Goal: Information Seeking & Learning: Learn about a topic

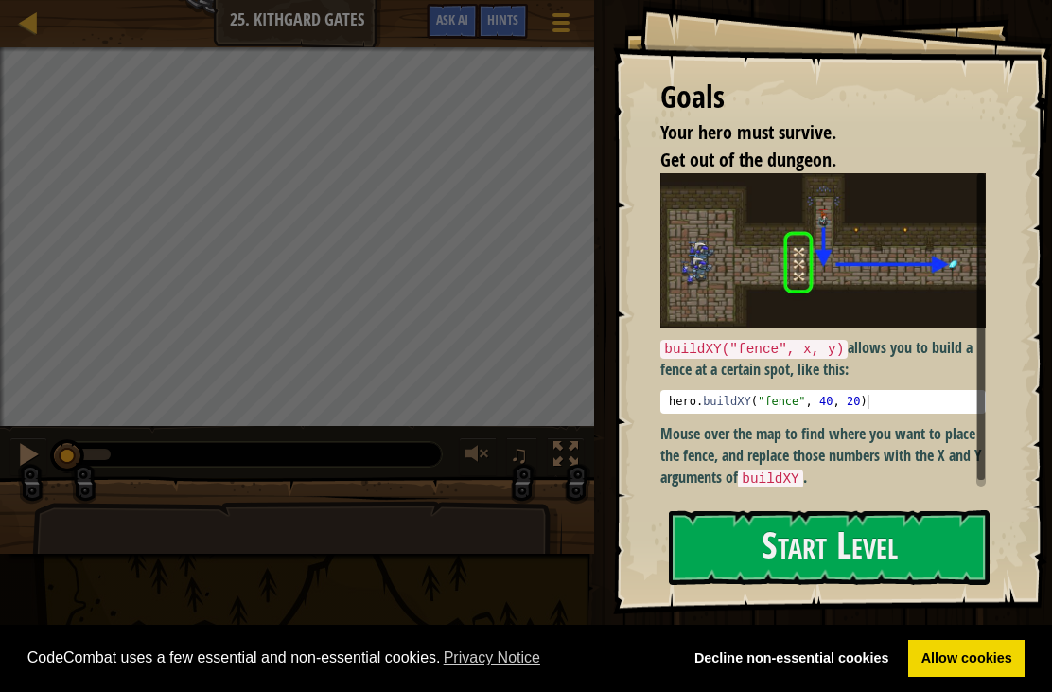
click at [887, 557] on button "Start Level" at bounding box center [829, 547] width 321 height 75
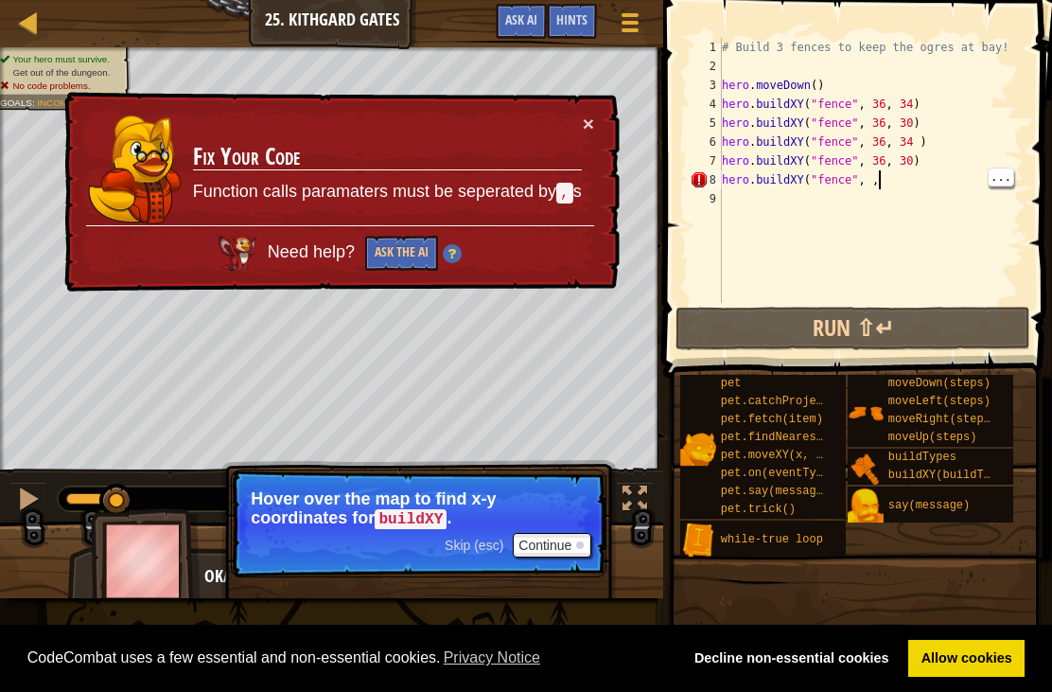
click at [906, 179] on div "# Build 3 fences to keep the ogres at bay! hero . moveDown ( ) hero . buildXY (…" at bounding box center [871, 189] width 306 height 303
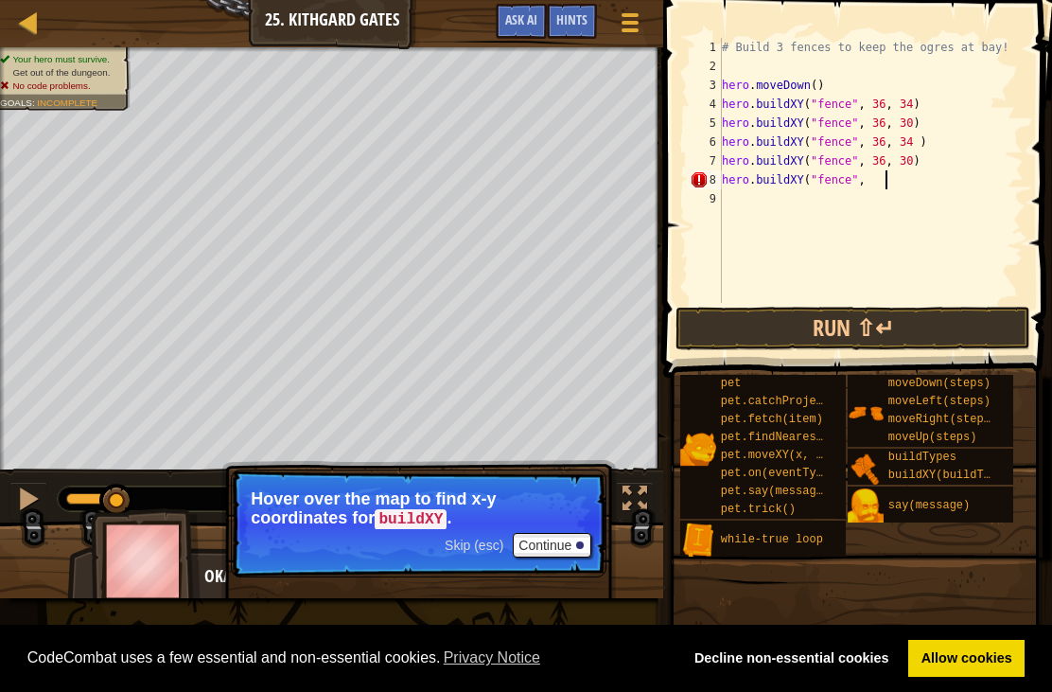
type textarea "hero.buildXY("fence", ,"
click at [24, 34] on div at bounding box center [29, 22] width 24 height 24
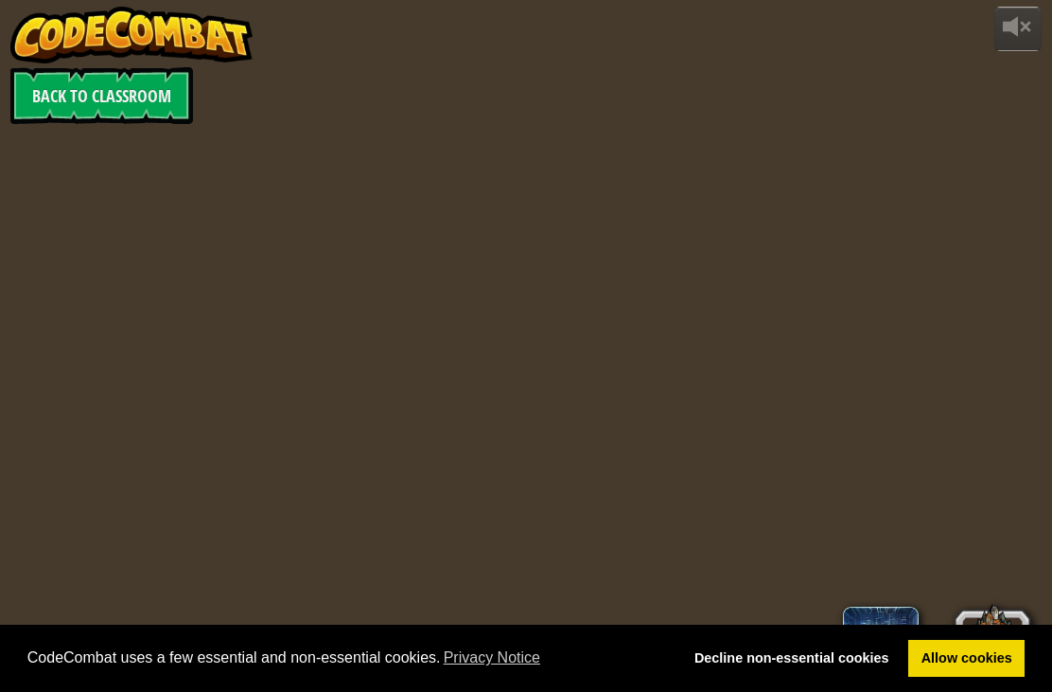
select select "en-[GEOGRAPHIC_DATA]"
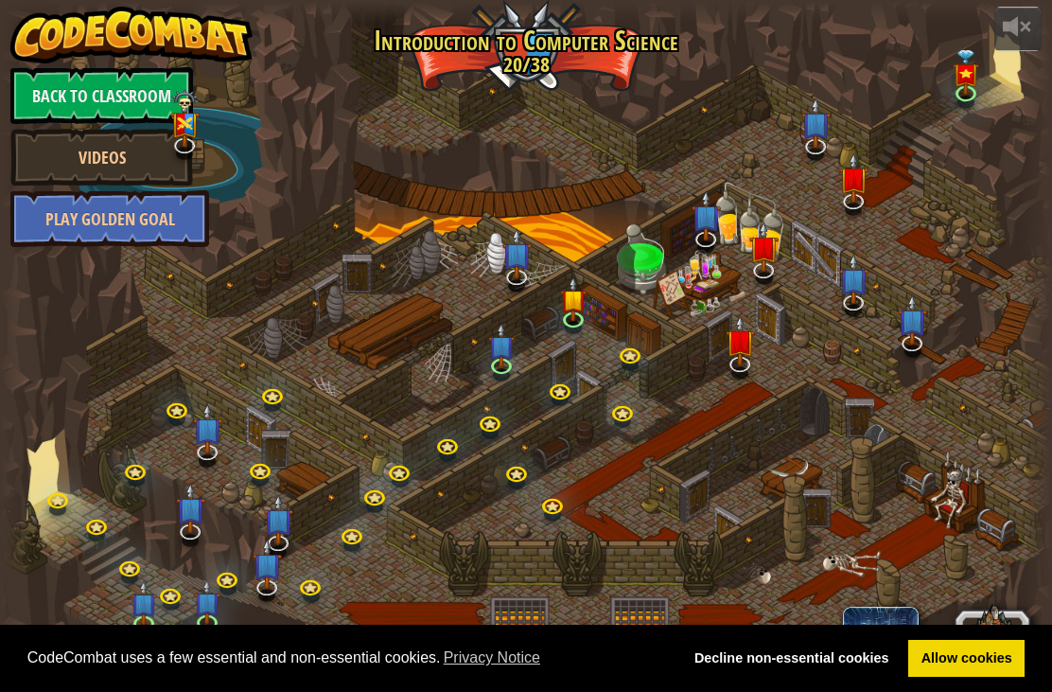
select select "en-[GEOGRAPHIC_DATA]"
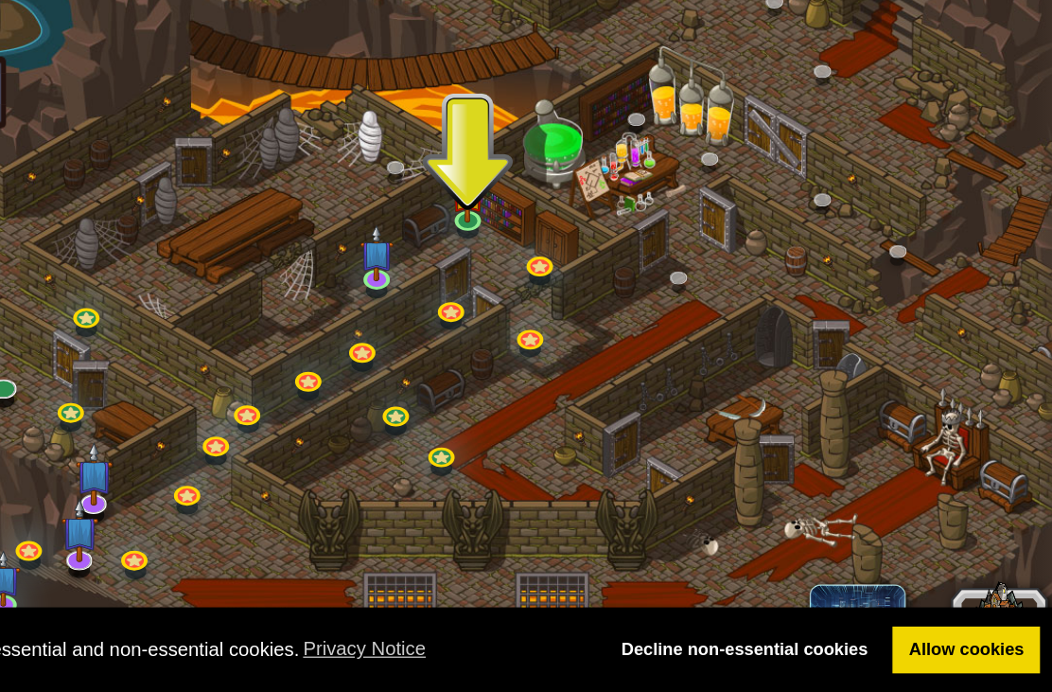
click at [117, 226] on div at bounding box center [526, 346] width 1052 height 688
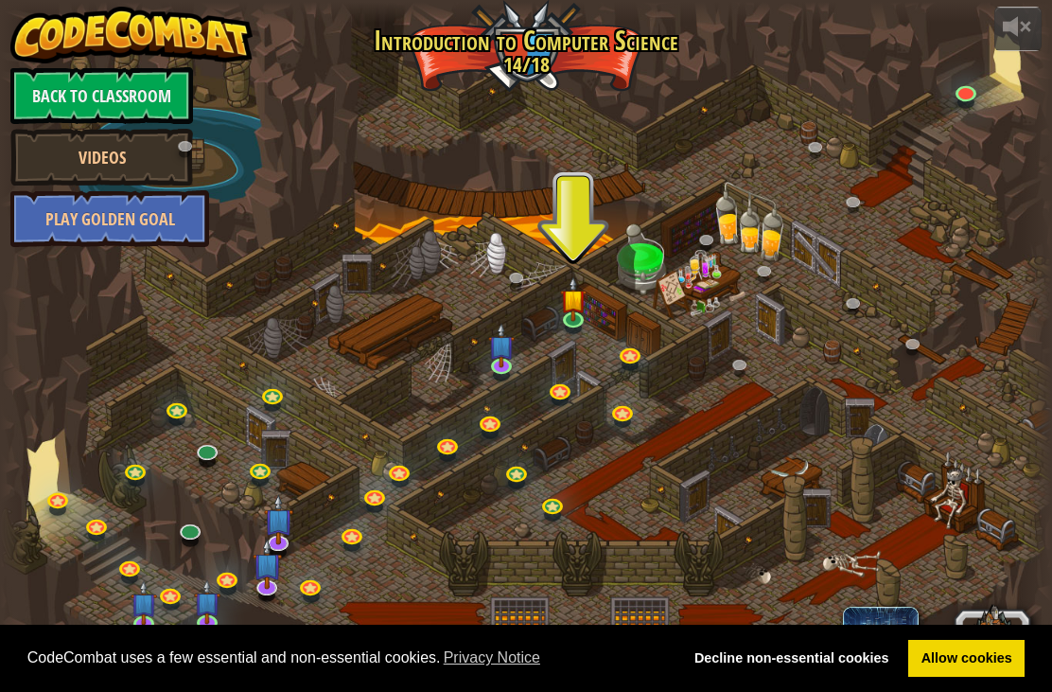
click at [110, 81] on link "Back to Classroom" at bounding box center [101, 95] width 183 height 57
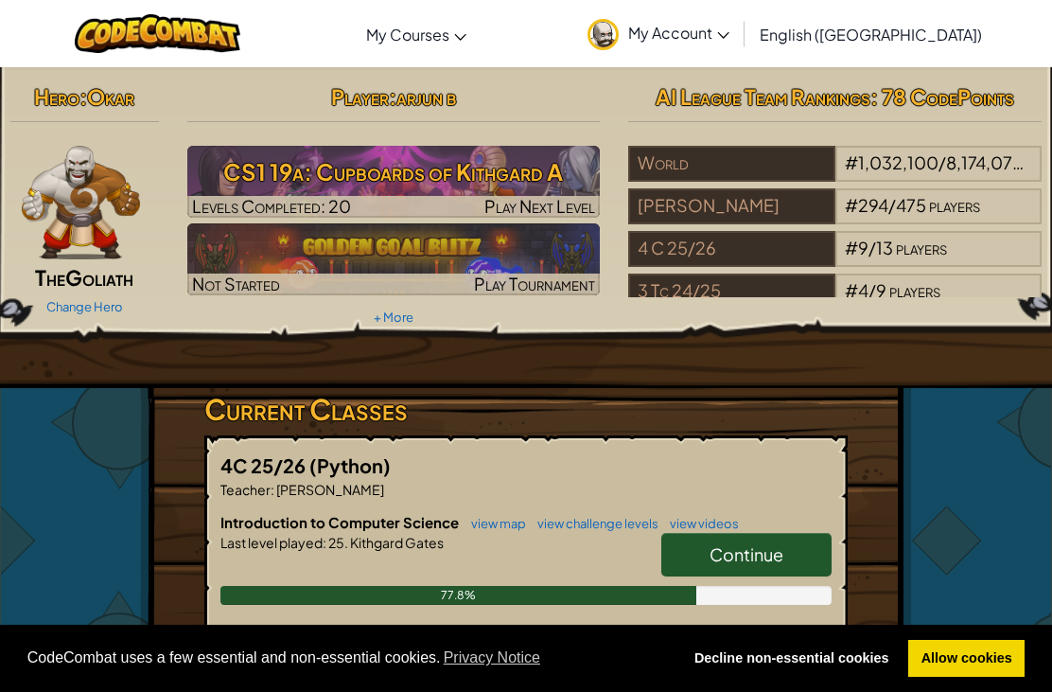
click at [305, 176] on h3 "CS1 19a: Cupboards of Kithgard A" at bounding box center [394, 171] width 414 height 43
select select "en-[GEOGRAPHIC_DATA]"
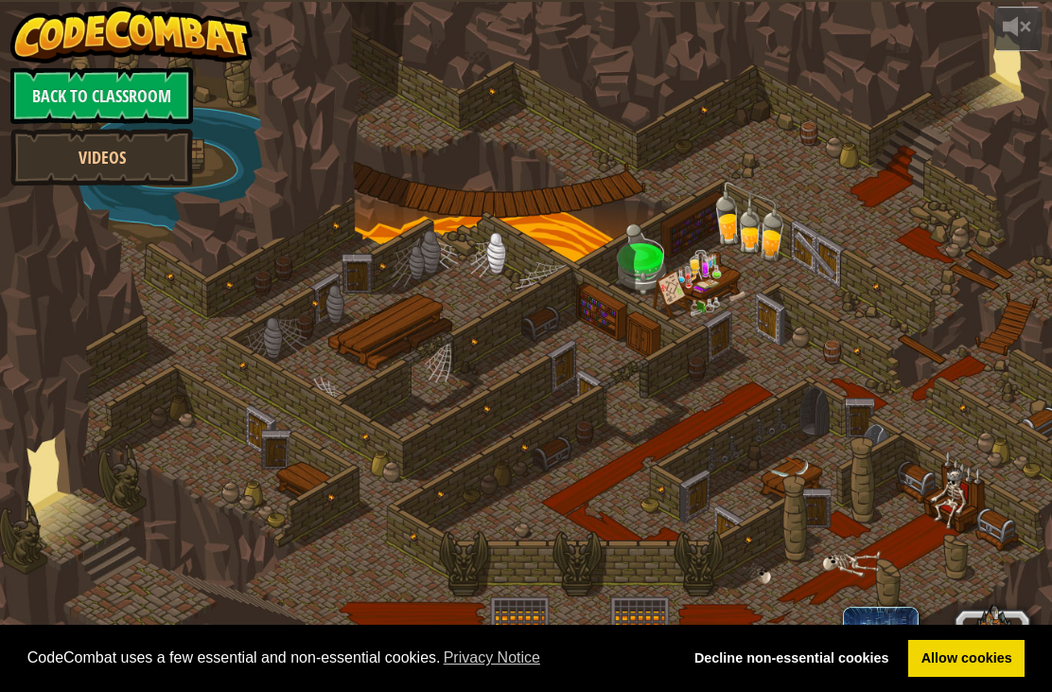
select select "en-[GEOGRAPHIC_DATA]"
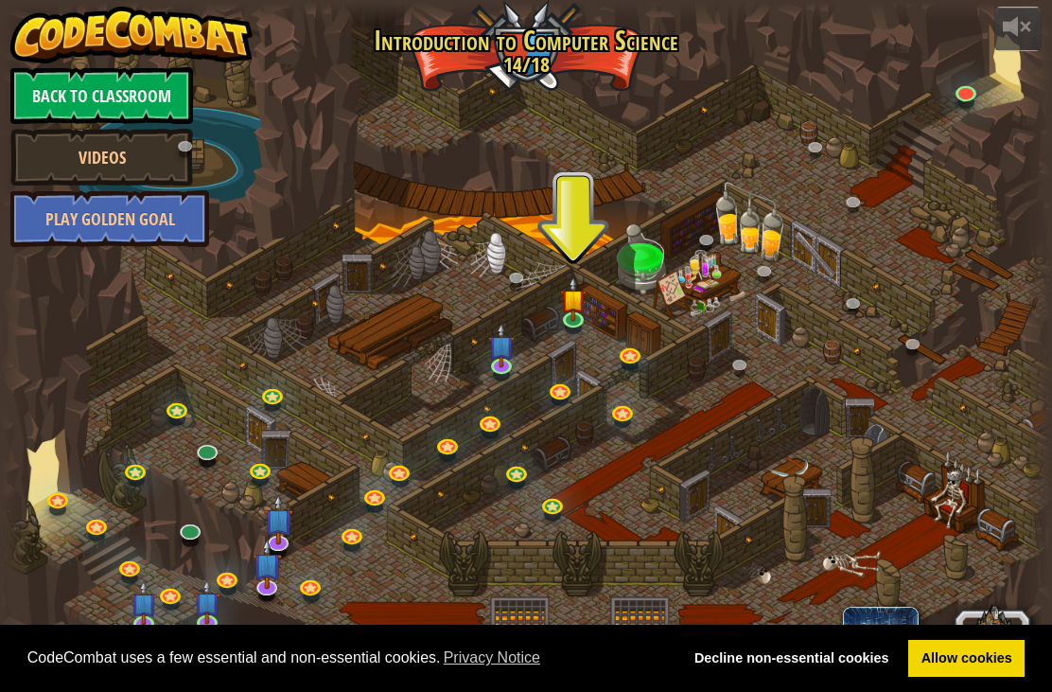
click at [442, 264] on div at bounding box center [526, 346] width 1052 height 688
click at [98, 90] on link "Back to Classroom" at bounding box center [101, 95] width 183 height 57
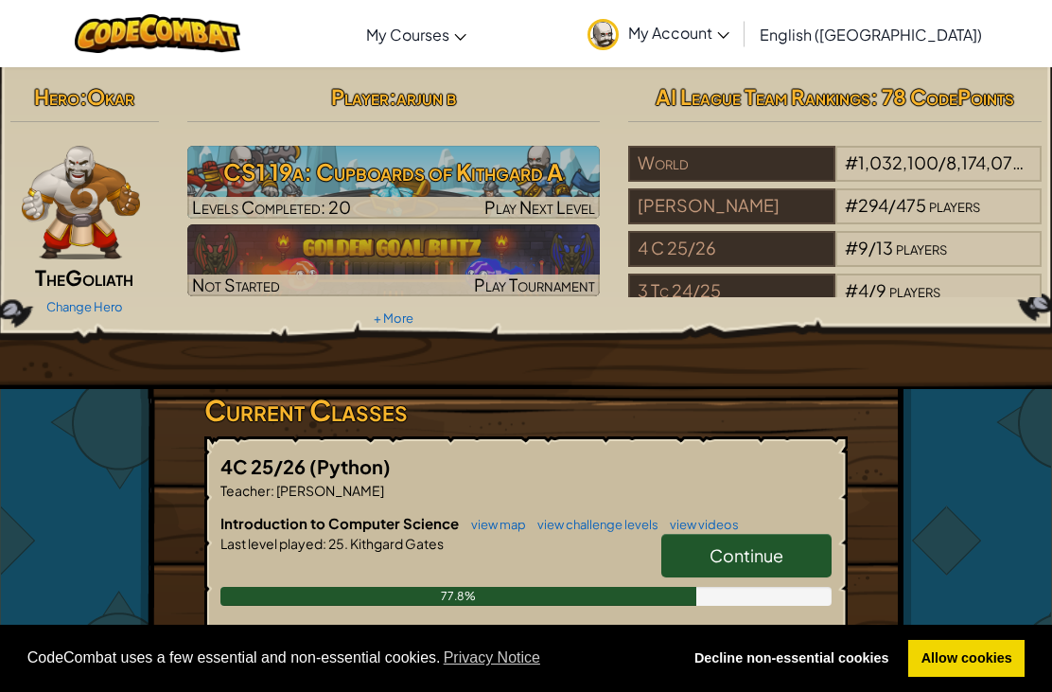
click at [363, 181] on h3 "CS1 19a: Cupboards of Kithgard A" at bounding box center [394, 171] width 414 height 43
select select "en-[GEOGRAPHIC_DATA]"
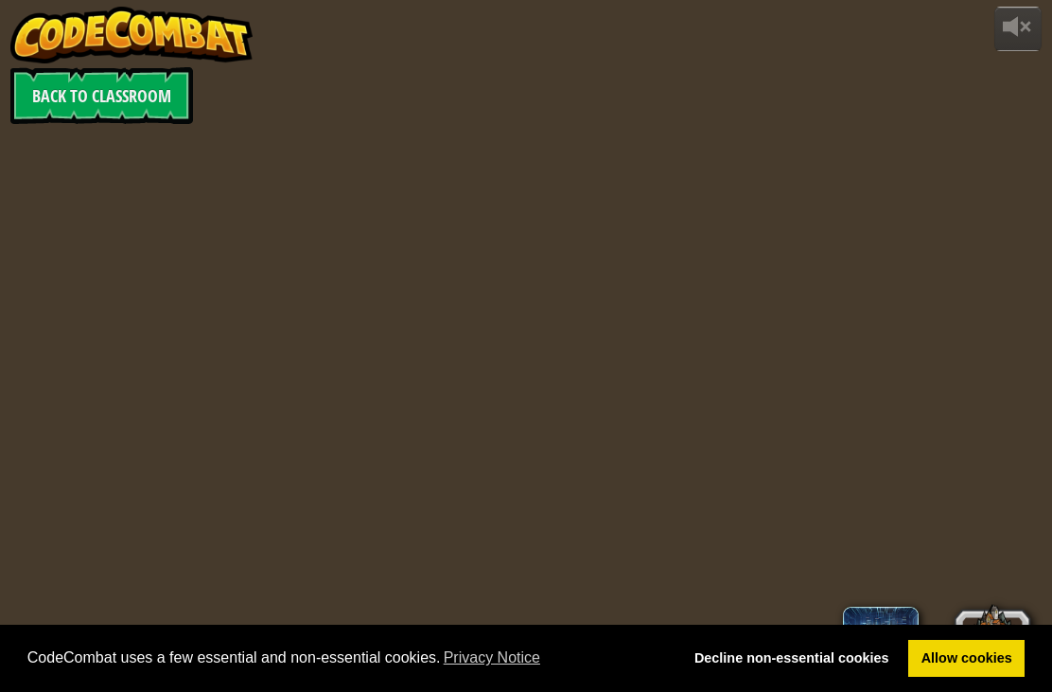
select select "en-[GEOGRAPHIC_DATA]"
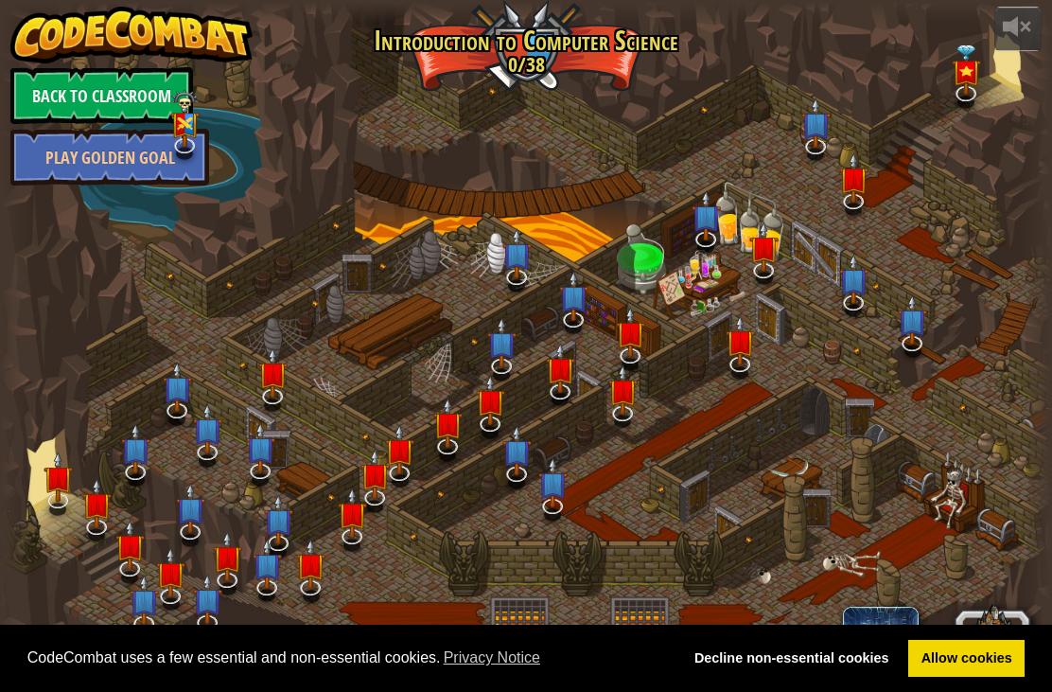
select select "en-[GEOGRAPHIC_DATA]"
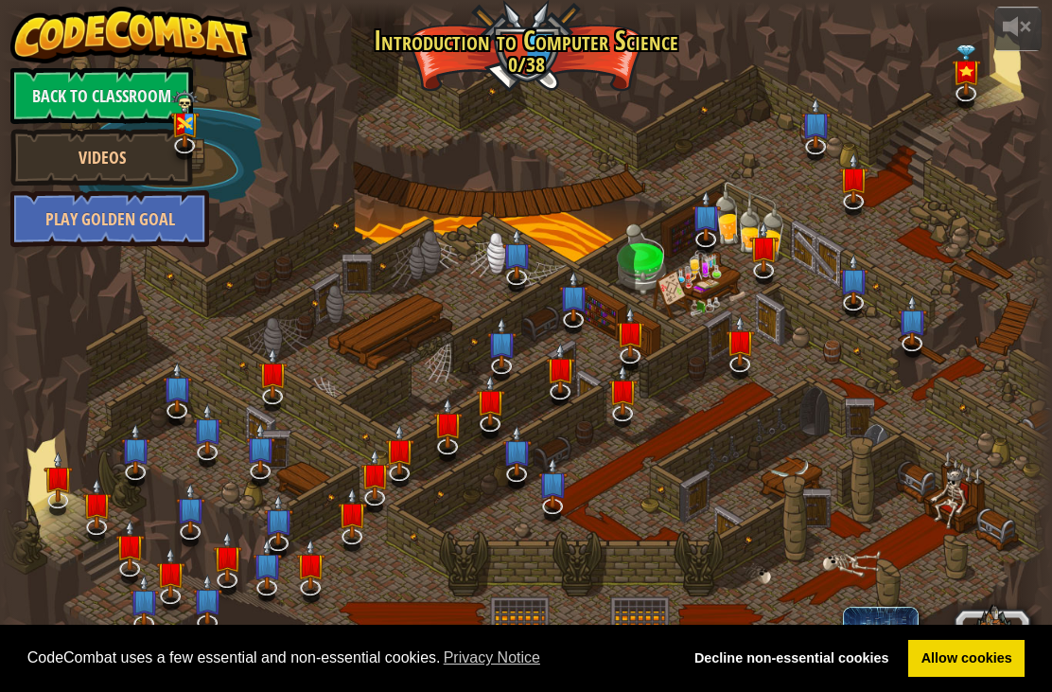
select select "en-[GEOGRAPHIC_DATA]"
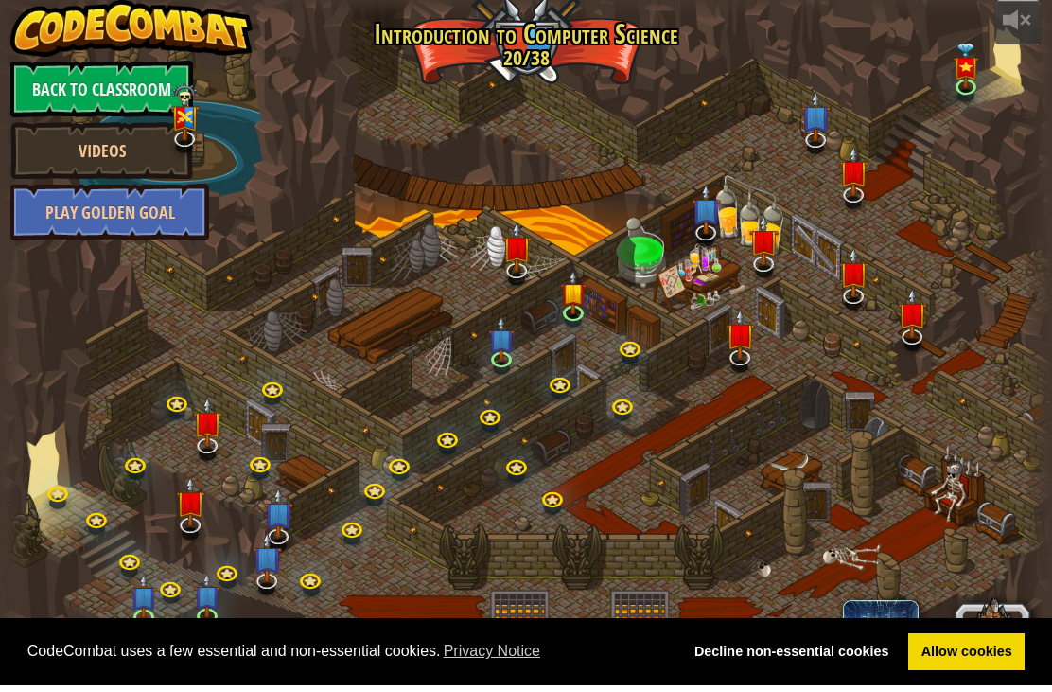
select select "en-[GEOGRAPHIC_DATA]"
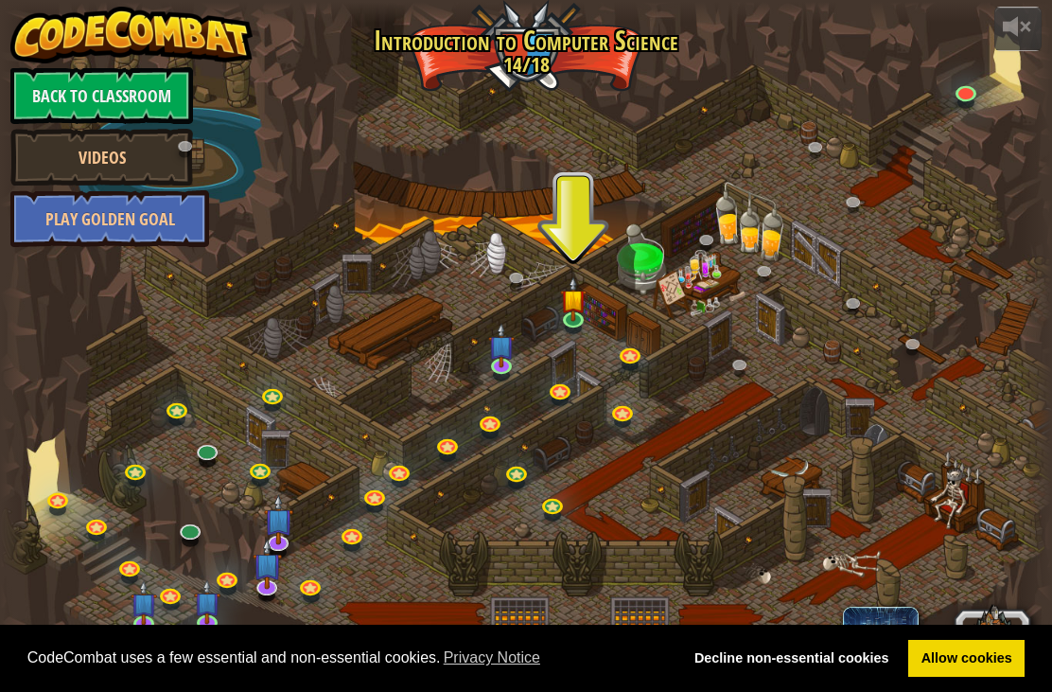
click at [80, 91] on link "Back to Classroom" at bounding box center [101, 95] width 183 height 57
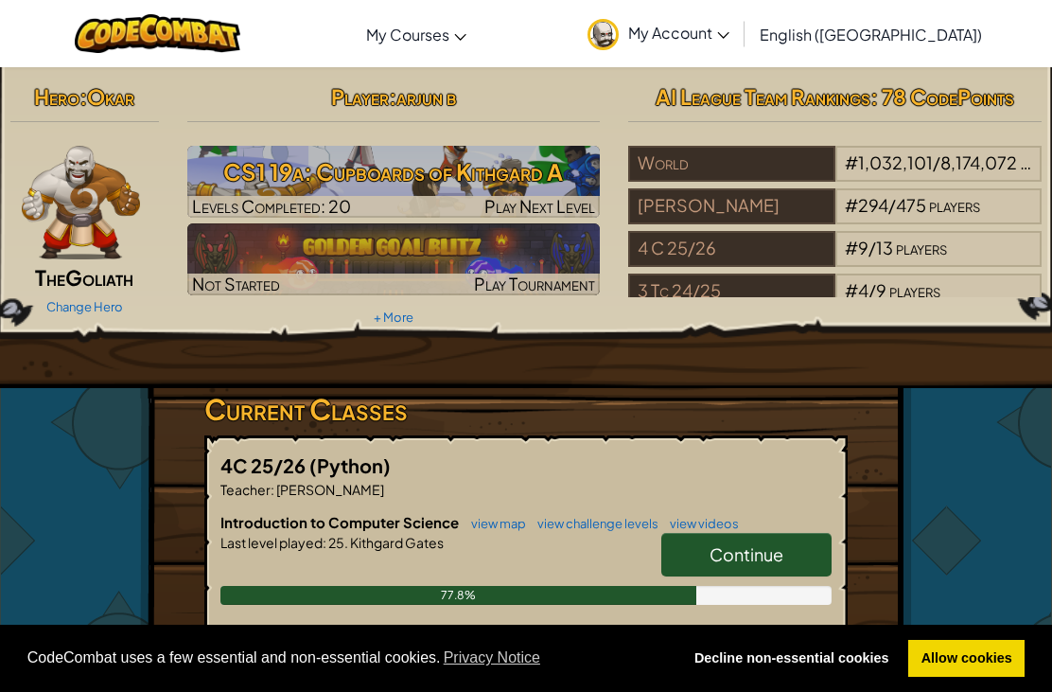
click at [365, 162] on h3 "CS1 19a: Cupboards of Kithgard A" at bounding box center [394, 171] width 414 height 43
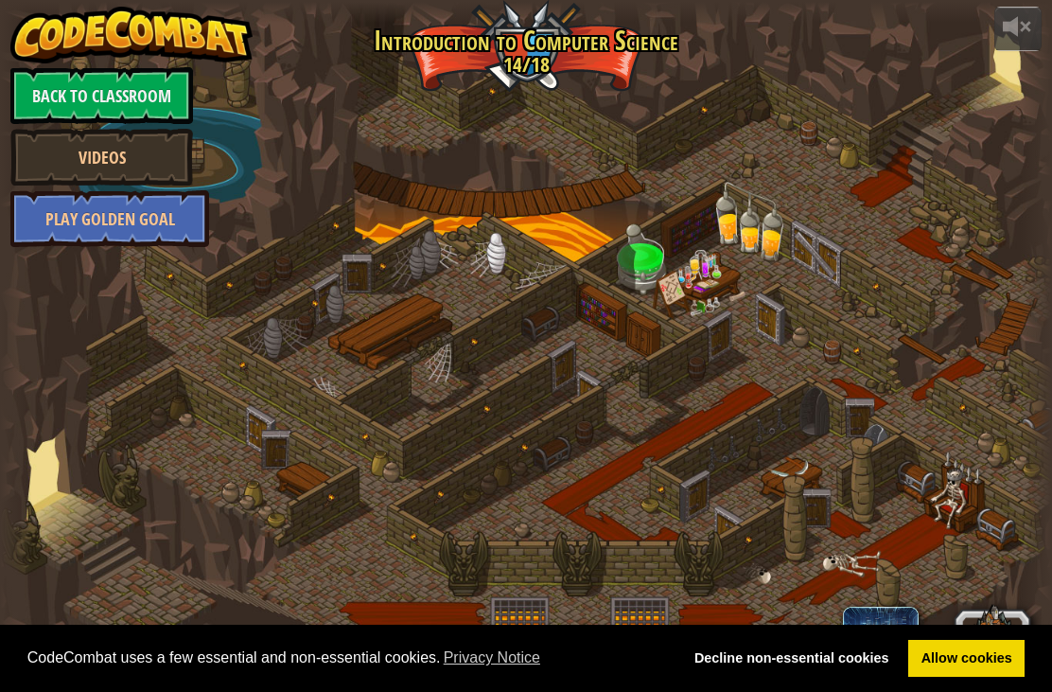
select select "en-[GEOGRAPHIC_DATA]"
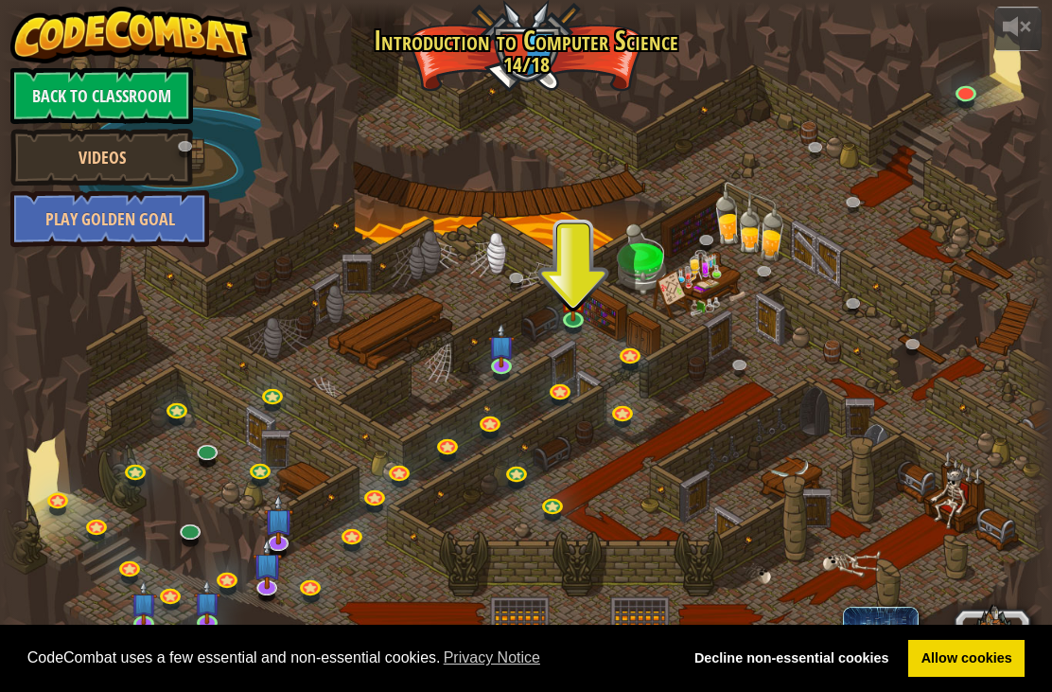
click at [121, 107] on link "Back to Classroom" at bounding box center [101, 95] width 183 height 57
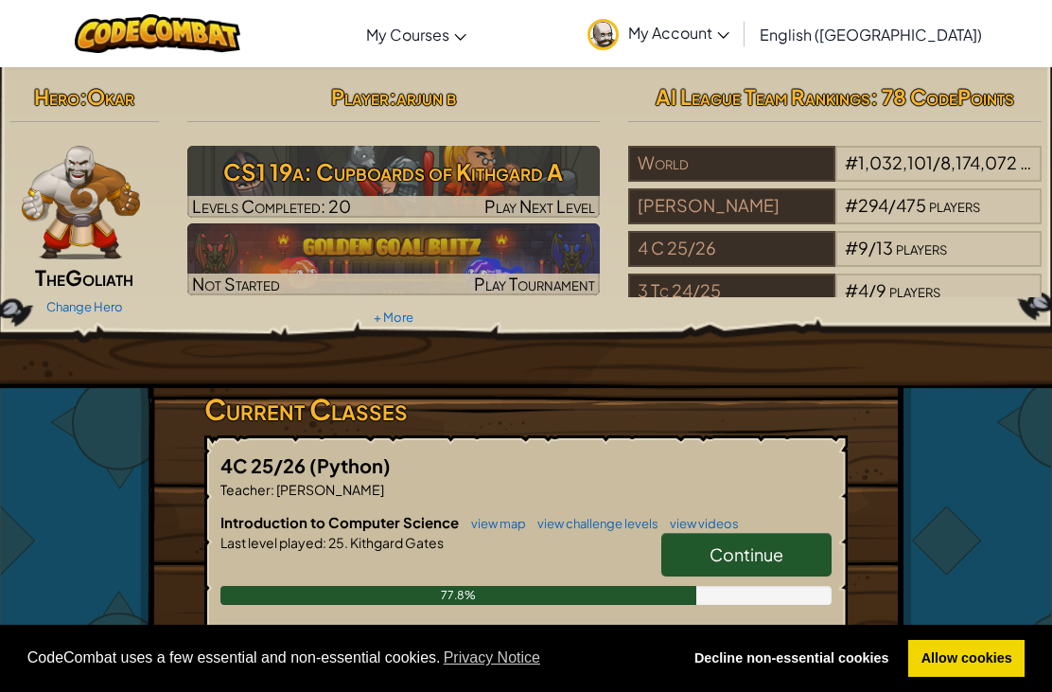
click at [370, 167] on h3 "CS1 19a: Cupboards of Kithgard A" at bounding box center [394, 171] width 414 height 43
select select "en-[GEOGRAPHIC_DATA]"
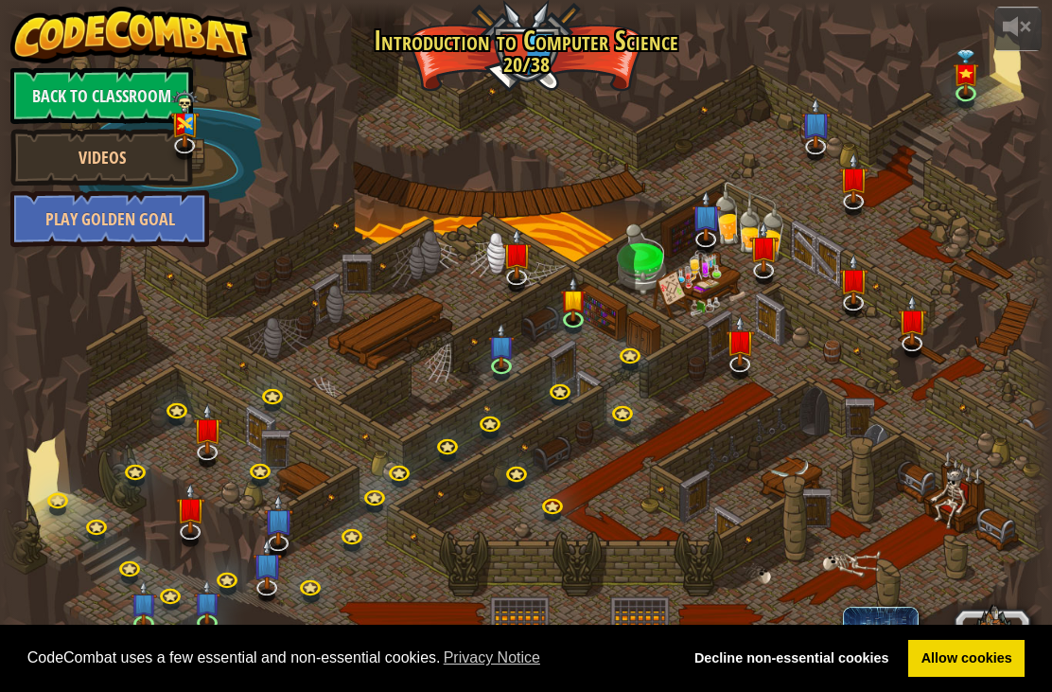
select select "en-[GEOGRAPHIC_DATA]"
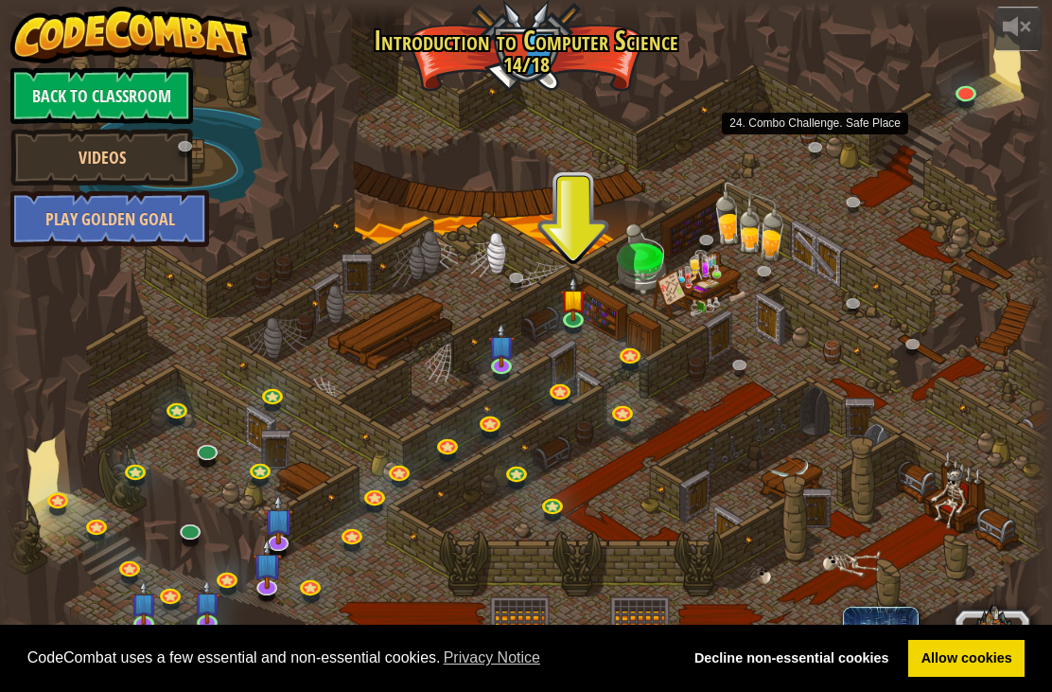
click at [805, 151] on link at bounding box center [820, 150] width 38 height 28
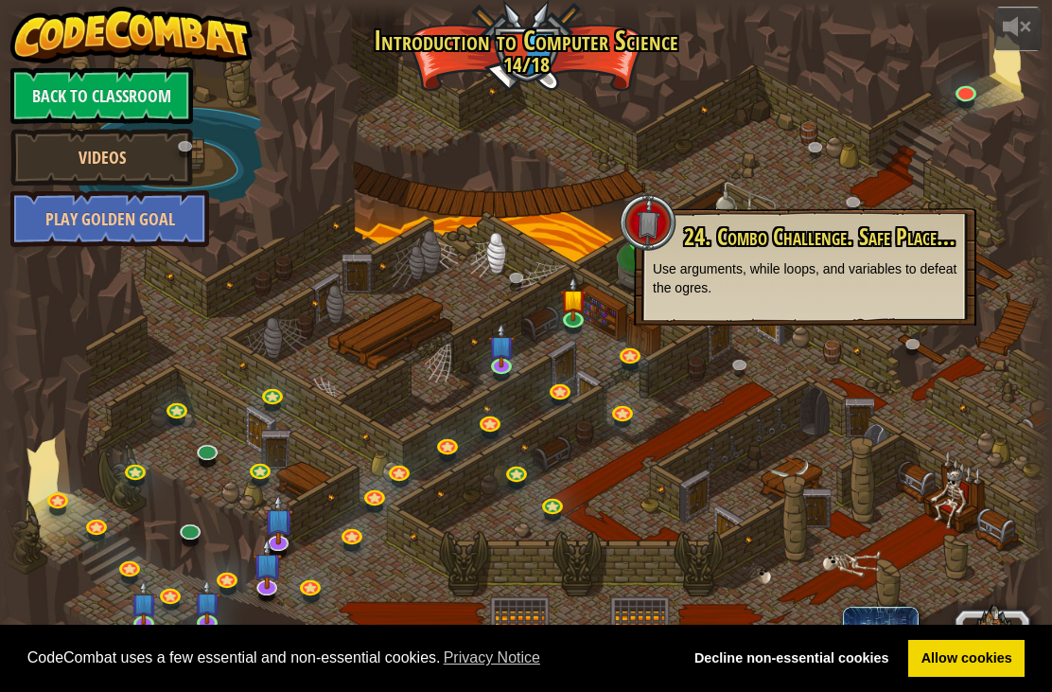
click at [810, 130] on div at bounding box center [526, 346] width 1052 height 688
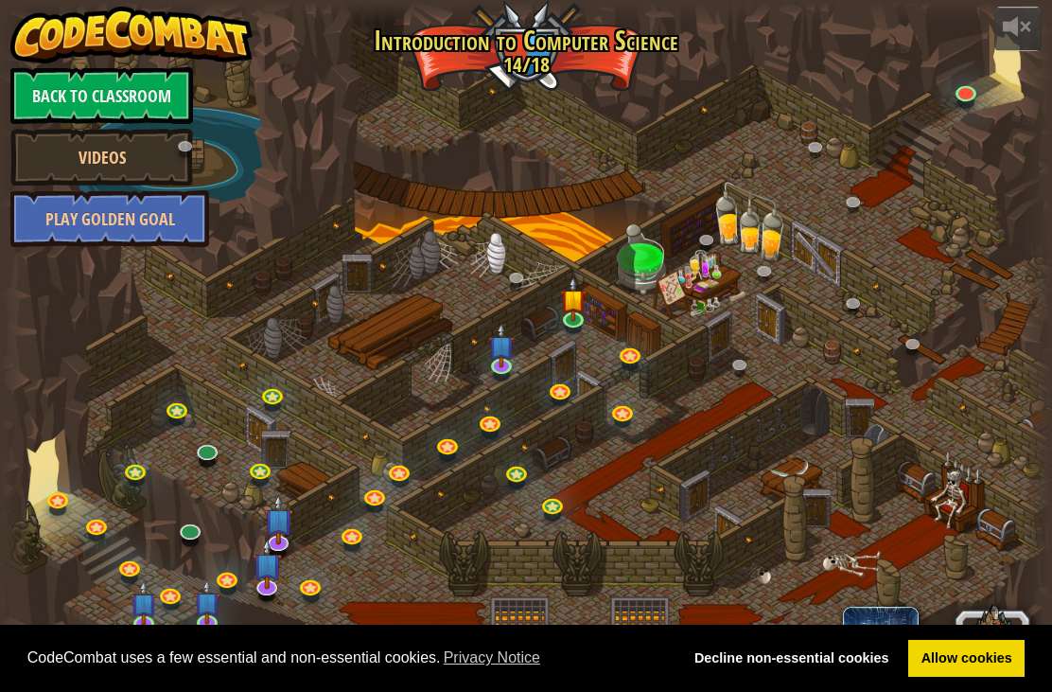
click at [957, 284] on div at bounding box center [526, 346] width 1052 height 688
click at [957, 83] on link at bounding box center [968, 95] width 38 height 28
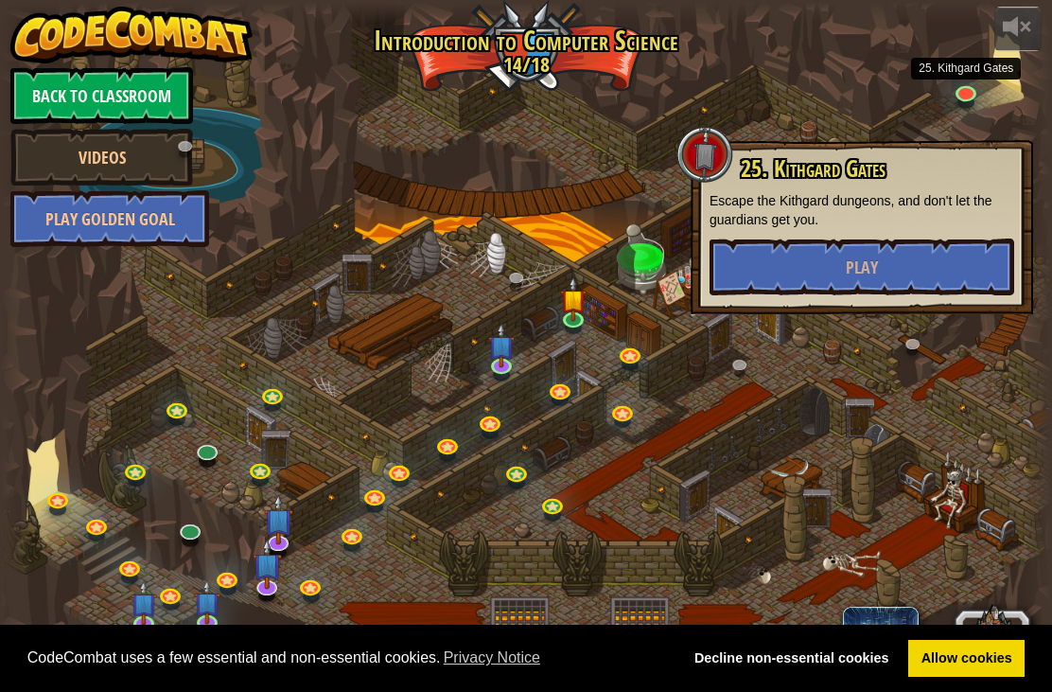
click at [940, 255] on button "Play" at bounding box center [862, 267] width 305 height 57
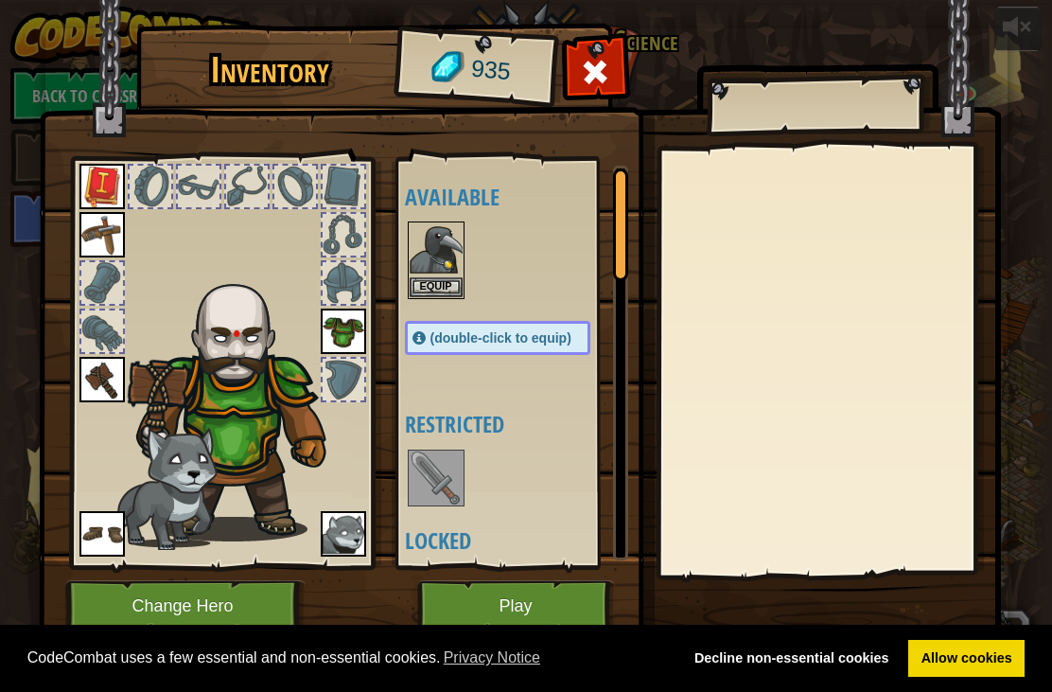
click at [497, 617] on button "Play" at bounding box center [516, 606] width 198 height 52
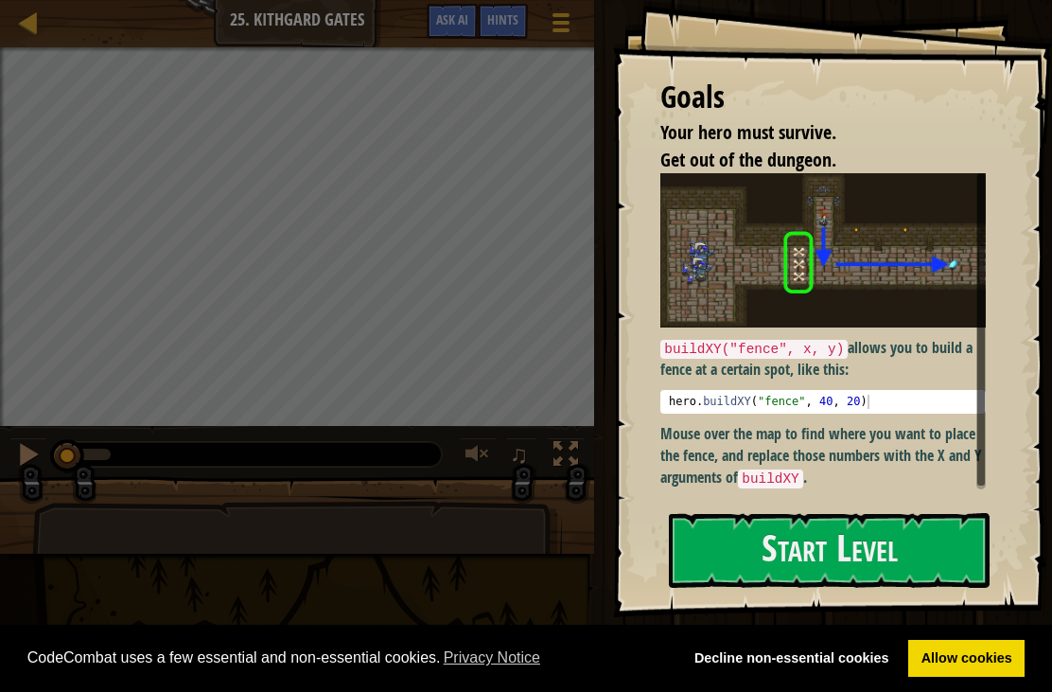
click at [920, 562] on button "Start Level" at bounding box center [829, 550] width 321 height 75
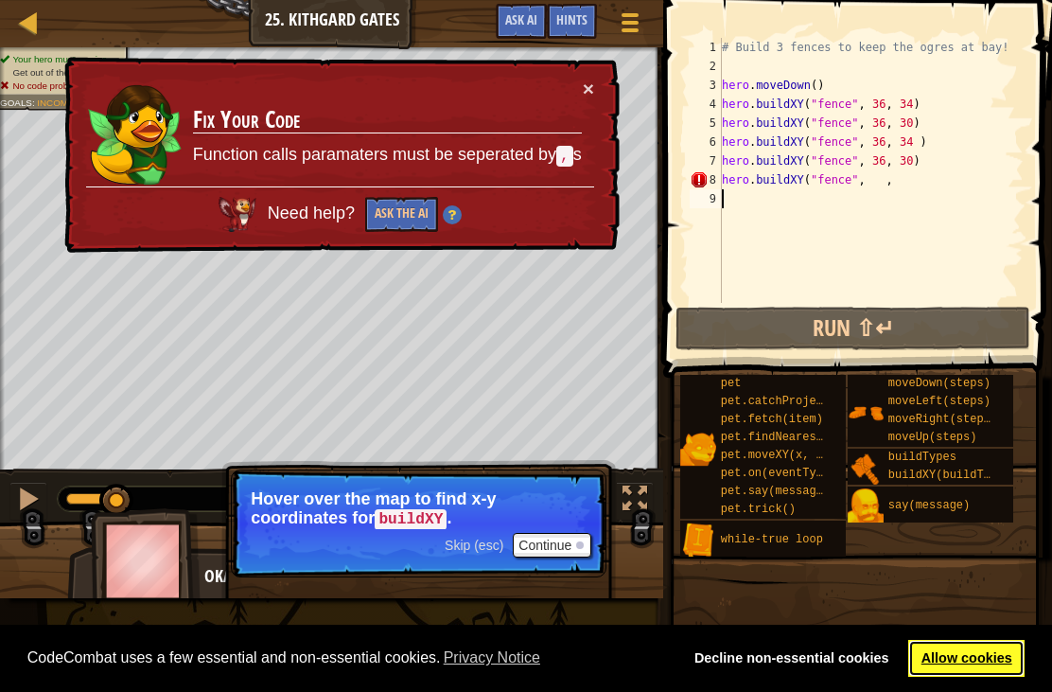
click at [991, 661] on link "Allow cookies" at bounding box center [967, 659] width 116 height 38
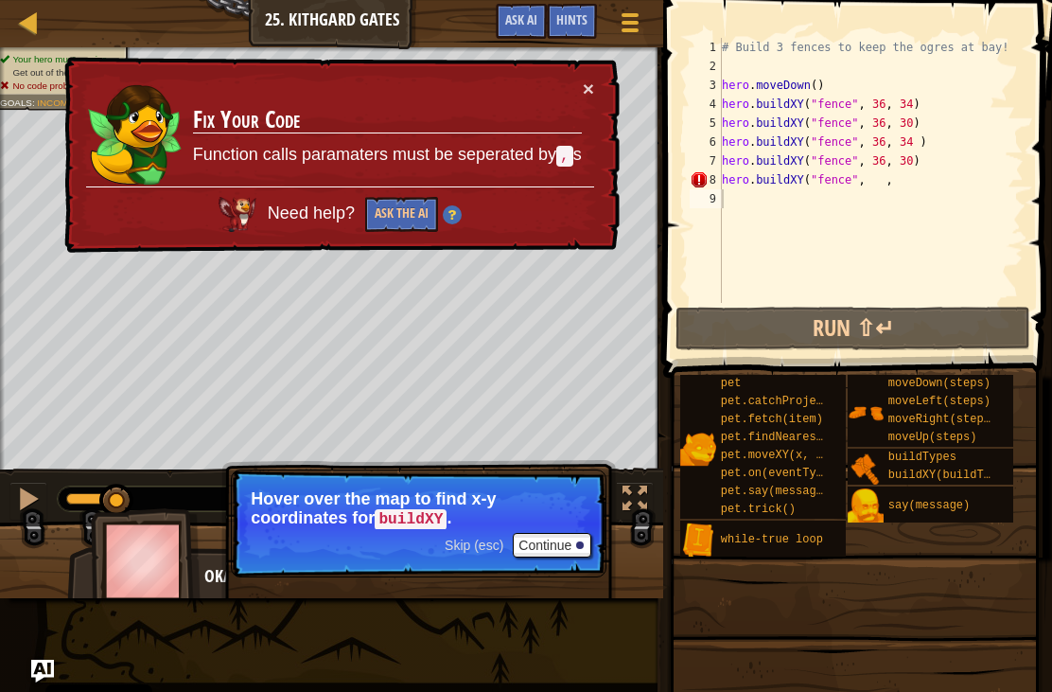
click at [592, 84] on button "×" at bounding box center [588, 89] width 11 height 20
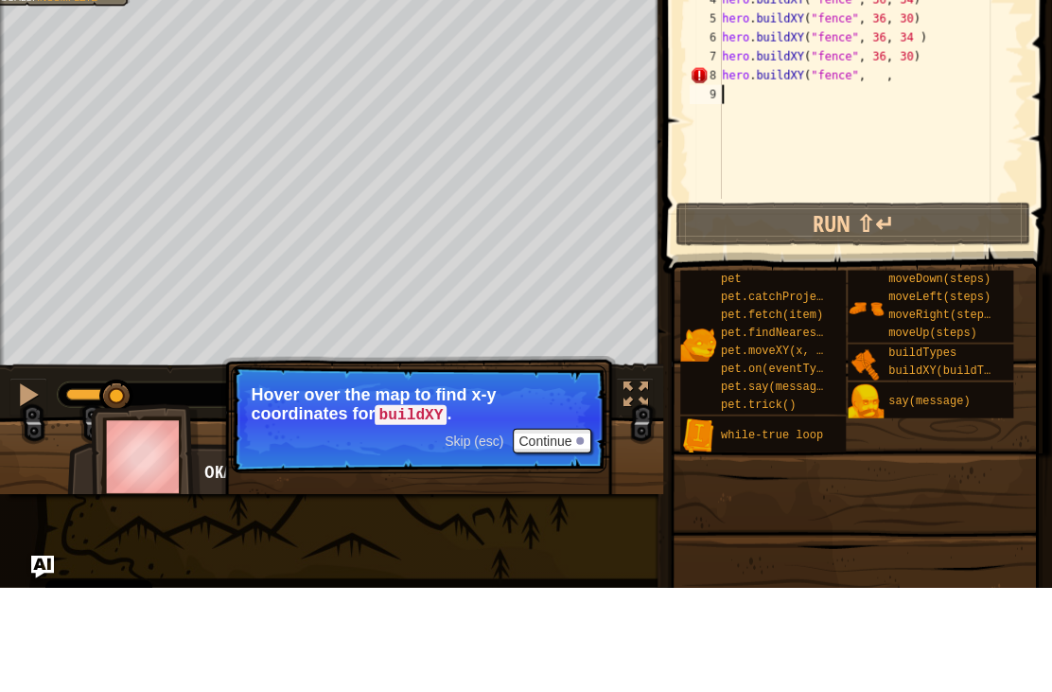
type textarea "hero.buildXY("fence", 36, 30)"
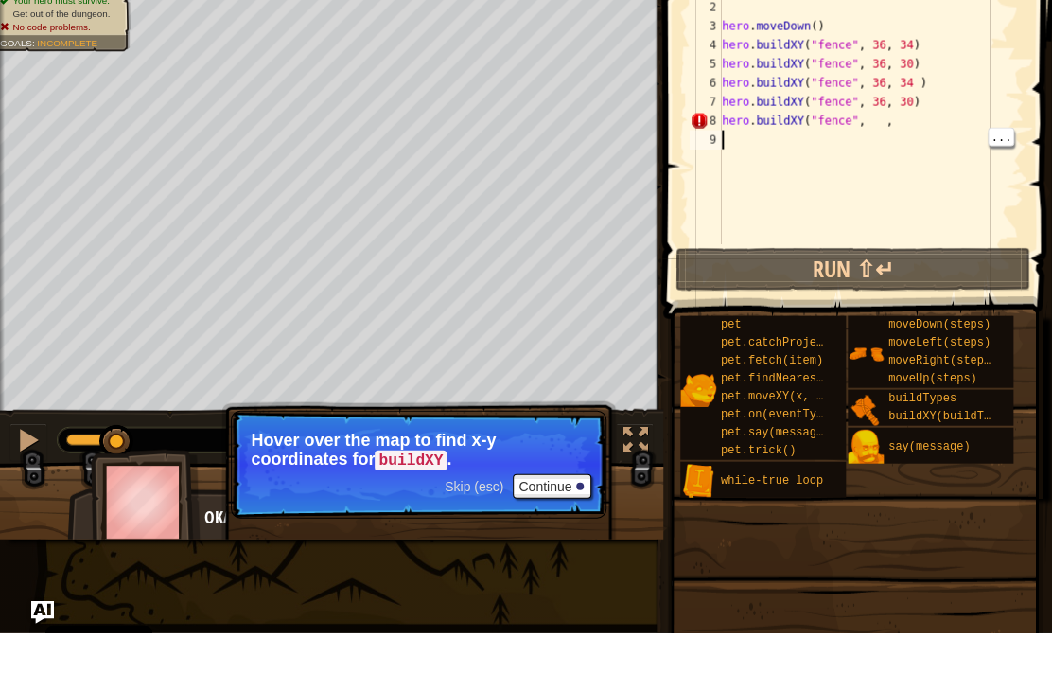
click at [912, 141] on div "# Build 3 fences to keep the ogres at bay! hero . moveDown ( ) hero . buildXY (…" at bounding box center [871, 189] width 306 height 303
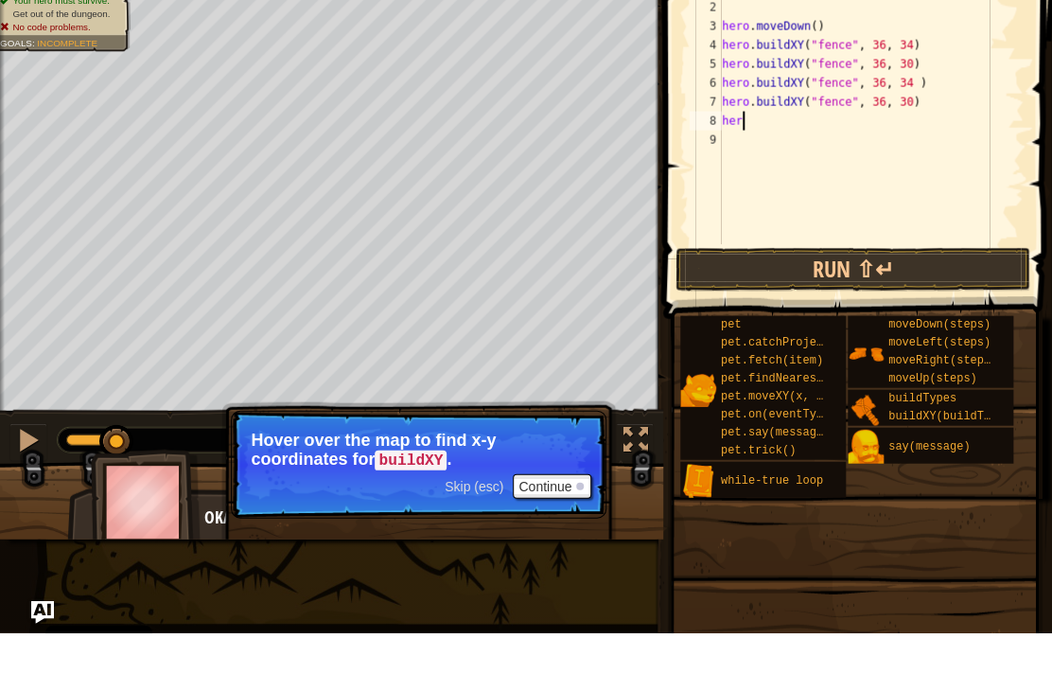
type textarea "h"
type textarea "hero.buildXY("fence", 36, 30)"
click at [838, 307] on button "Run ⇧↵" at bounding box center [853, 329] width 355 height 44
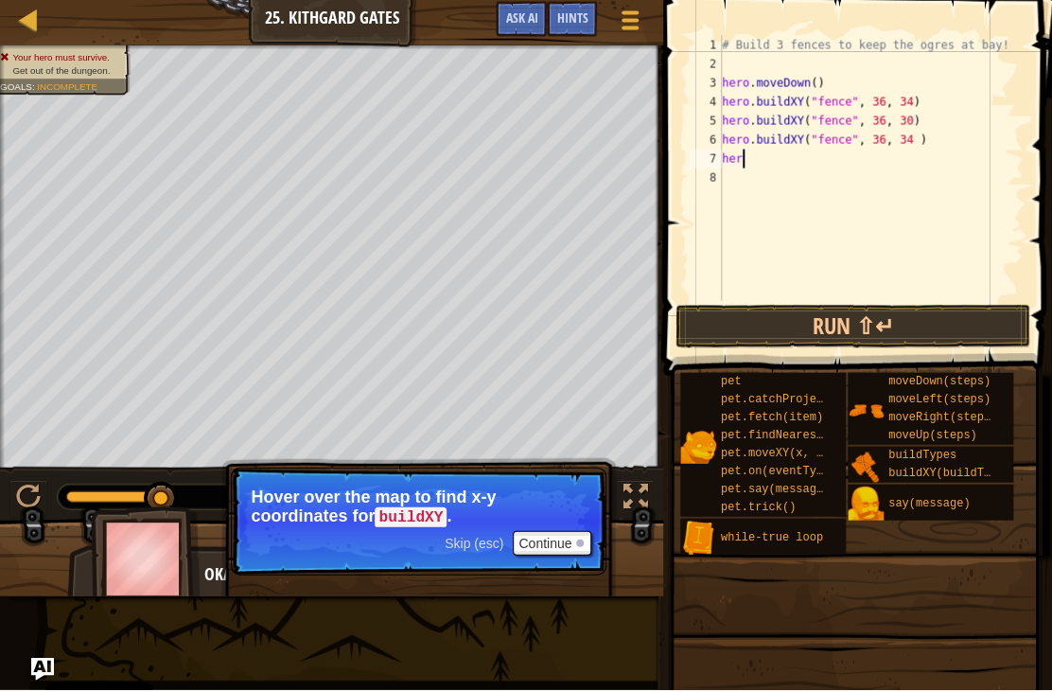
type textarea "he"
click at [751, 158] on div "# Build 3 fences to keep the ogres at bay! hero . moveDown ( ) hero . buildXY (…" at bounding box center [871, 189] width 306 height 303
type textarea "h"
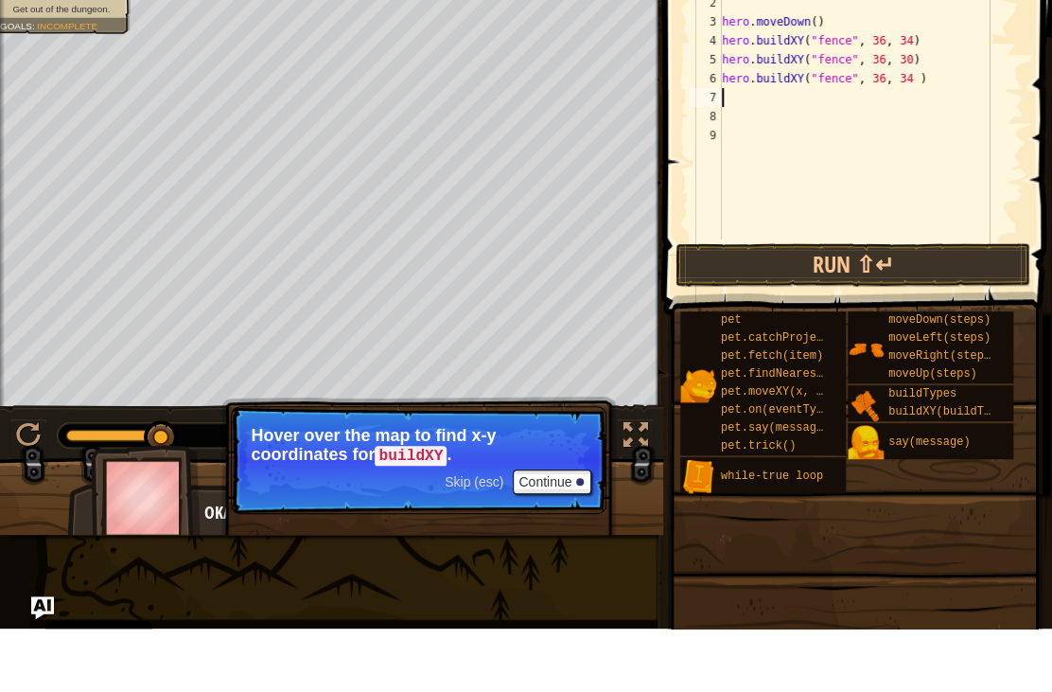
click at [821, 307] on button "Run ⇧↵" at bounding box center [853, 329] width 355 height 44
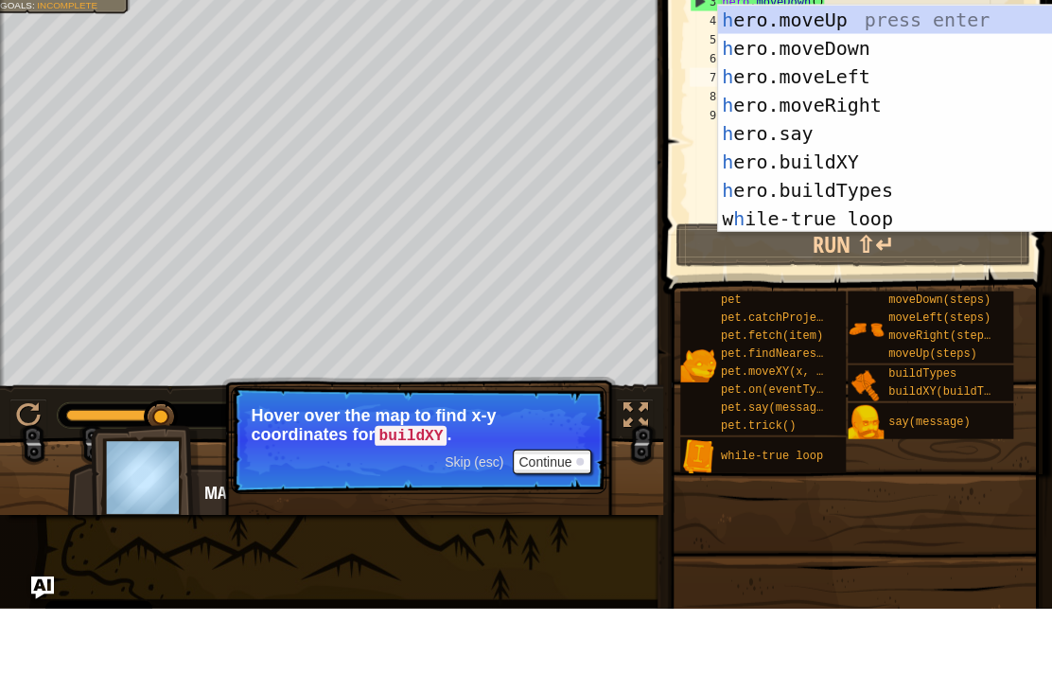
scroll to position [9, 0]
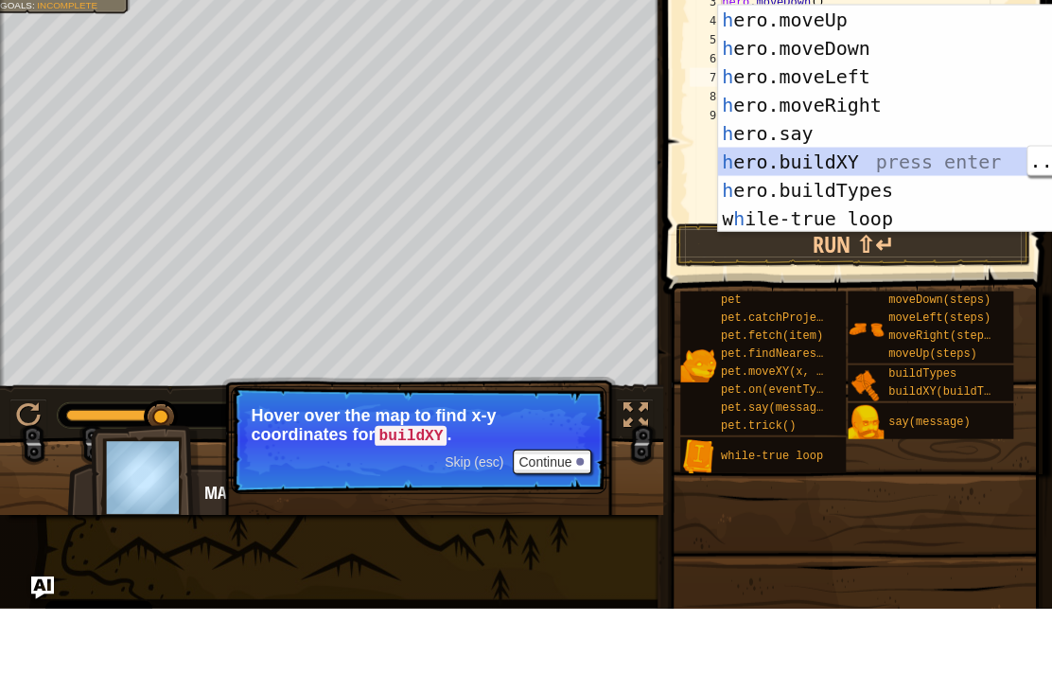
type textarea "hero.buildXY("fence", 36, 30)"
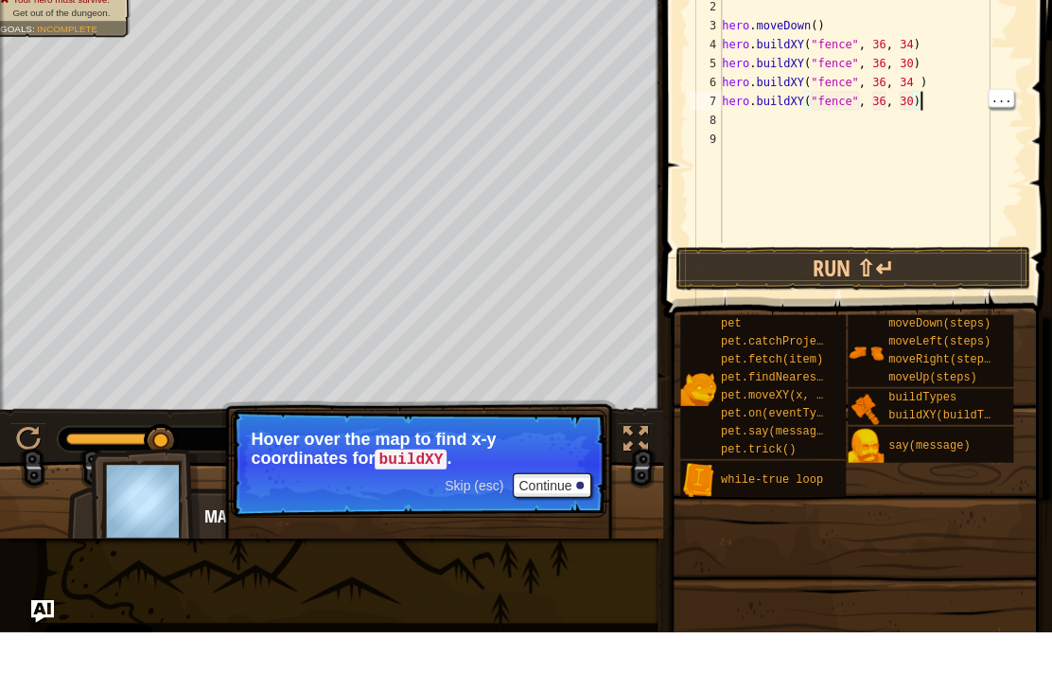
click at [919, 109] on div "# Build 3 fences to keep the ogres at bay! hero . moveDown ( ) hero . buildXY (…" at bounding box center [871, 189] width 306 height 303
click at [908, 106] on div "# Build 3 fences to keep the ogres at bay! hero . moveDown ( ) hero . buildXY (…" at bounding box center [871, 189] width 306 height 303
click at [924, 106] on div "# Build 3 fences to keep the ogres at bay! hero . moveDown ( ) hero . buildXY (…" at bounding box center [871, 189] width 306 height 303
click at [908, 106] on div "# Build 3 fences to keep the ogres at bay! hero . moveDown ( ) hero . buildXY (…" at bounding box center [871, 189] width 306 height 303
click at [910, 103] on div "# Build 3 fences to keep the ogres at bay! hero . moveDown ( ) hero . buildXY (…" at bounding box center [871, 189] width 306 height 303
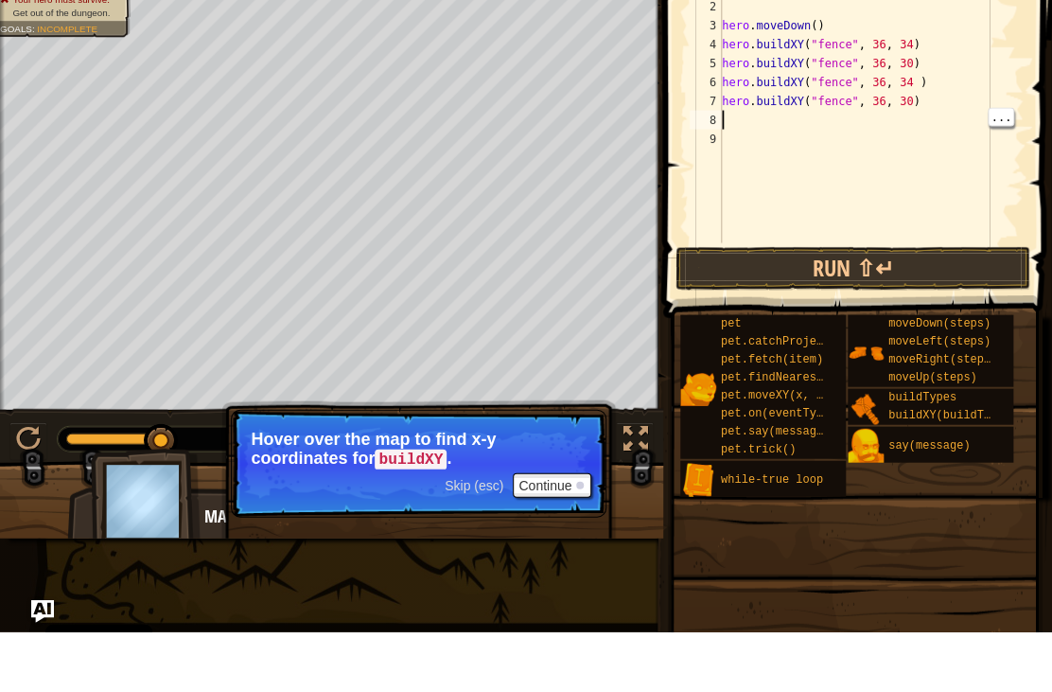
click at [913, 114] on div "# Build 3 fences to keep the ogres at bay! hero . moveDown ( ) hero . buildXY (…" at bounding box center [871, 189] width 306 height 303
click at [912, 108] on div "# Build 3 fences to keep the ogres at bay! hero . moveDown ( ) hero . buildXY (…" at bounding box center [871, 189] width 306 height 303
click at [883, 99] on div "# Build 3 fences to keep the ogres at bay! hero . moveDown ( ) hero . buildXY (…" at bounding box center [871, 189] width 306 height 303
click at [893, 94] on div "# Build 3 fences to keep the ogres at bay! hero . moveDown ( ) hero . buildXY (…" at bounding box center [871, 189] width 306 height 303
click at [911, 93] on div "# Build 3 fences to keep the ogres at bay! hero . moveDown ( ) hero . buildXY (…" at bounding box center [871, 189] width 306 height 303
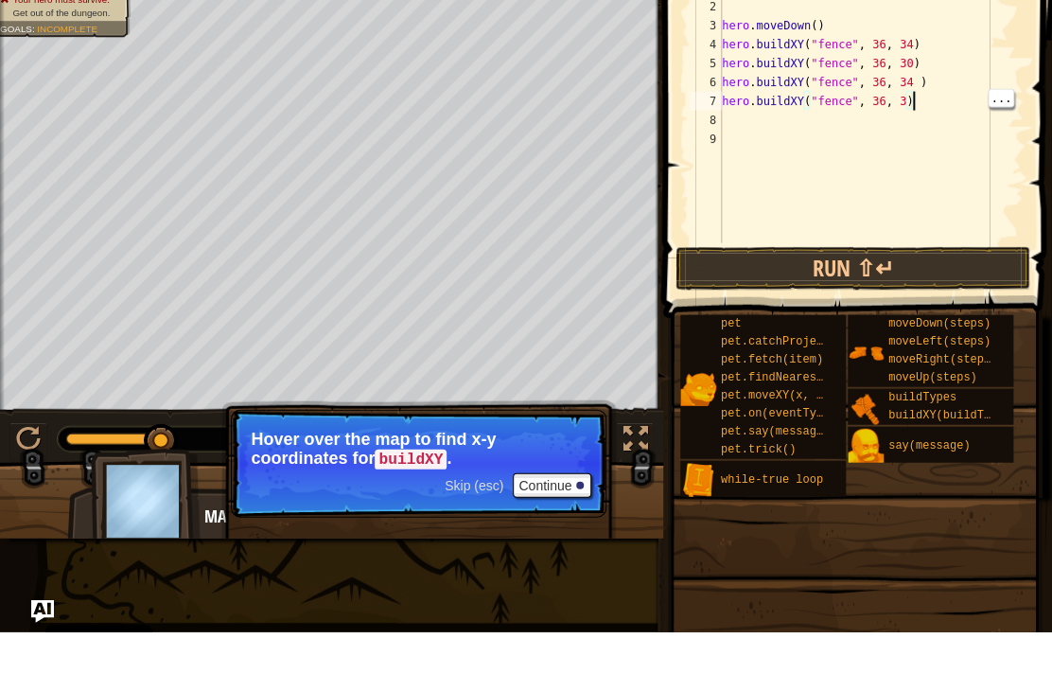
click at [906, 90] on div "# Build 3 fences to keep the ogres at bay! hero . moveDown ( ) hero . buildXY (…" at bounding box center [871, 189] width 306 height 303
click at [897, 101] on div "# Build 3 fences to keep the ogres at bay! hero . moveDown ( ) hero . buildXY (…" at bounding box center [871, 189] width 306 height 303
click at [903, 93] on div "# Build 3 fences to keep the ogres at bay! hero . moveDown ( ) hero . buildXY (…" at bounding box center [871, 189] width 306 height 303
click at [910, 96] on div "# Build 3 fences to keep the ogres at bay! hero . moveDown ( ) hero . buildXY (…" at bounding box center [871, 189] width 306 height 303
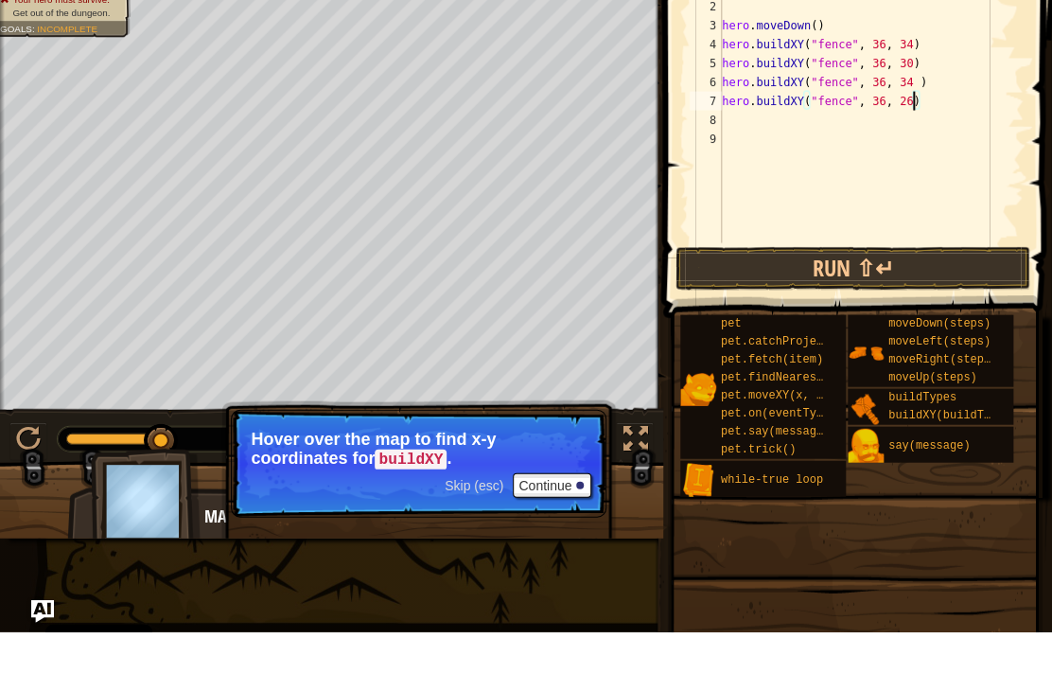
click at [769, 307] on button "Run ⇧↵" at bounding box center [853, 329] width 355 height 44
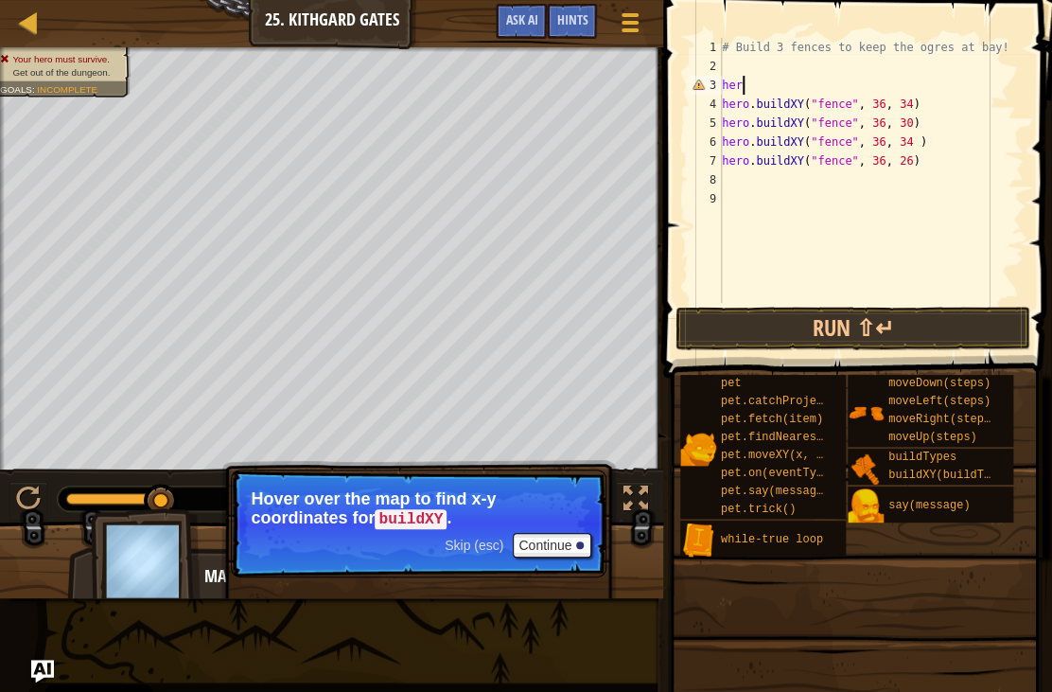
scroll to position [9, 0]
type textarea "h"
click at [759, 185] on div "# Build 3 fences to keep the ogres at bay! hero . buildXY ( "fence" , 36 , 34 )…" at bounding box center [871, 189] width 306 height 303
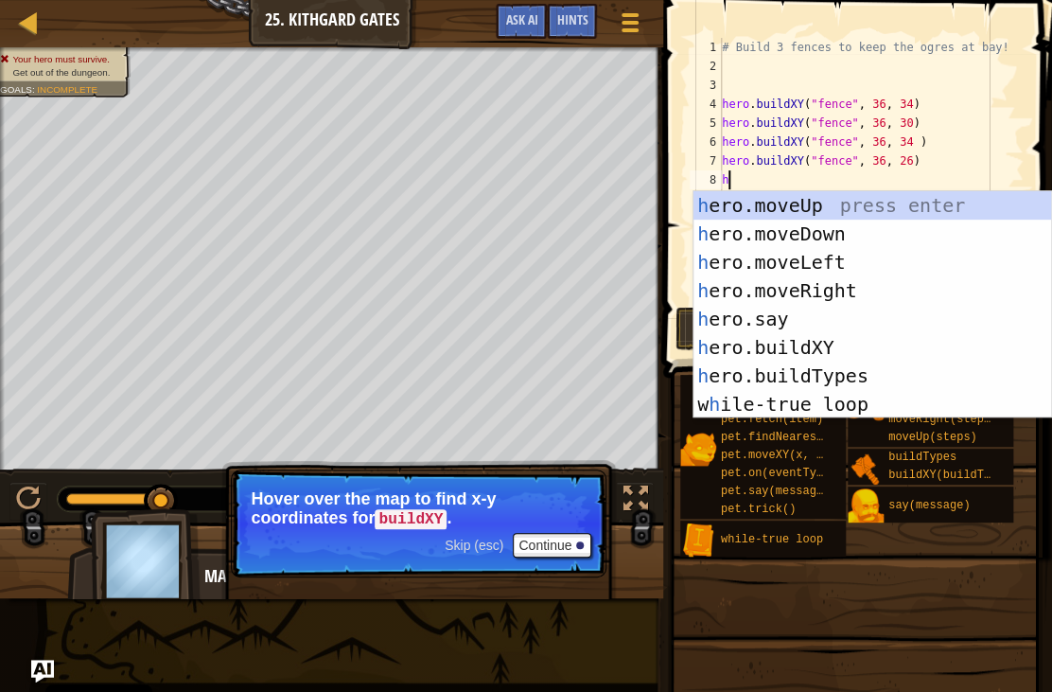
type textarea "hr"
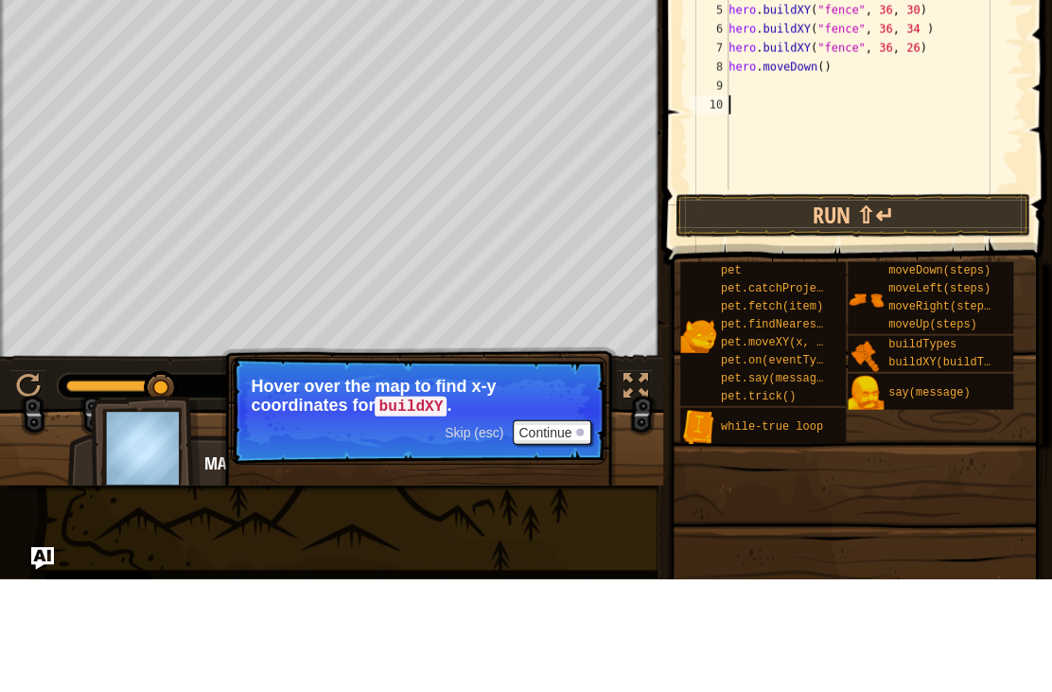
click at [875, 307] on button "Run ⇧↵" at bounding box center [853, 329] width 355 height 44
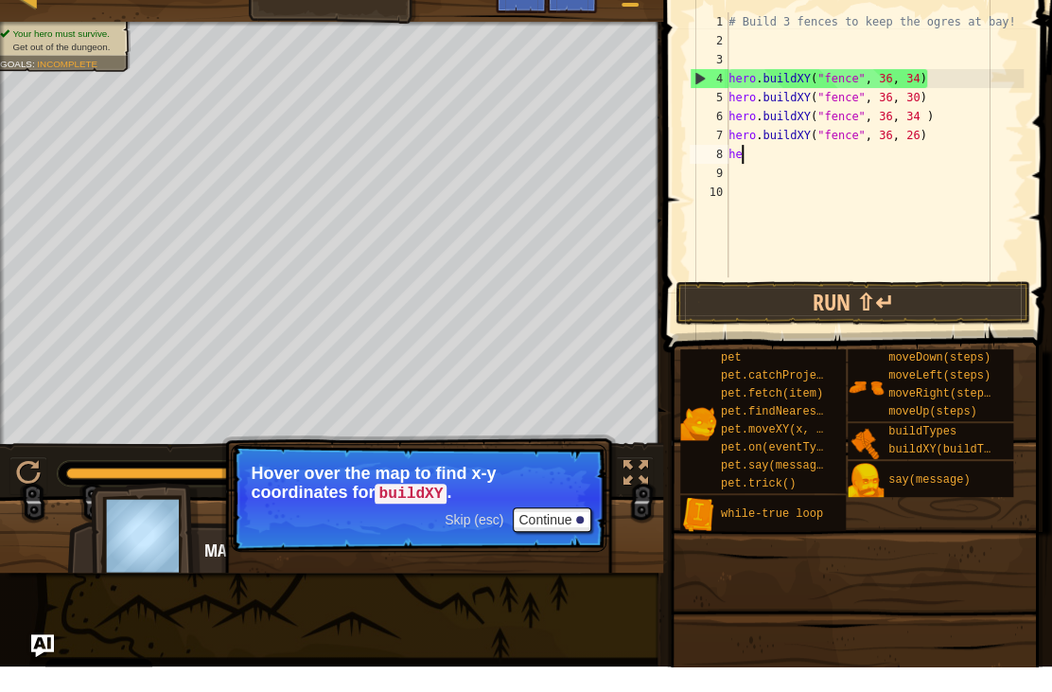
type textarea "h"
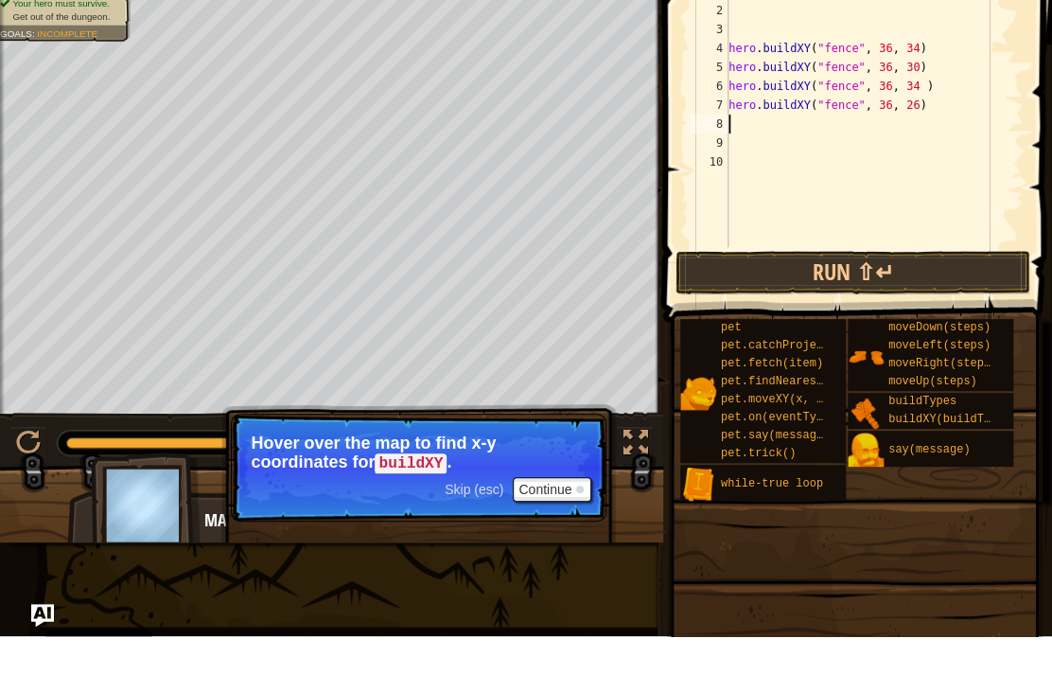
click at [846, 307] on button "Run ⇧↵" at bounding box center [853, 329] width 355 height 44
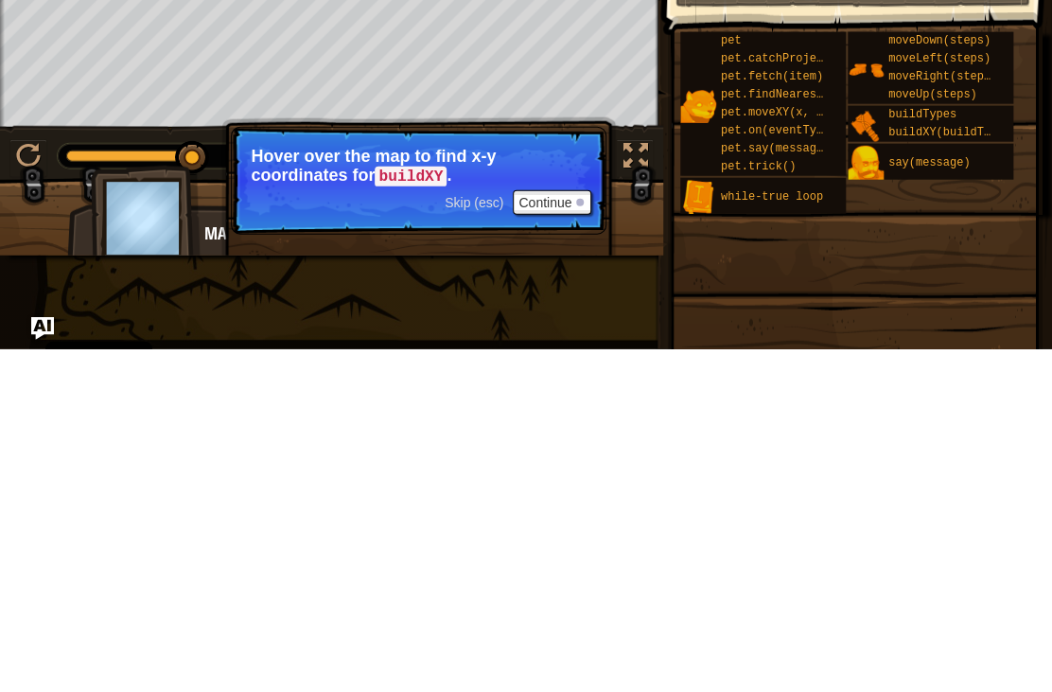
click at [560, 533] on button "Continue" at bounding box center [552, 545] width 79 height 25
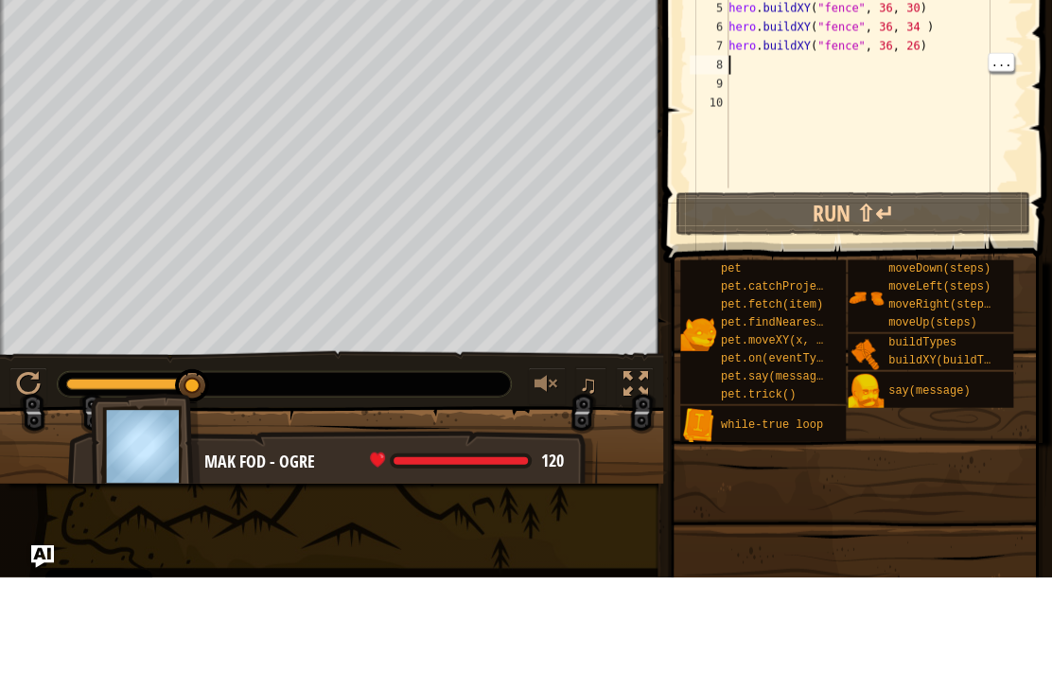
type textarea "h"
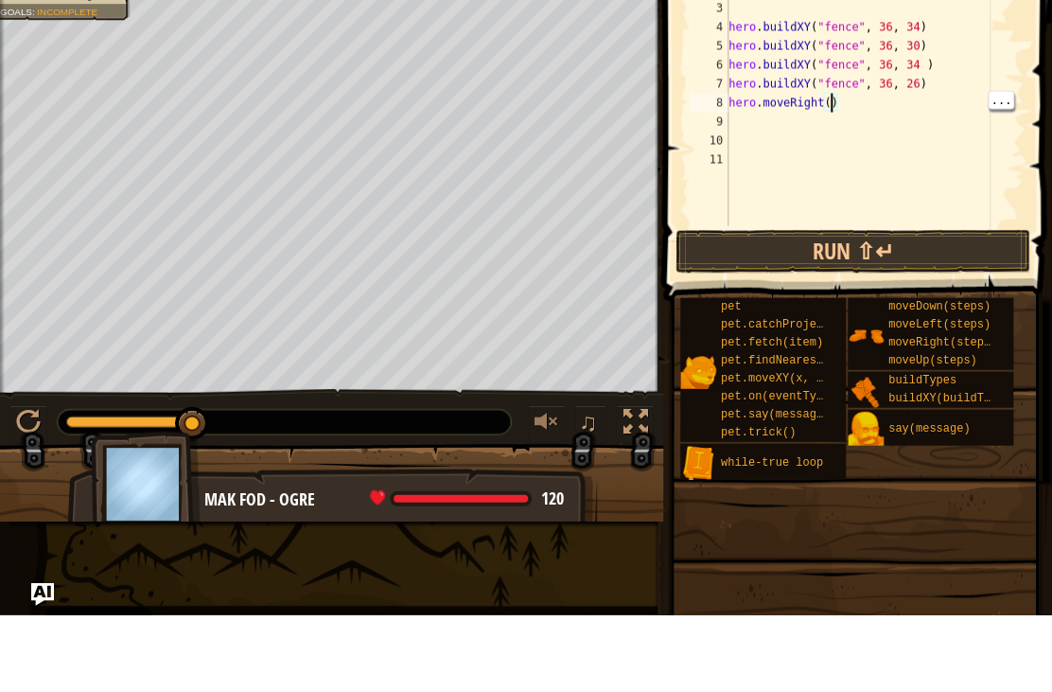
click at [830, 102] on div "# Build 3 fences to keep the ogres at bay! hero . buildXY ( "fence" , 36 , 34 )…" at bounding box center [874, 189] width 299 height 303
type textarea "hero.moveRight(4)"
click at [775, 225] on div "# Build 3 fences to keep the ogres at bay! hero . buildXY ( "fence" , 36 , 34 )…" at bounding box center [874, 189] width 299 height 303
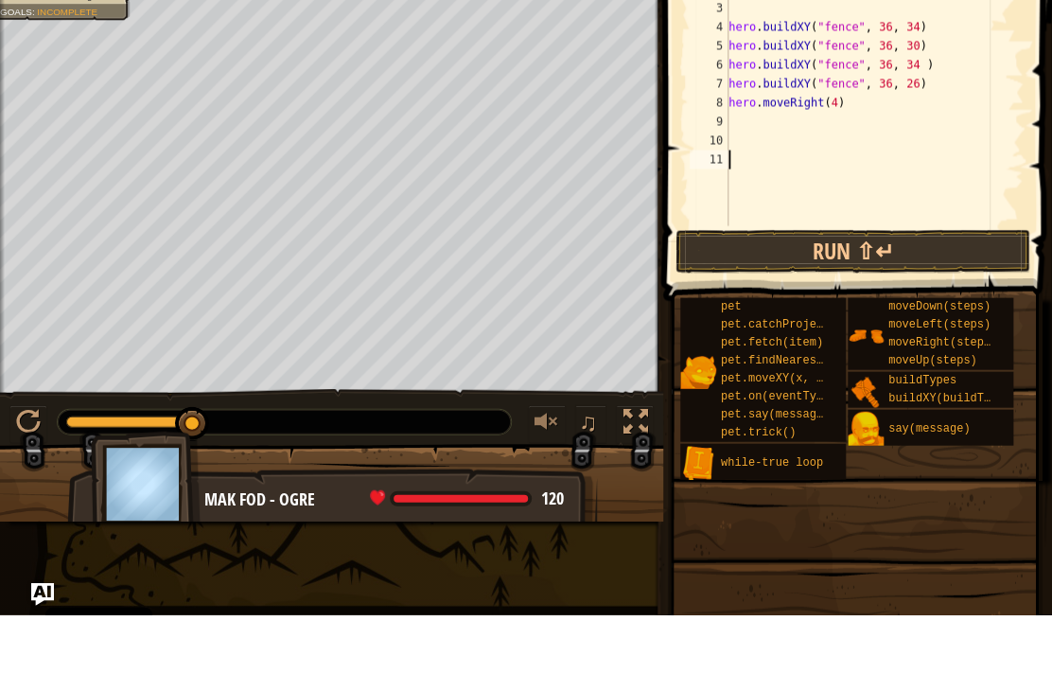
click at [807, 307] on button "Run ⇧↵" at bounding box center [853, 329] width 355 height 44
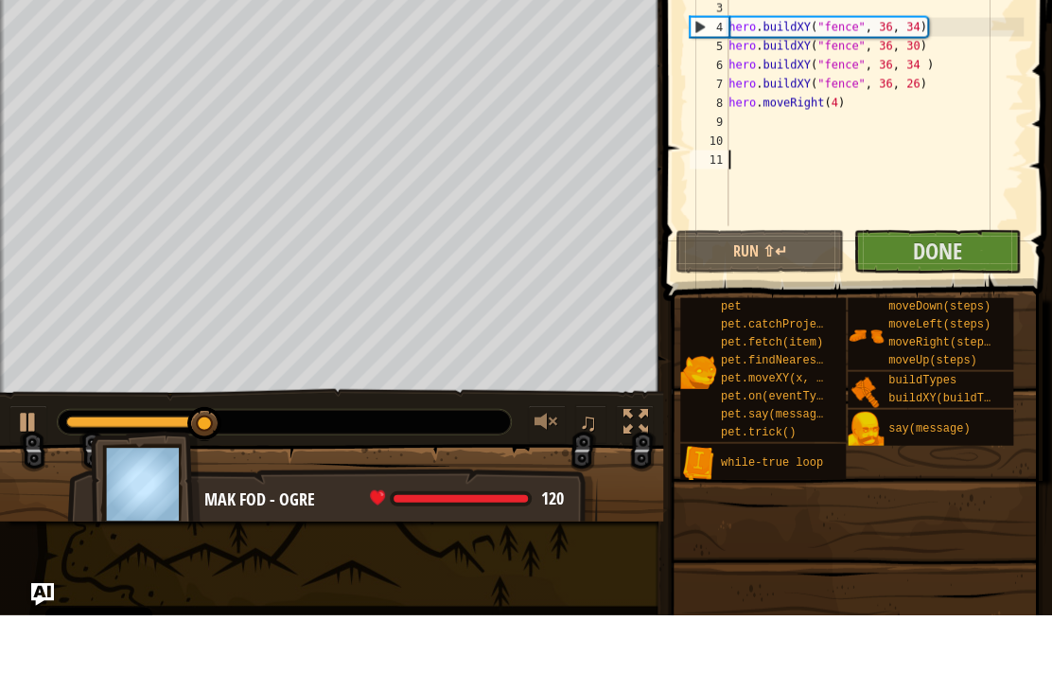
click at [912, 307] on button "Done" at bounding box center [938, 329] width 168 height 44
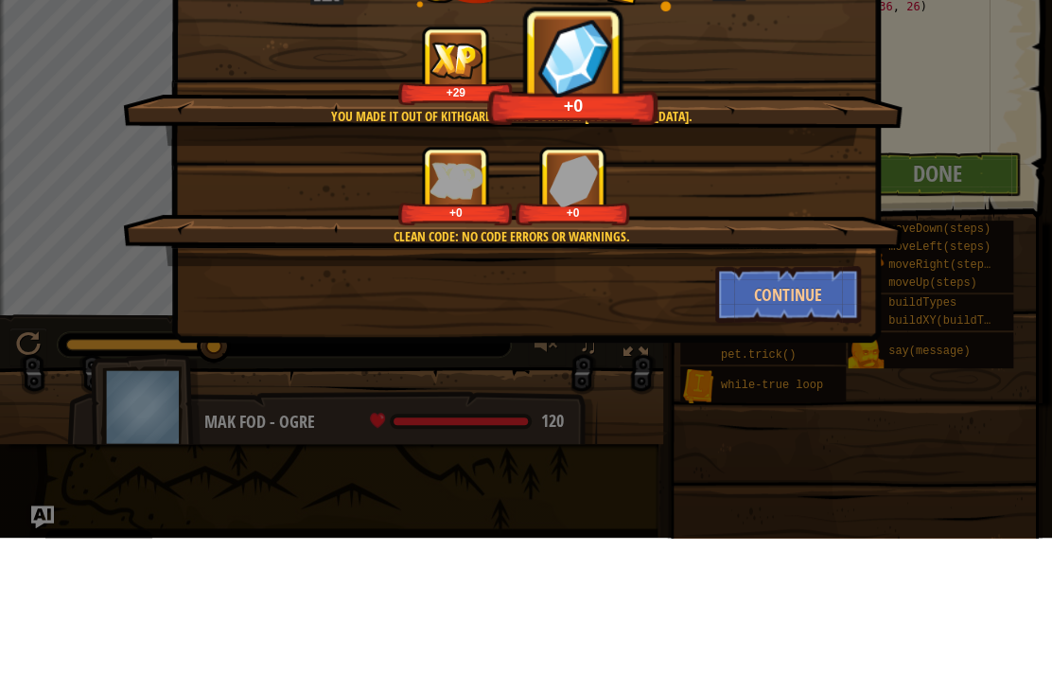
click at [194, 300] on div "+0 +0" at bounding box center [514, 340] width 734 height 80
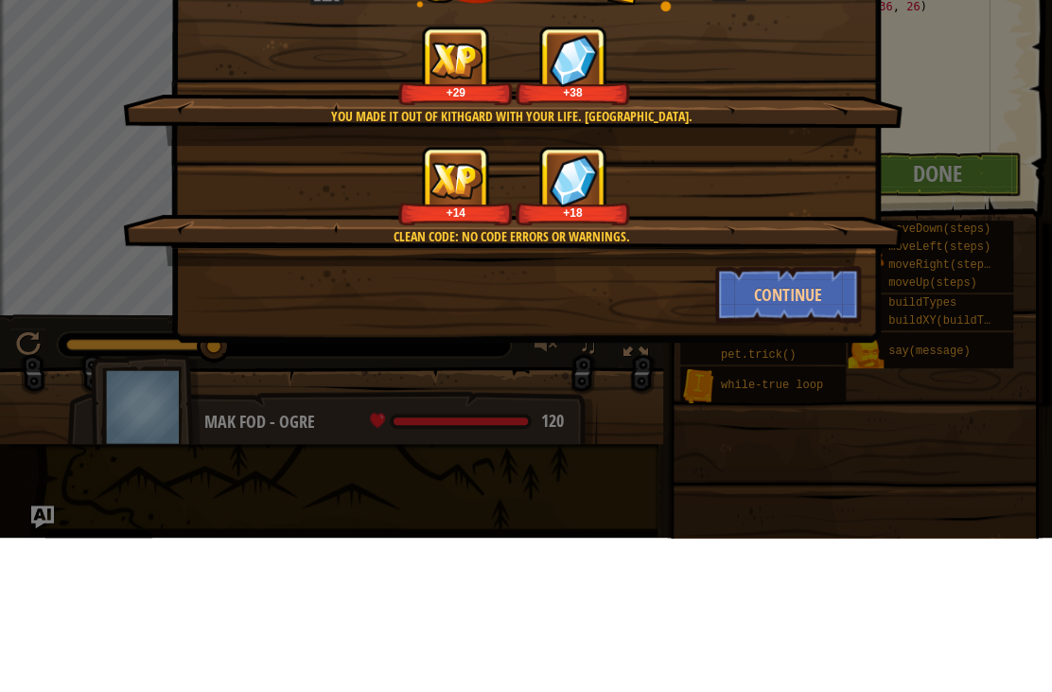
click at [769, 443] on button "Continue" at bounding box center [789, 448] width 147 height 57
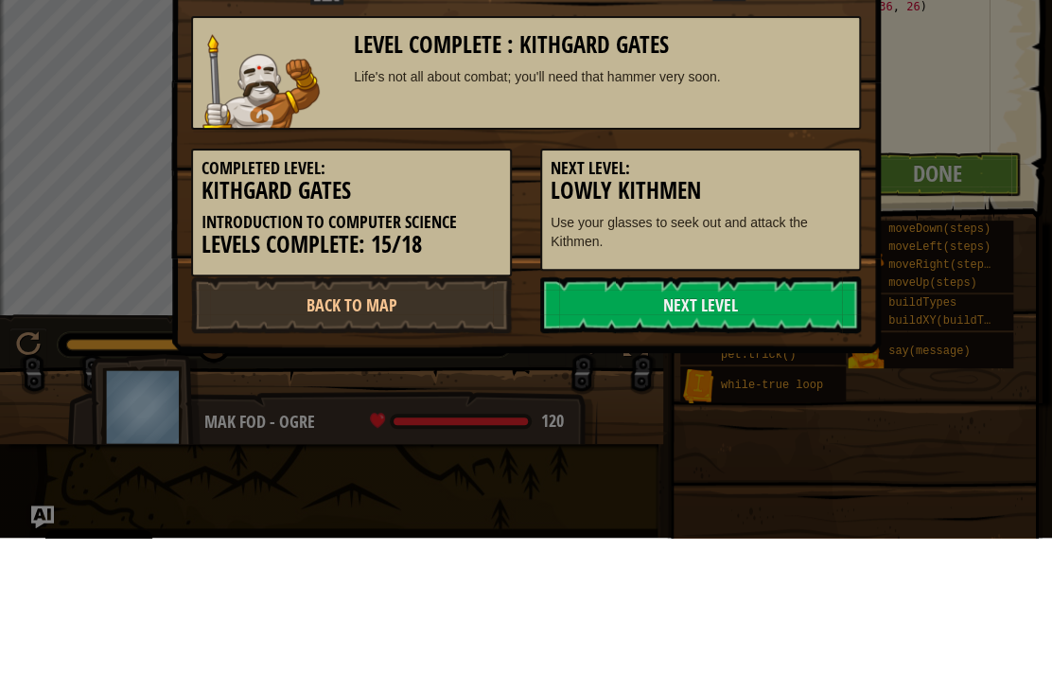
click at [797, 465] on link "Next Level" at bounding box center [700, 459] width 321 height 57
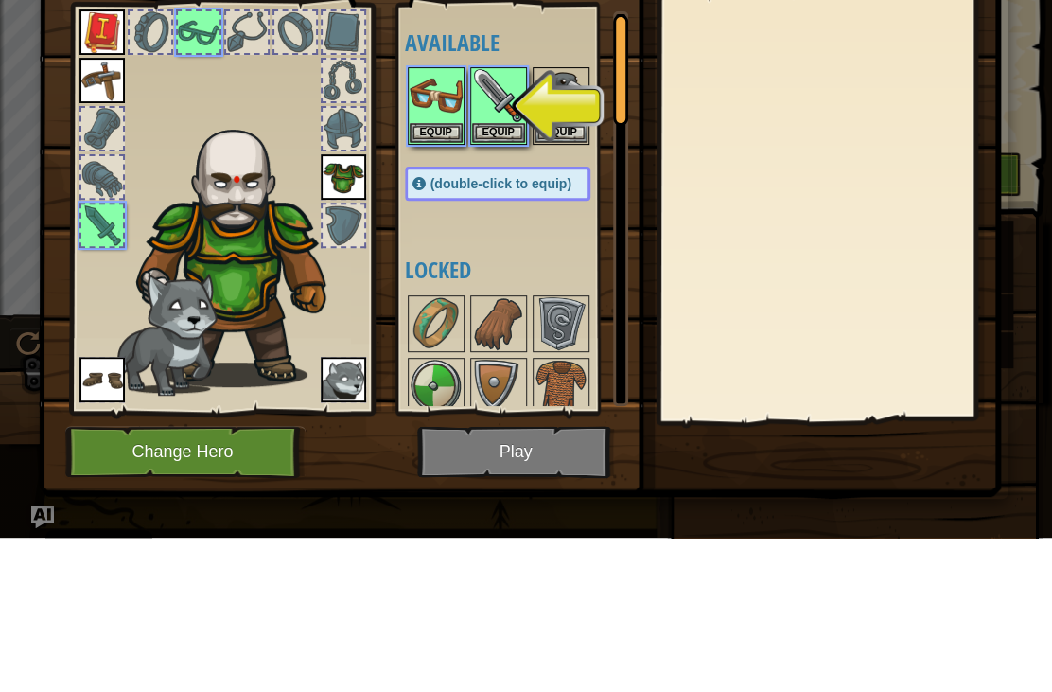
click at [438, 250] on img at bounding box center [436, 249] width 53 height 53
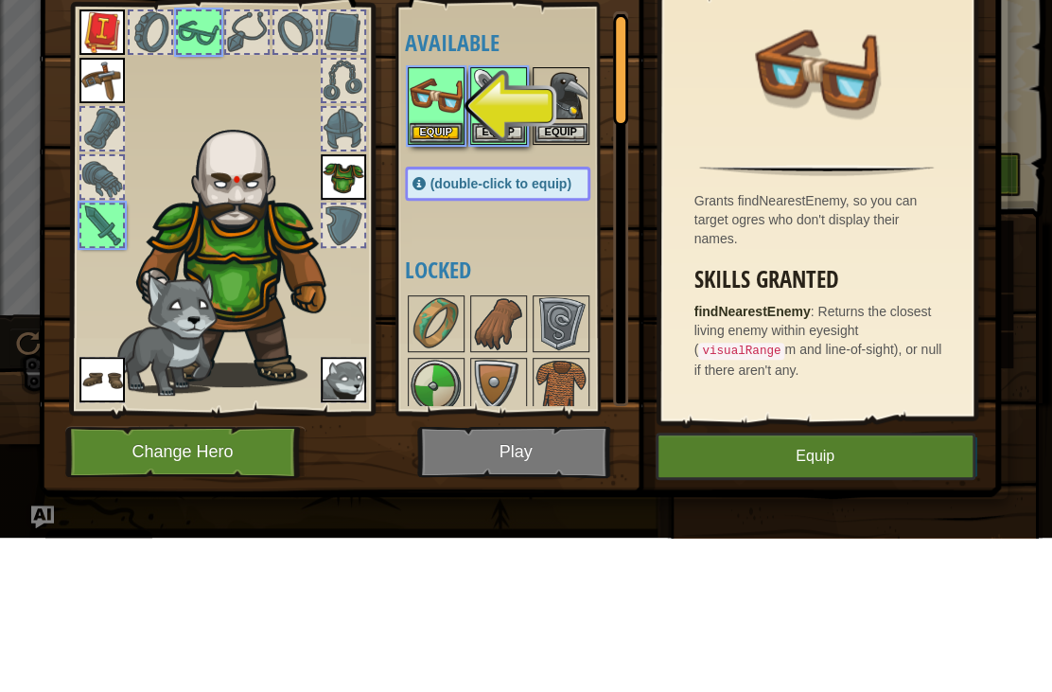
click at [480, 273] on img at bounding box center [498, 249] width 53 height 53
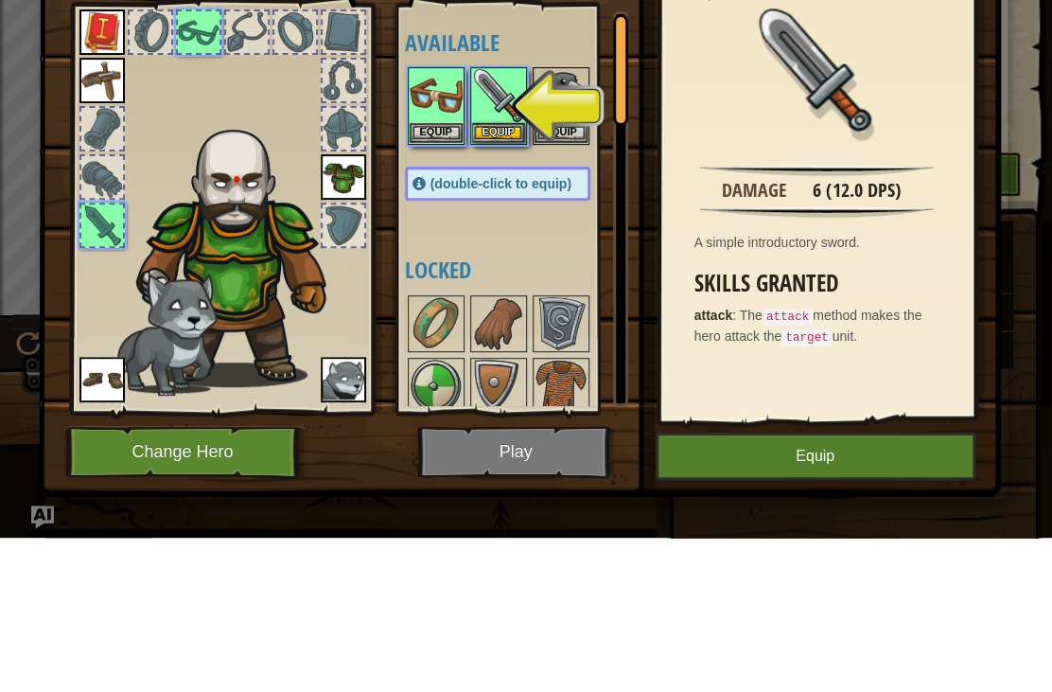
click at [498, 282] on button "Equip" at bounding box center [498, 287] width 53 height 20
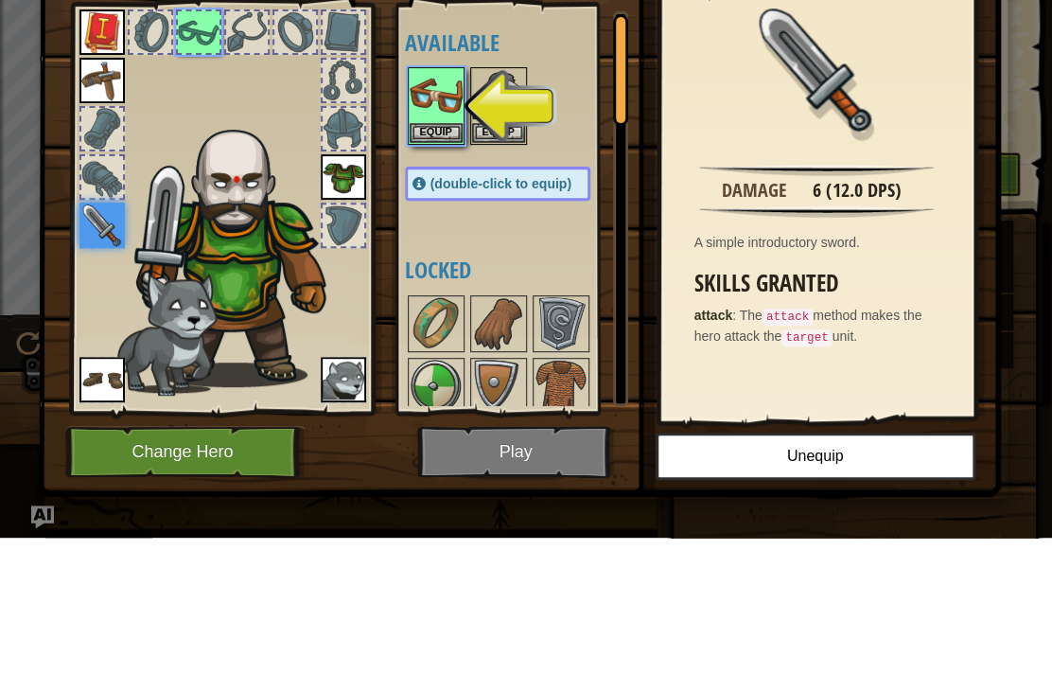
click at [430, 270] on img at bounding box center [436, 249] width 53 height 53
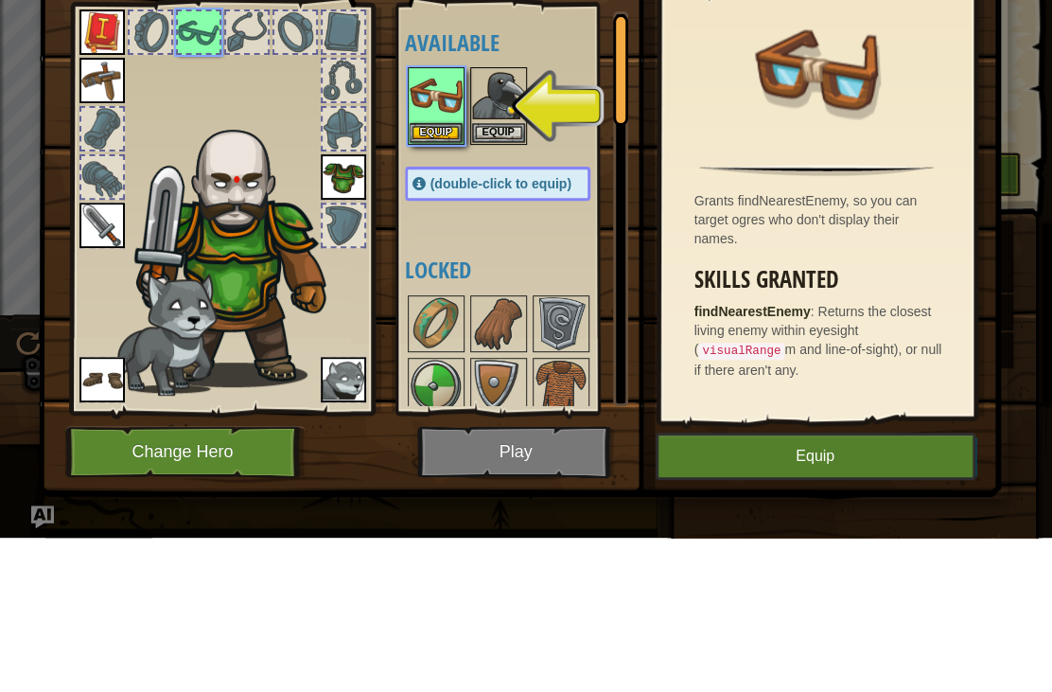
click at [474, 610] on img at bounding box center [520, 307] width 963 height 687
click at [744, 603] on button "Equip" at bounding box center [816, 610] width 320 height 47
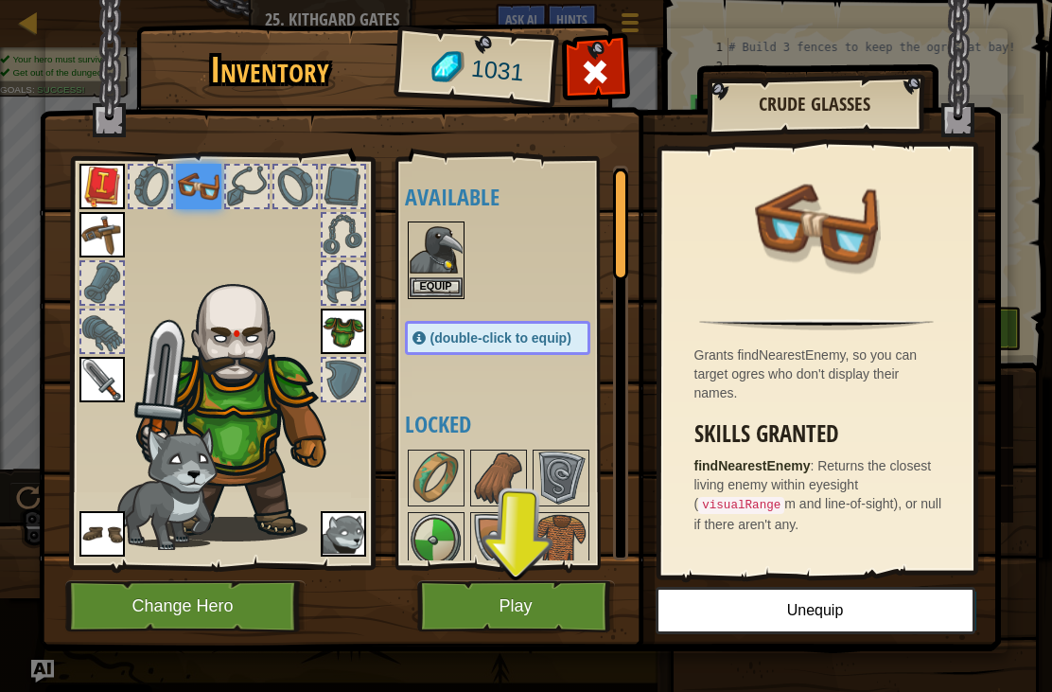
click at [514, 615] on button "Play" at bounding box center [516, 606] width 198 height 52
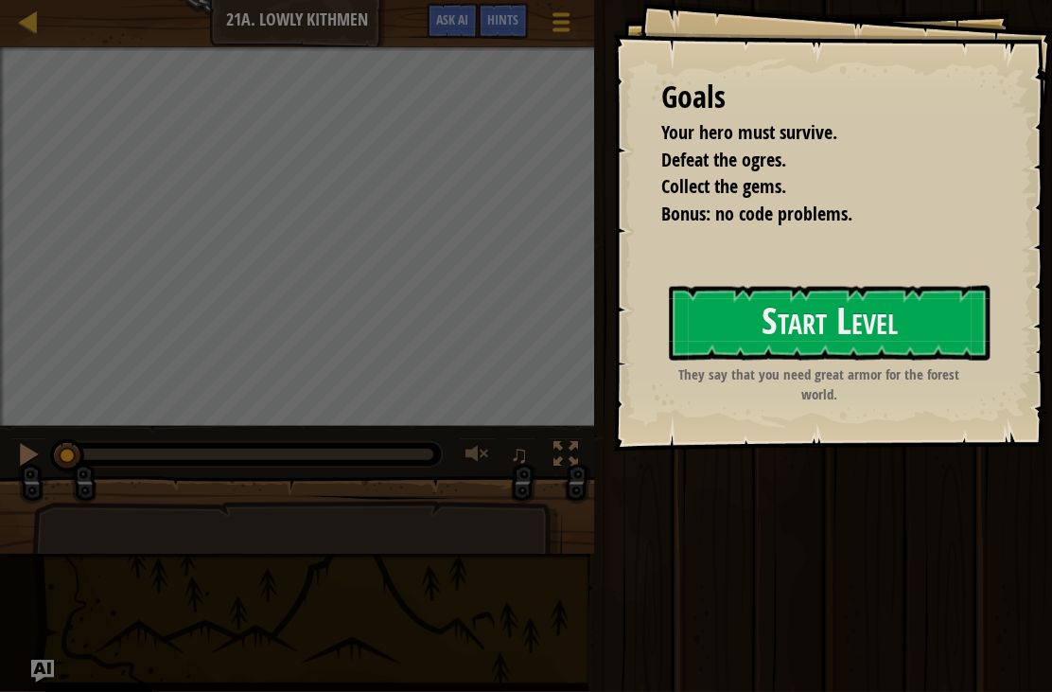
click at [44, 19] on link "Map" at bounding box center [42, 23] width 9 height 26
select select "en-[GEOGRAPHIC_DATA]"
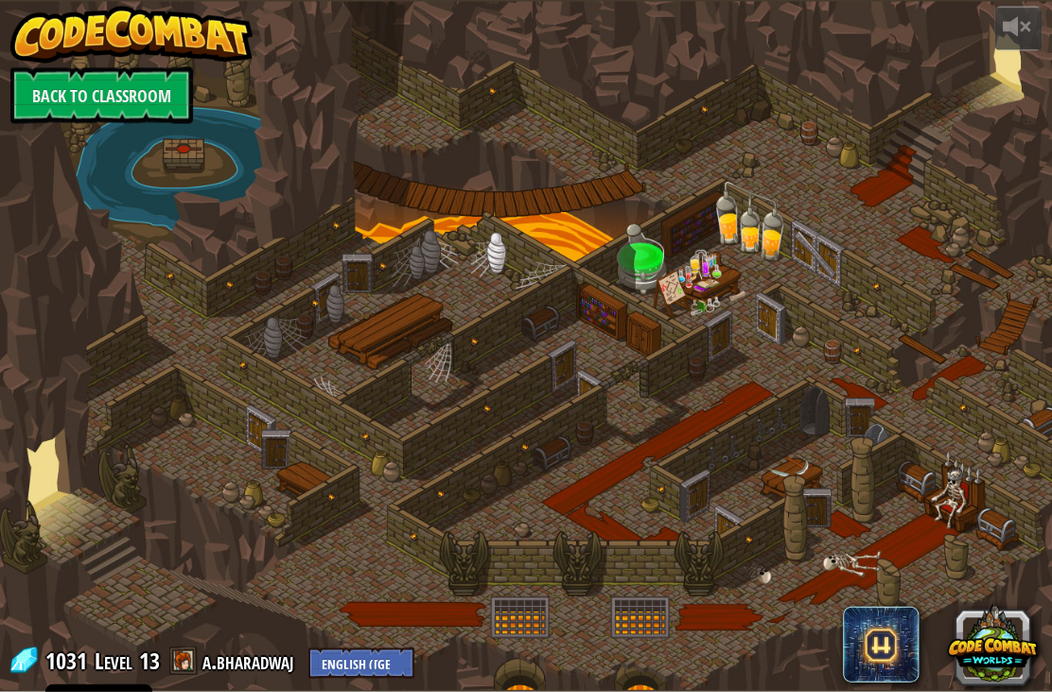
select select "en-[GEOGRAPHIC_DATA]"
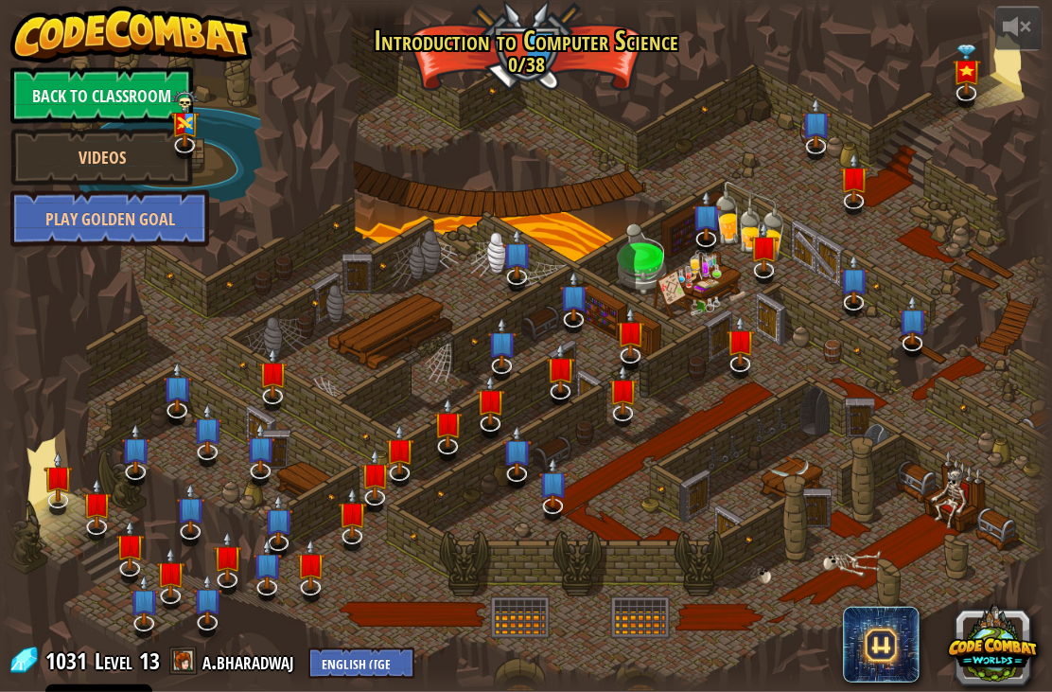
select select "en-[GEOGRAPHIC_DATA]"
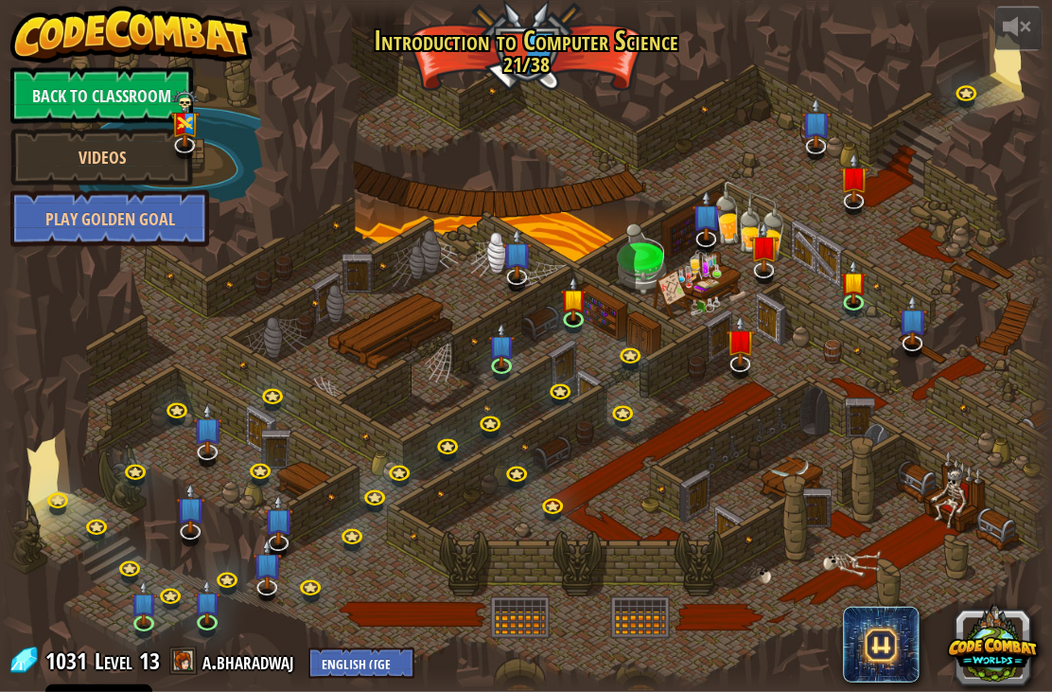
select select "en-[GEOGRAPHIC_DATA]"
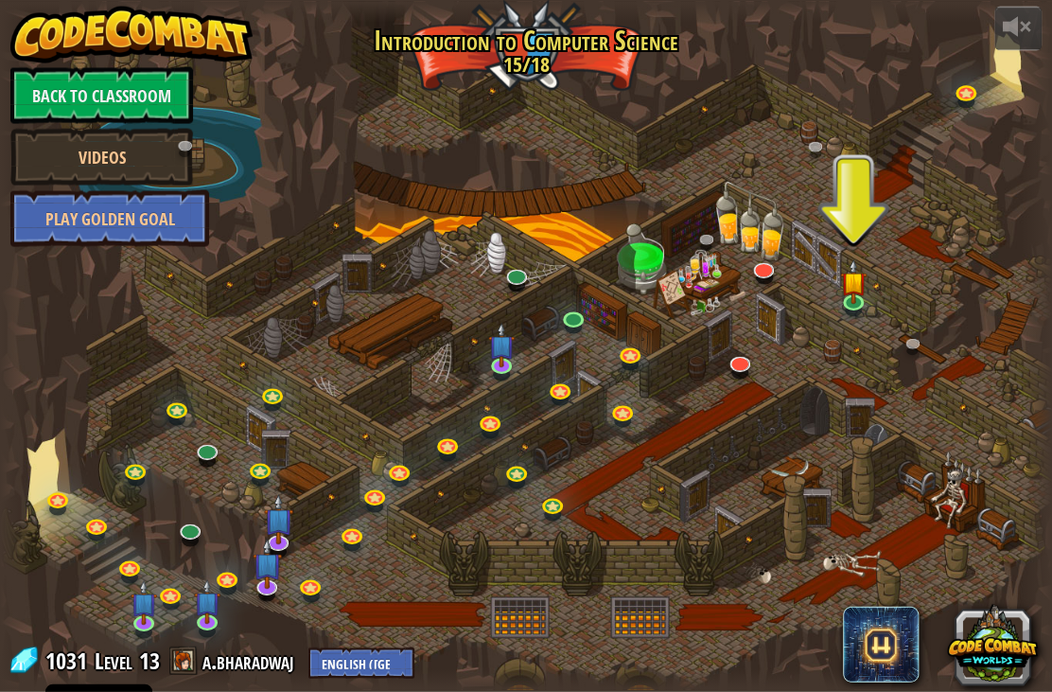
click at [963, 77] on div at bounding box center [526, 346] width 1052 height 688
click at [964, 101] on link at bounding box center [968, 95] width 38 height 28
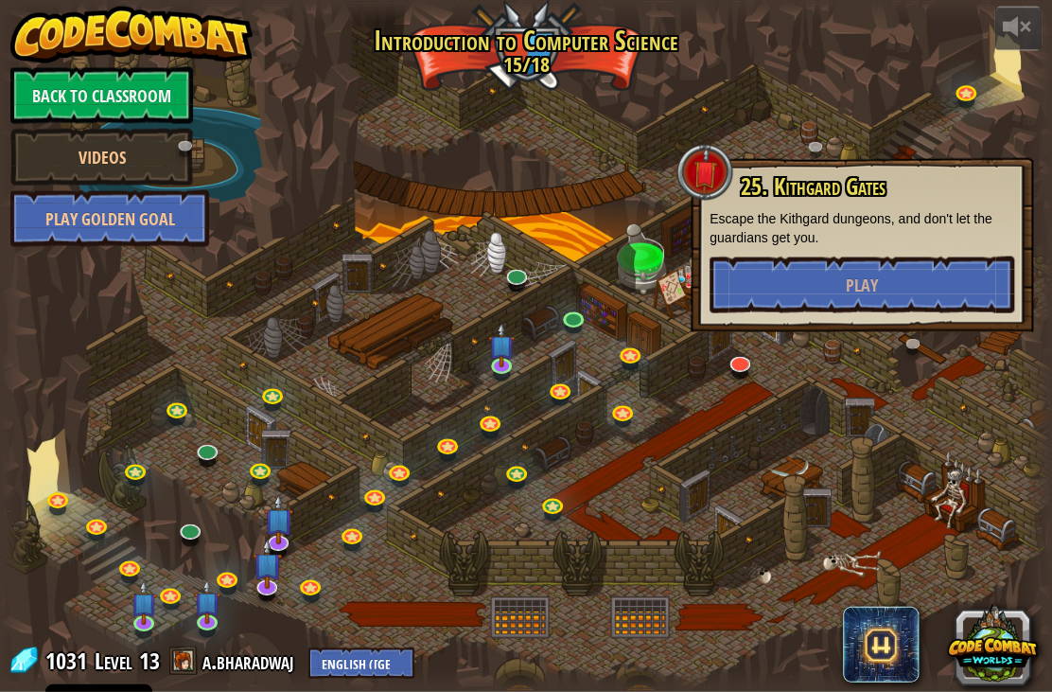
click at [877, 120] on div at bounding box center [526, 346] width 1052 height 688
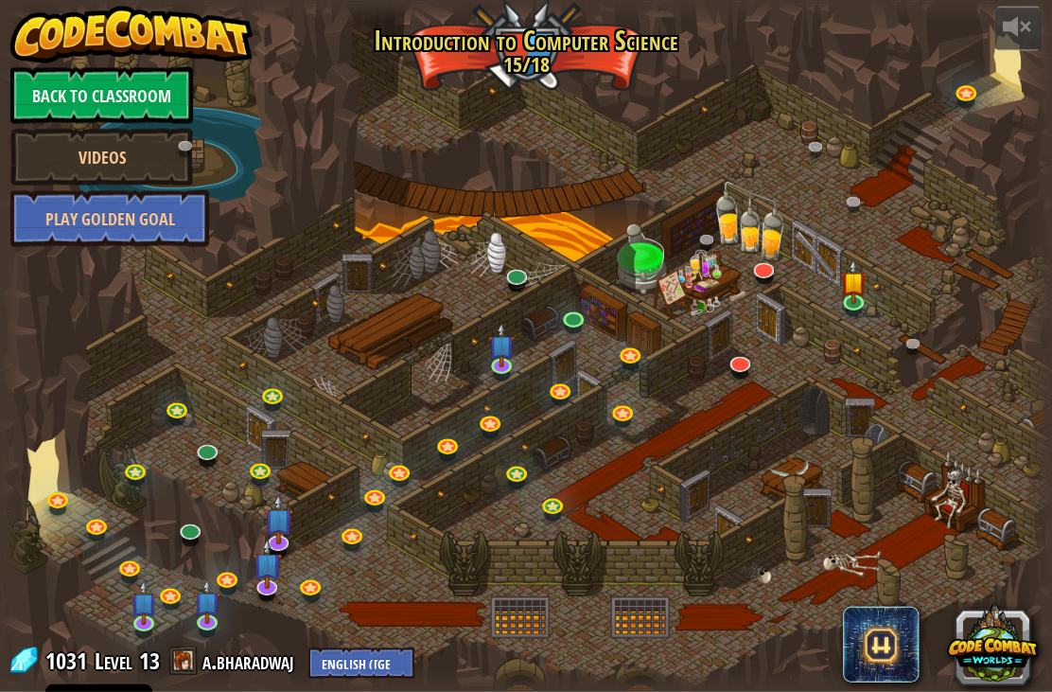
click at [111, 87] on link "Back to Classroom" at bounding box center [101, 95] width 183 height 57
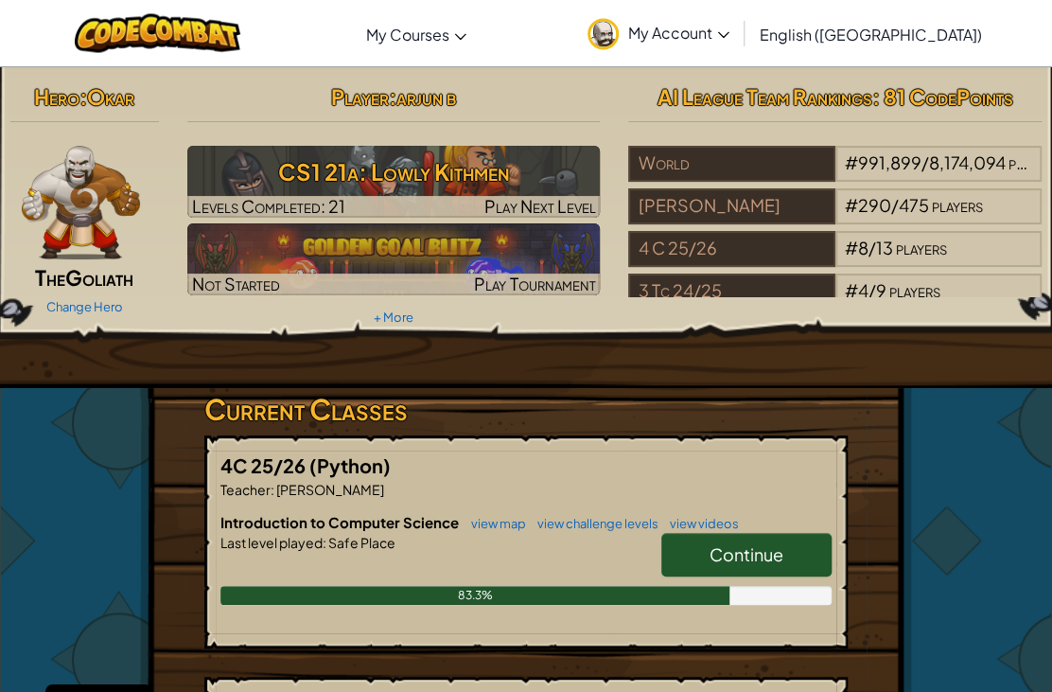
click at [345, 150] on img at bounding box center [394, 182] width 414 height 72
select select "en-[GEOGRAPHIC_DATA]"
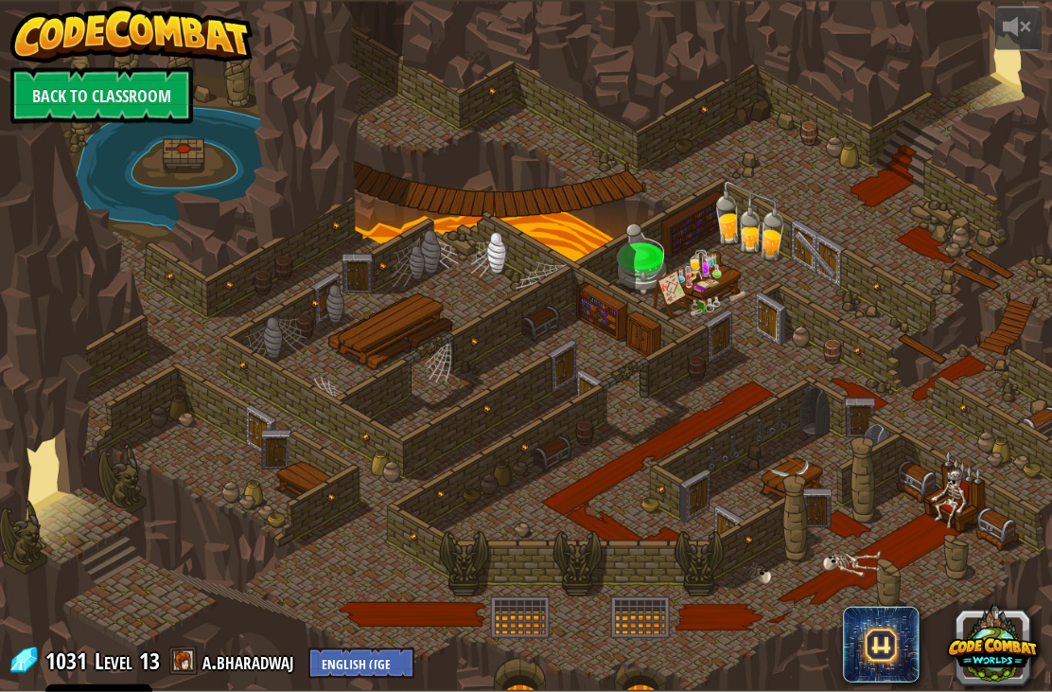
select select "en-[GEOGRAPHIC_DATA]"
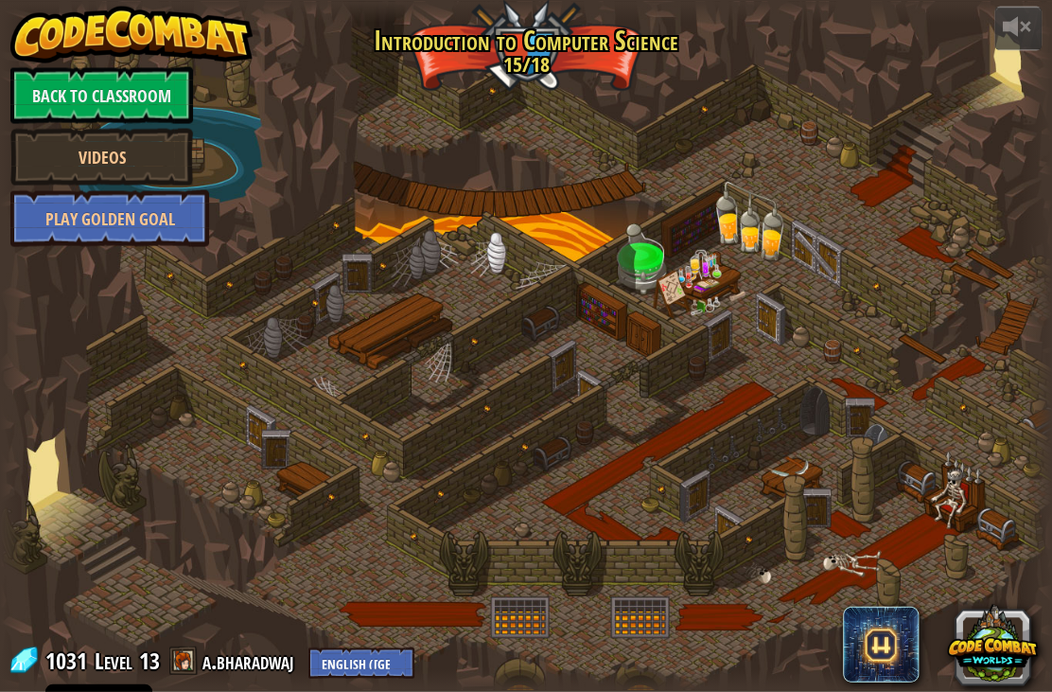
select select "en-[GEOGRAPHIC_DATA]"
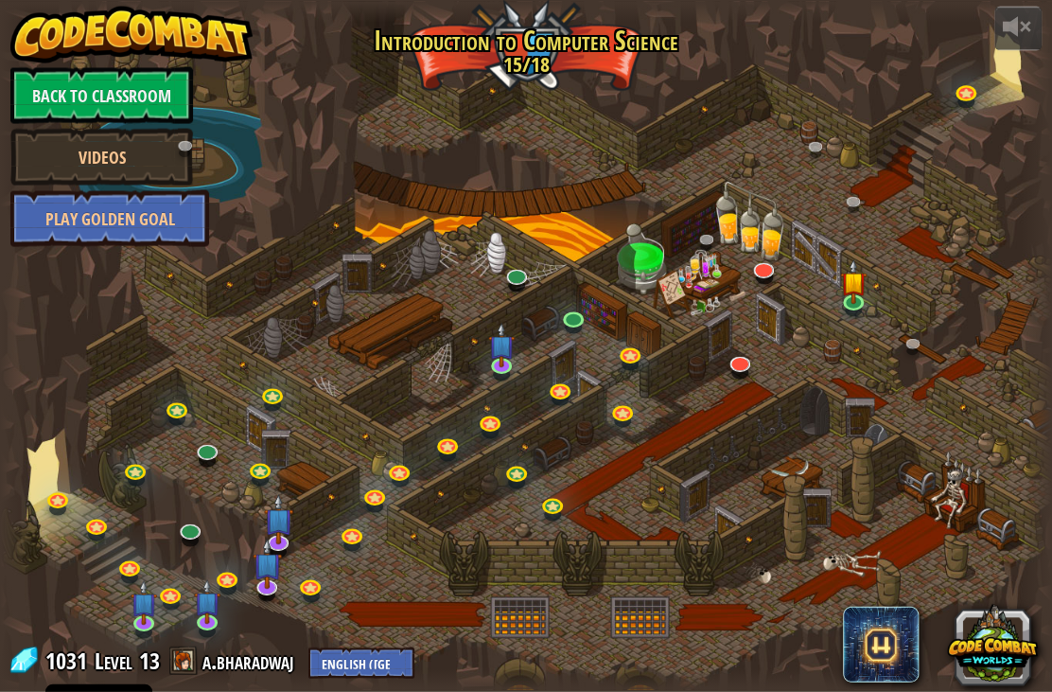
click at [502, 115] on div at bounding box center [526, 346] width 1052 height 688
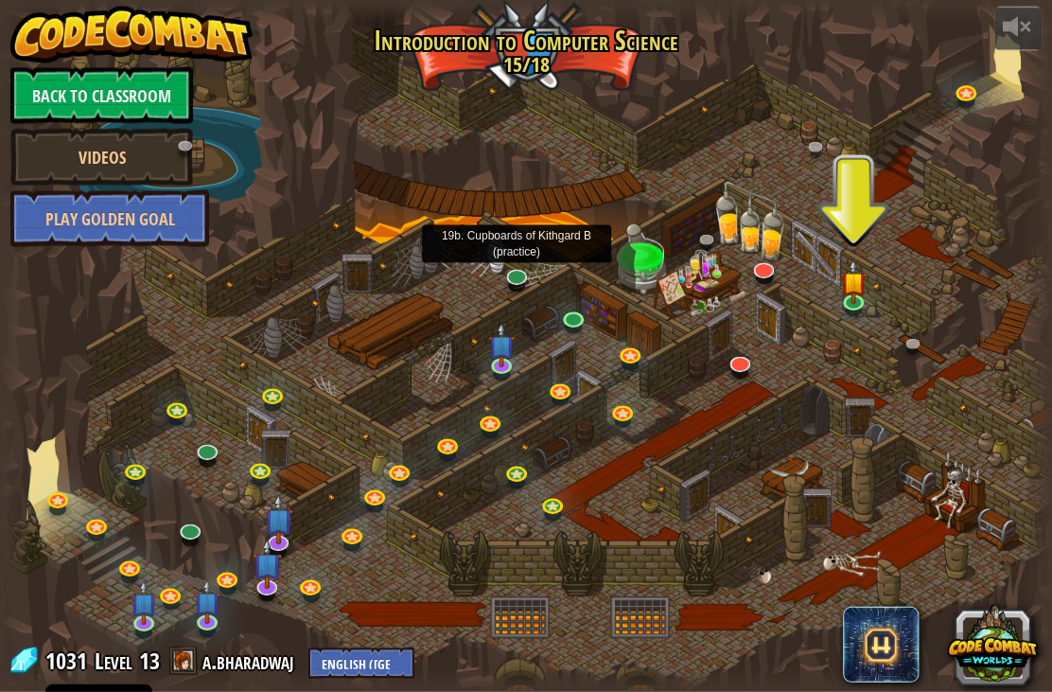
click at [533, 275] on link at bounding box center [518, 278] width 38 height 28
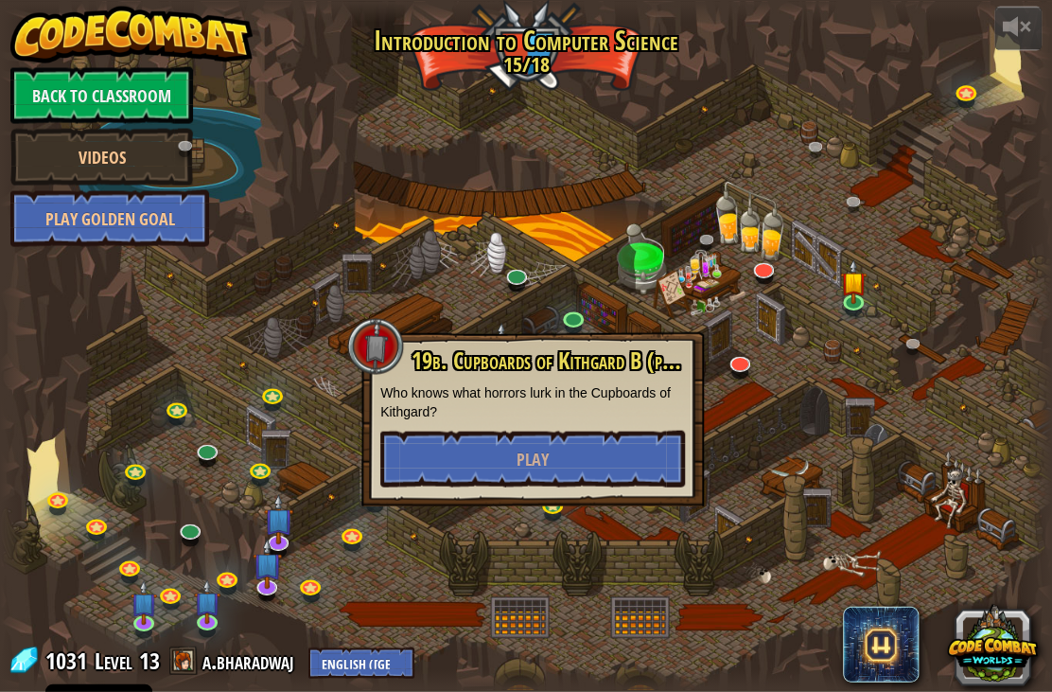
click at [64, 92] on link "Back to Classroom" at bounding box center [101, 95] width 183 height 57
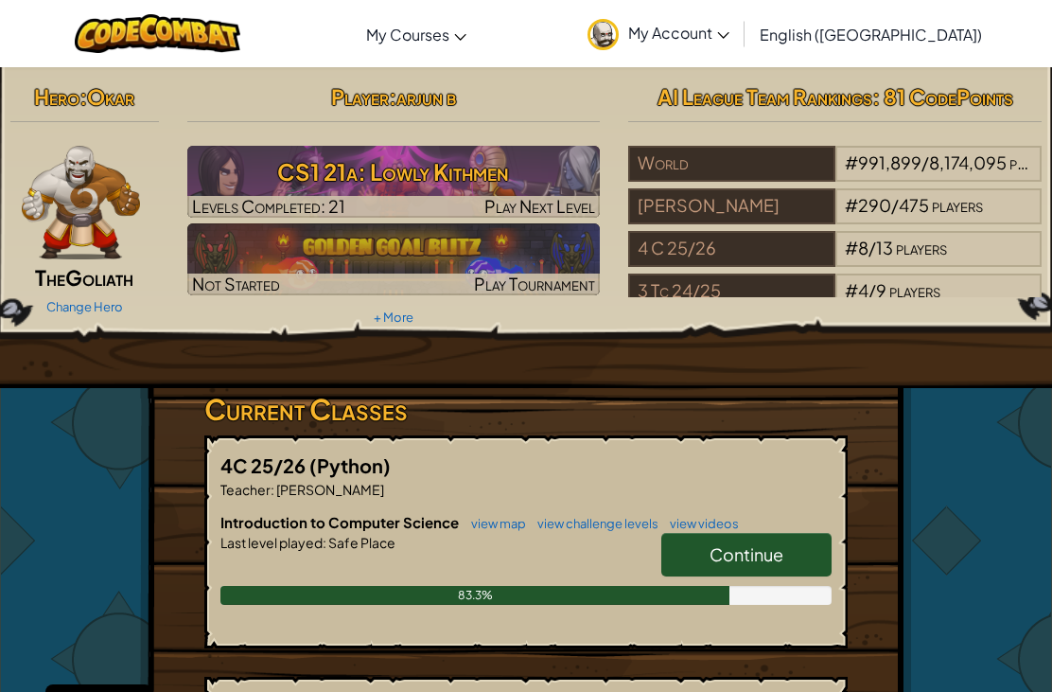
click at [270, 182] on h3 "CS1 21a: Lowly Kithmen" at bounding box center [394, 171] width 414 height 43
select select "en-[GEOGRAPHIC_DATA]"
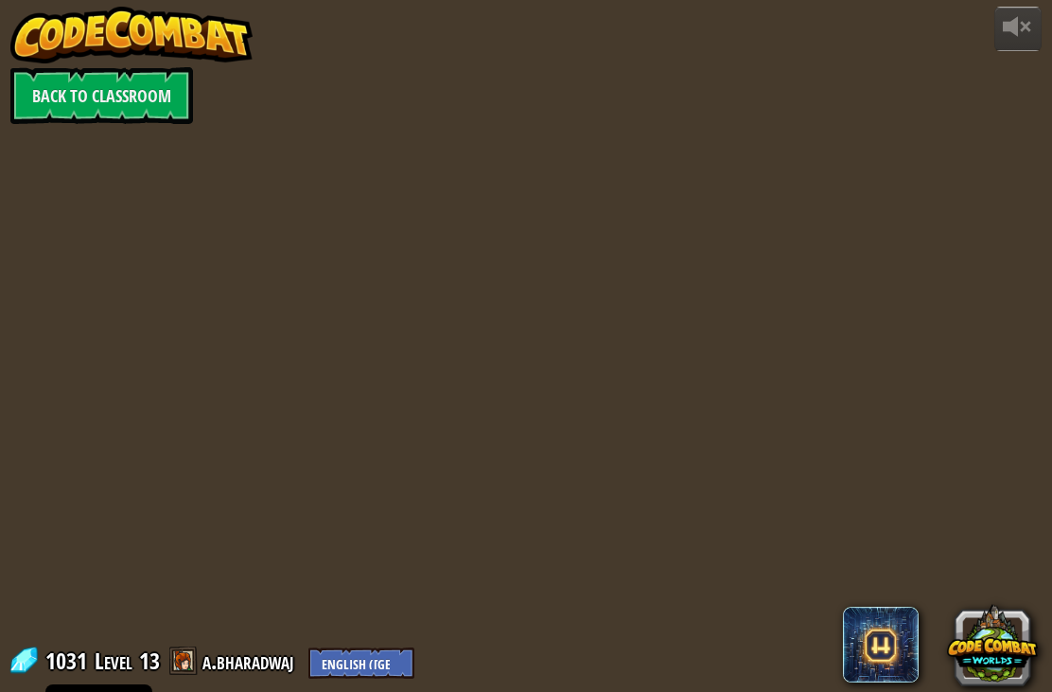
select select "en-[GEOGRAPHIC_DATA]"
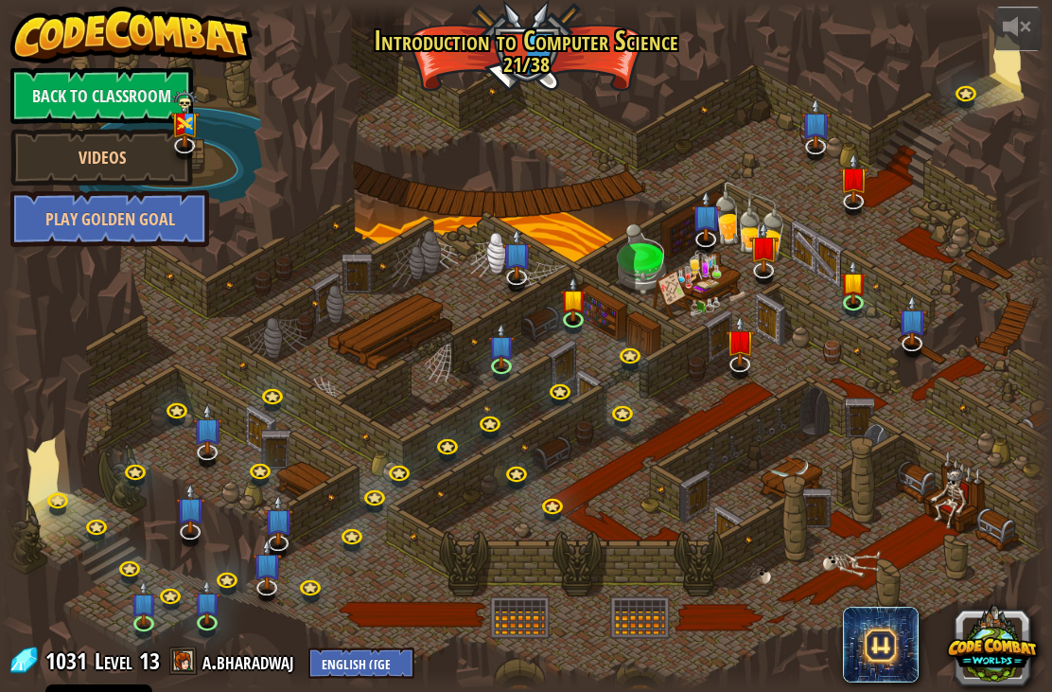
select select "en-[GEOGRAPHIC_DATA]"
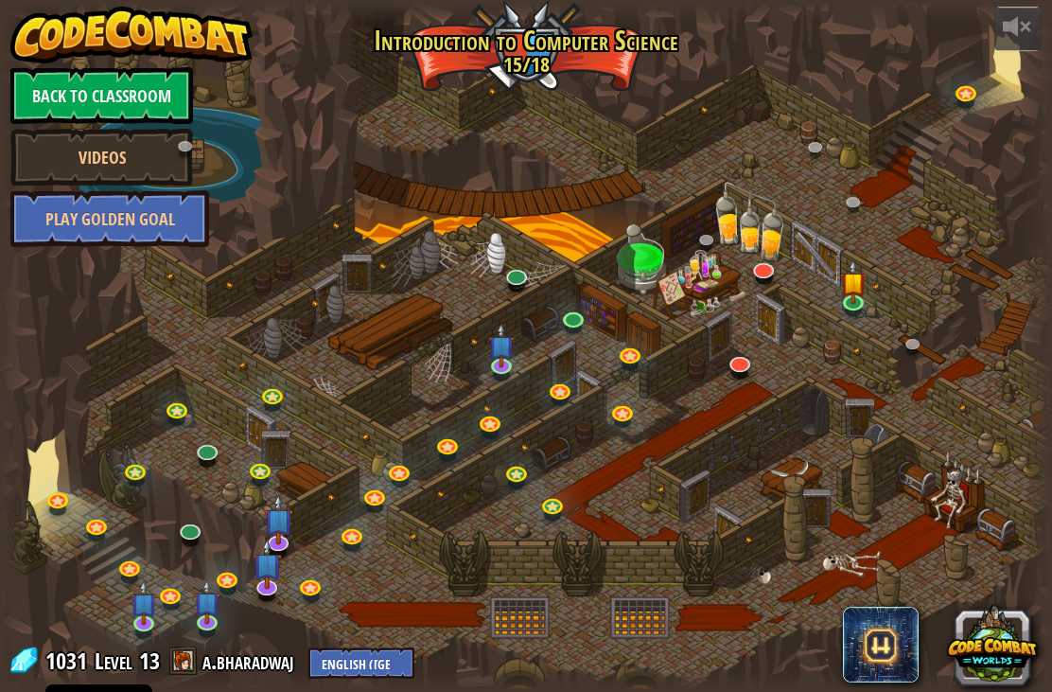
click at [491, 107] on div at bounding box center [526, 346] width 1052 height 688
click at [486, 301] on div at bounding box center [526, 346] width 1052 height 688
click at [98, 95] on link "Back to Classroom" at bounding box center [101, 95] width 183 height 57
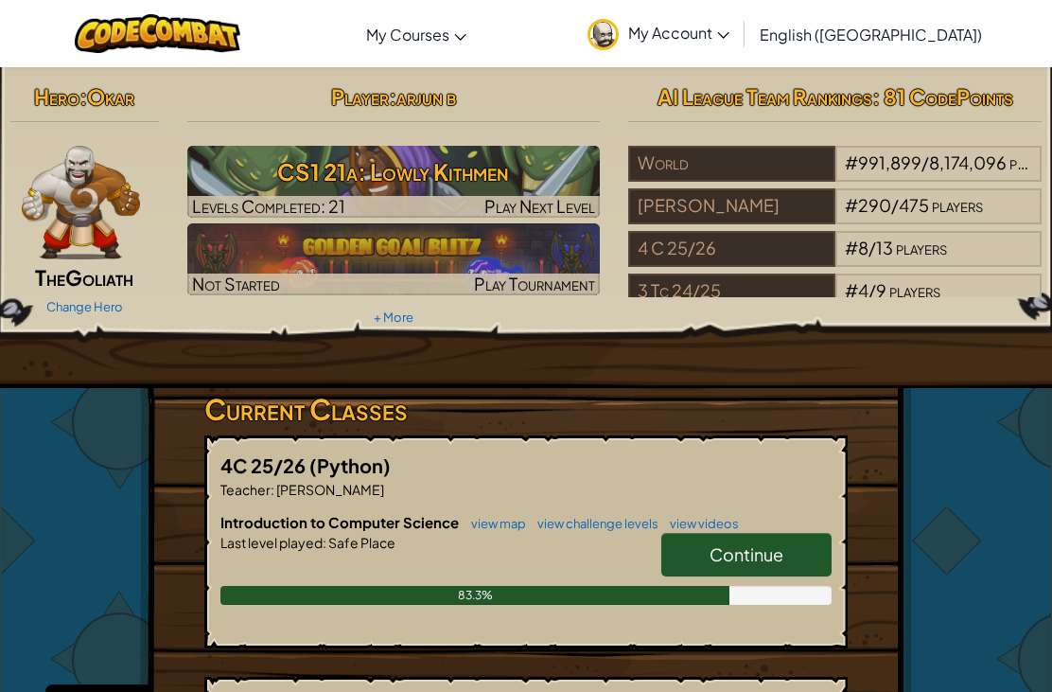
click at [390, 161] on h3 "CS1 21a: Lowly Kithmen" at bounding box center [394, 171] width 414 height 43
select select "en-[GEOGRAPHIC_DATA]"
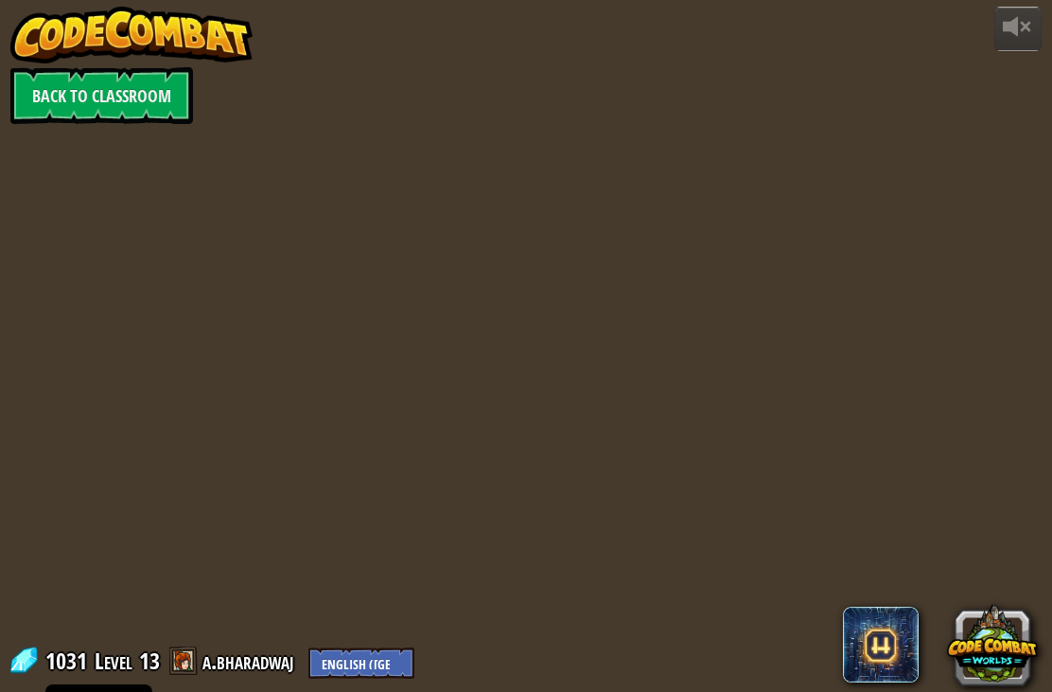
select select "en-[GEOGRAPHIC_DATA]"
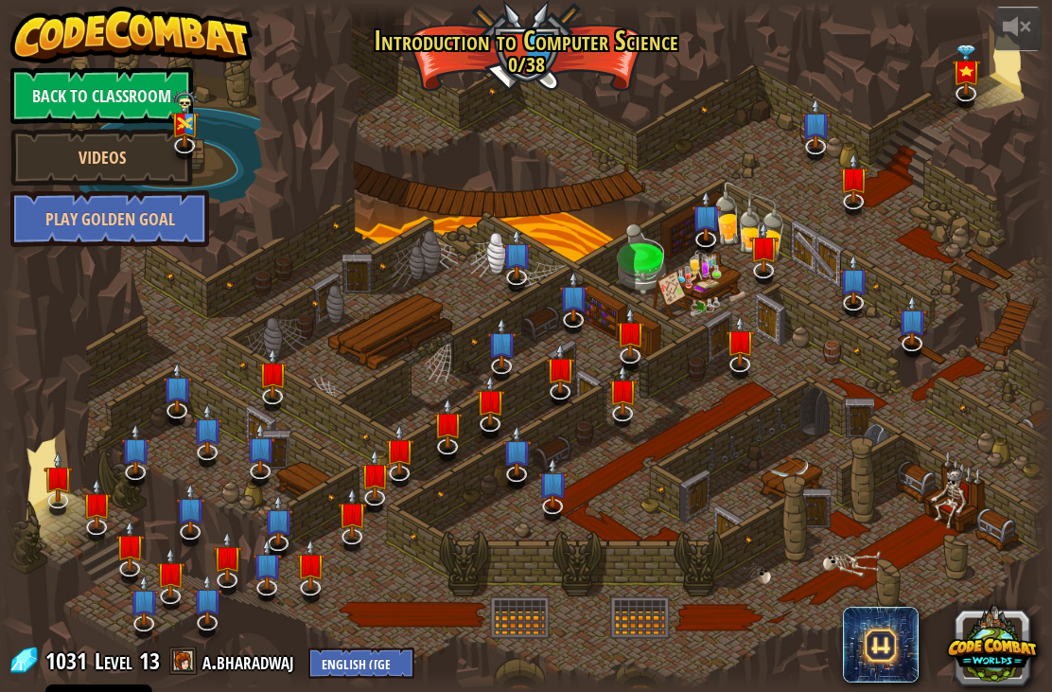
select select "en-[GEOGRAPHIC_DATA]"
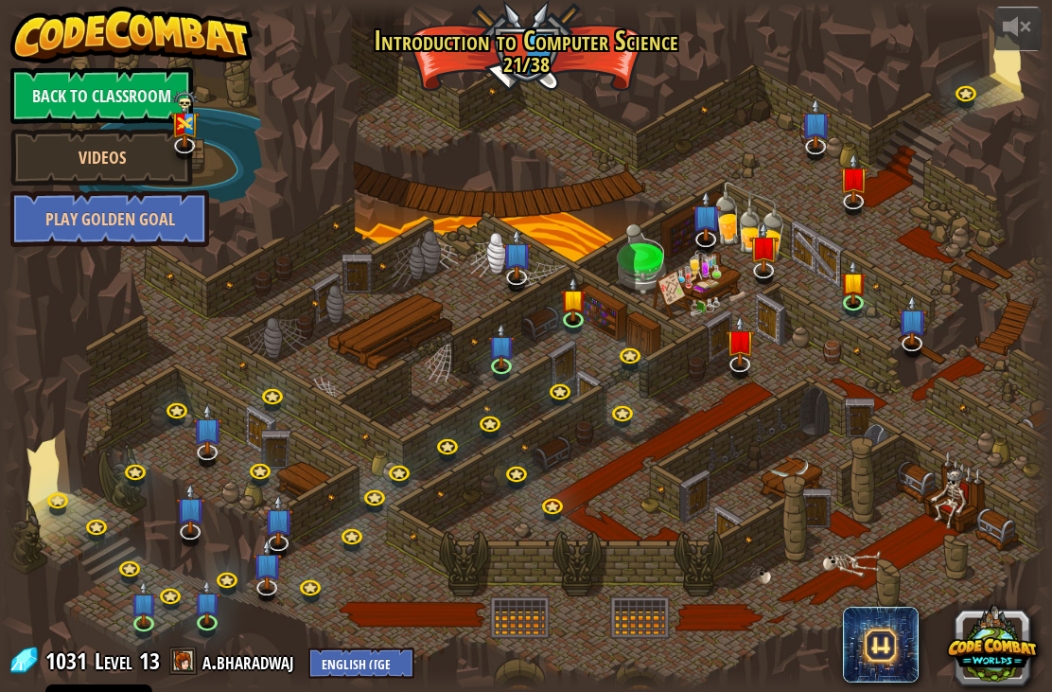
select select "en-[GEOGRAPHIC_DATA]"
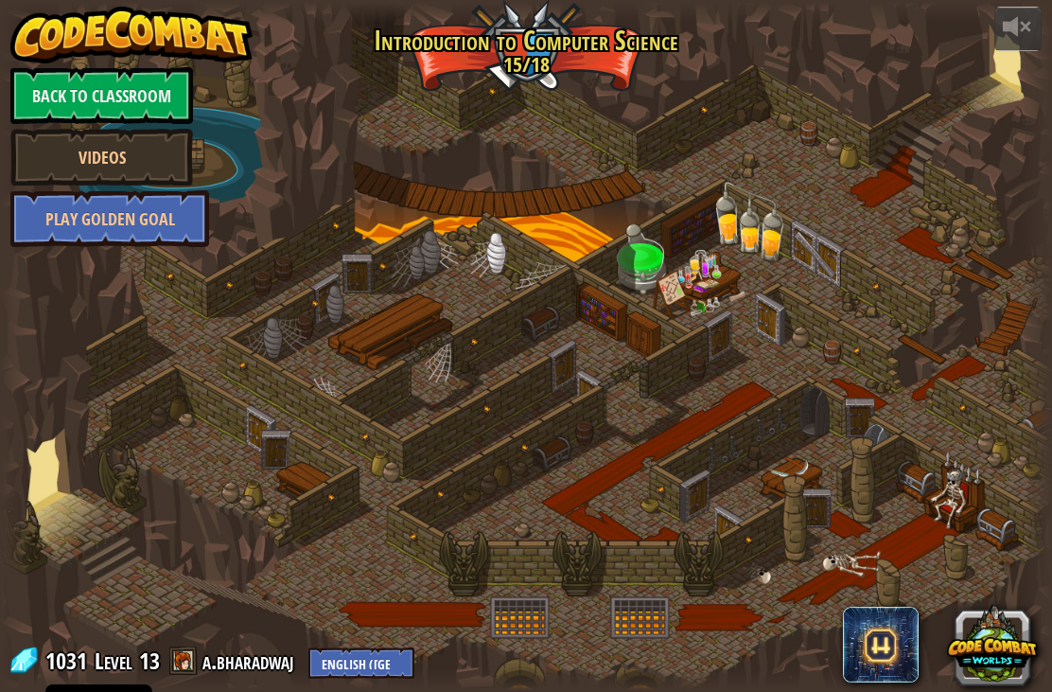
click at [824, 133] on div at bounding box center [526, 346] width 1052 height 688
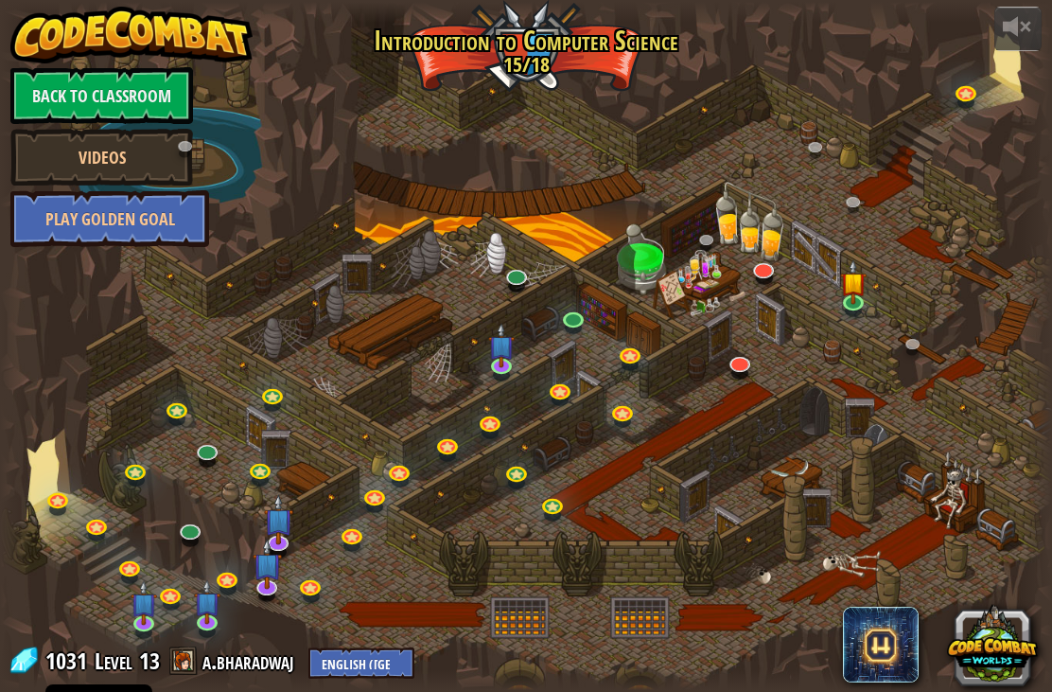
select select "en-[GEOGRAPHIC_DATA]"
click at [129, 91] on link "Back to Classroom" at bounding box center [101, 95] width 183 height 57
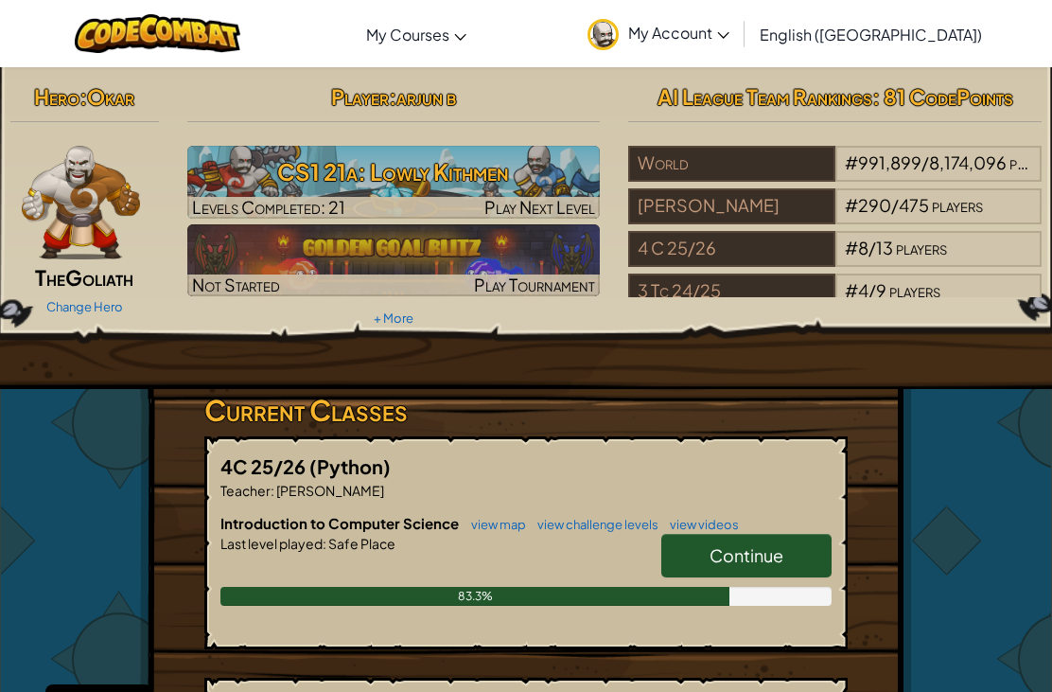
click at [417, 162] on h3 "CS1 21a: Lowly Kithmen" at bounding box center [394, 171] width 414 height 43
select select "en-[GEOGRAPHIC_DATA]"
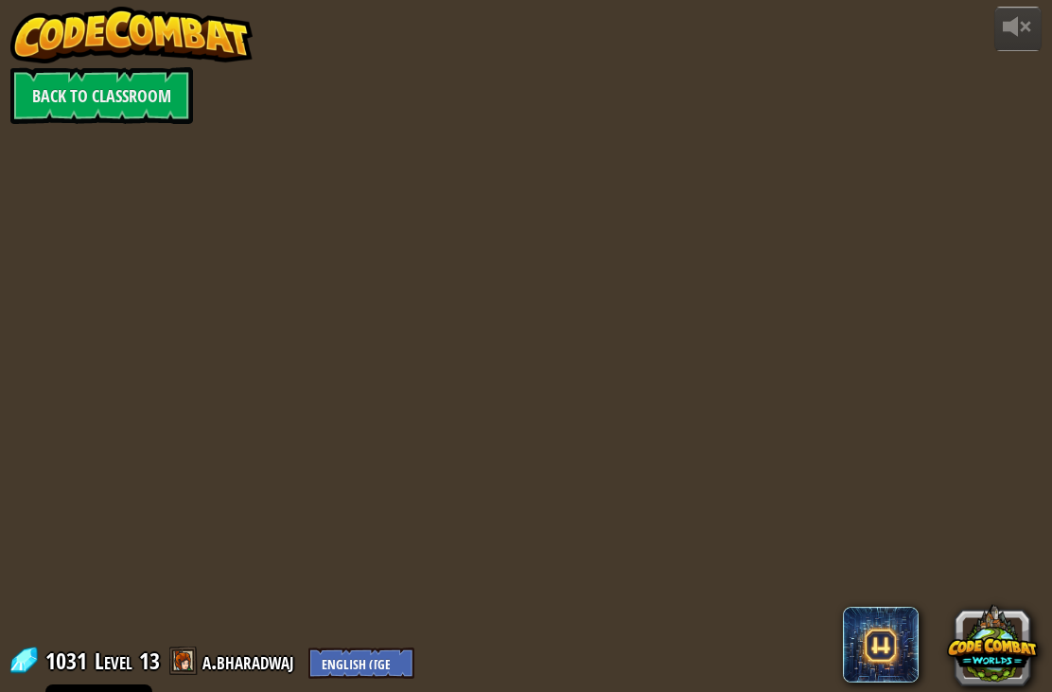
select select "en-[GEOGRAPHIC_DATA]"
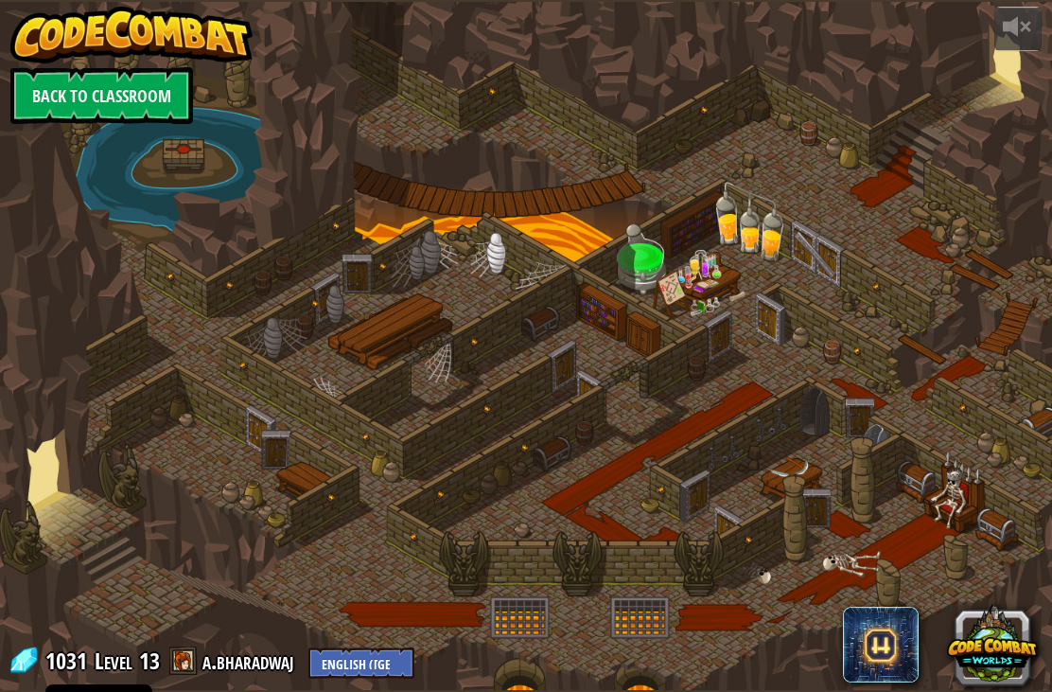
select select "en-[GEOGRAPHIC_DATA]"
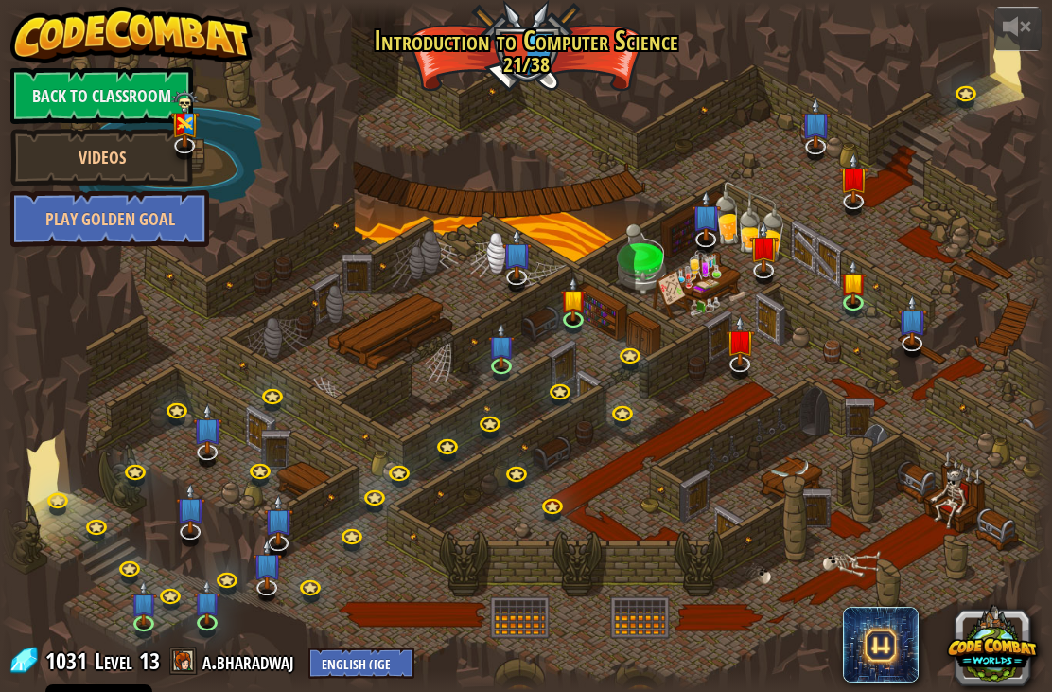
select select "en-[GEOGRAPHIC_DATA]"
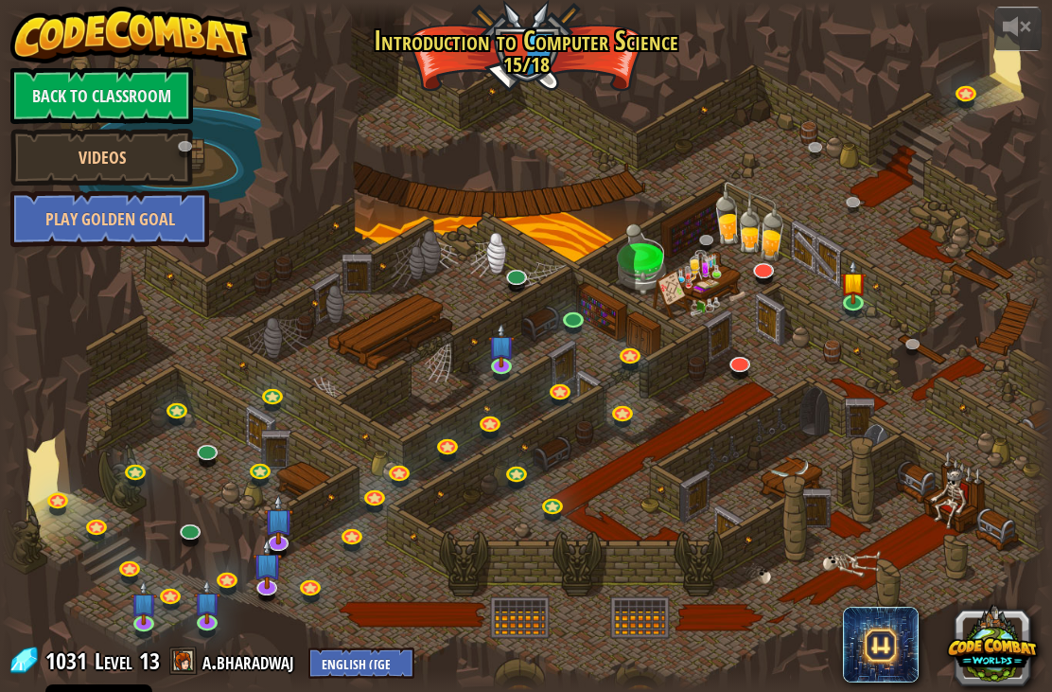
select select "en-[GEOGRAPHIC_DATA]"
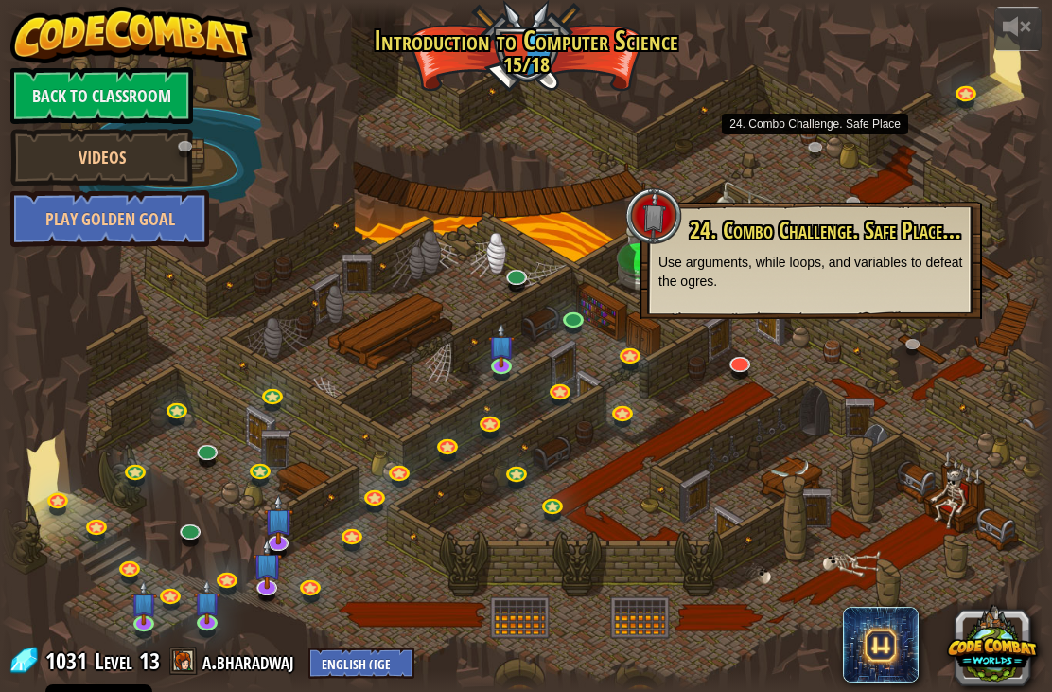
click at [810, 162] on link at bounding box center [820, 150] width 38 height 28
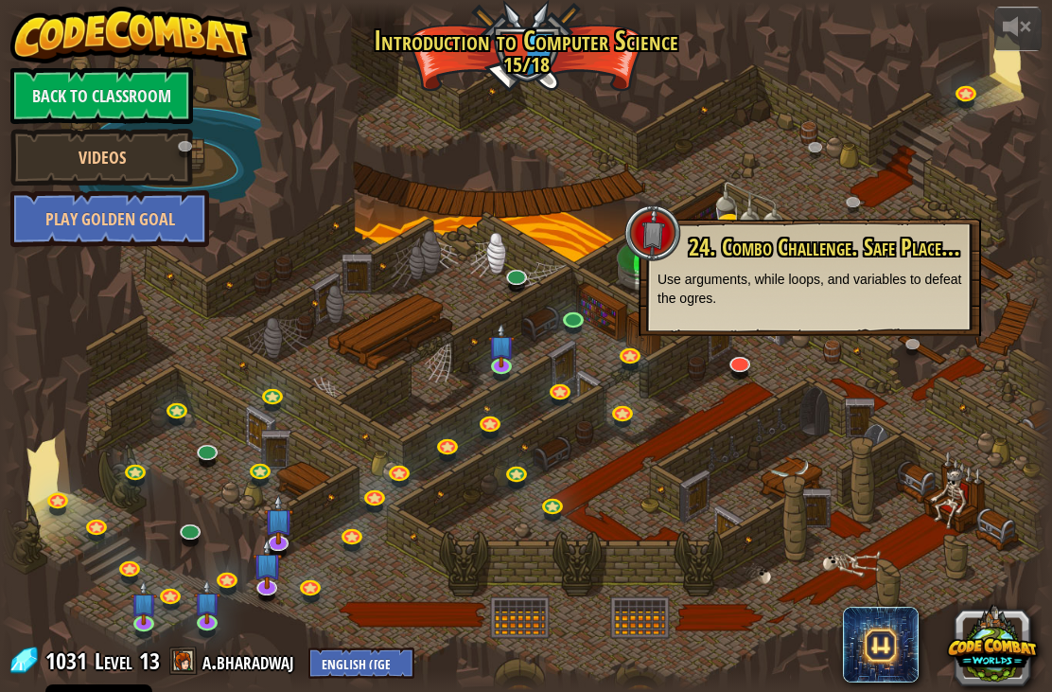
click at [96, 80] on link "Back to Classroom" at bounding box center [101, 95] width 183 height 57
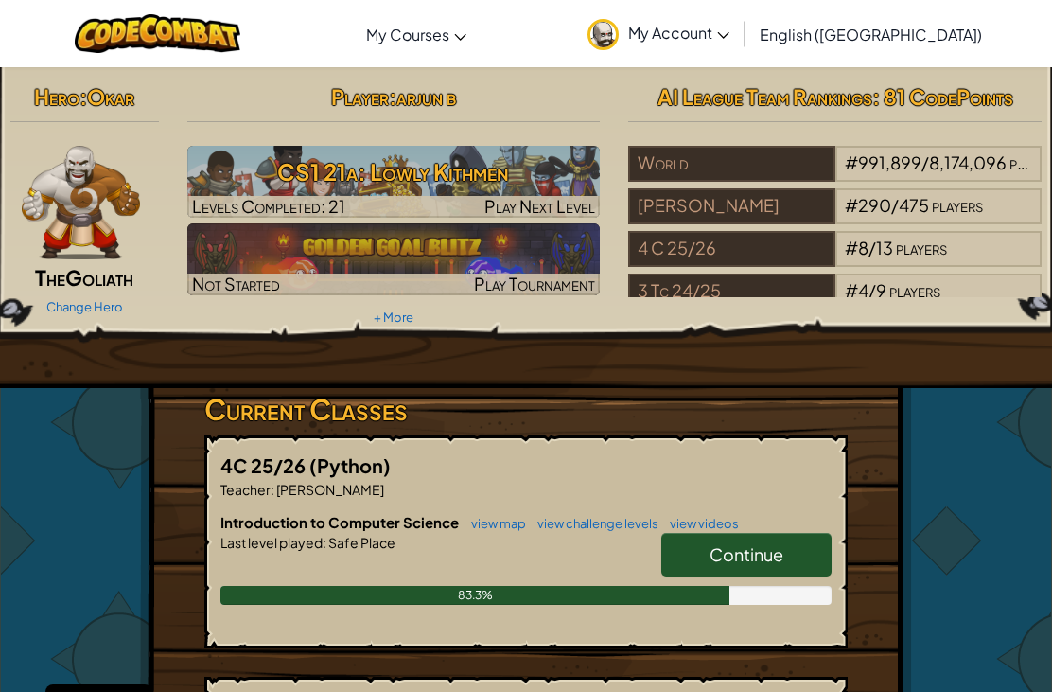
click at [417, 161] on h3 "CS1 21a: Lowly Kithmen" at bounding box center [394, 171] width 414 height 43
select select "en-[GEOGRAPHIC_DATA]"
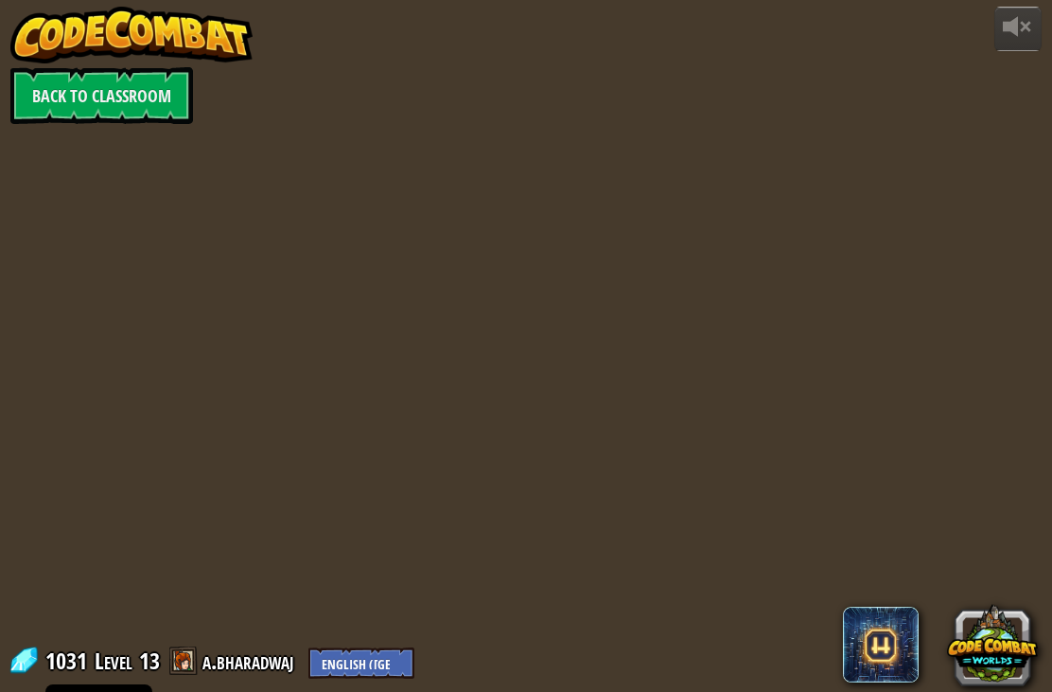
select select "en-[GEOGRAPHIC_DATA]"
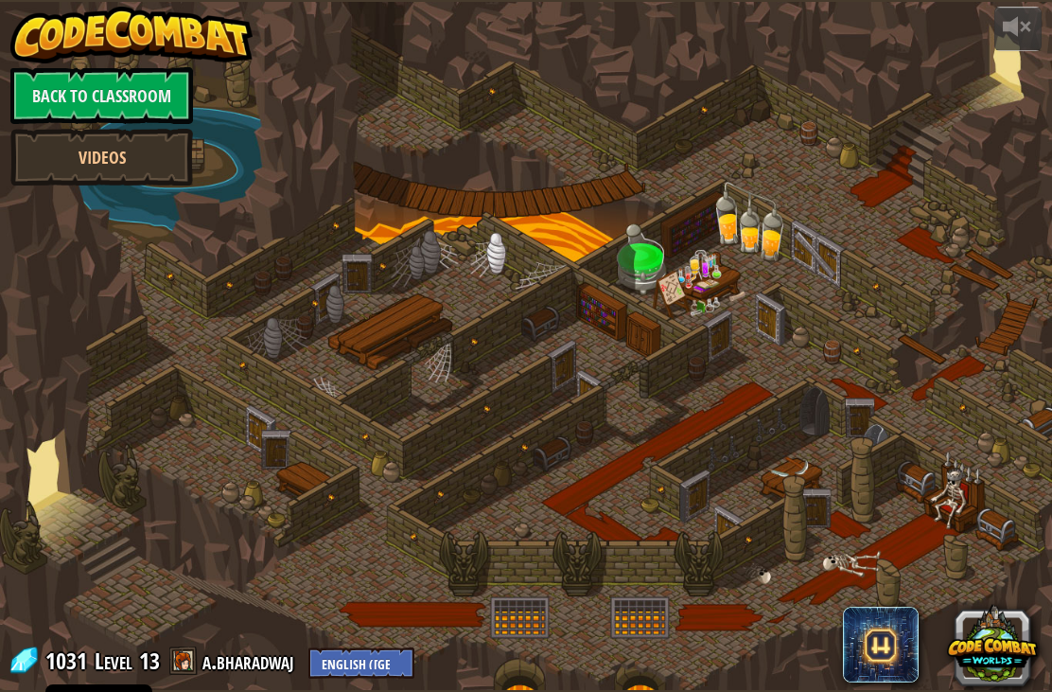
select select "en-[GEOGRAPHIC_DATA]"
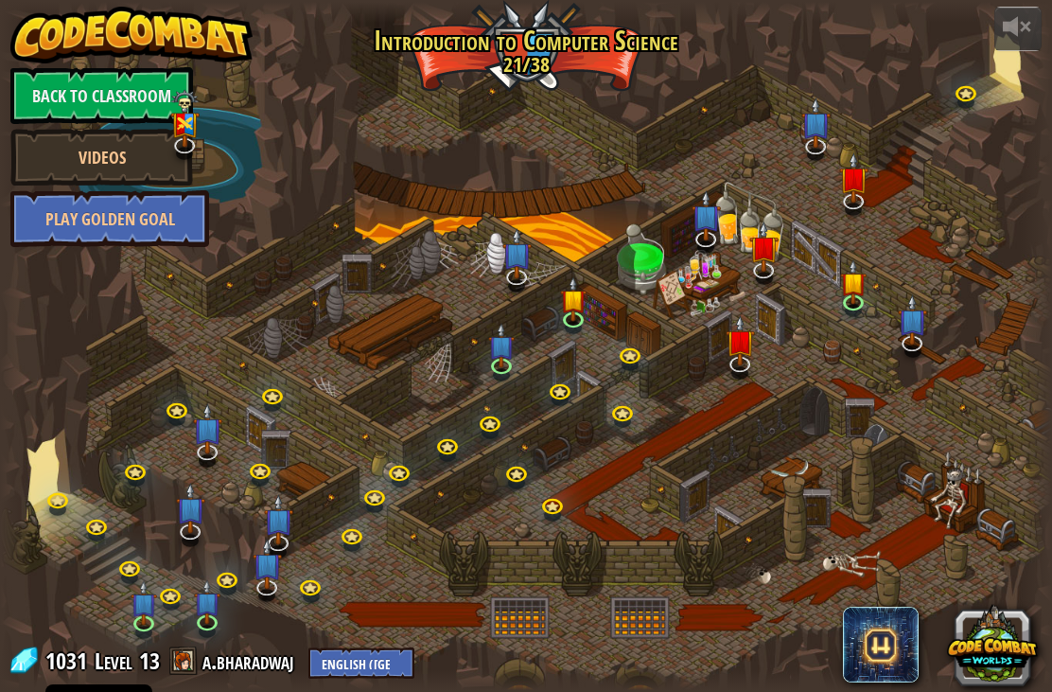
select select "en-[GEOGRAPHIC_DATA]"
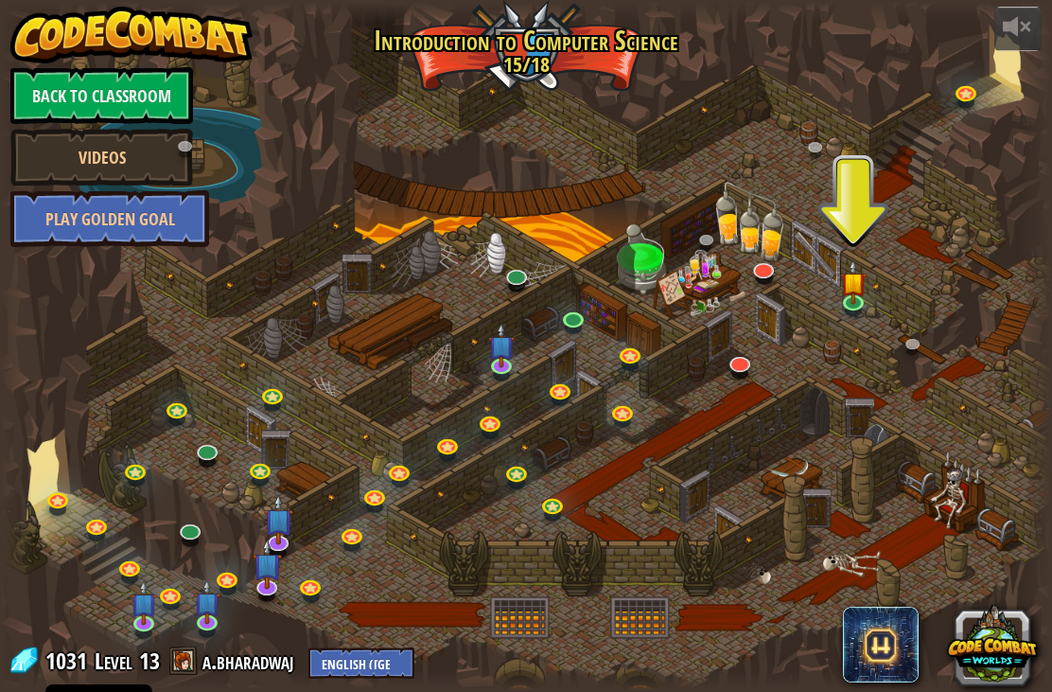
click at [809, 179] on div at bounding box center [526, 346] width 1052 height 688
click at [818, 160] on link at bounding box center [820, 150] width 38 height 28
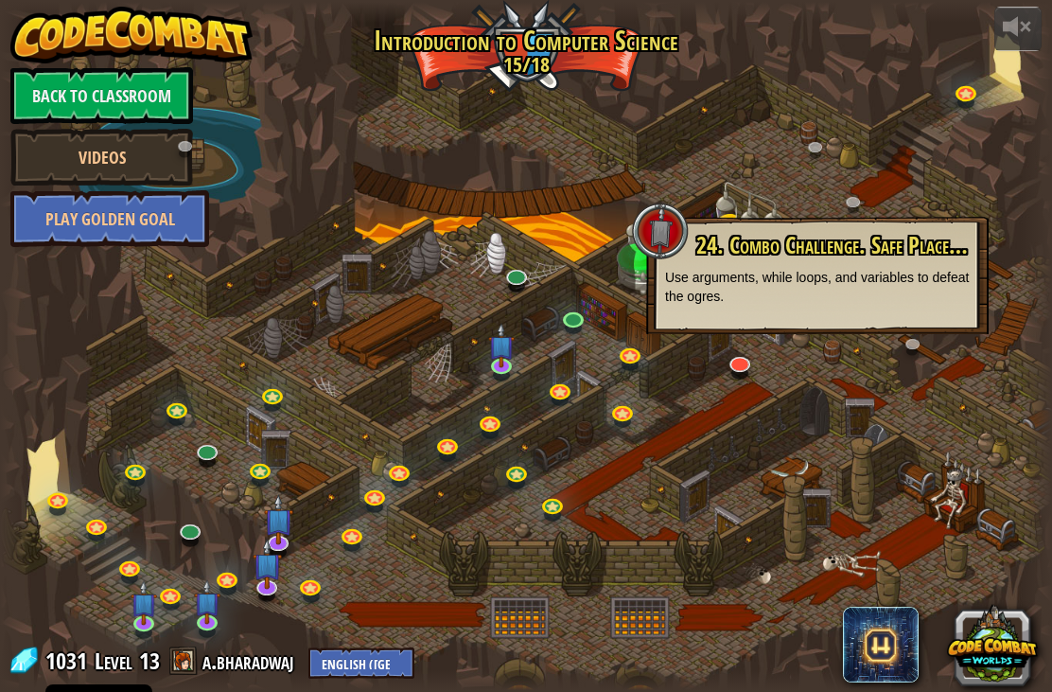
click at [802, 135] on div at bounding box center [526, 346] width 1052 height 688
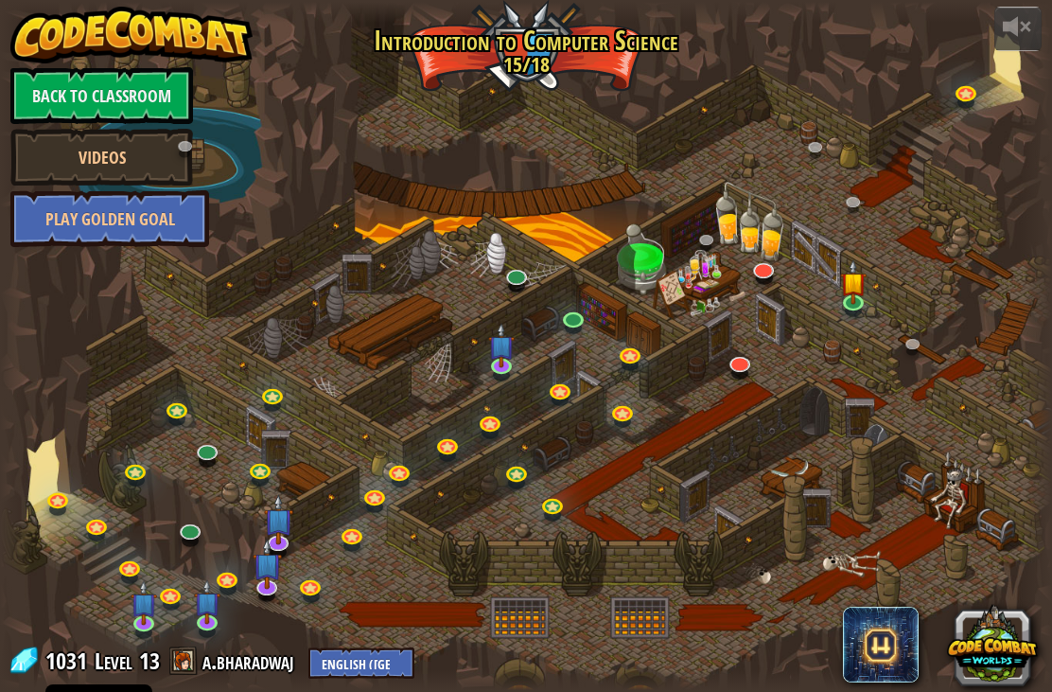
click at [115, 122] on link "Back to Classroom" at bounding box center [101, 95] width 183 height 57
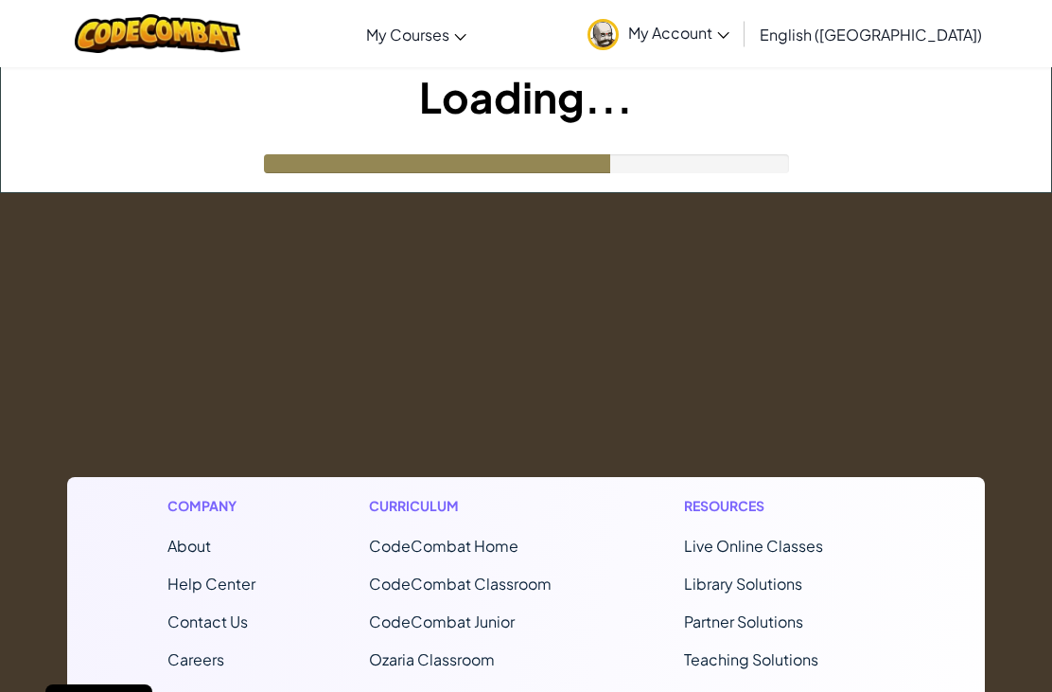
click at [117, 87] on h1 "Loading..." at bounding box center [526, 96] width 1051 height 59
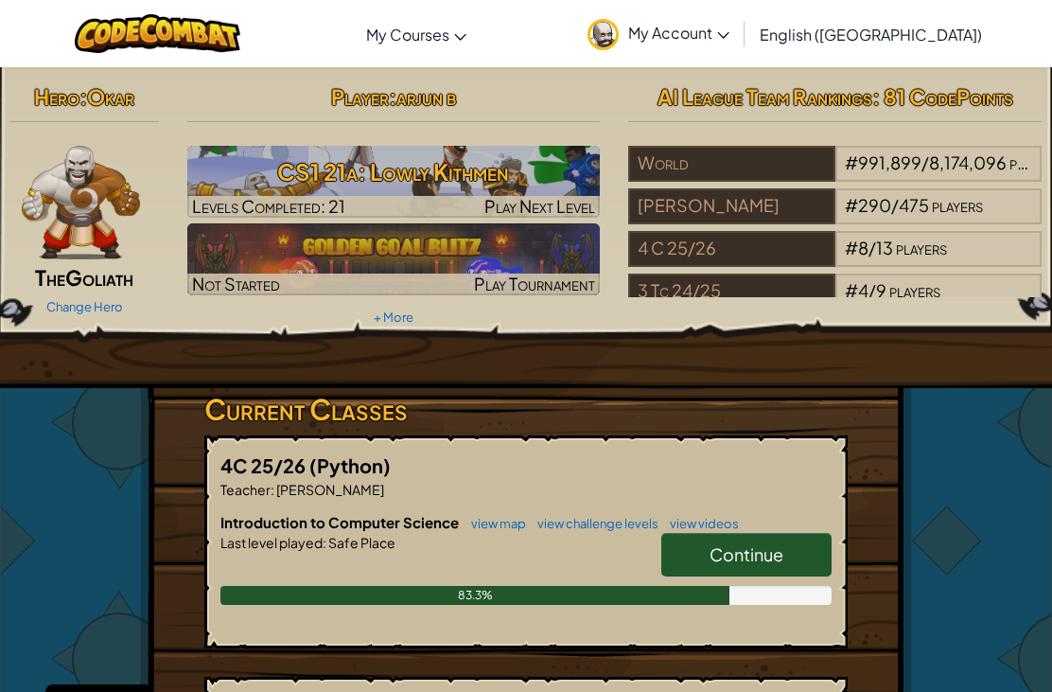
click at [401, 181] on h3 "CS1 21a: Lowly Kithmen" at bounding box center [394, 171] width 414 height 43
select select "en-[GEOGRAPHIC_DATA]"
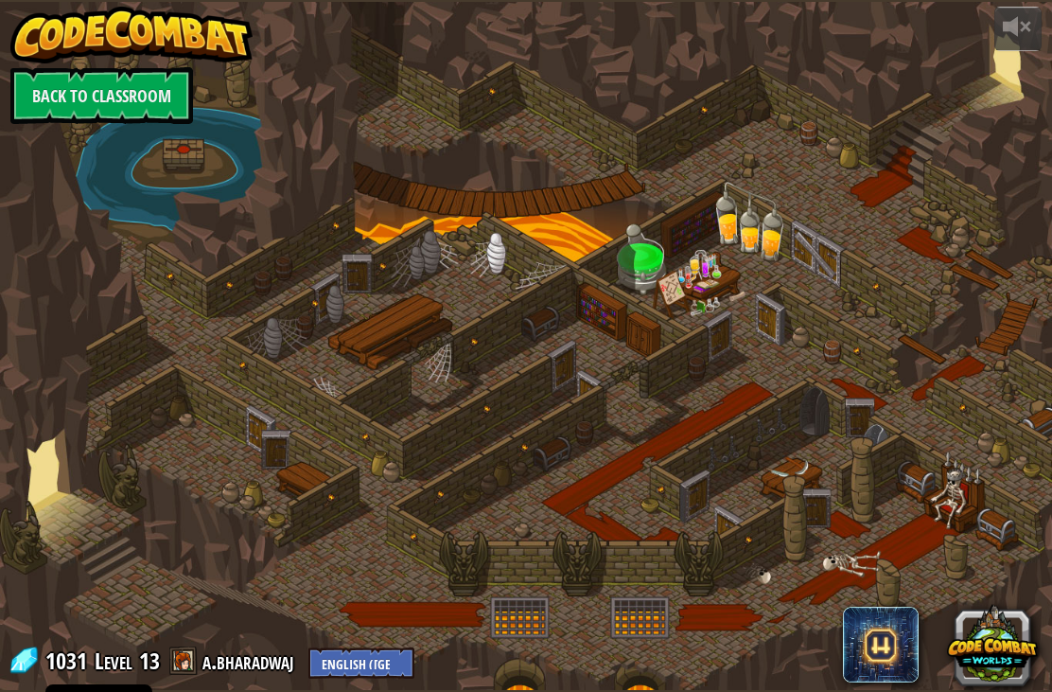
select select "en-[GEOGRAPHIC_DATA]"
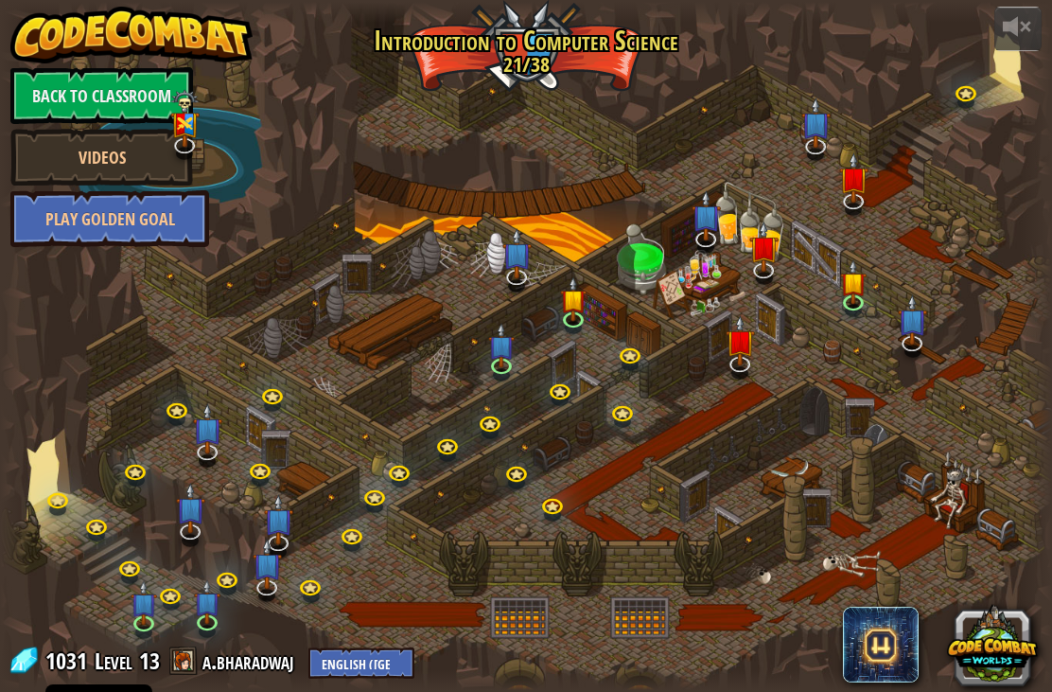
select select "en-[GEOGRAPHIC_DATA]"
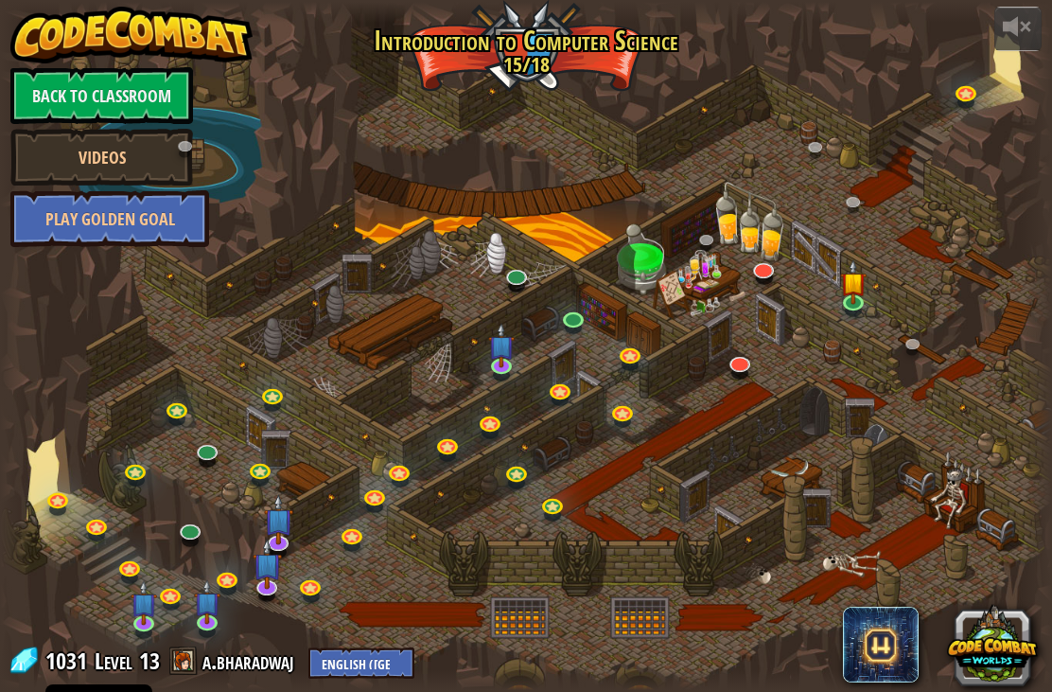
click at [759, 192] on div at bounding box center [526, 346] width 1052 height 688
click at [779, 274] on link at bounding box center [765, 271] width 38 height 28
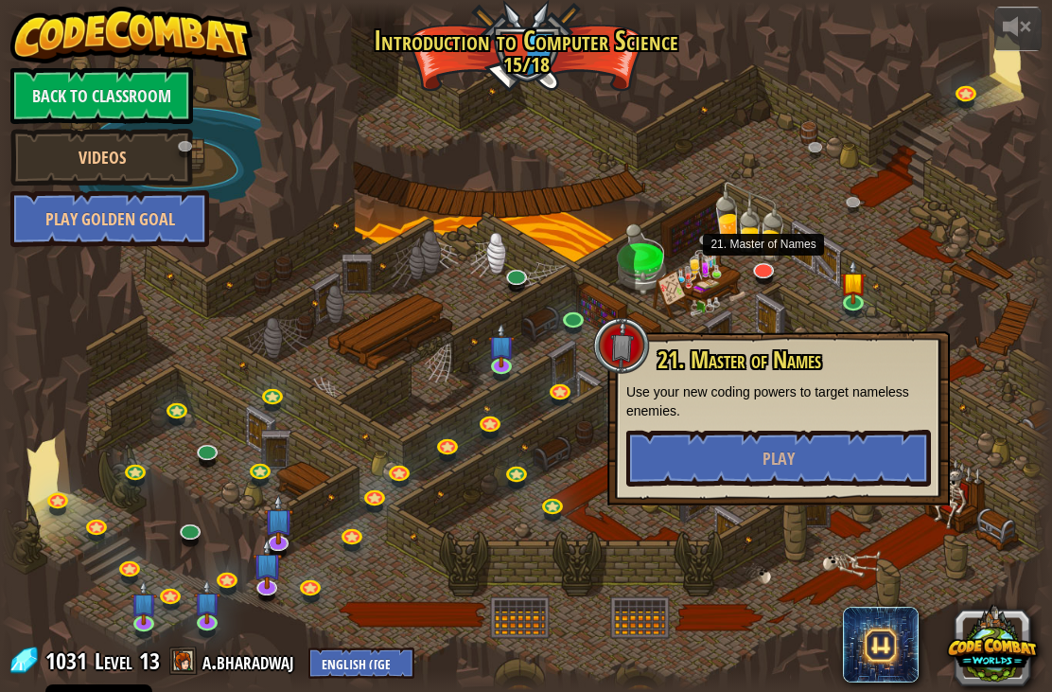
click at [771, 261] on link at bounding box center [765, 271] width 38 height 28
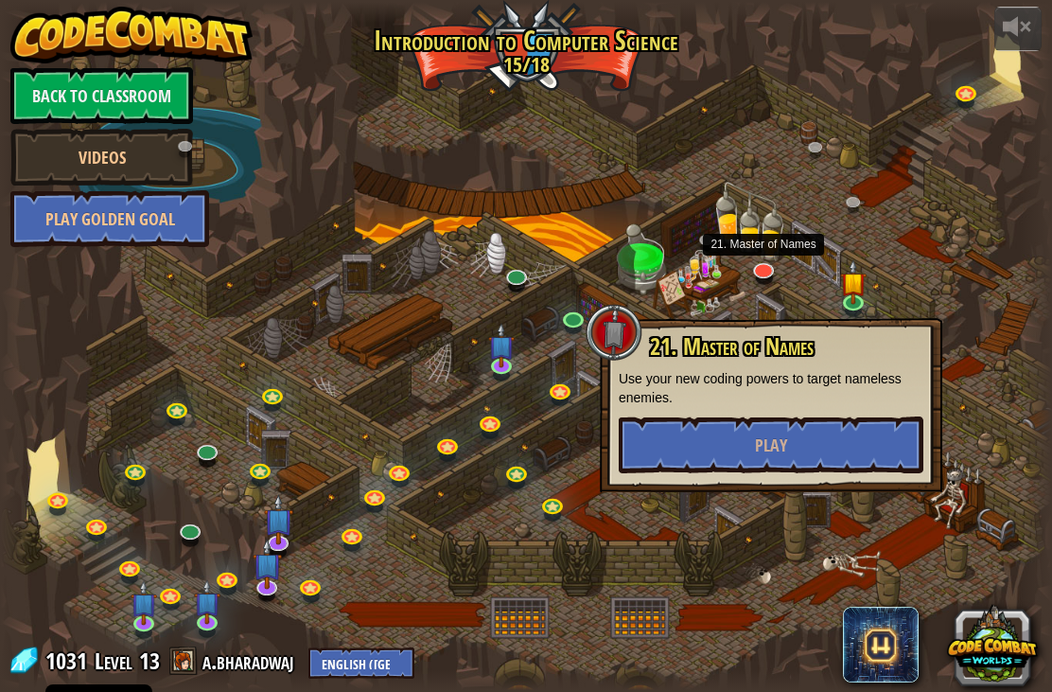
click at [700, 451] on button "Play" at bounding box center [771, 444] width 305 height 57
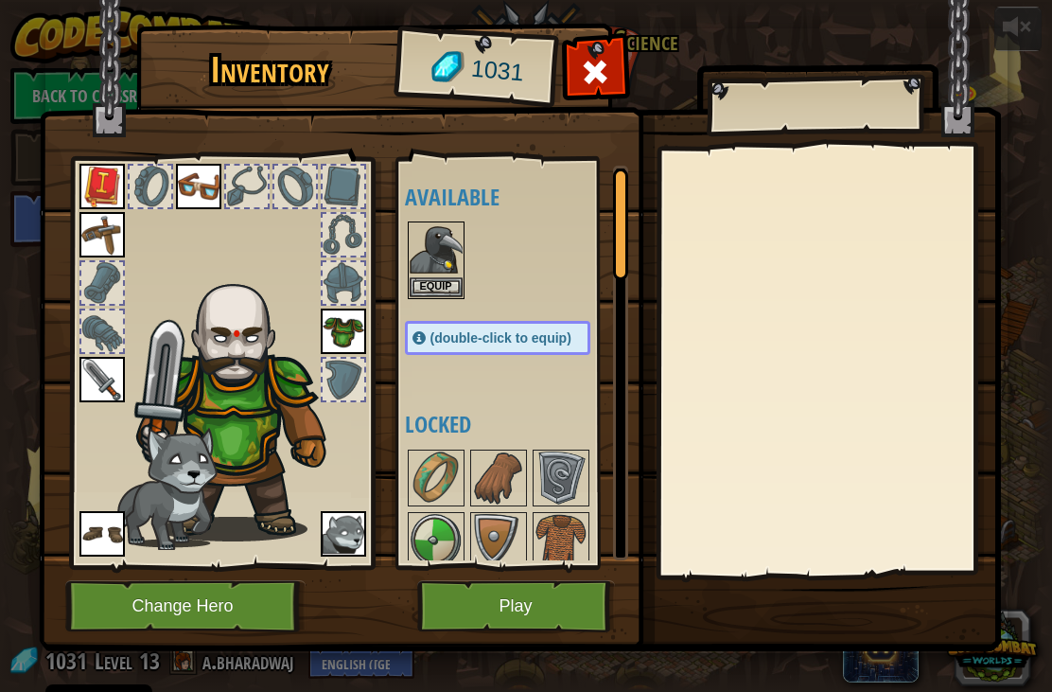
click at [480, 577] on img at bounding box center [520, 307] width 963 height 687
click at [500, 617] on button "Play" at bounding box center [516, 606] width 198 height 52
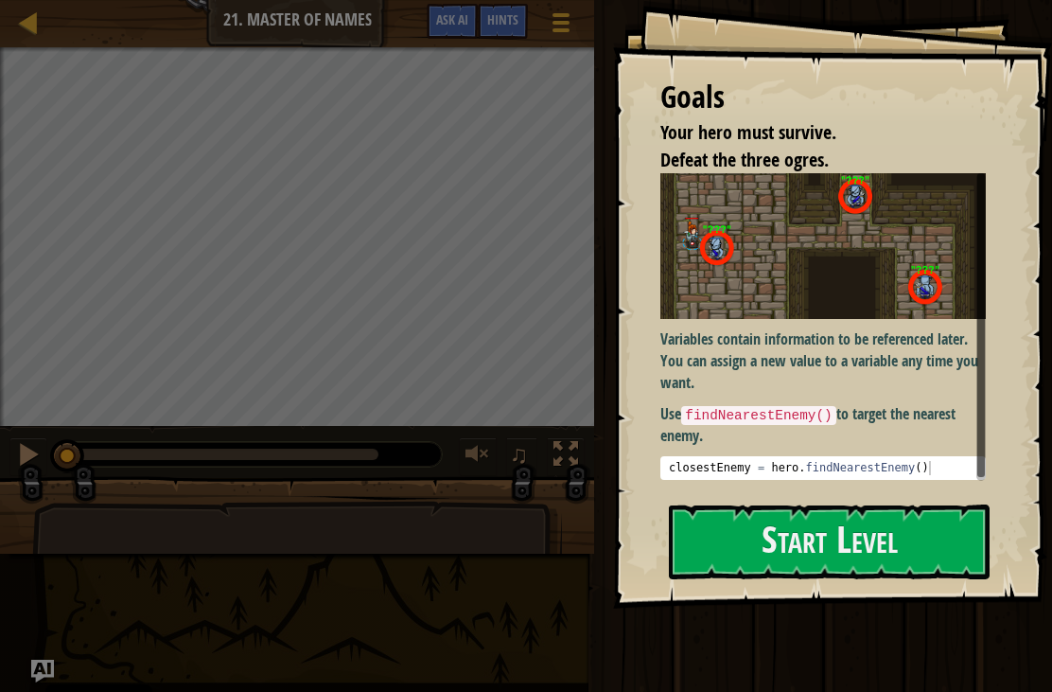
click at [25, 30] on div at bounding box center [29, 22] width 24 height 24
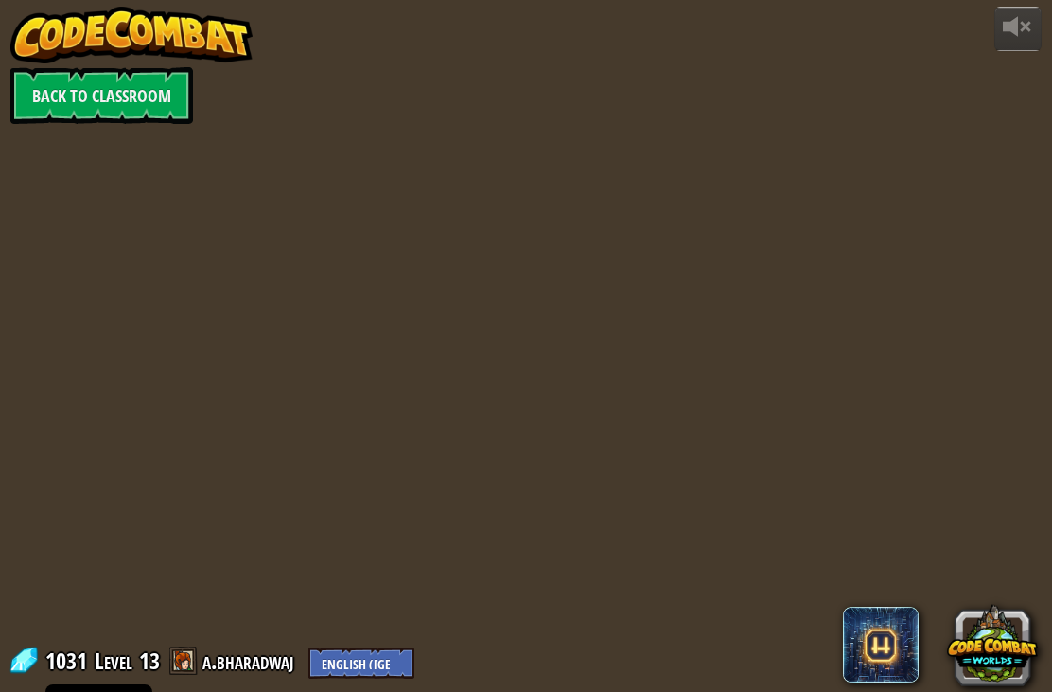
select select "en-[GEOGRAPHIC_DATA]"
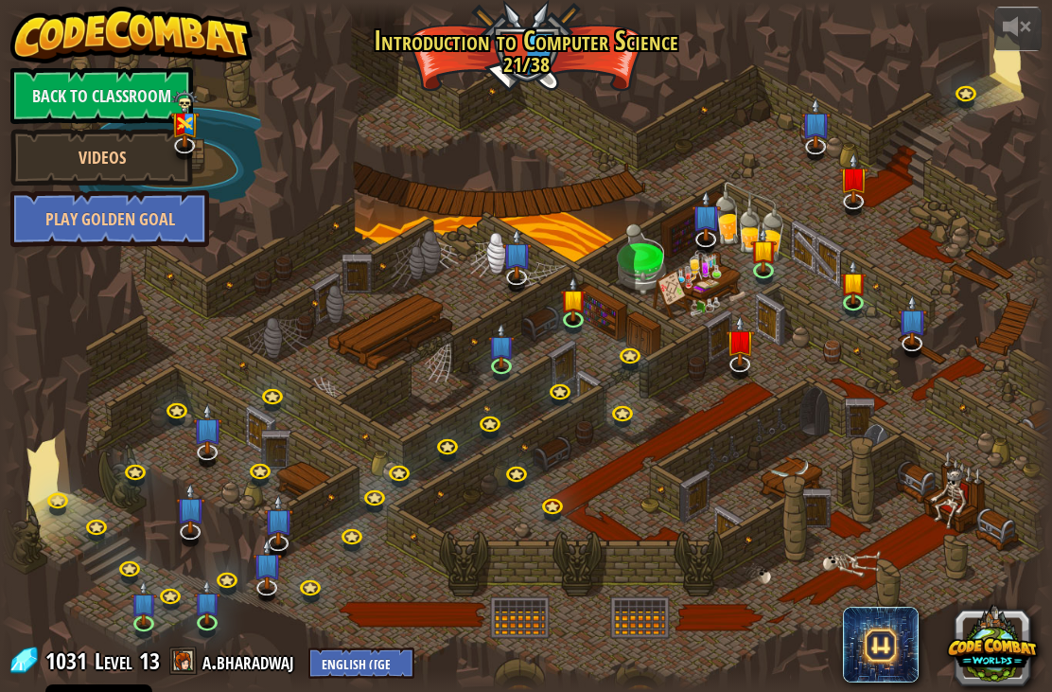
select select "en-[GEOGRAPHIC_DATA]"
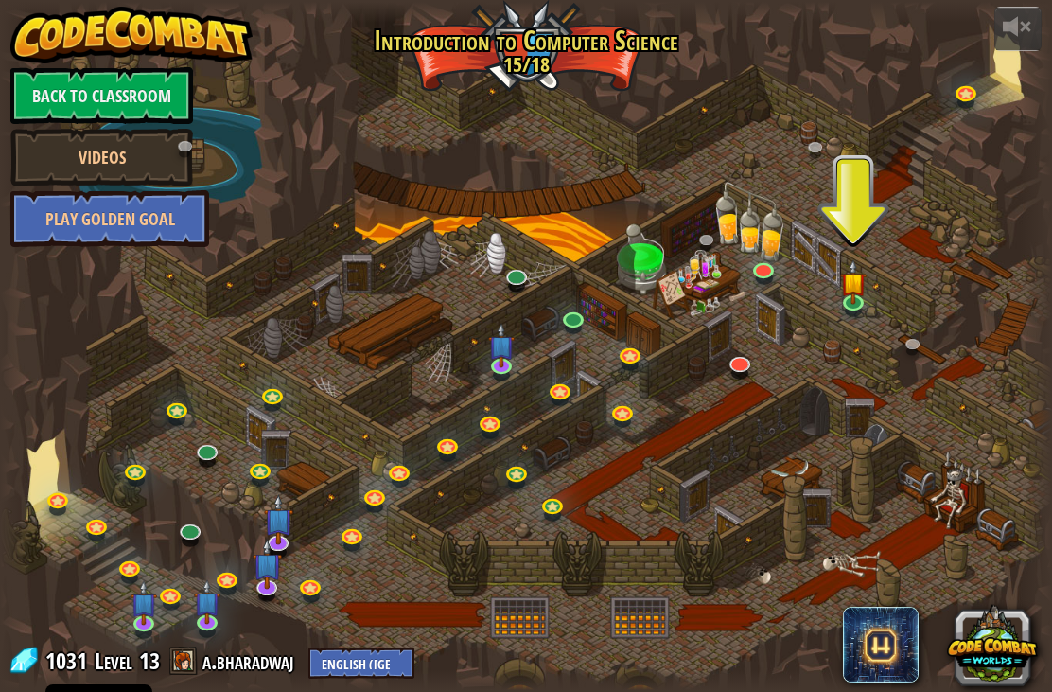
click at [792, 140] on div at bounding box center [526, 346] width 1052 height 688
click at [999, 645] on button at bounding box center [992, 643] width 91 height 91
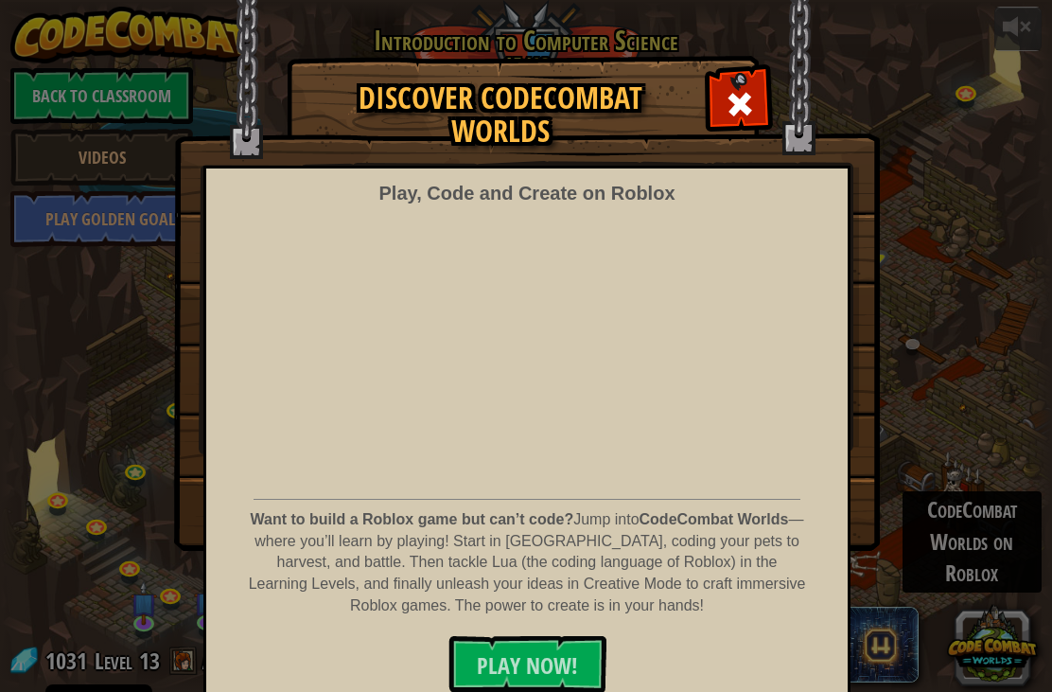
click at [518, 653] on span "PLAY NOW!" at bounding box center [527, 665] width 101 height 30
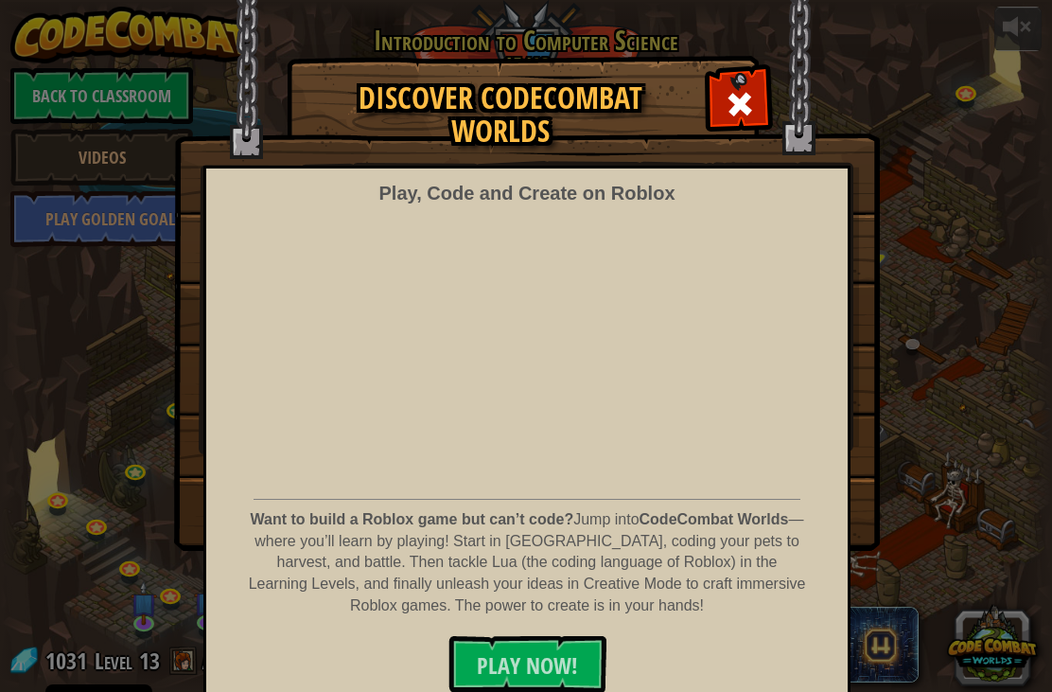
click at [722, 97] on div at bounding box center [740, 102] width 60 height 60
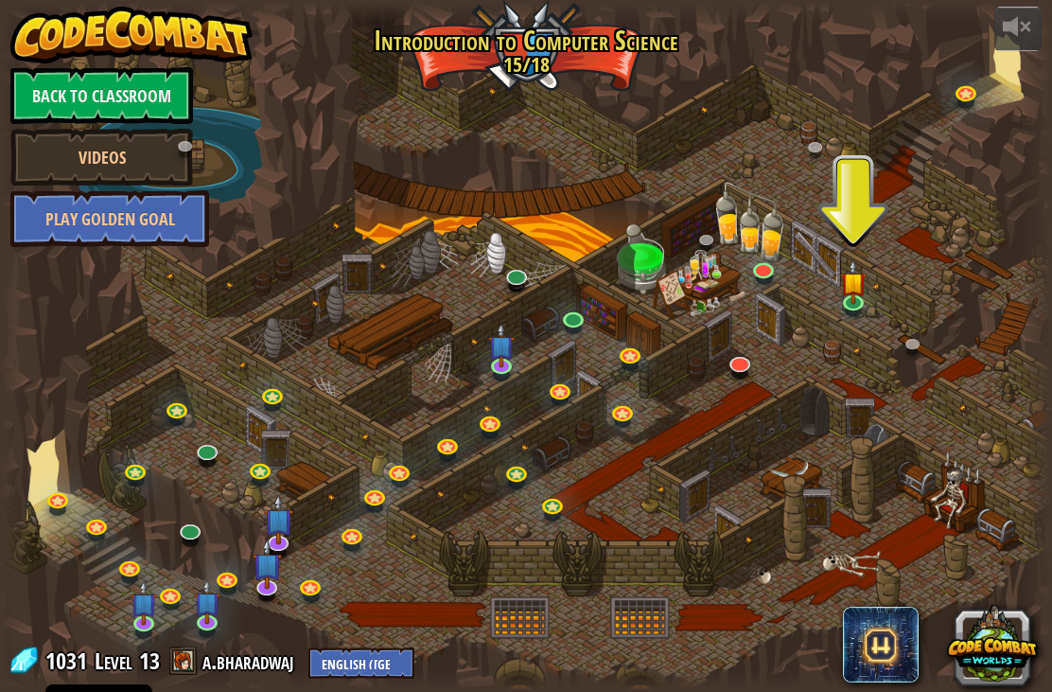
click at [93, 117] on link "Back to Classroom" at bounding box center [101, 95] width 183 height 57
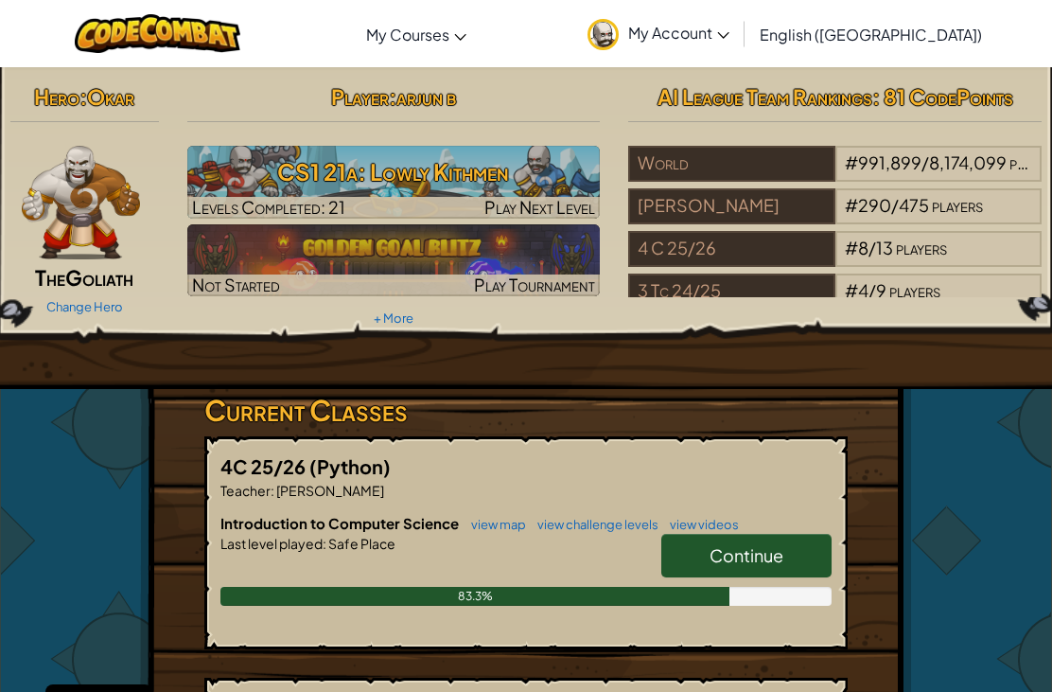
click at [395, 175] on h3 "CS1 21a: Lowly Kithmen" at bounding box center [394, 171] width 414 height 43
select select "en-[GEOGRAPHIC_DATA]"
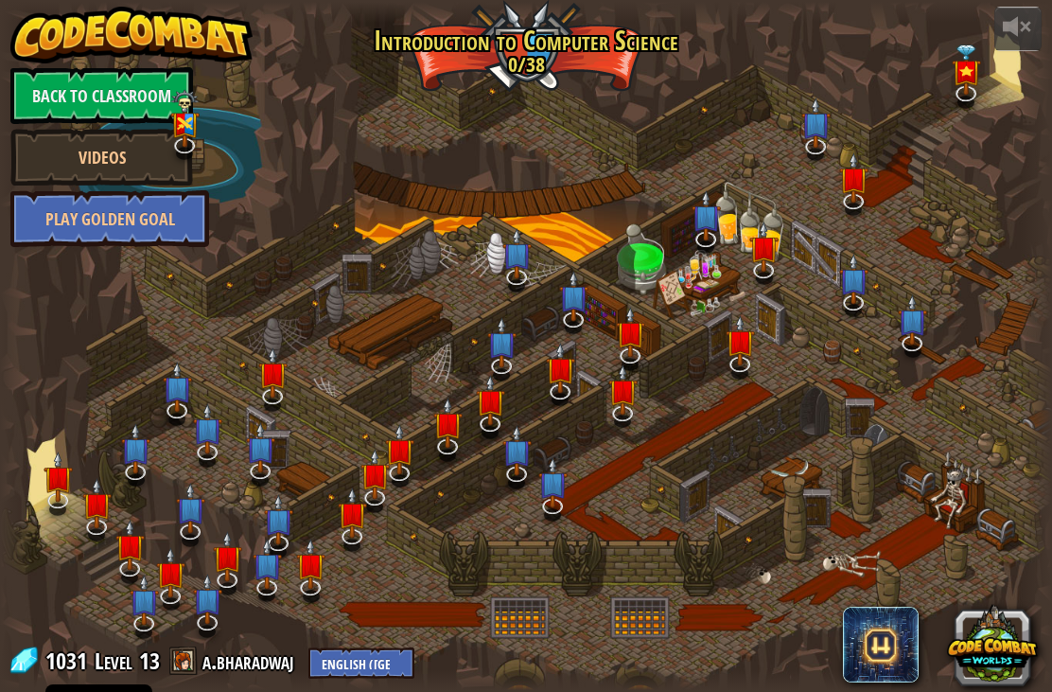
select select "en-[GEOGRAPHIC_DATA]"
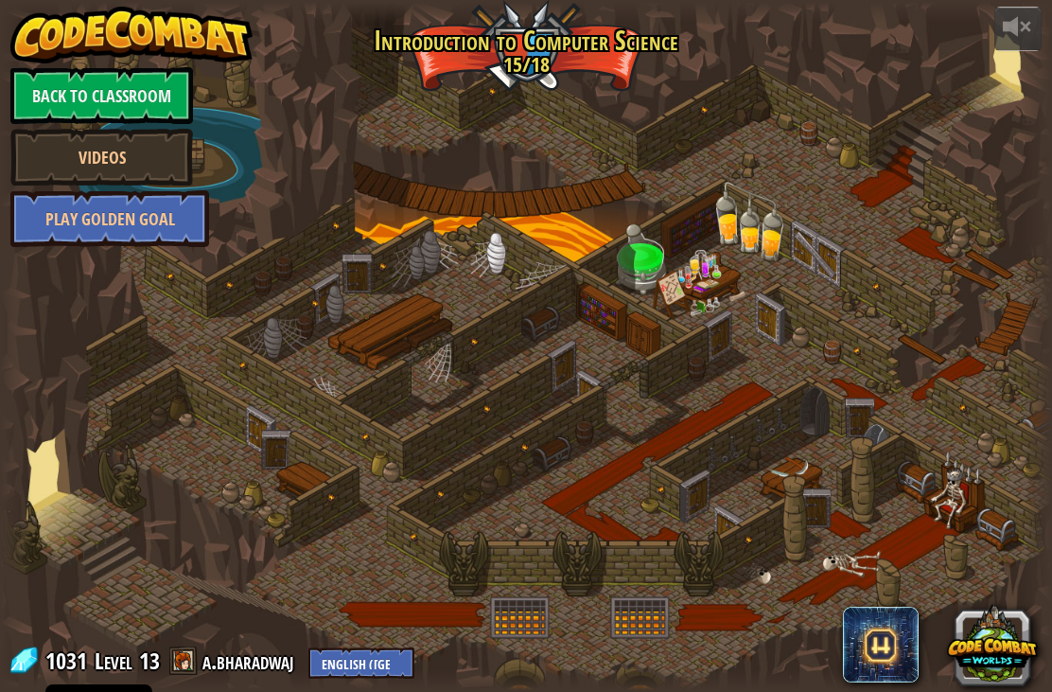
select select "en-[GEOGRAPHIC_DATA]"
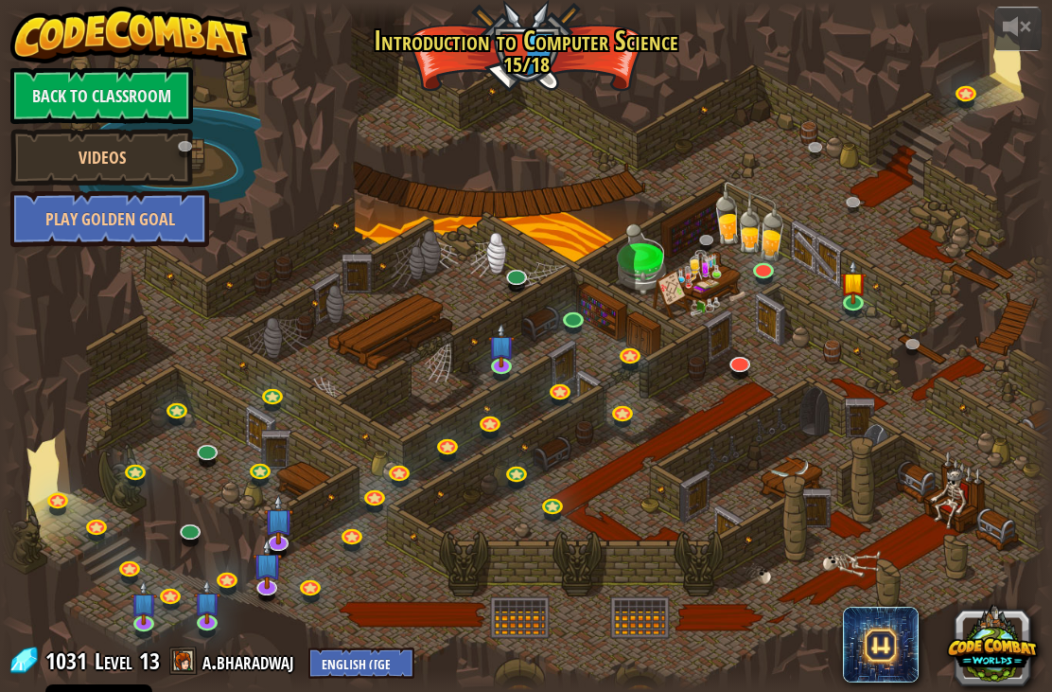
click at [629, 282] on div at bounding box center [526, 346] width 1052 height 688
click at [88, 63] on img at bounding box center [131, 35] width 242 height 57
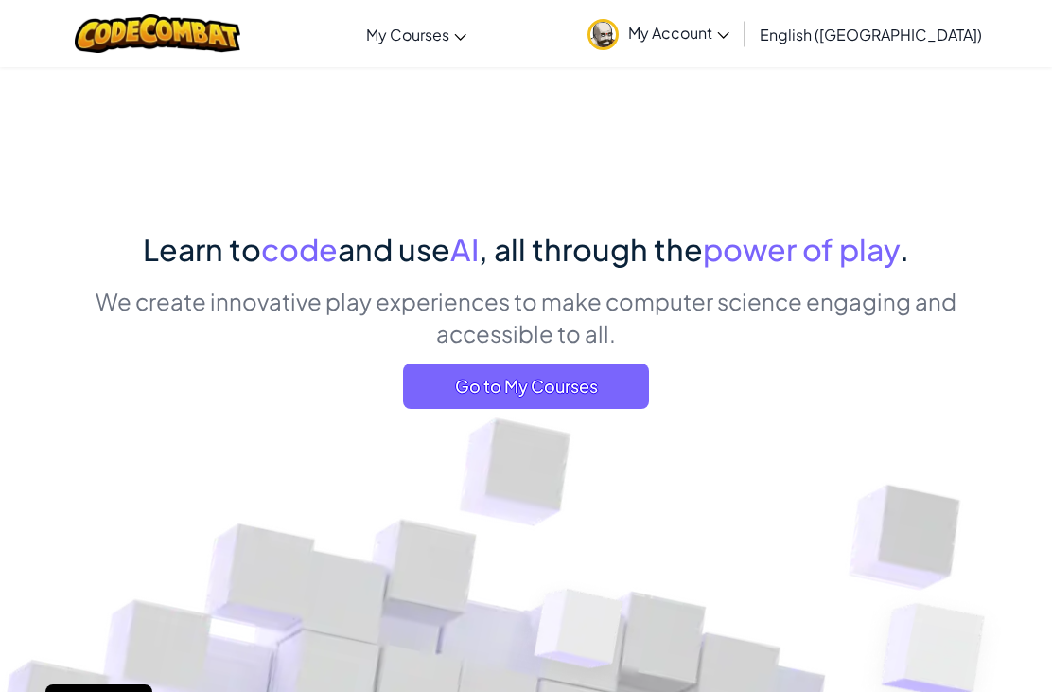
click at [122, 108] on div "Learn to code and use AI , all through the power of play . We create innovative…" at bounding box center [526, 703] width 890 height 1274
click at [734, 20] on link "My Account" at bounding box center [658, 34] width 161 height 60
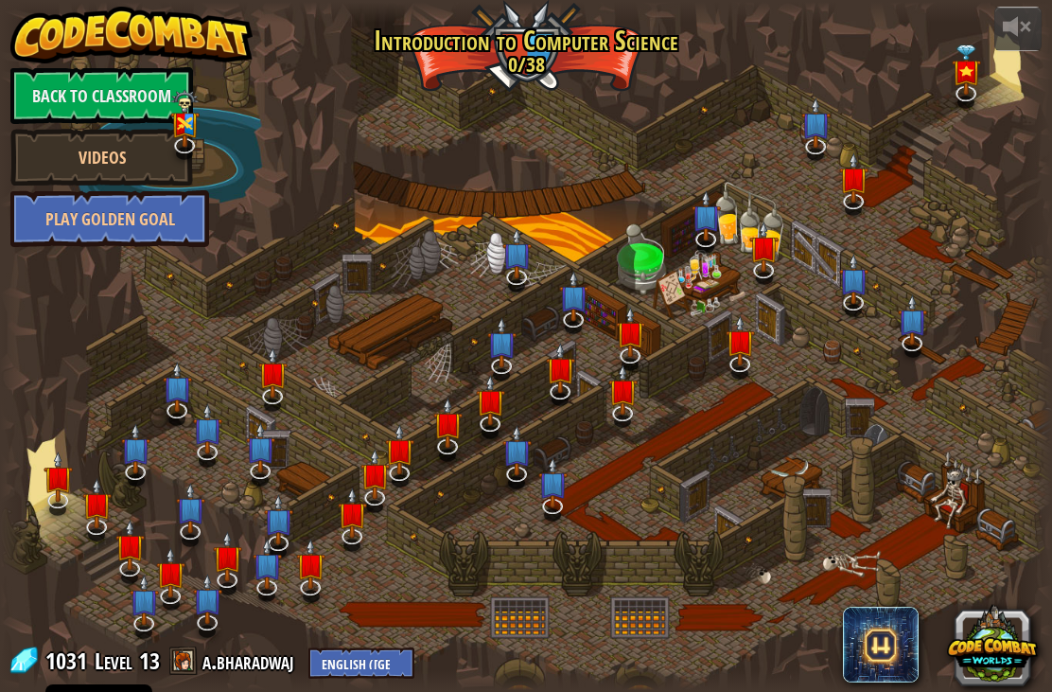
select select "en-[GEOGRAPHIC_DATA]"
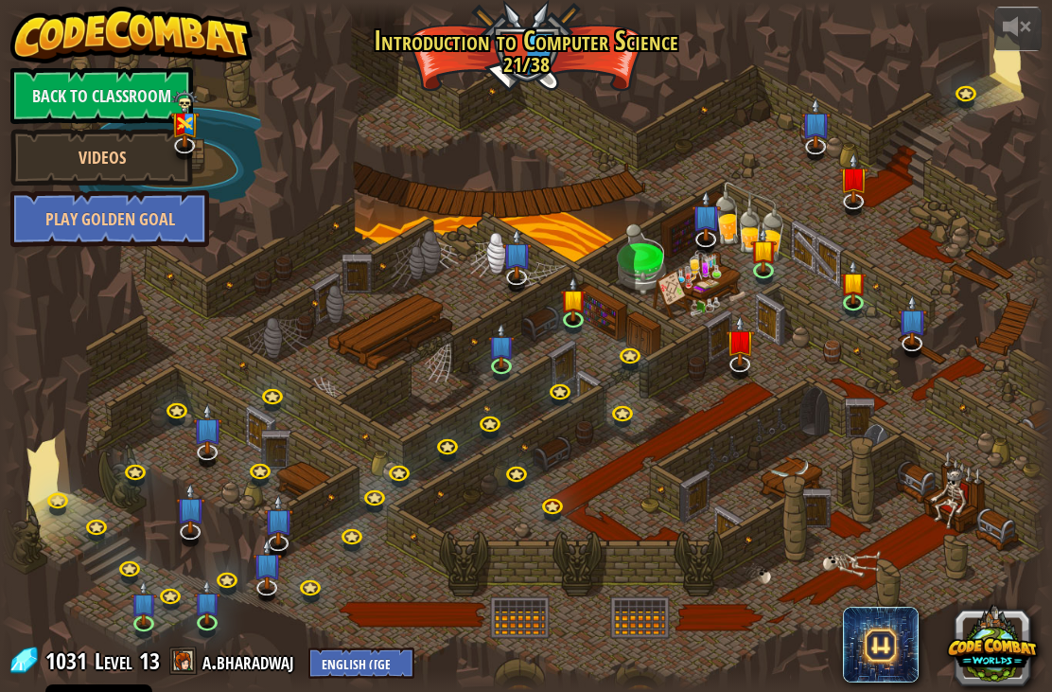
select select "en-[GEOGRAPHIC_DATA]"
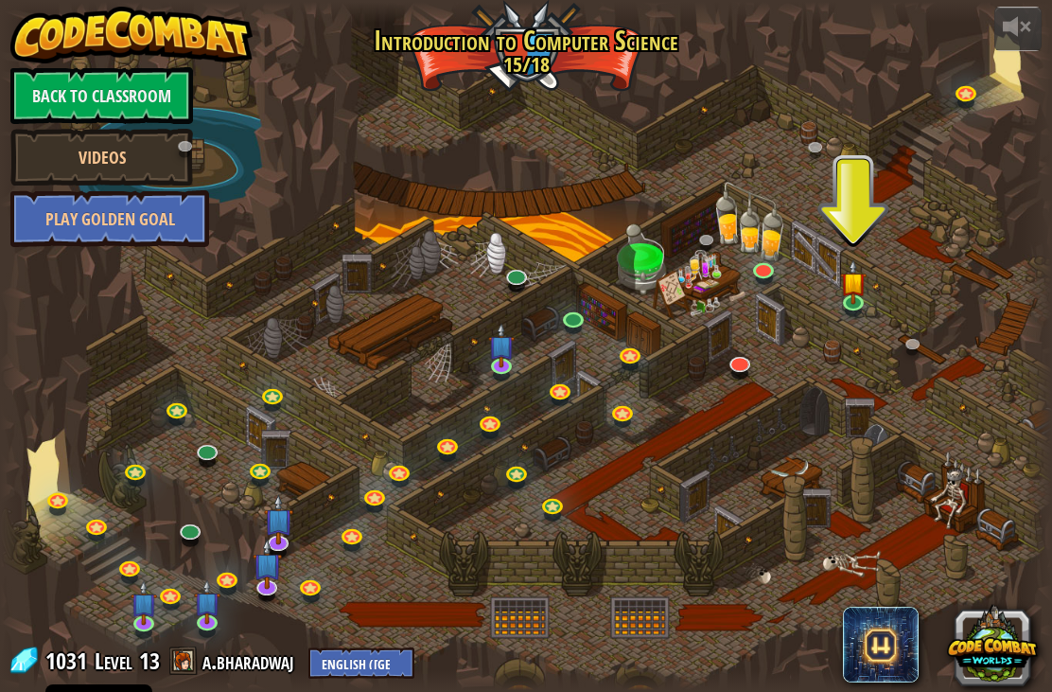
click at [119, 85] on link "Back to Classroom" at bounding box center [101, 95] width 183 height 57
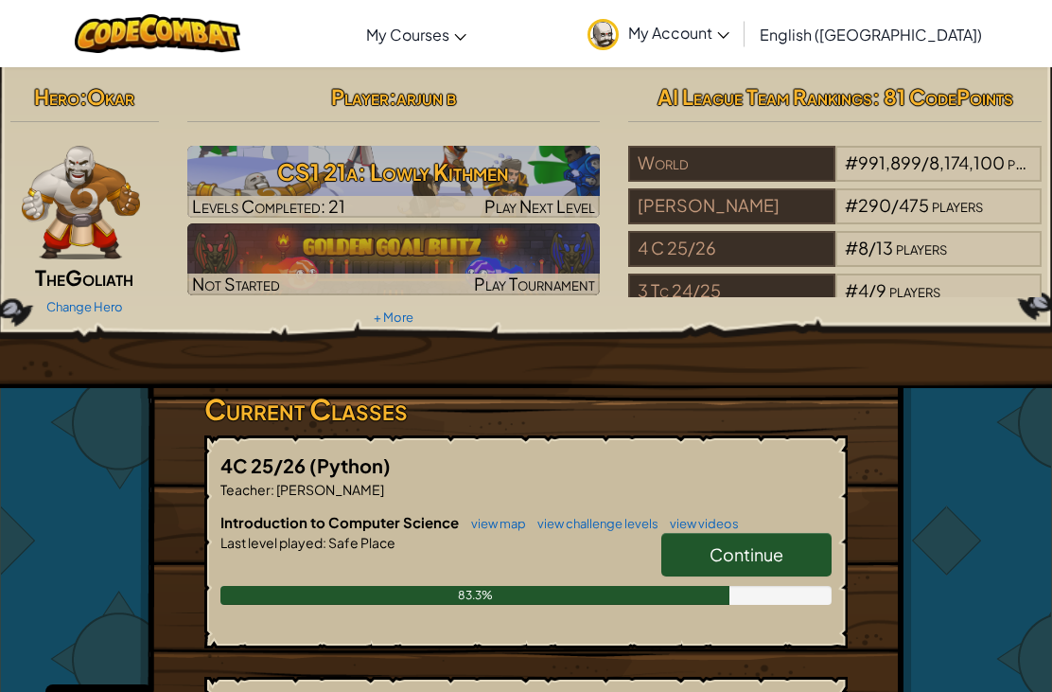
click at [333, 176] on h3 "CS1 21a: Lowly Kithmen" at bounding box center [394, 171] width 414 height 43
select select "en-[GEOGRAPHIC_DATA]"
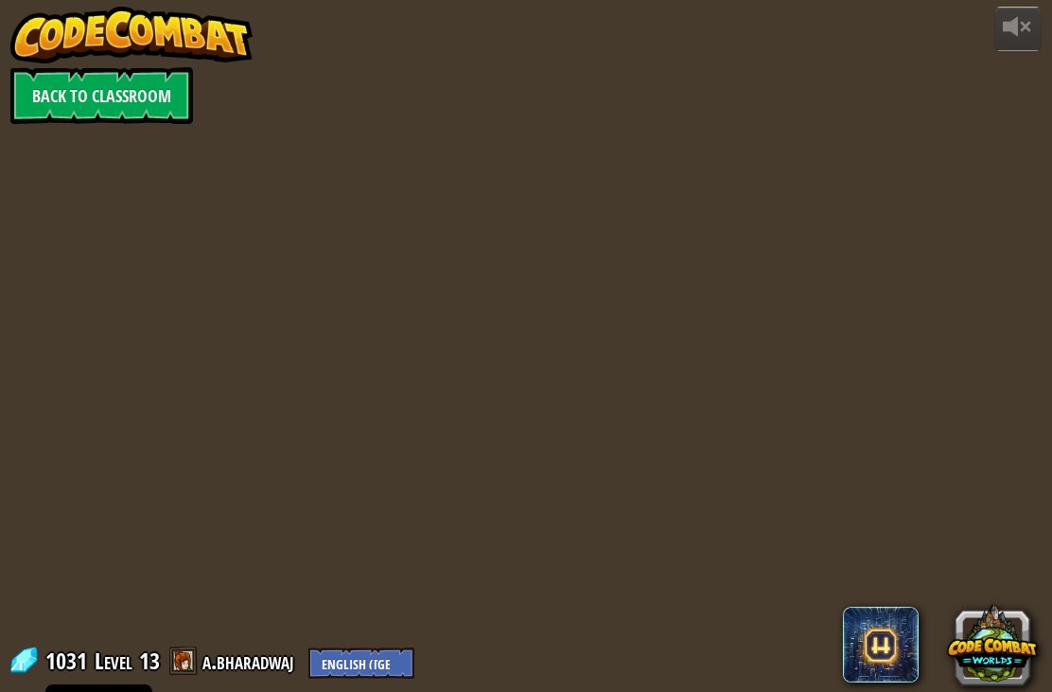
select select "en-[GEOGRAPHIC_DATA]"
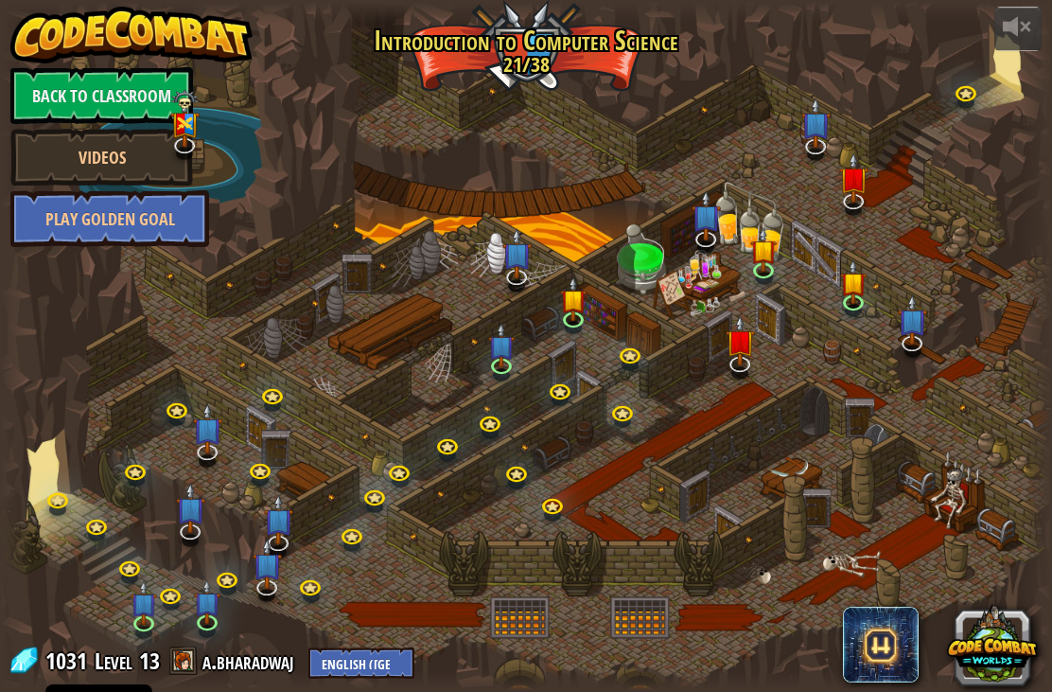
select select "en-[GEOGRAPHIC_DATA]"
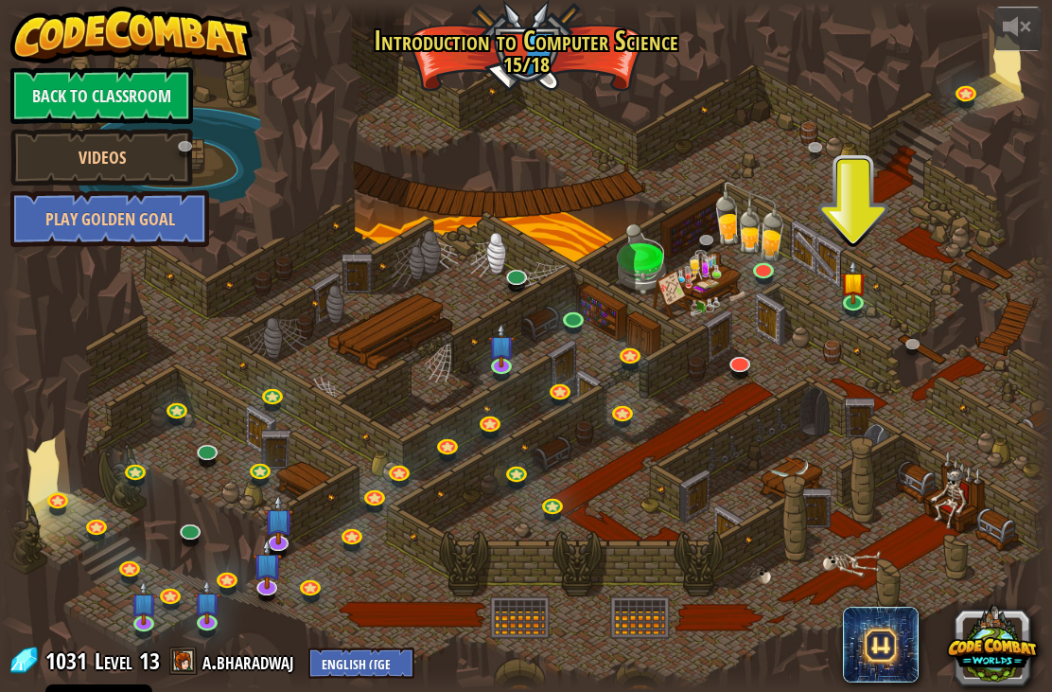
click at [817, 146] on link at bounding box center [820, 150] width 38 height 28
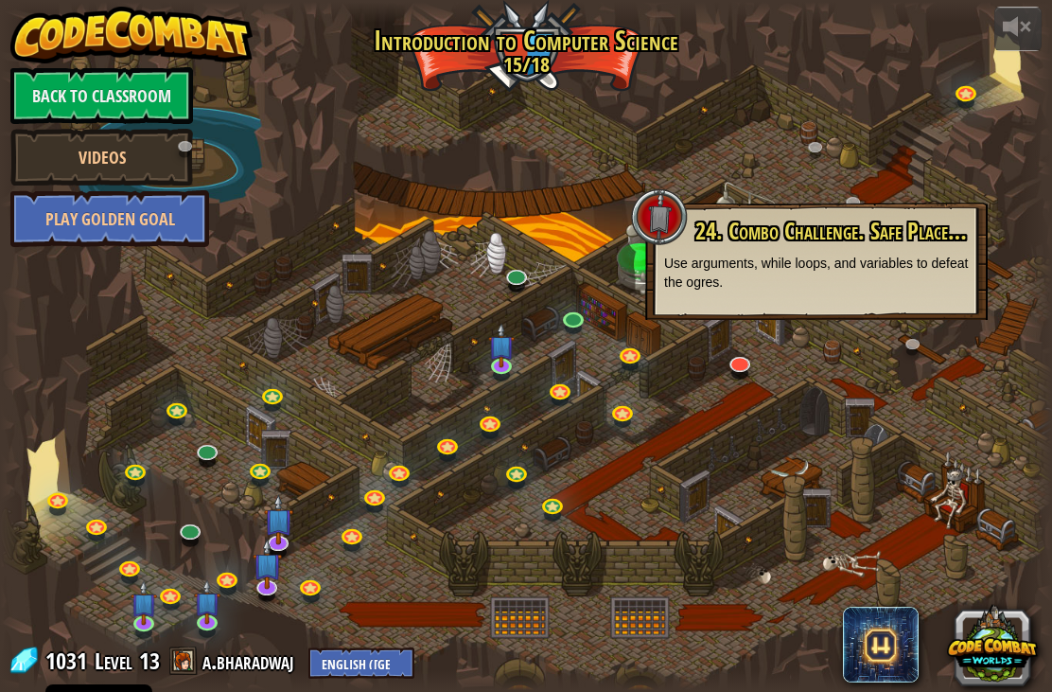
click at [90, 108] on link "Back to Classroom" at bounding box center [101, 95] width 183 height 57
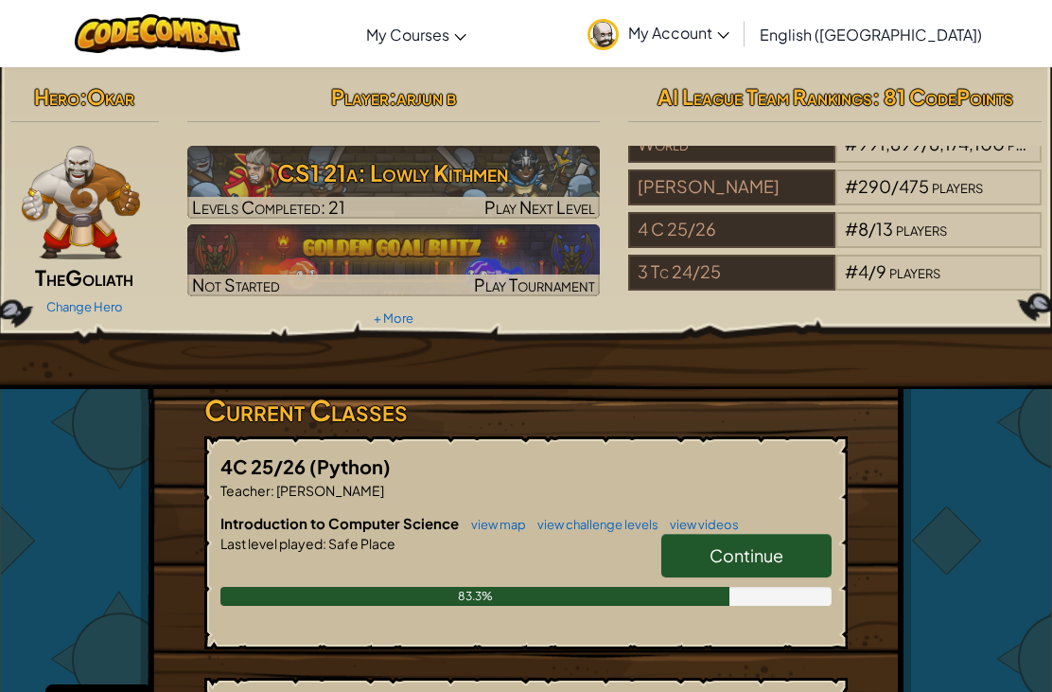
click at [290, 180] on h3 "CS1 21a: Lowly Kithmen" at bounding box center [394, 172] width 414 height 43
select select "en-[GEOGRAPHIC_DATA]"
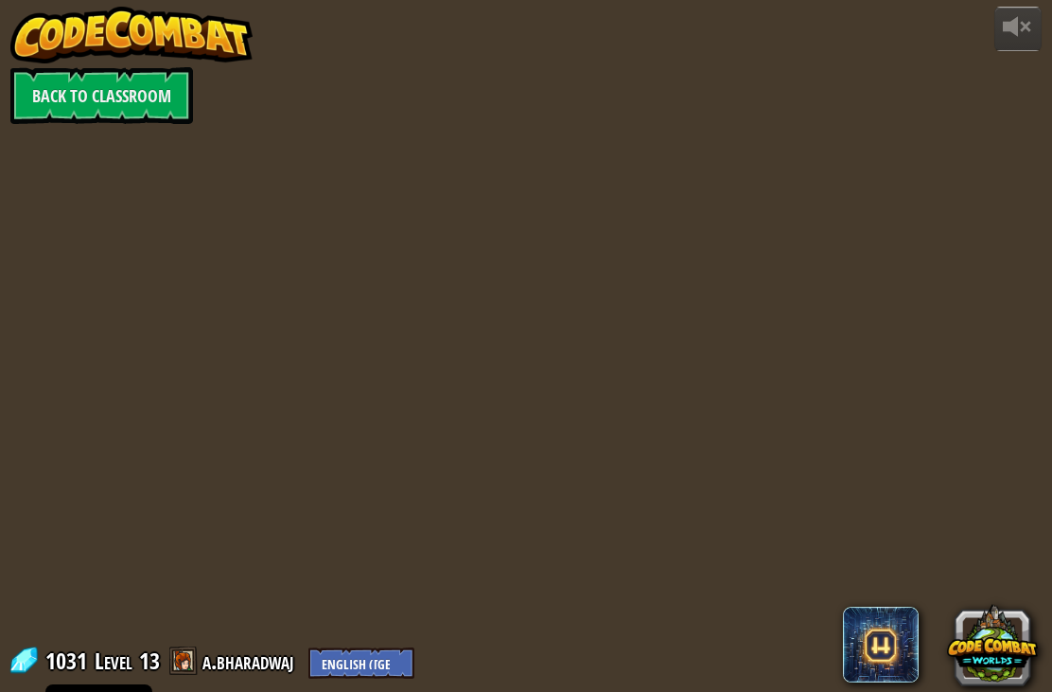
select select "en-[GEOGRAPHIC_DATA]"
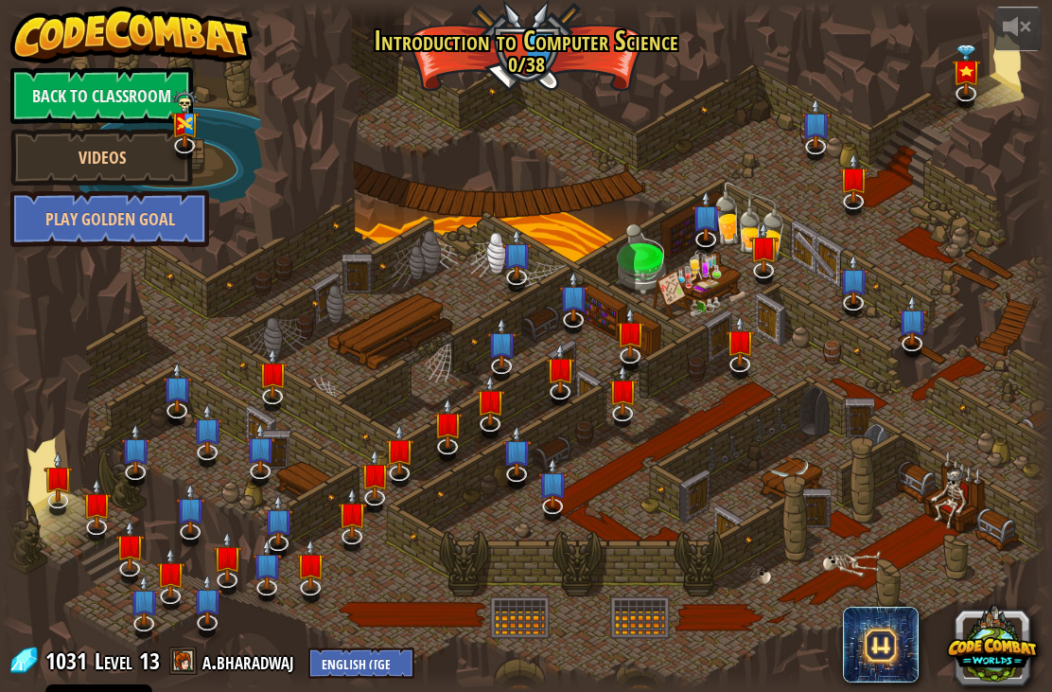
select select "en-[GEOGRAPHIC_DATA]"
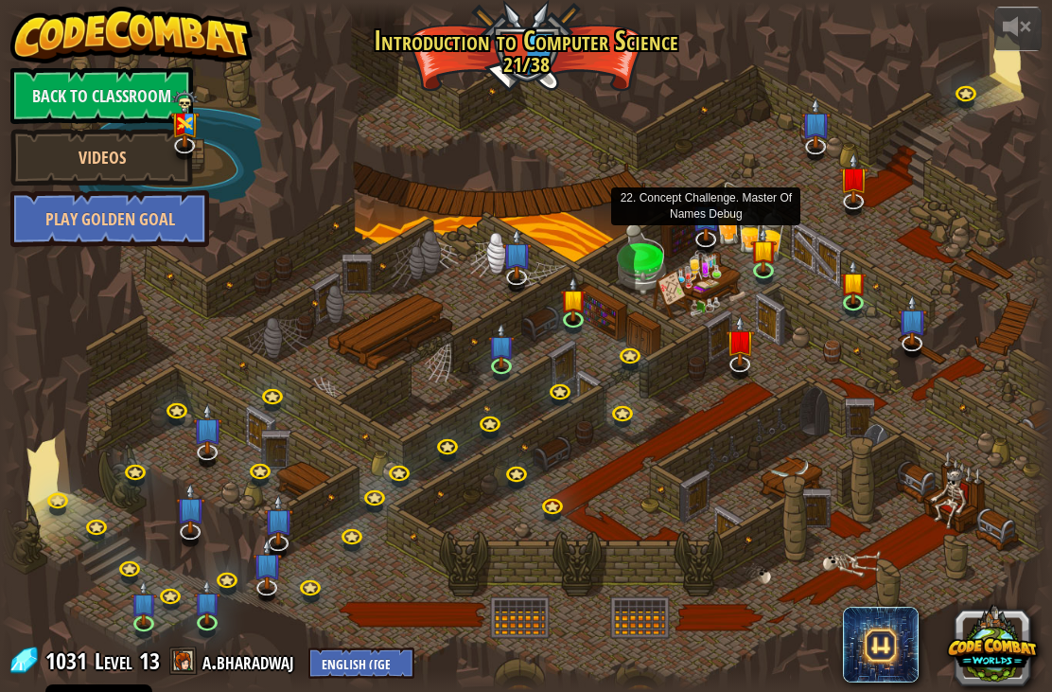
select select "en-[GEOGRAPHIC_DATA]"
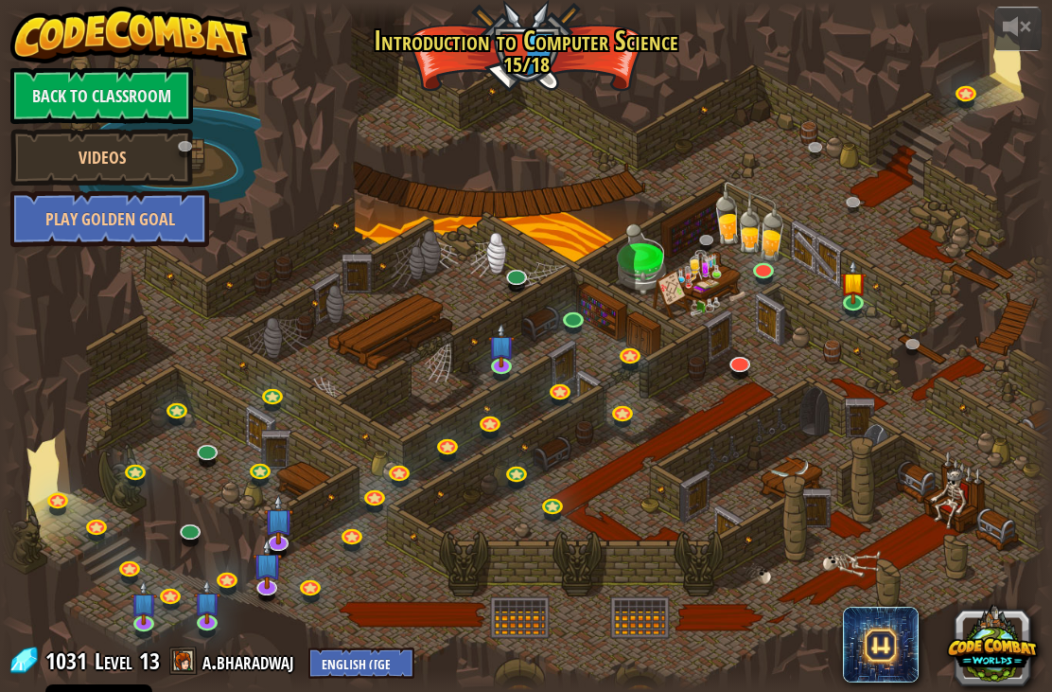
click at [814, 141] on link at bounding box center [820, 150] width 38 height 28
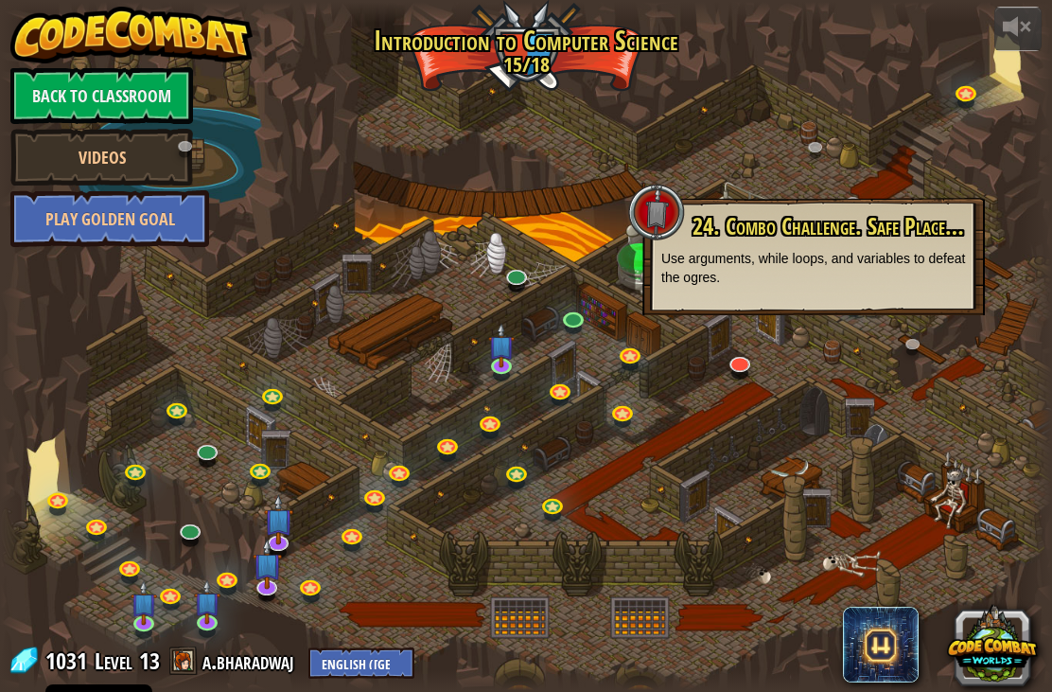
click at [840, 142] on div at bounding box center [526, 346] width 1052 height 688
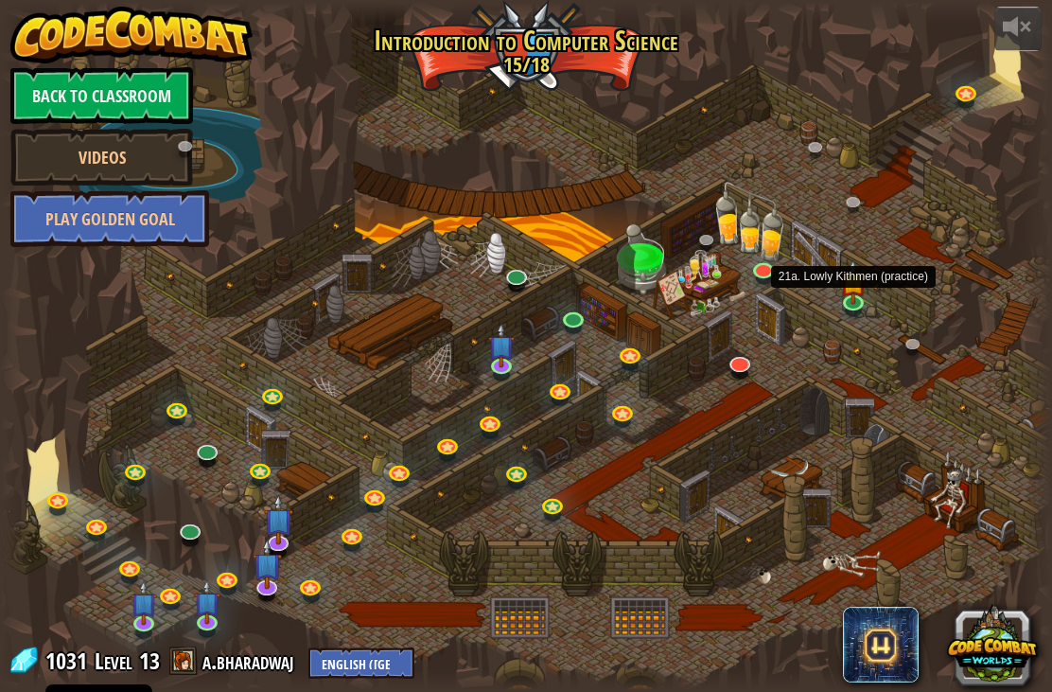
click at [852, 301] on img at bounding box center [853, 281] width 27 height 44
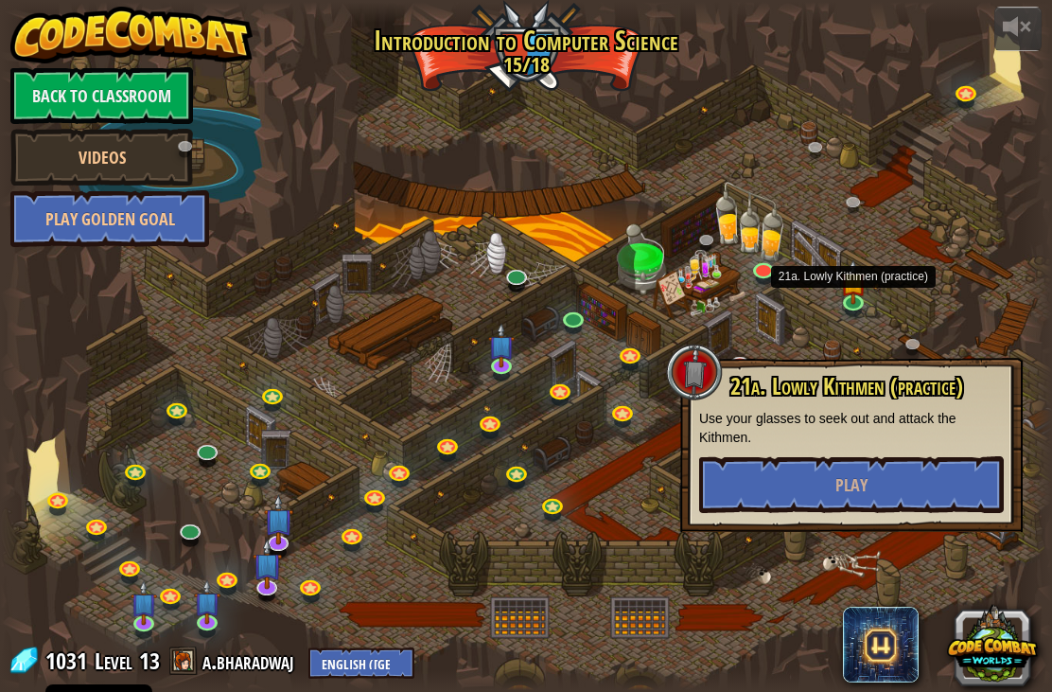
click at [777, 486] on button "Play" at bounding box center [851, 484] width 305 height 57
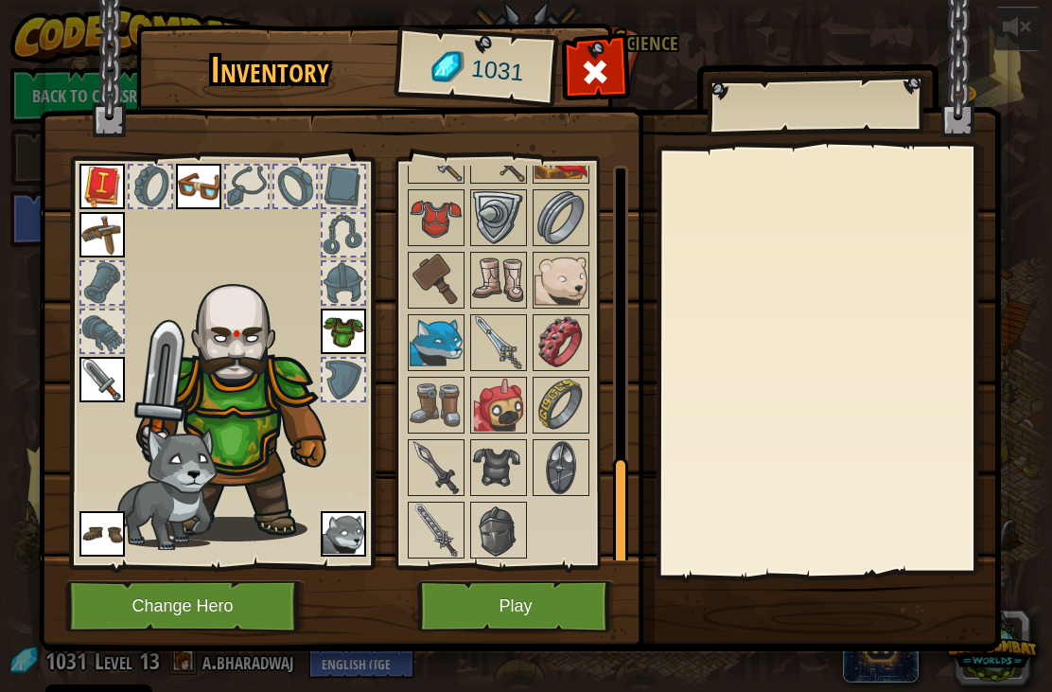
scroll to position [1072, 0]
click at [493, 396] on img at bounding box center [498, 405] width 53 height 53
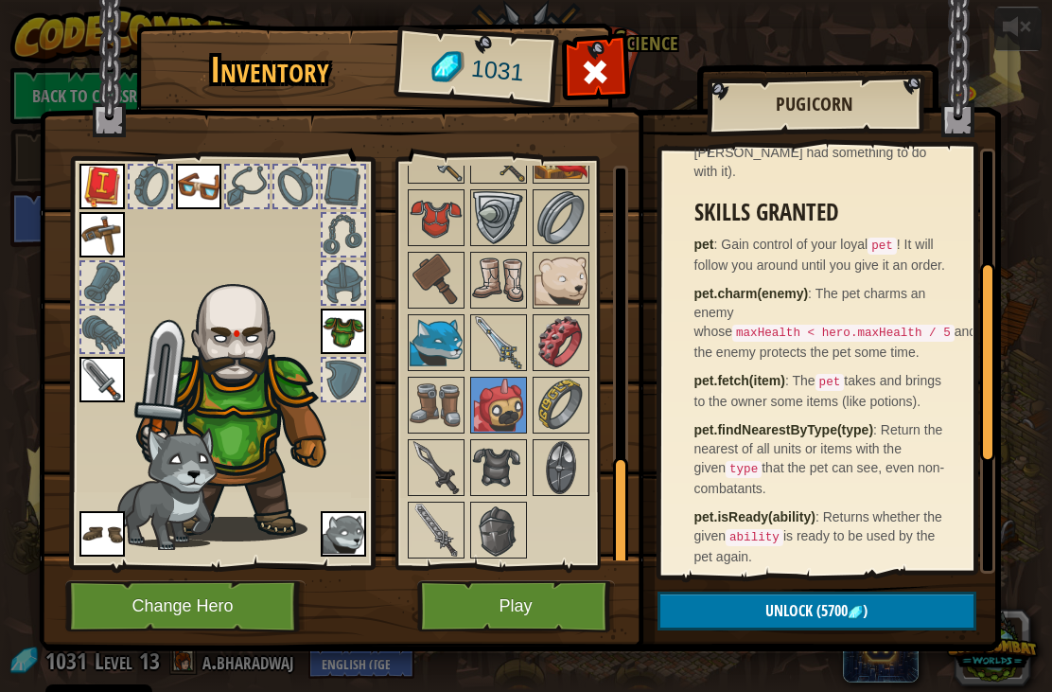
scroll to position [243, 0]
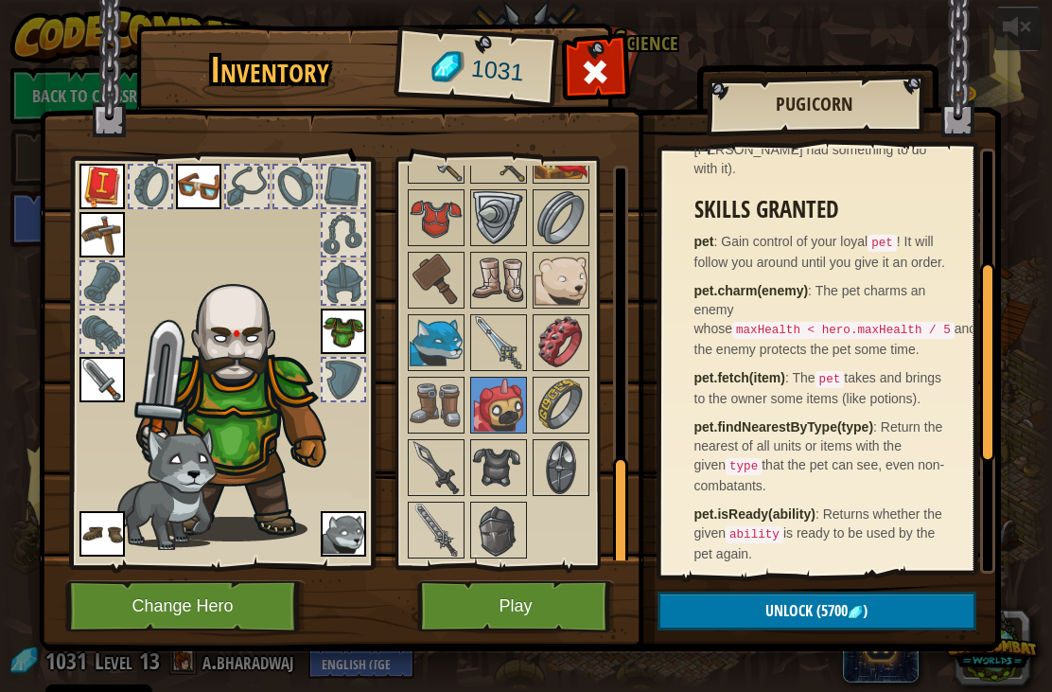
click at [695, 381] on p "pet.fetch(item) : The pet takes and brings to the owner some items (like potion…" at bounding box center [822, 388] width 255 height 40
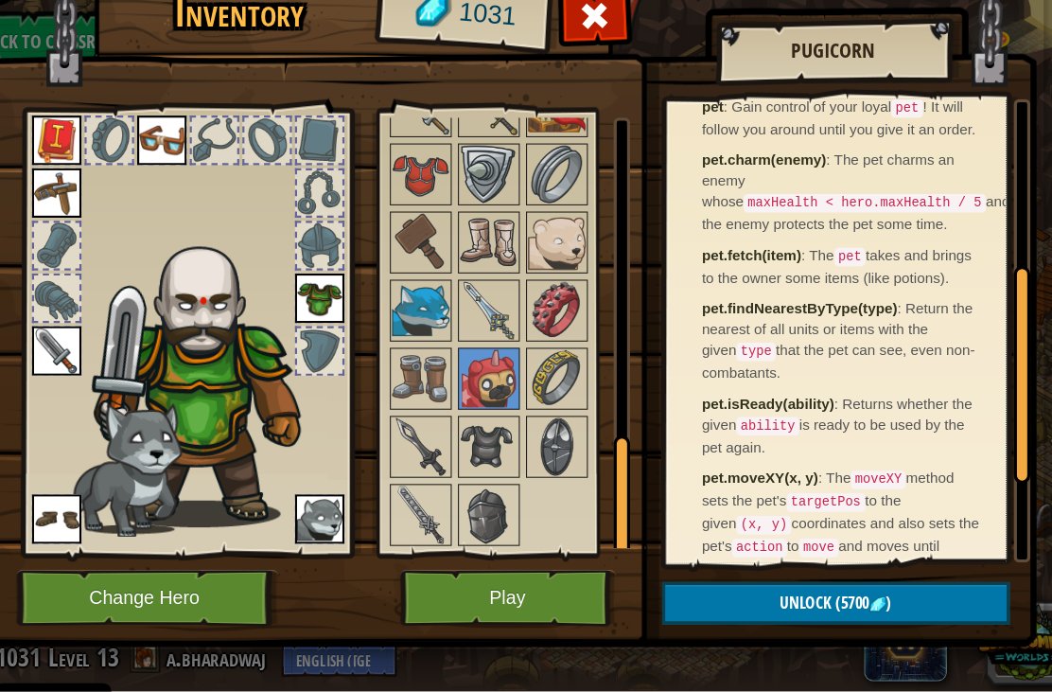
scroll to position [1, 0]
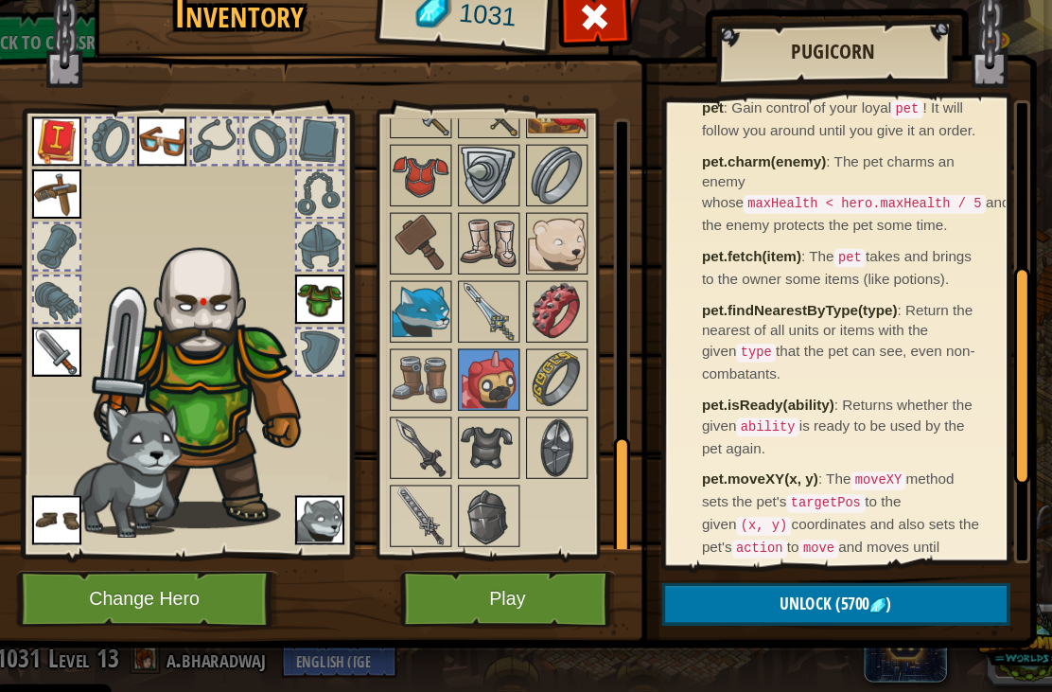
click at [472, 504] on img at bounding box center [498, 530] width 53 height 53
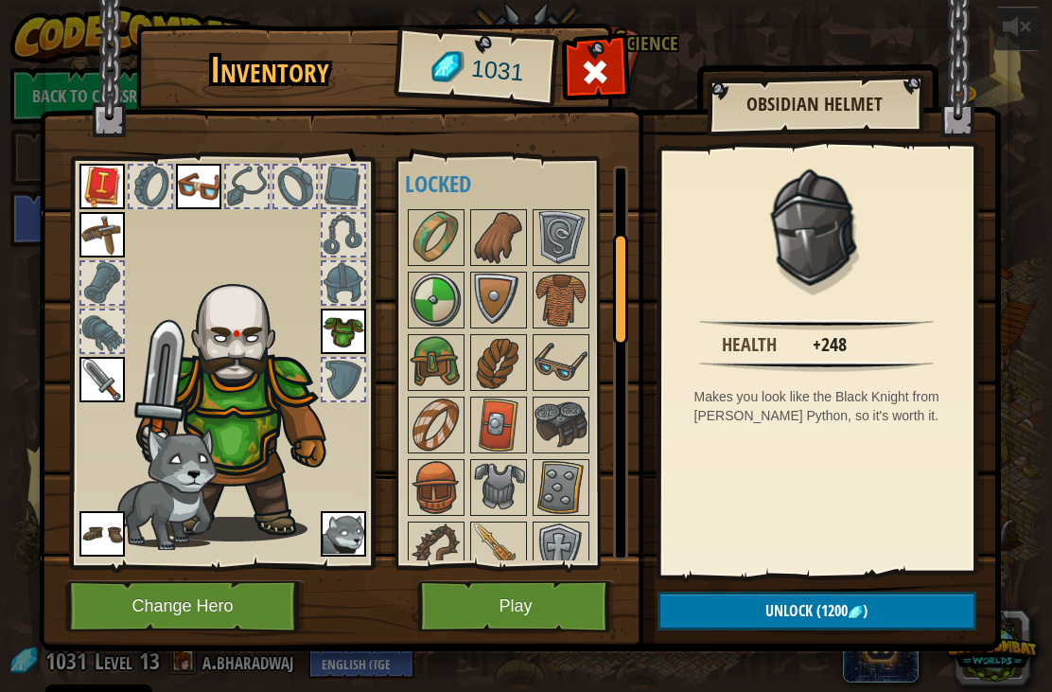
scroll to position [184, 0]
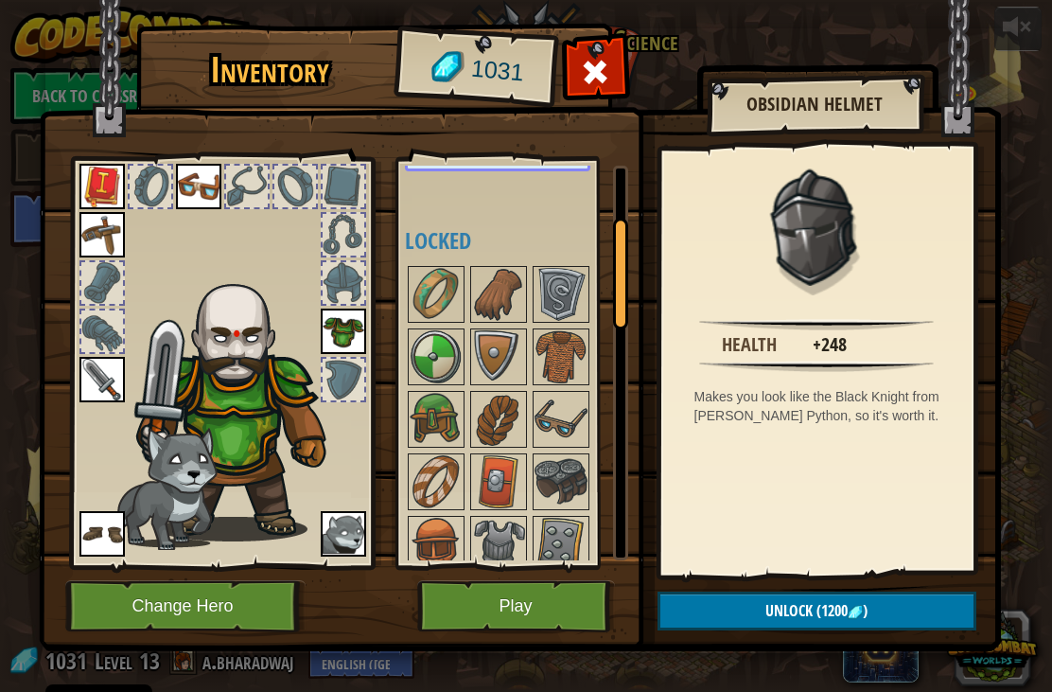
click at [313, 172] on div at bounding box center [295, 187] width 42 height 42
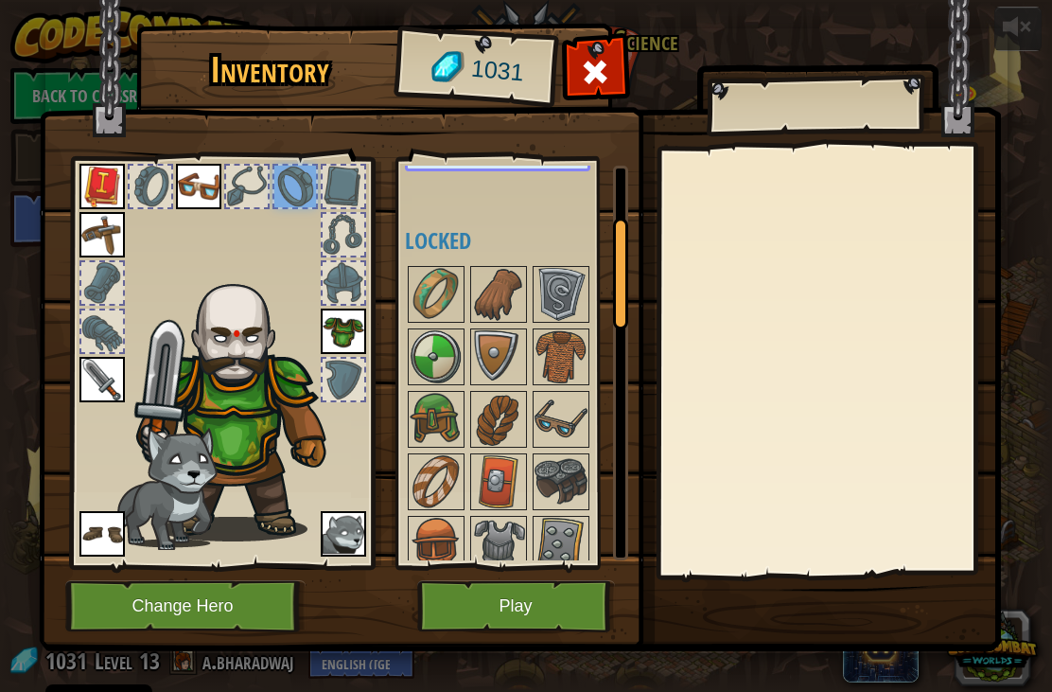
click at [305, 190] on div at bounding box center [295, 187] width 42 height 42
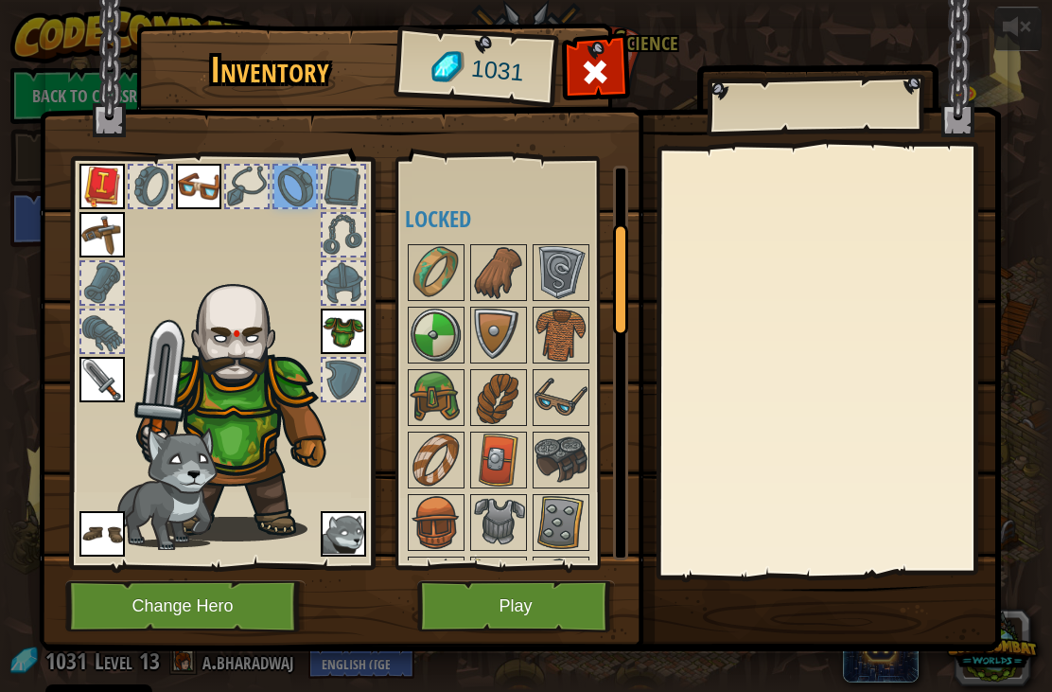
scroll to position [212, 0]
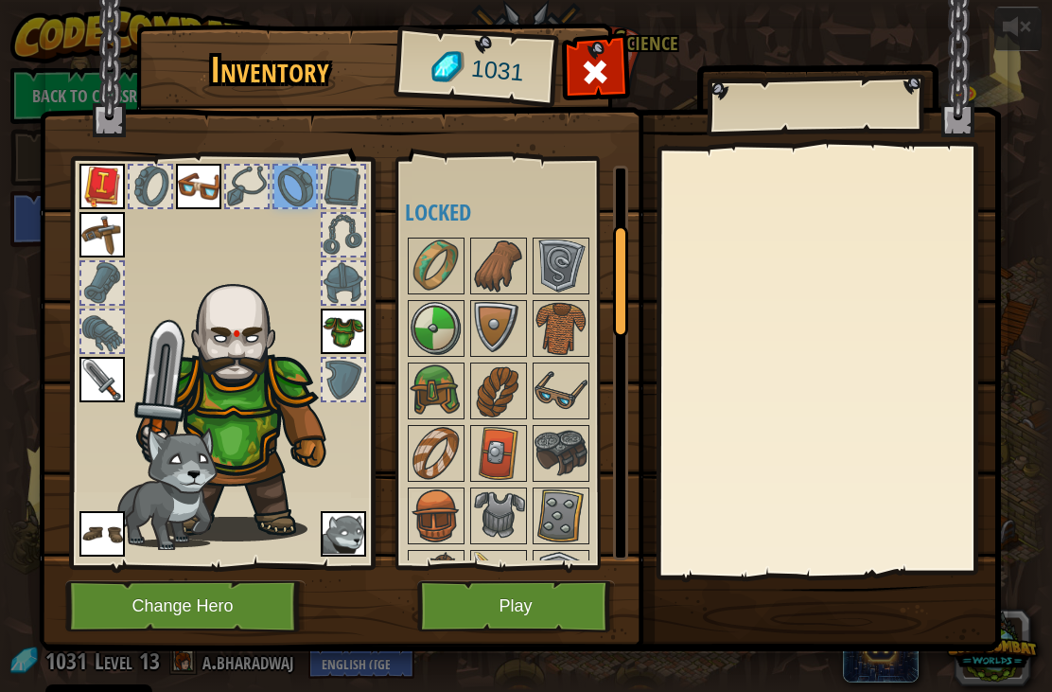
click at [438, 382] on img at bounding box center [436, 390] width 53 height 53
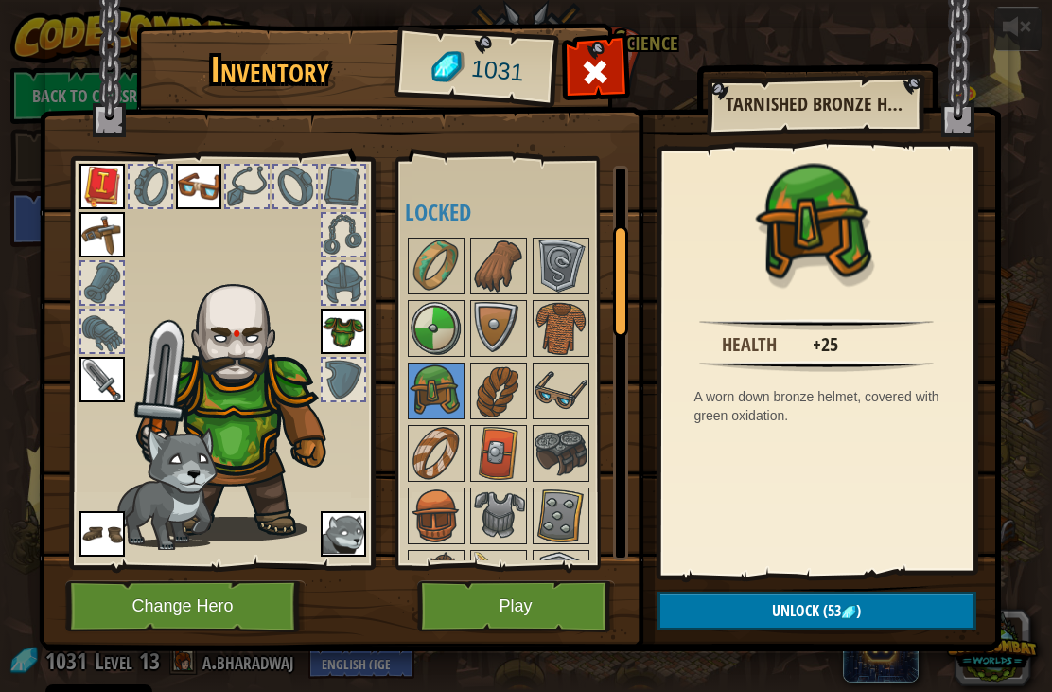
click at [773, 614] on span "Unlock" at bounding box center [795, 610] width 47 height 21
click at [751, 640] on img at bounding box center [520, 307] width 963 height 687
click at [768, 604] on button "Unlock" at bounding box center [817, 611] width 319 height 39
click at [771, 612] on button "Confirm" at bounding box center [817, 611] width 319 height 39
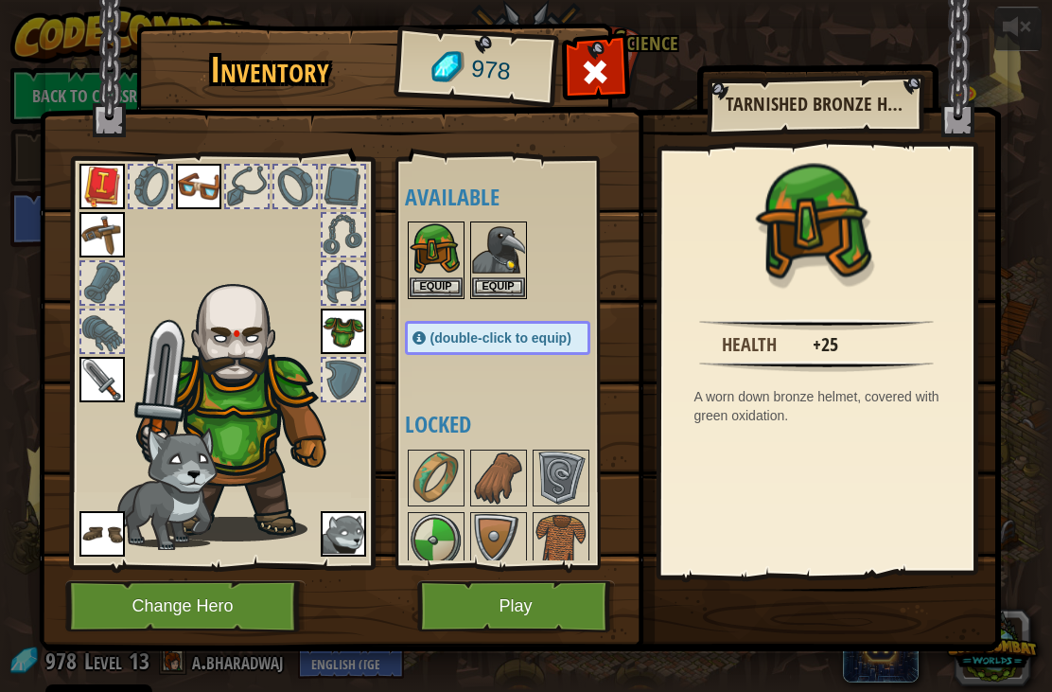
click at [439, 254] on img at bounding box center [436, 249] width 53 height 53
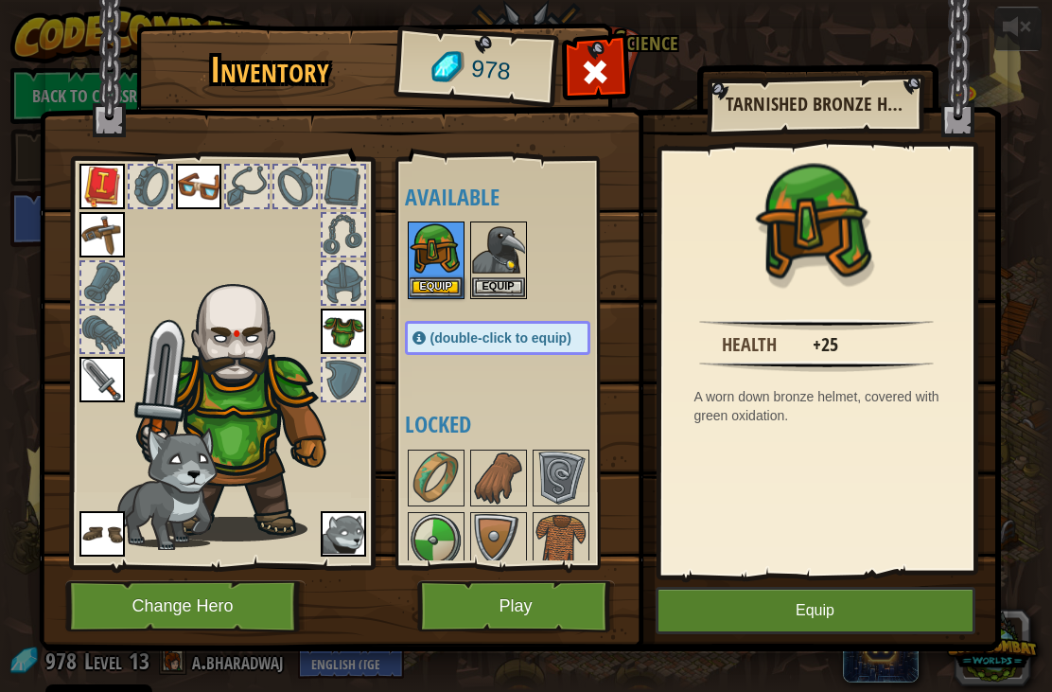
click at [740, 601] on button "Equip" at bounding box center [816, 610] width 320 height 47
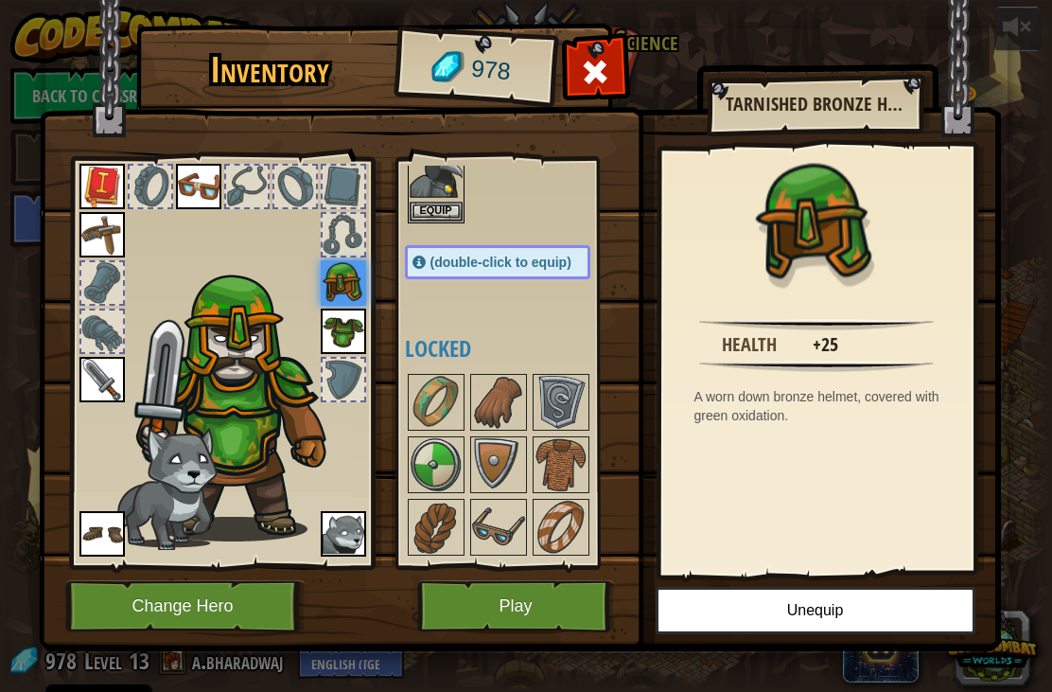
scroll to position [98, 0]
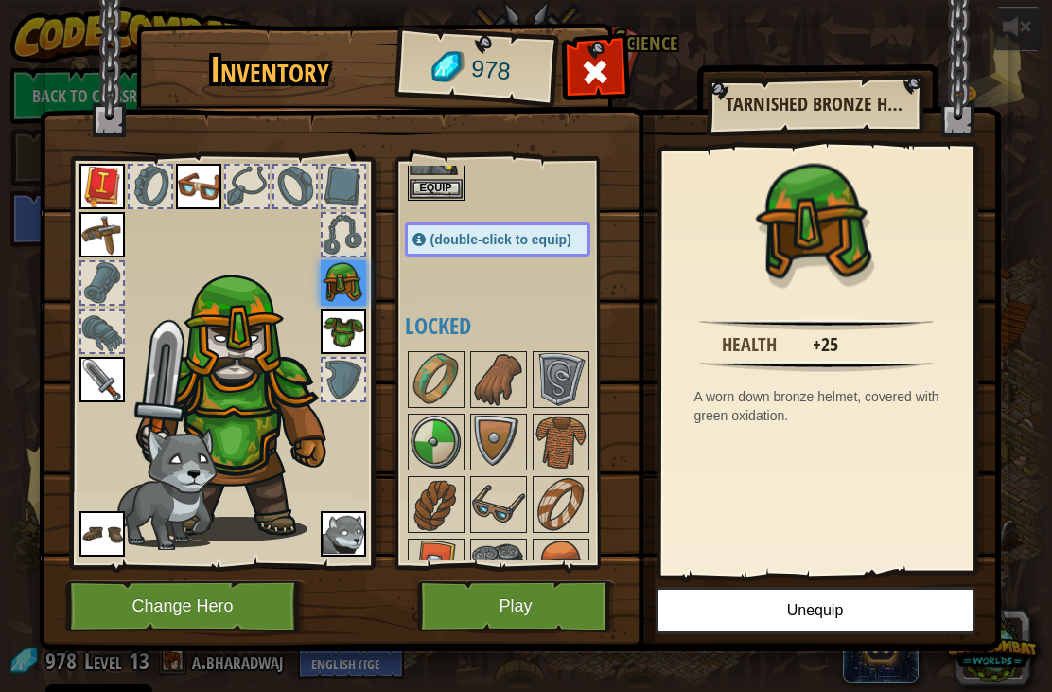
click at [429, 461] on img at bounding box center [436, 441] width 53 height 53
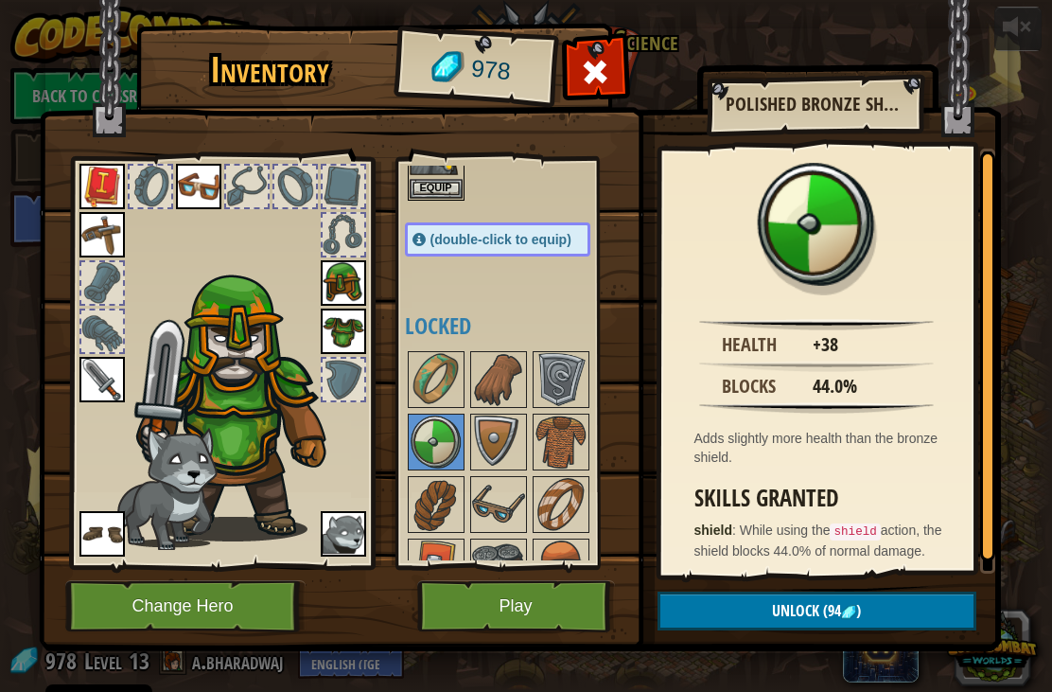
click at [722, 606] on button "Unlock (94 )" at bounding box center [817, 611] width 319 height 39
click at [748, 620] on button "Confirm" at bounding box center [817, 611] width 319 height 39
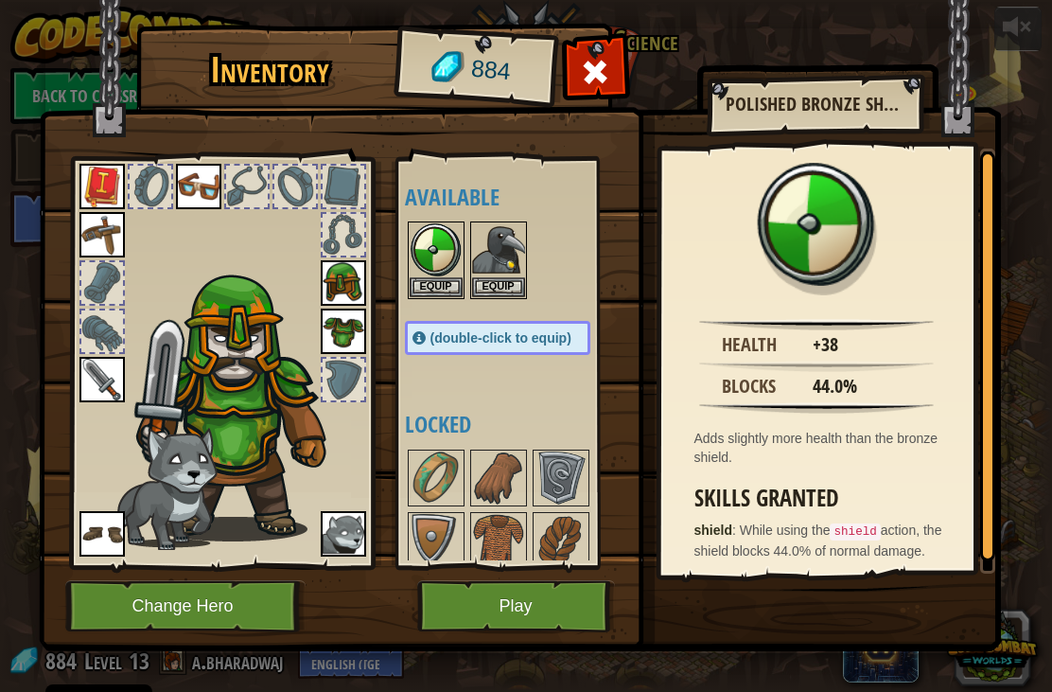
click at [450, 237] on img at bounding box center [436, 249] width 53 height 53
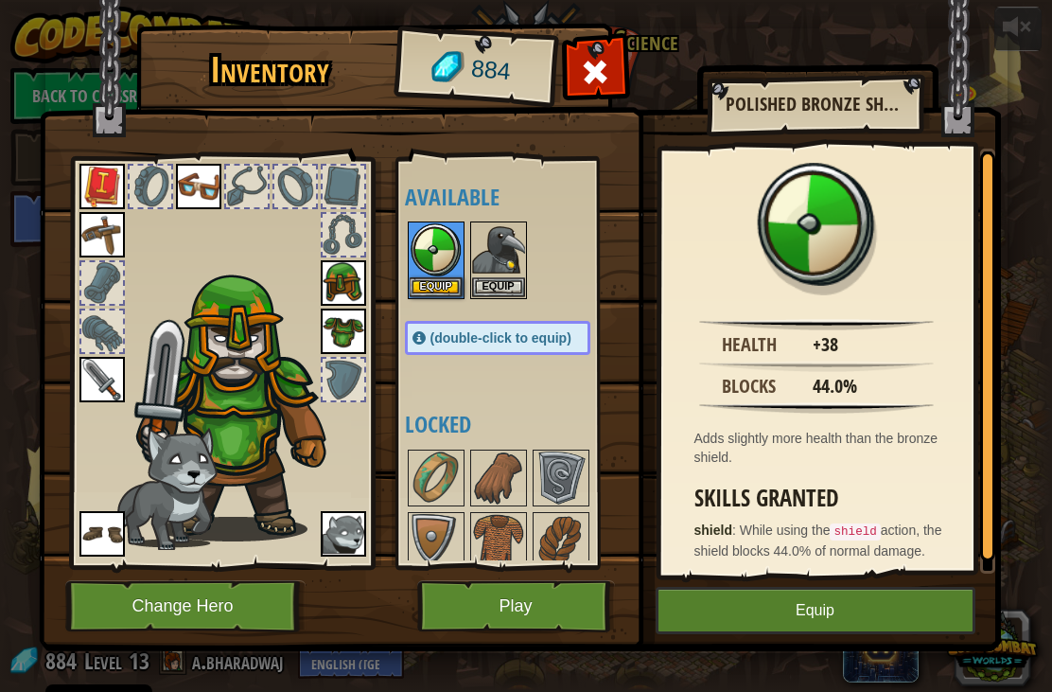
click at [739, 615] on button "Equip" at bounding box center [816, 610] width 320 height 47
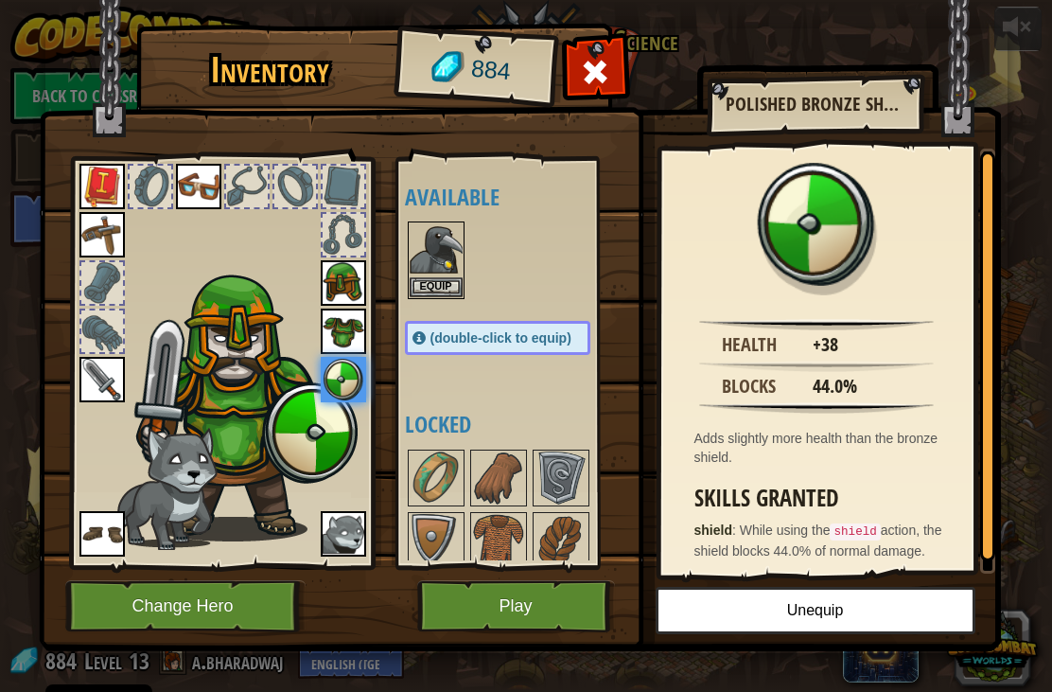
click at [533, 601] on button "Play" at bounding box center [516, 606] width 198 height 52
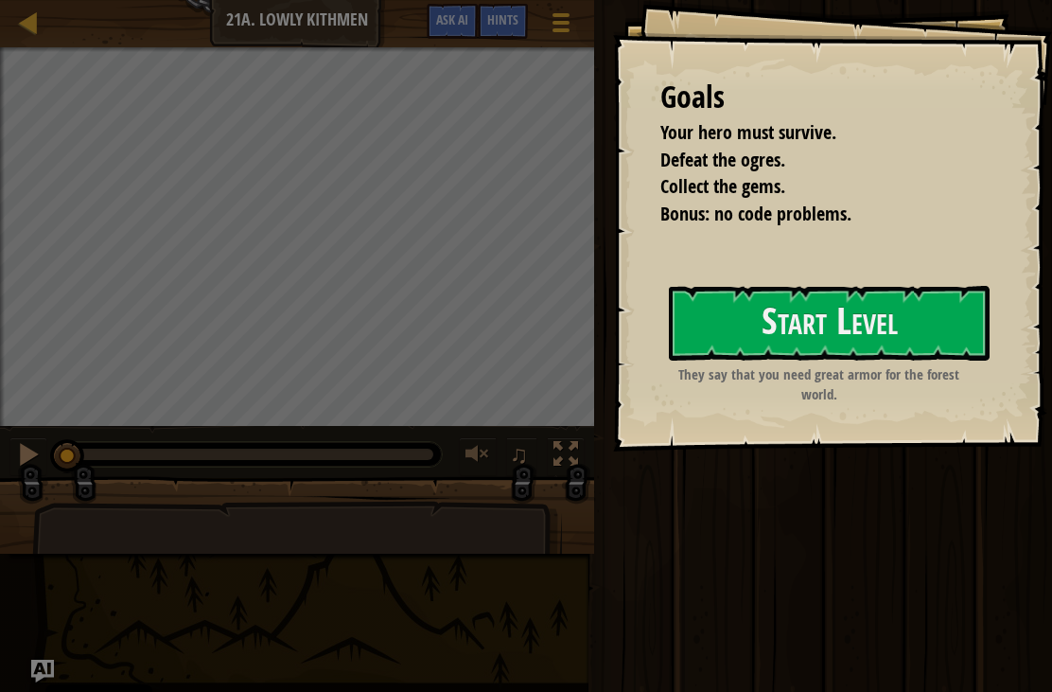
click at [812, 345] on button "Start Level" at bounding box center [829, 323] width 321 height 75
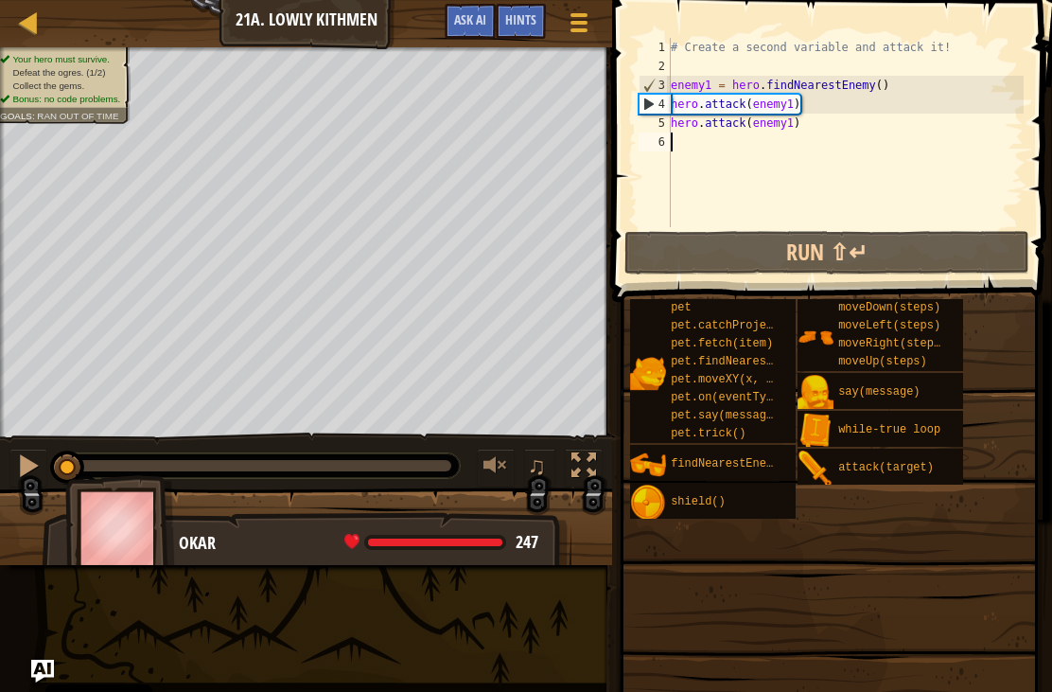
click at [829, 252] on button "Run ⇧↵" at bounding box center [827, 253] width 405 height 44
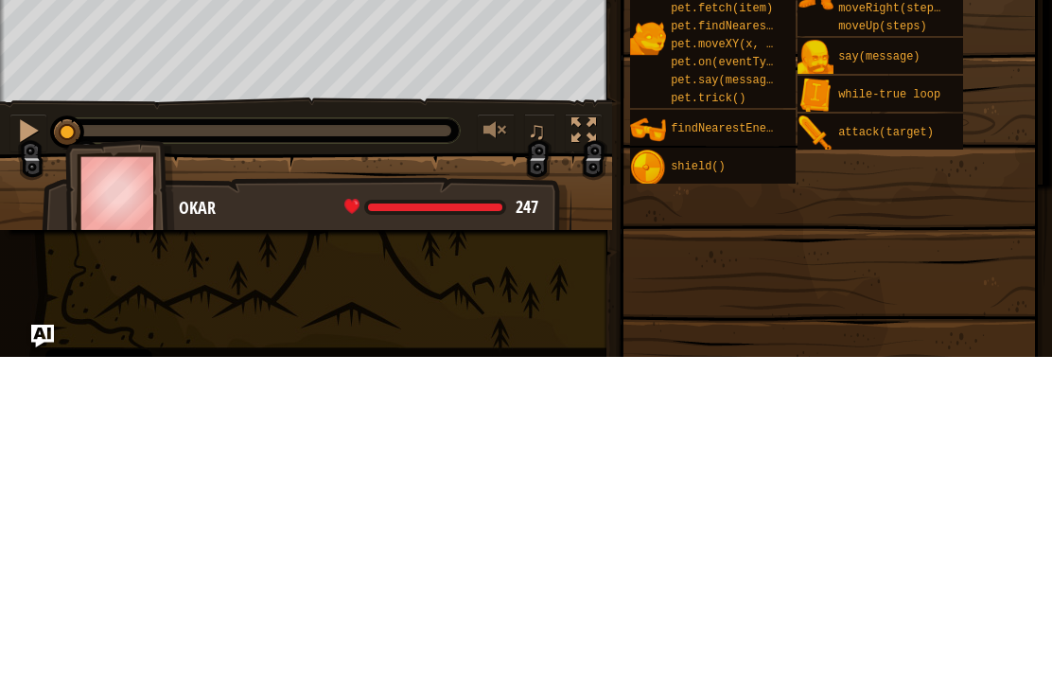
click at [776, 244] on button "Run ⇧↵" at bounding box center [827, 253] width 405 height 44
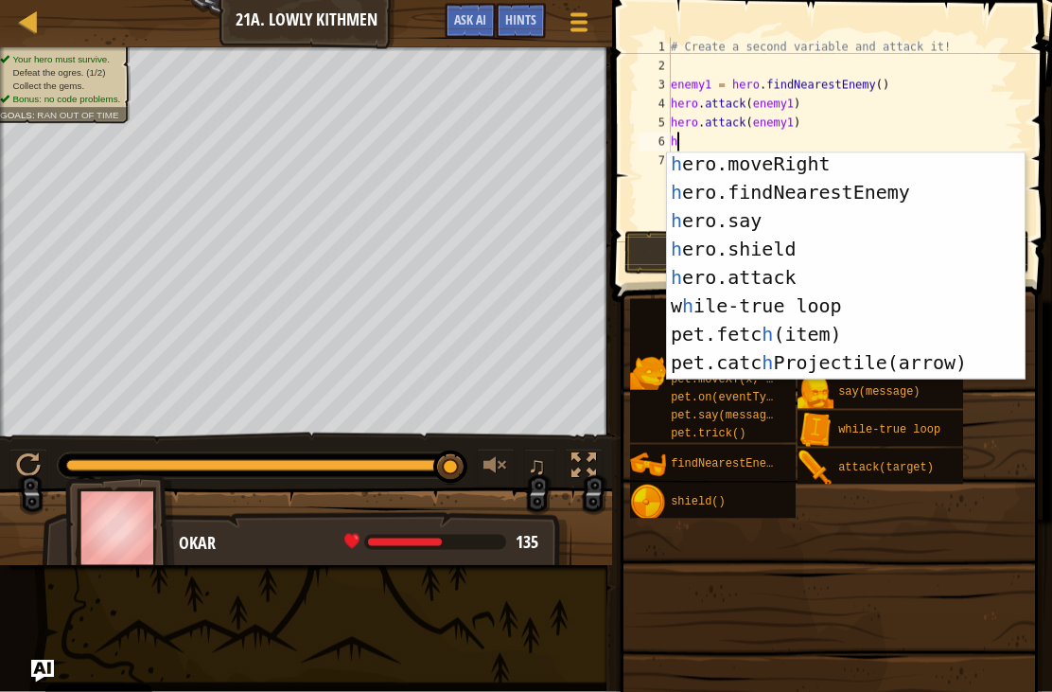
scroll to position [114, 0]
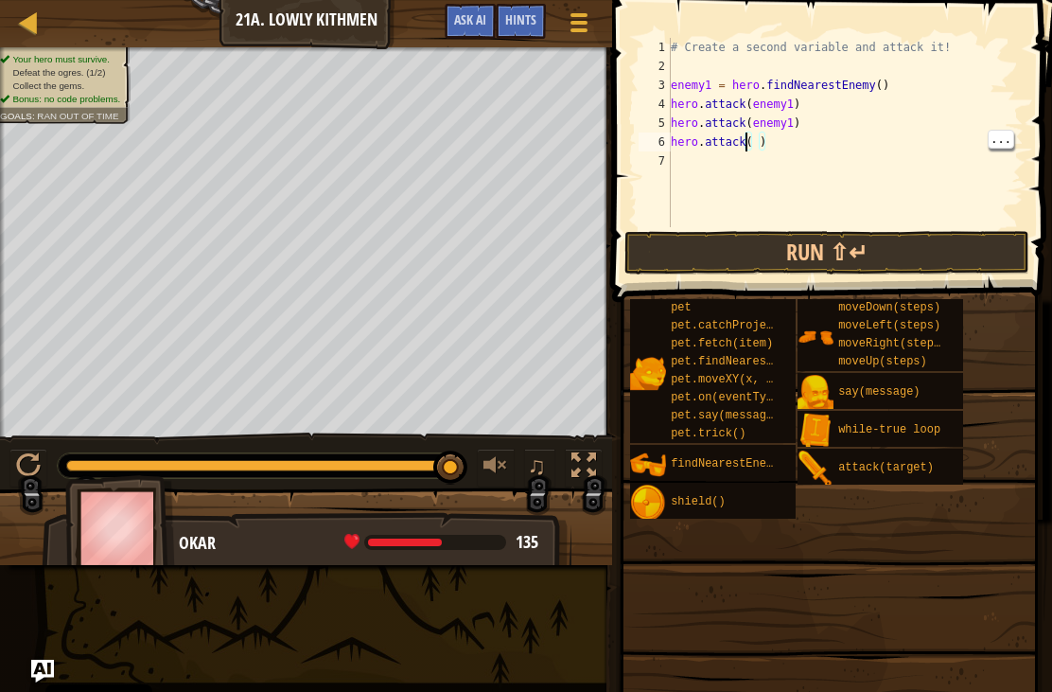
click at [759, 137] on div "# Create a second variable and attack it! enemy1 = hero . findNearestEnemy ( ) …" at bounding box center [845, 151] width 357 height 227
click at [747, 144] on div "# Create a second variable and attack it! enemy1 = hero . findNearestEnemy ( ) …" at bounding box center [845, 151] width 357 height 227
click at [751, 146] on div "# Create a second variable and attack it! enemy1 = hero . findNearestEnemy ( ) …" at bounding box center [845, 151] width 357 height 227
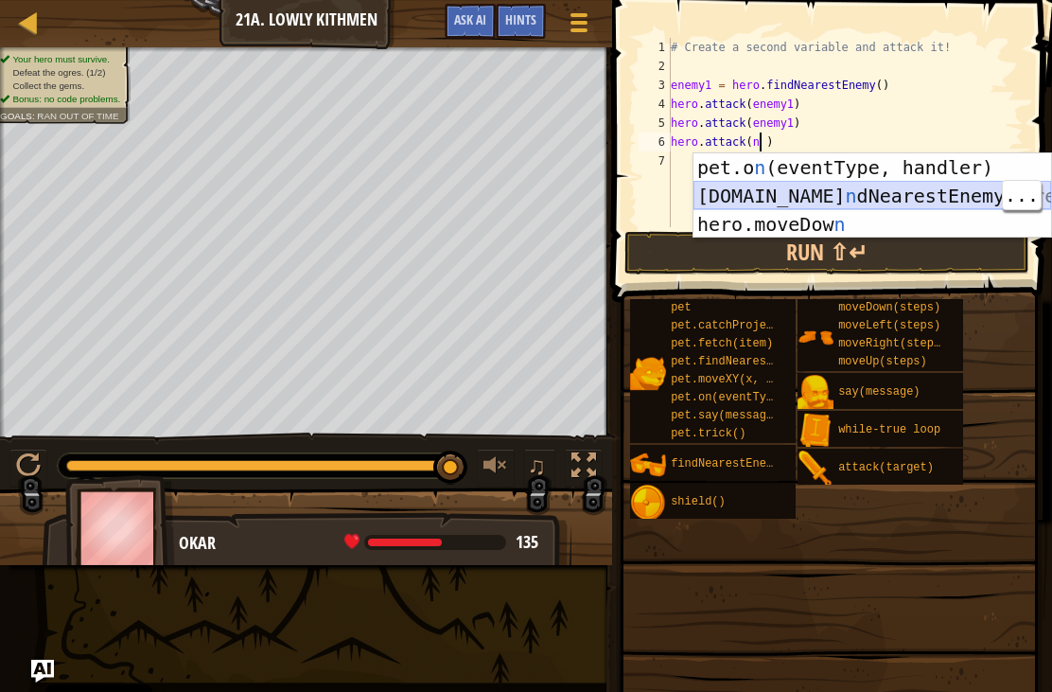
click at [737, 197] on div "pet.o n (eventType, handler) press enter [DOMAIN_NAME] n dNearestEnemy press en…" at bounding box center [873, 224] width 358 height 142
type textarea "hero.attack(hero.findNearestEnemy() )"
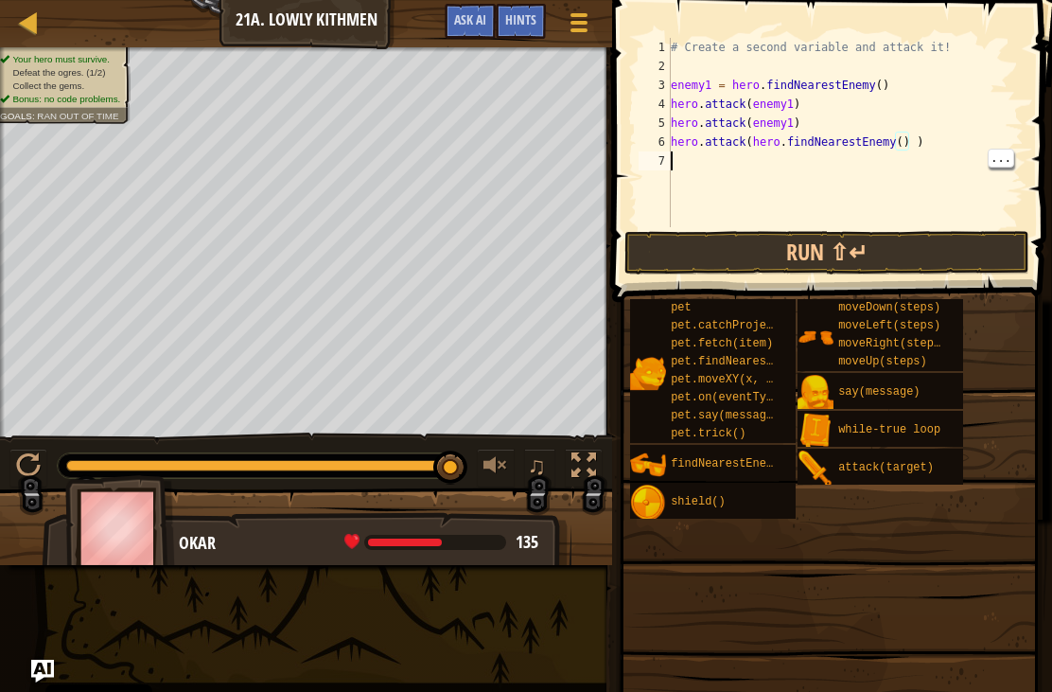
scroll to position [9, 0]
type textarea "a"
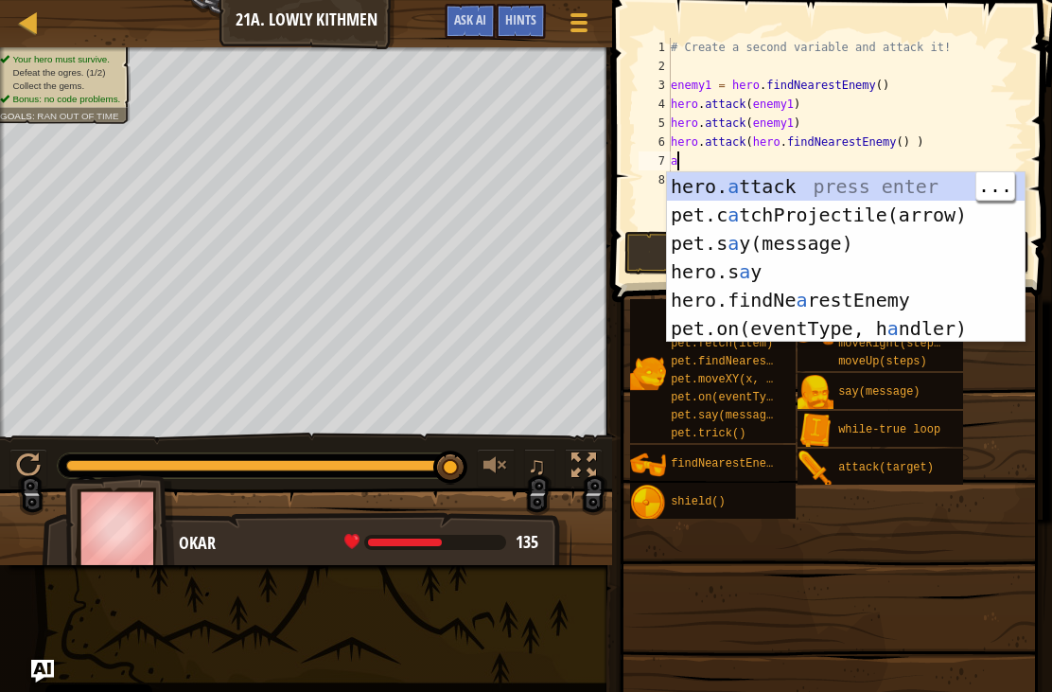
type textarea "hero.attack(enemy)"
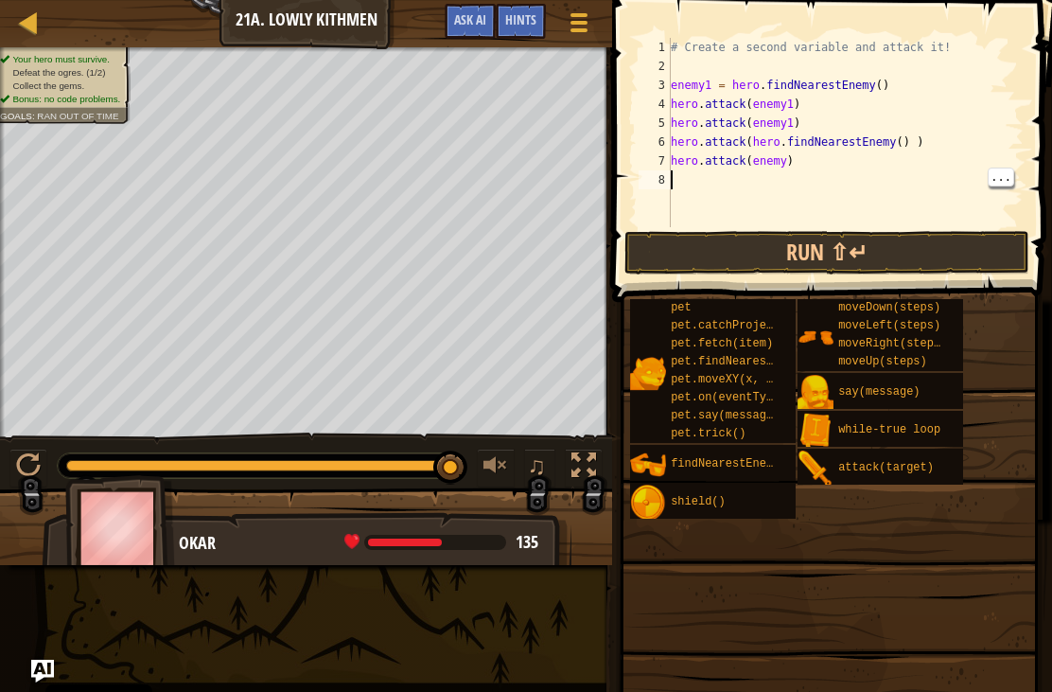
click at [772, 251] on button "Run ⇧↵" at bounding box center [827, 253] width 405 height 44
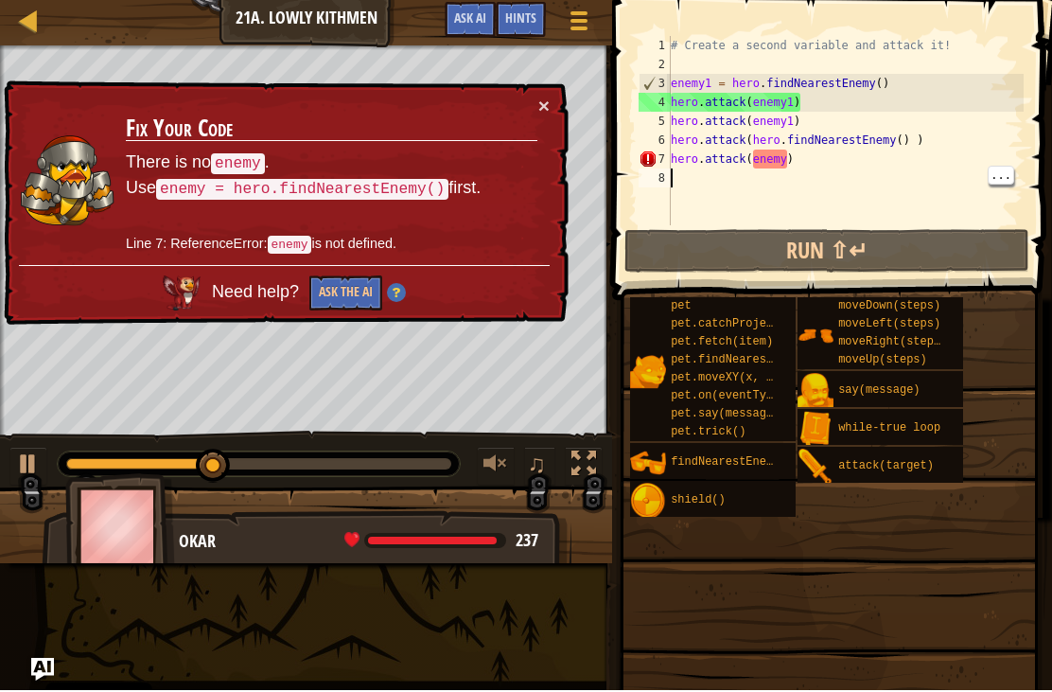
click at [564, 117] on div "× Fix Your Code There is no enemy . Use enemy = hero.findNearestEnemy() first. …" at bounding box center [284, 204] width 569 height 245
click at [562, 96] on div "× Fix Your Code There is no enemy . Use enemy = hero.findNearestEnemy() first. …" at bounding box center [284, 204] width 569 height 245
click at [549, 97] on button "×" at bounding box center [544, 107] width 11 height 20
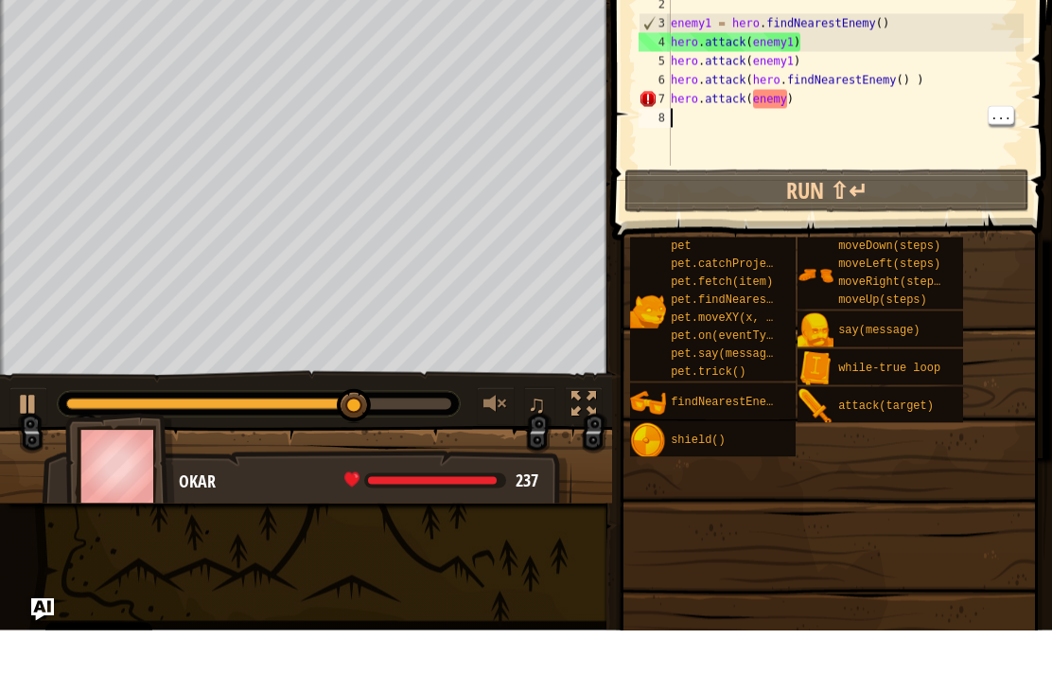
click at [817, 116] on div "# Create a second variable and attack it! enemy1 = hero . findNearestEnemy ( ) …" at bounding box center [845, 151] width 357 height 227
click at [807, 94] on div "# Create a second variable and attack it! enemy1 = hero . findNearestEnemy ( ) …" at bounding box center [845, 151] width 357 height 227
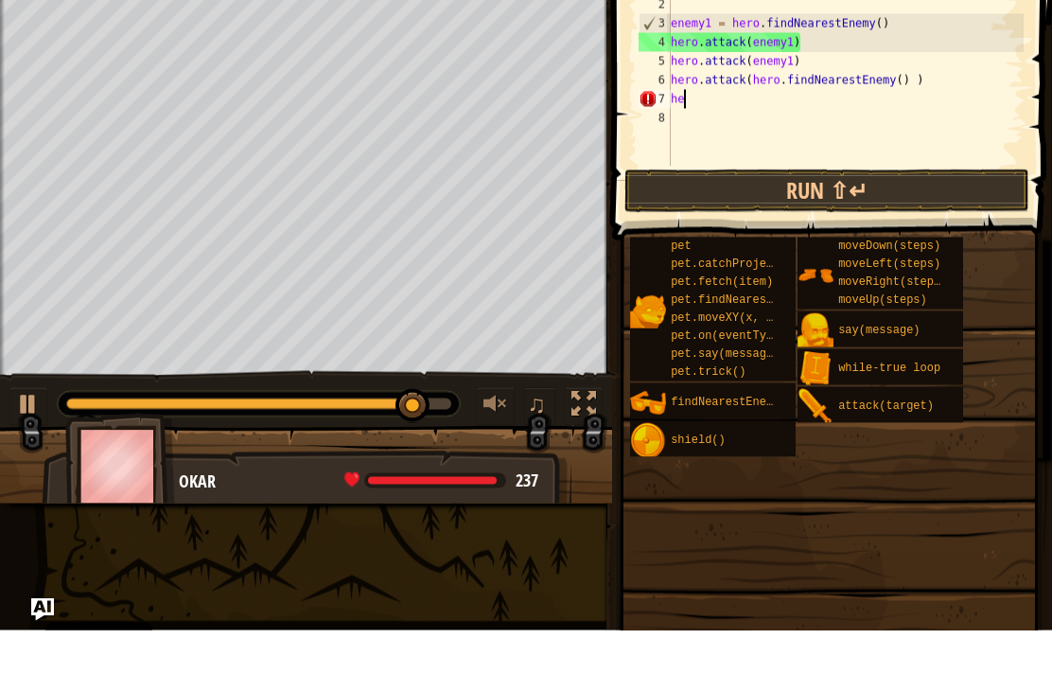
type textarea "h"
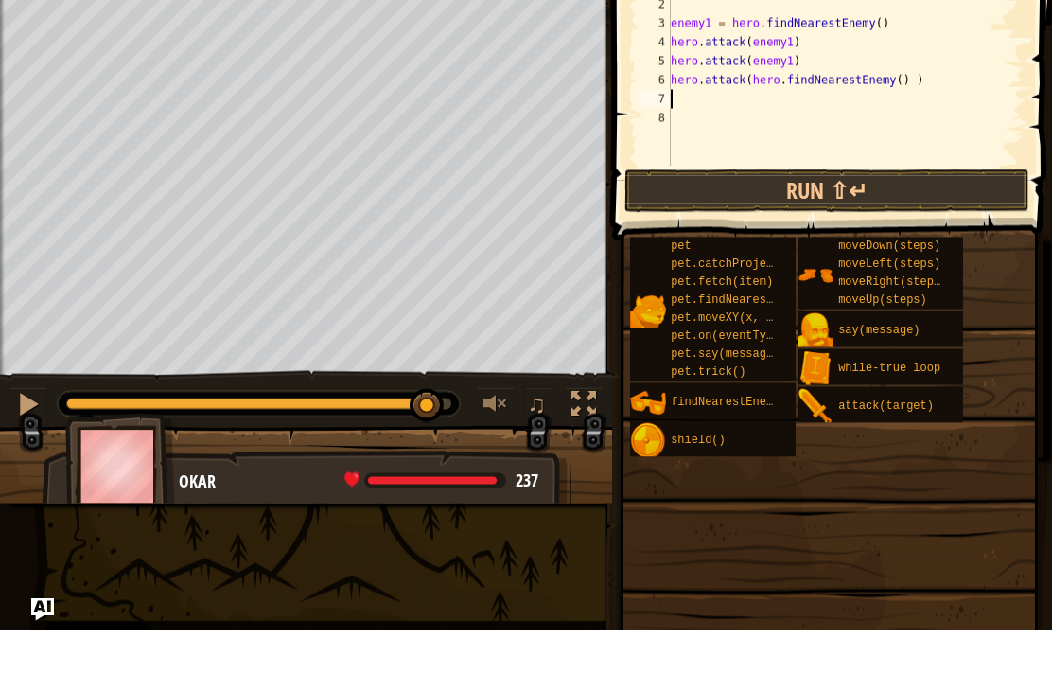
click at [787, 231] on button "Run ⇧↵" at bounding box center [827, 253] width 405 height 44
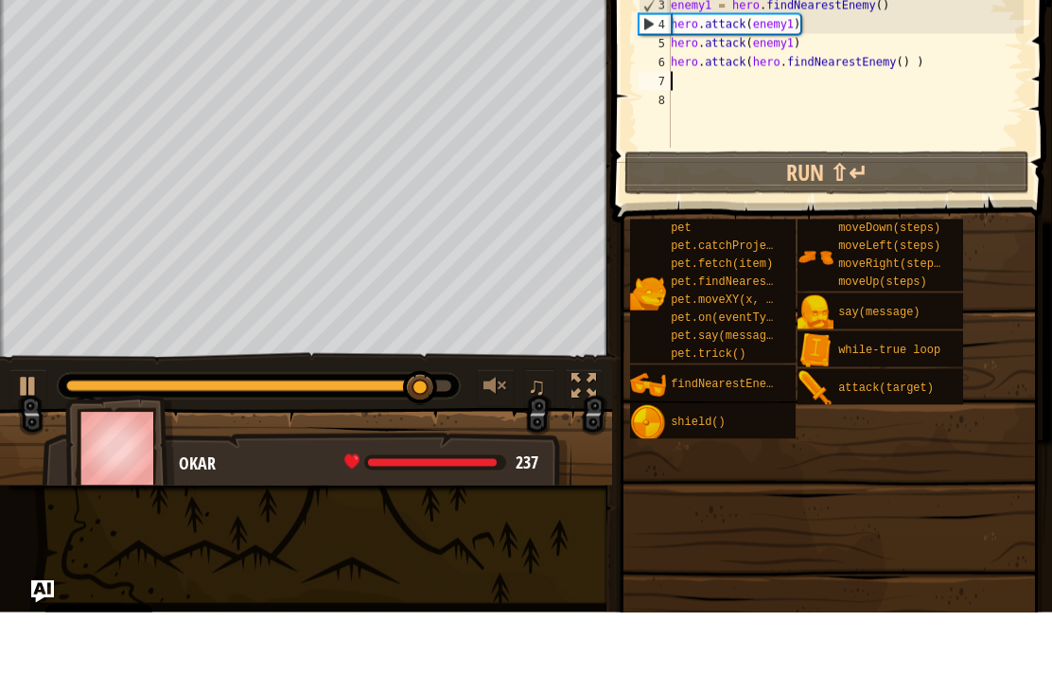
type textarea "q"
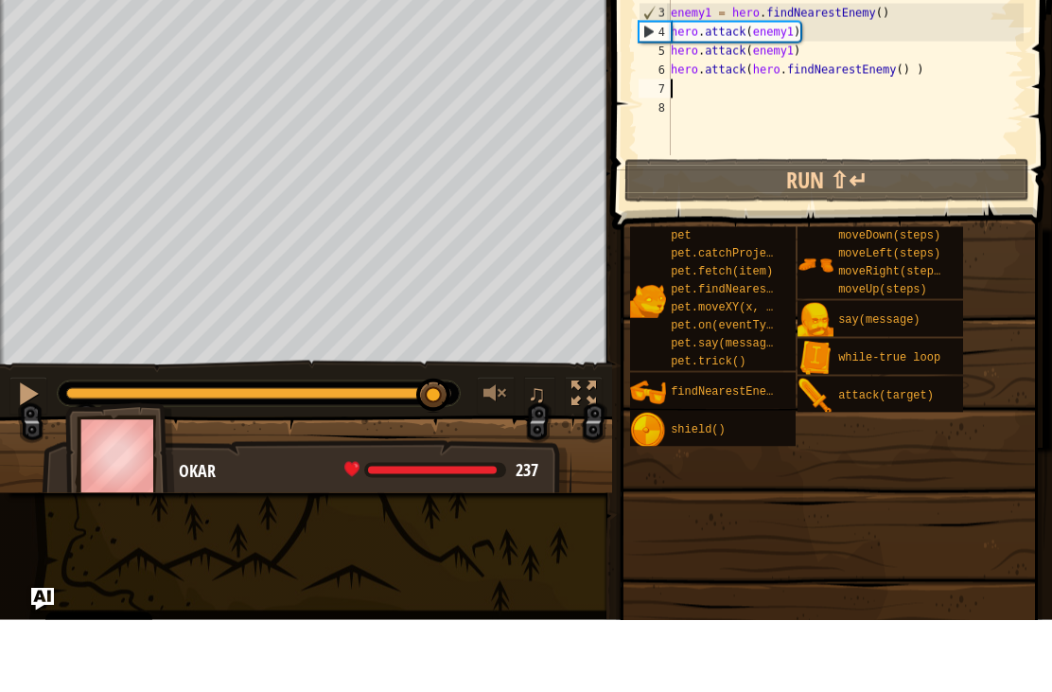
type textarea "h"
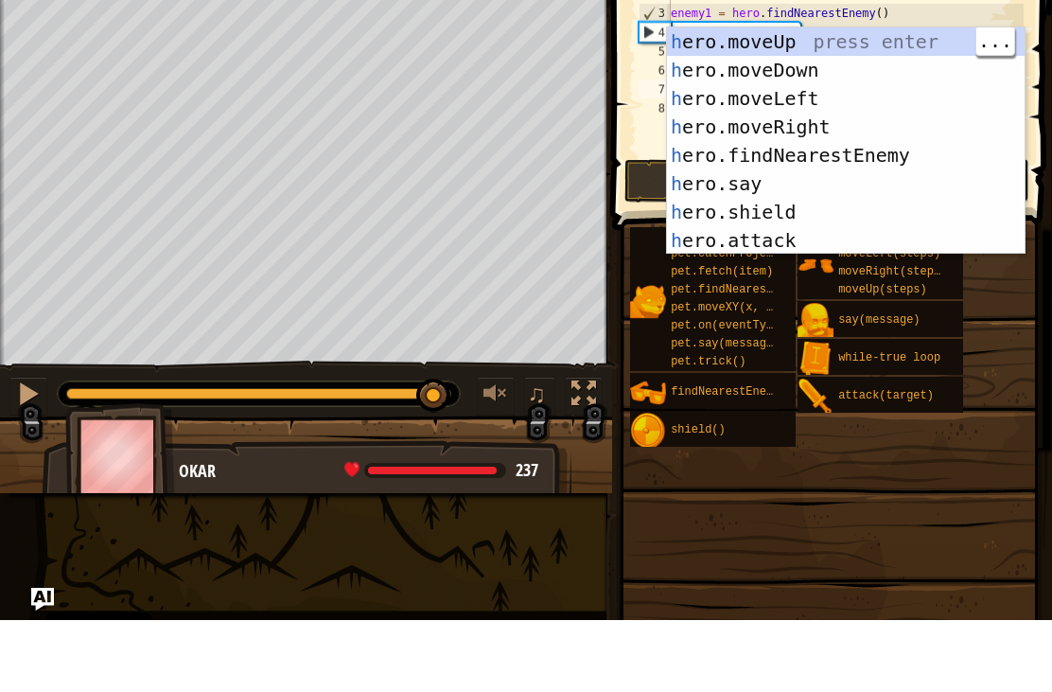
scroll to position [0, 0]
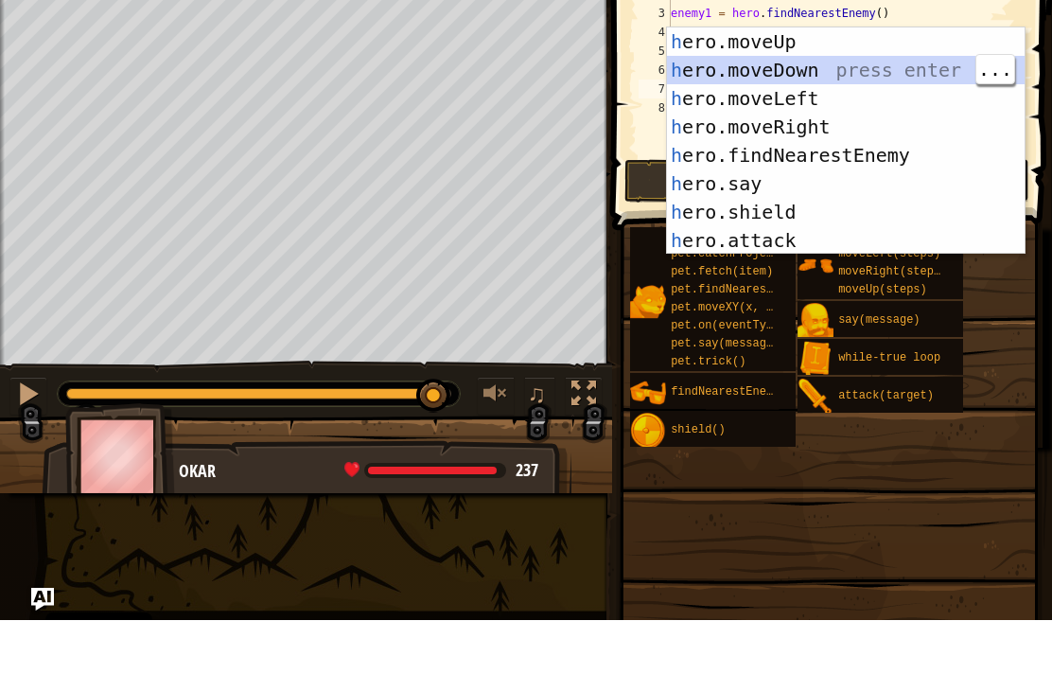
click at [680, 99] on div "h ero.moveUp press enter h ero.moveDown press enter h ero.moveLeft press enter …" at bounding box center [846, 241] width 358 height 284
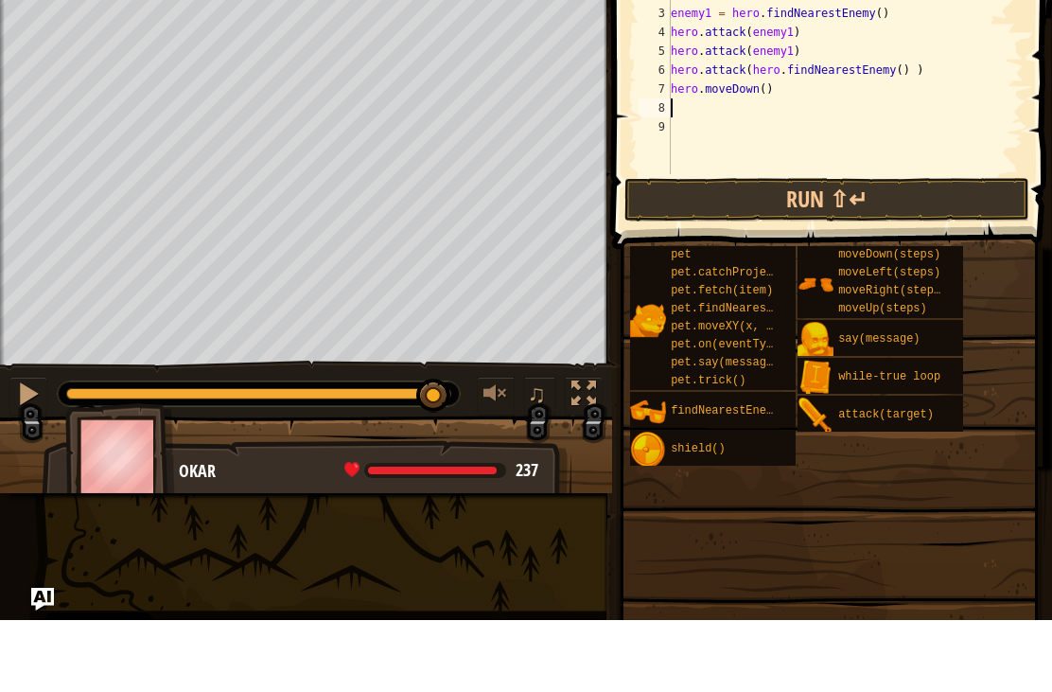
click at [730, 250] on button "Run ⇧↵" at bounding box center [827, 272] width 405 height 44
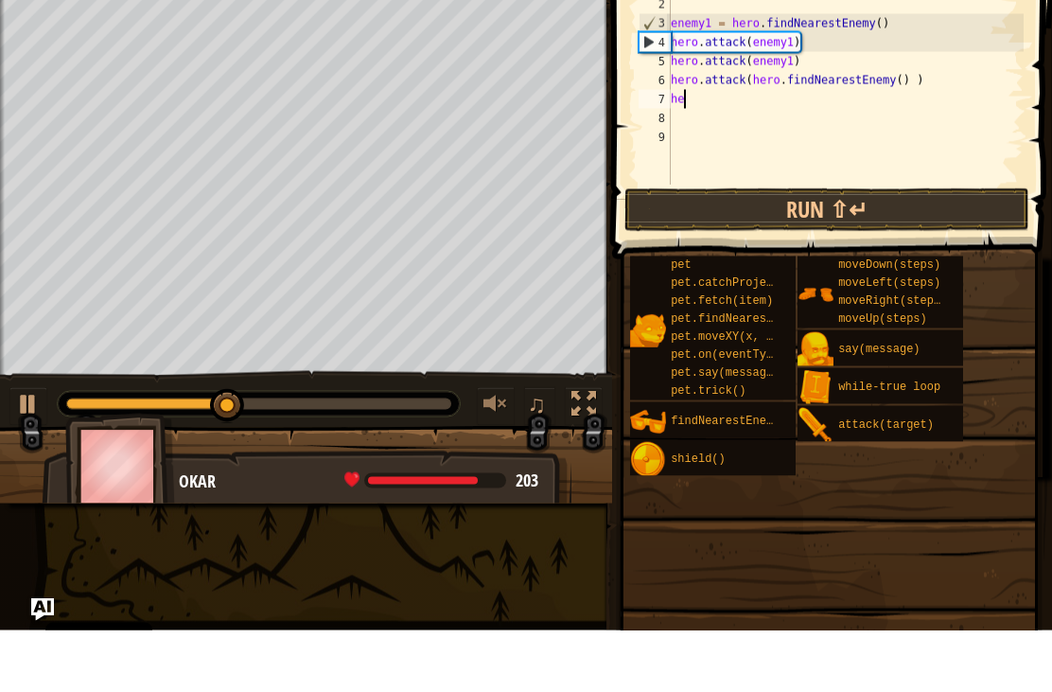
type textarea "h"
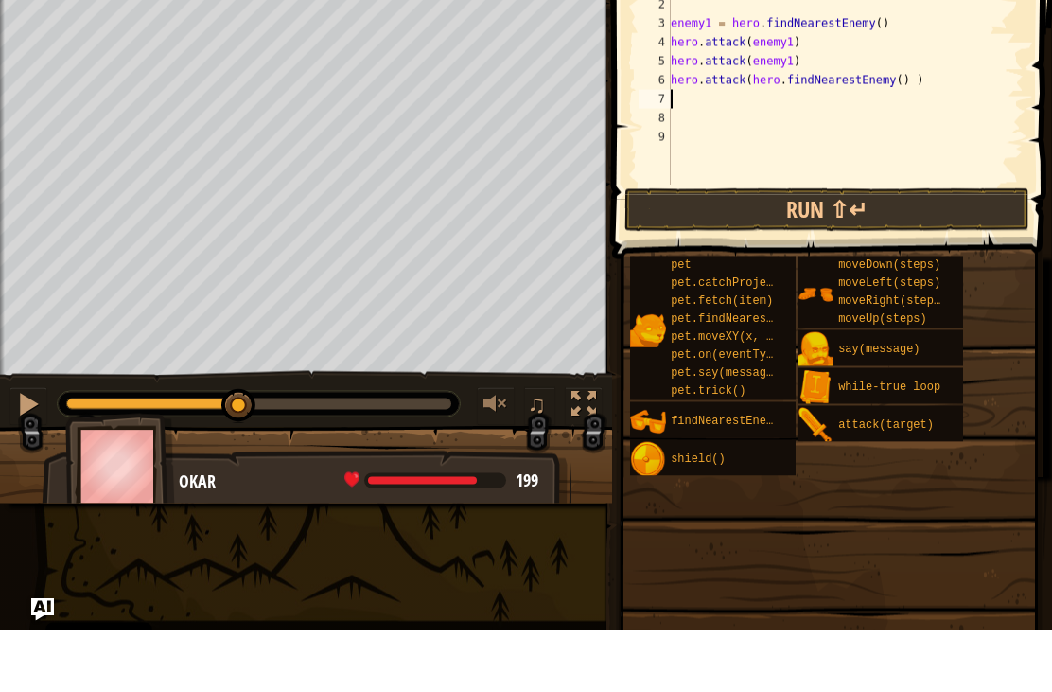
click at [842, 250] on button "Run ⇧↵" at bounding box center [827, 272] width 405 height 44
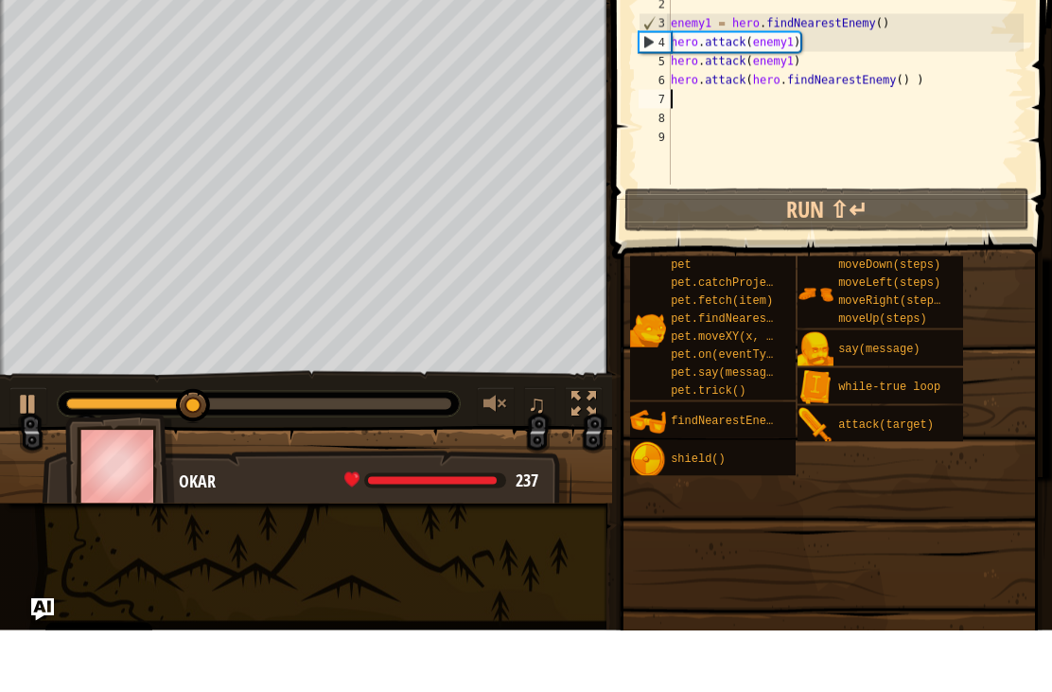
type textarea "h"
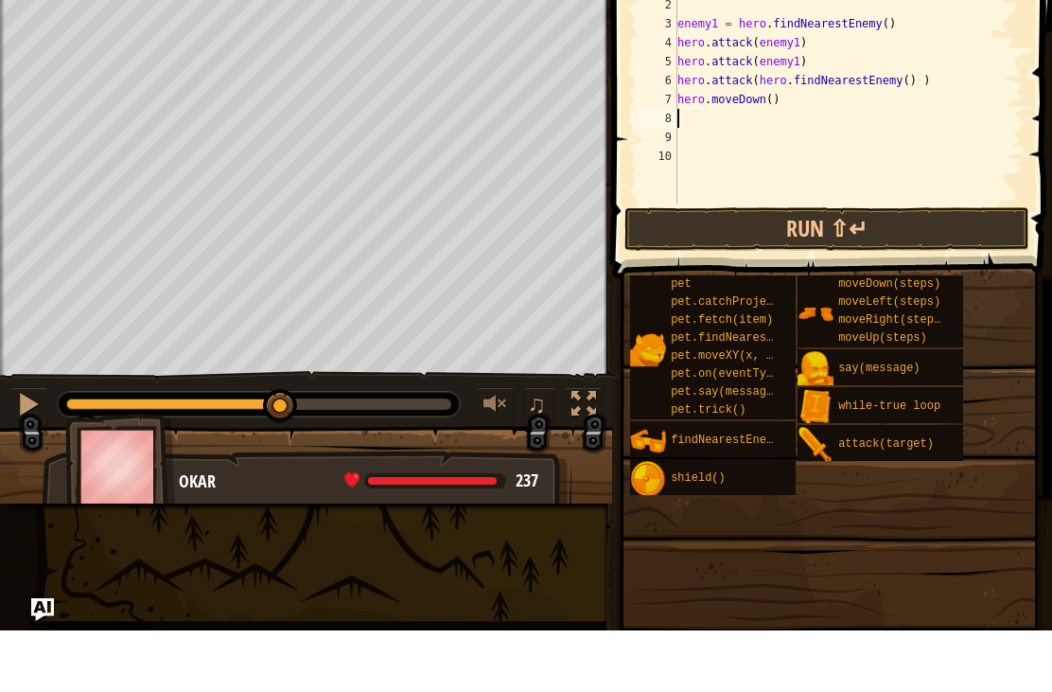
click at [765, 269] on button "Run ⇧↵" at bounding box center [827, 291] width 405 height 44
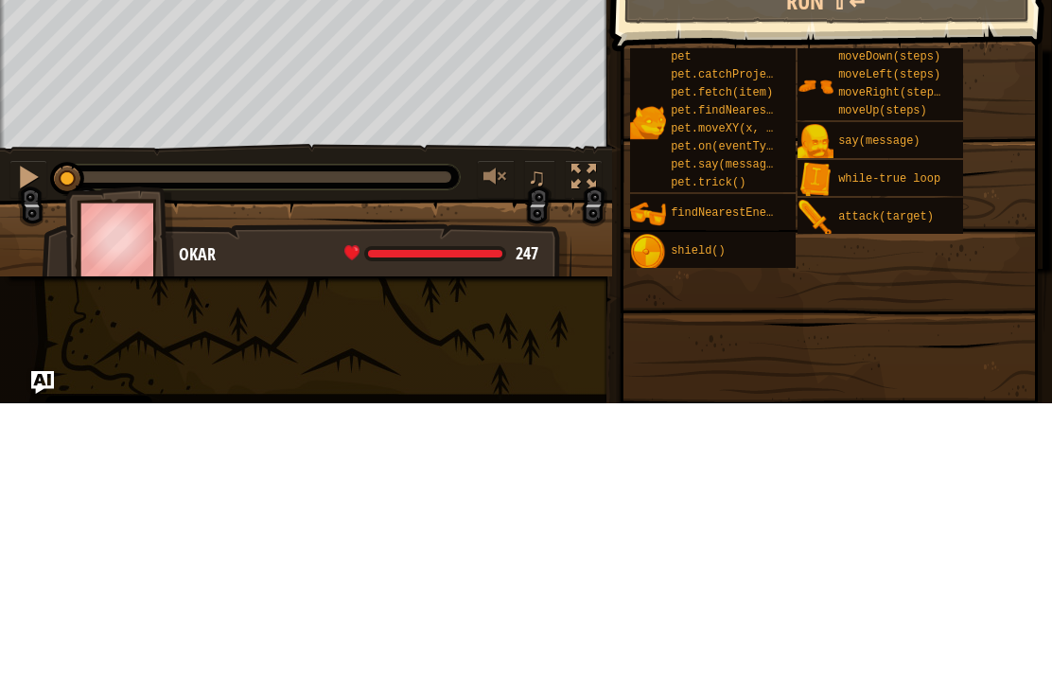
click at [817, 180] on div "# Create a second variable and attack it! enemy1 = hero . findNearestEnemy ( ) …" at bounding box center [849, 170] width 350 height 265
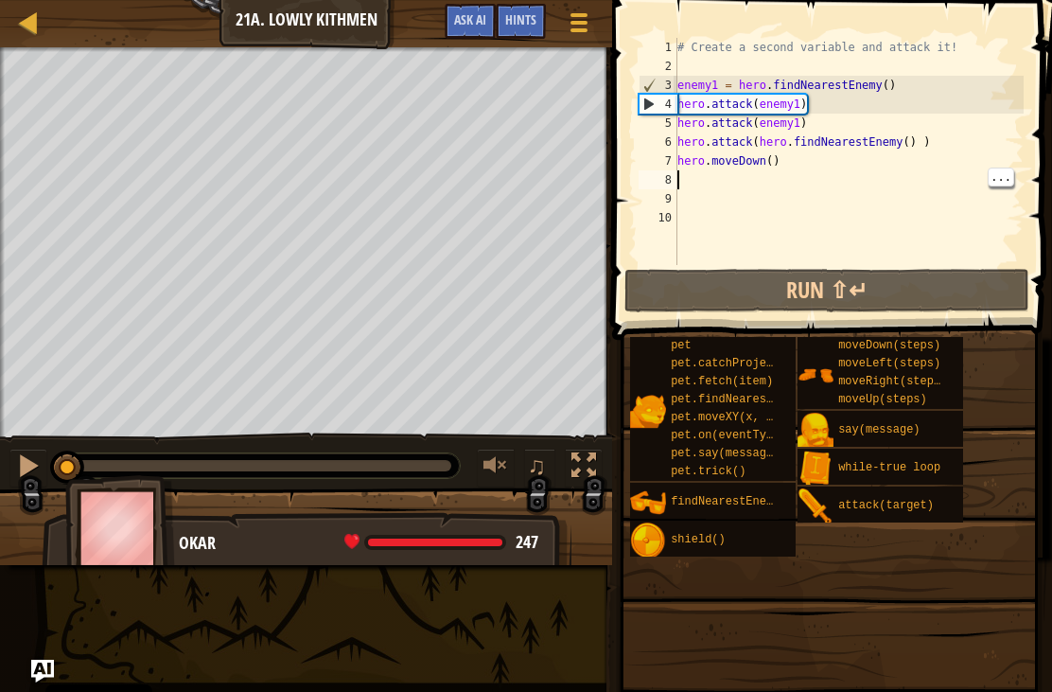
click at [795, 171] on div "# Create a second variable and attack it! enemy1 = hero . findNearestEnemy ( ) …" at bounding box center [849, 170] width 350 height 265
click at [810, 158] on div "# Create a second variable and attack it! enemy1 = hero . findNearestEnemy ( ) …" at bounding box center [849, 170] width 350 height 265
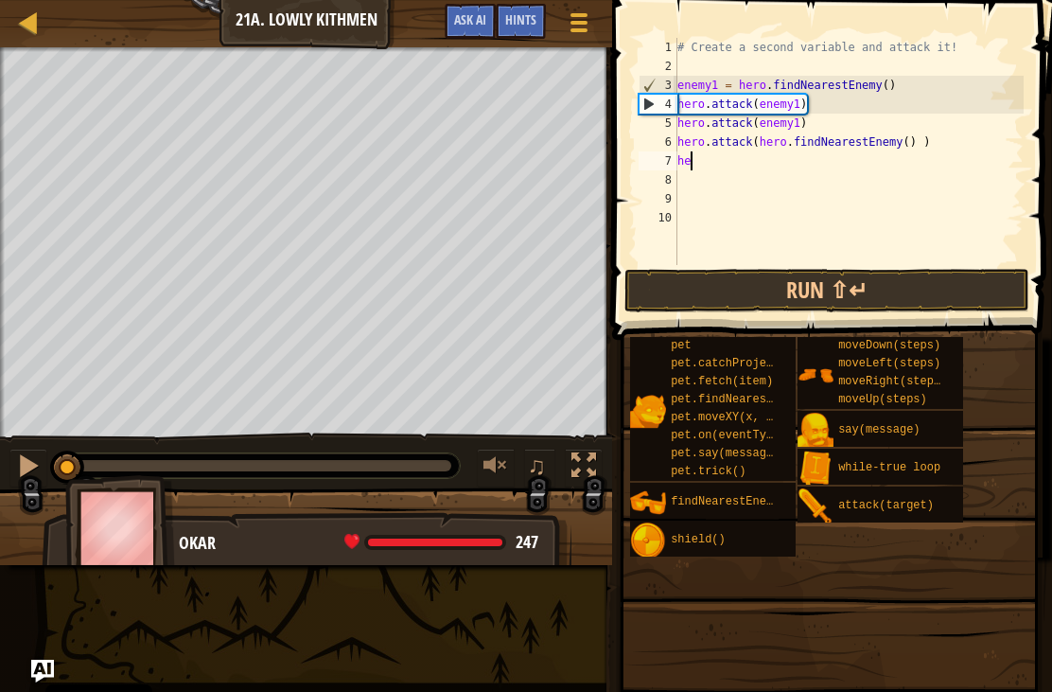
type textarea "h"
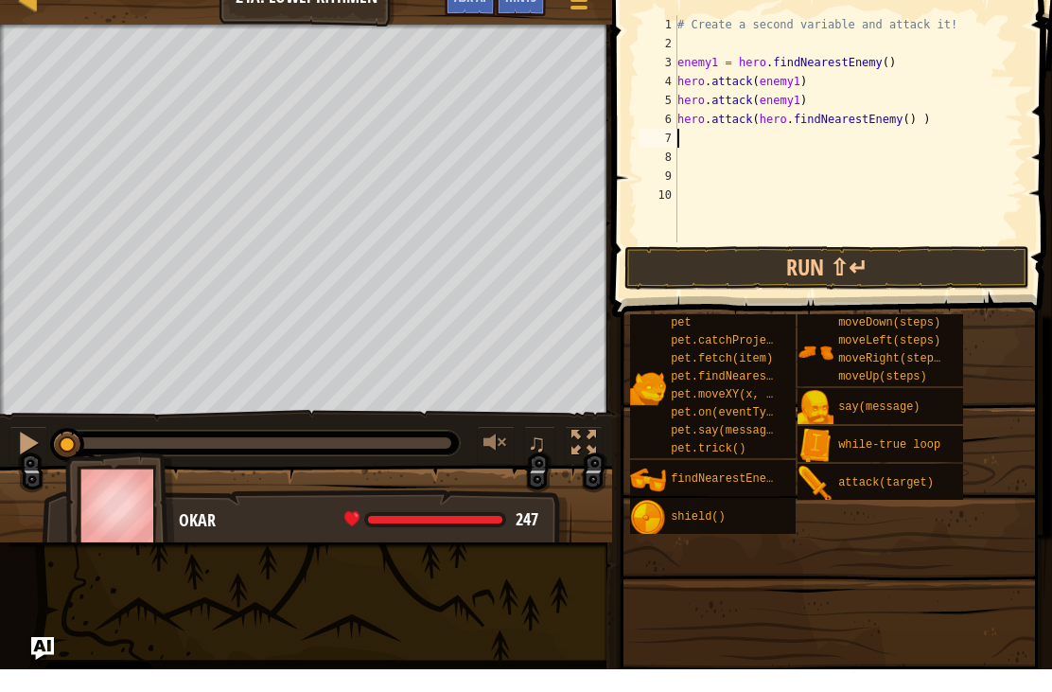
click at [732, 269] on button "Run ⇧↵" at bounding box center [827, 291] width 405 height 44
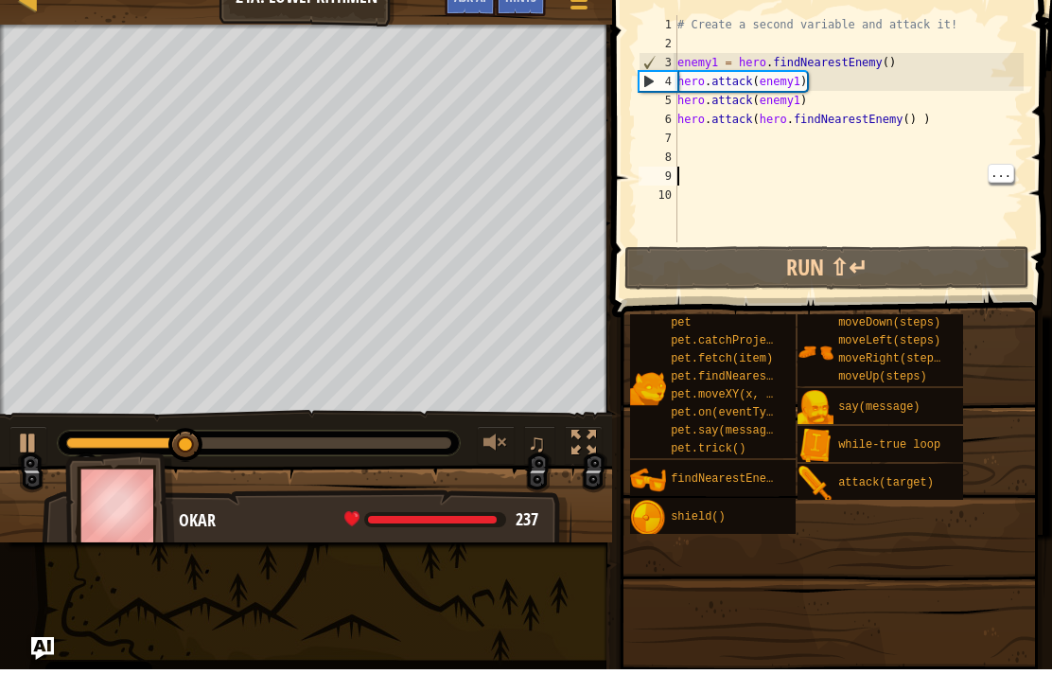
click at [694, 145] on div "# Create a second variable and attack it! enemy1 = hero . findNearestEnemy ( ) …" at bounding box center [849, 170] width 350 height 265
click at [701, 168] on div "# Create a second variable and attack it! enemy1 = hero . findNearestEnemy ( ) …" at bounding box center [849, 170] width 350 height 265
click at [692, 161] on div "# Create a second variable and attack it! enemy1 = hero . findNearestEnemy ( ) …" at bounding box center [849, 170] width 350 height 265
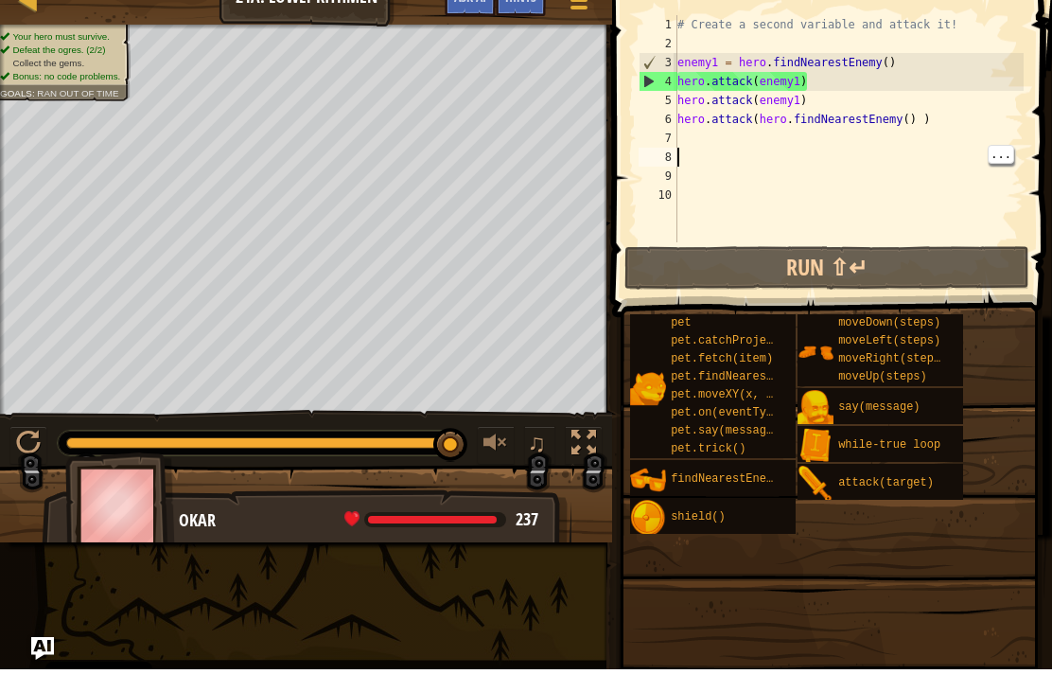
type textarea "h"
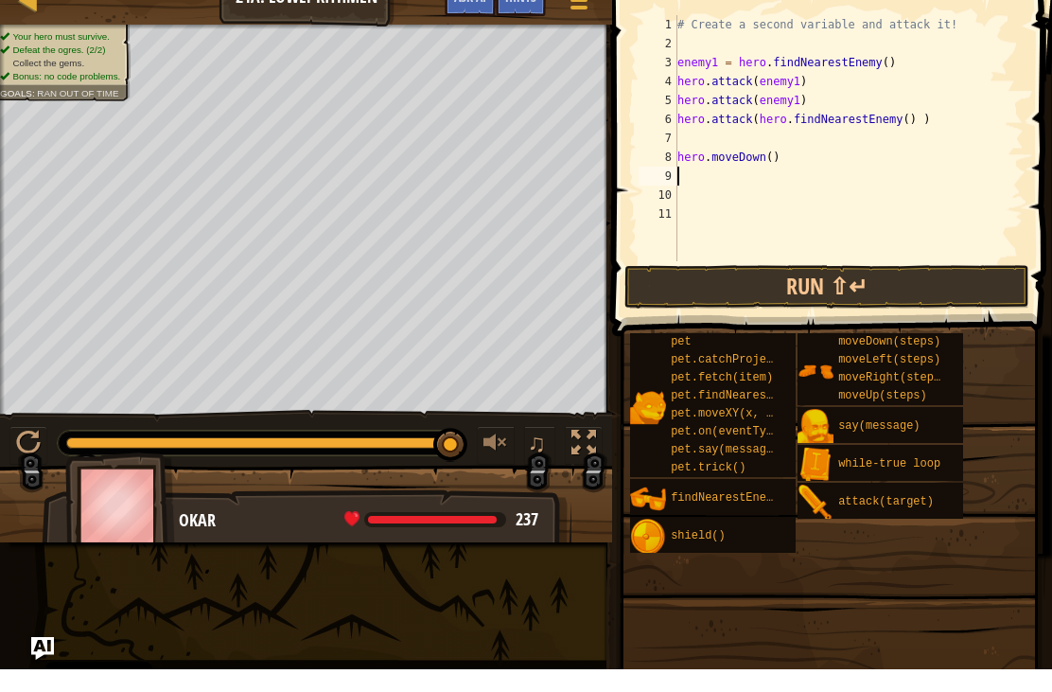
click at [733, 289] on button "Run ⇧↵" at bounding box center [827, 310] width 405 height 44
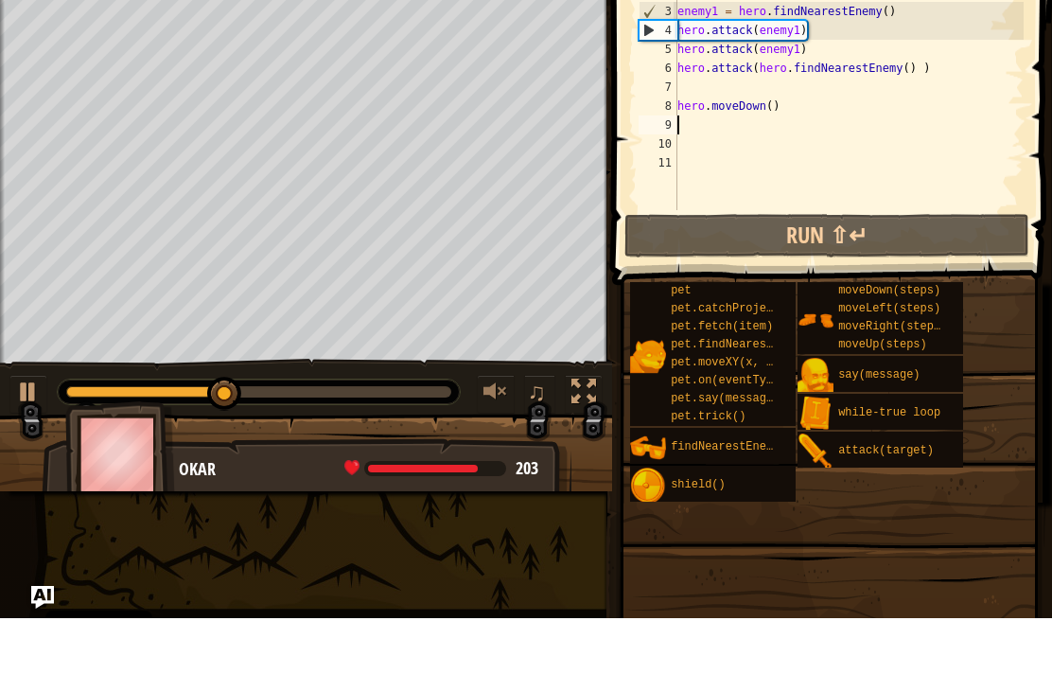
type textarea "h"
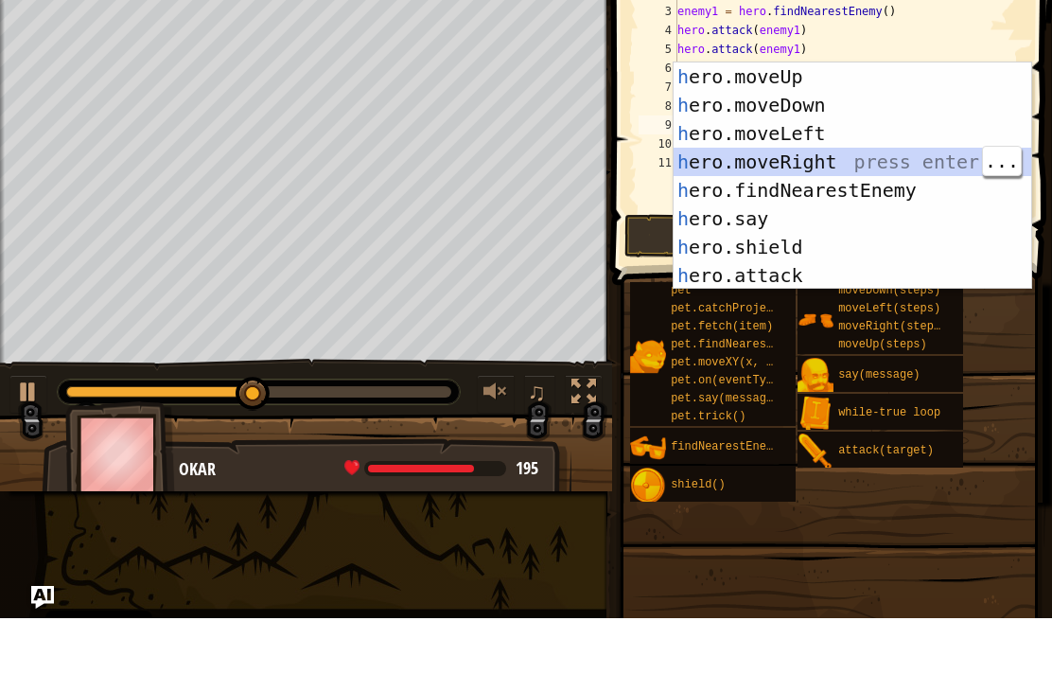
click at [700, 154] on div "h ero.moveUp press enter h ero.moveDown press enter h ero.moveLeft press enter …" at bounding box center [853, 278] width 358 height 284
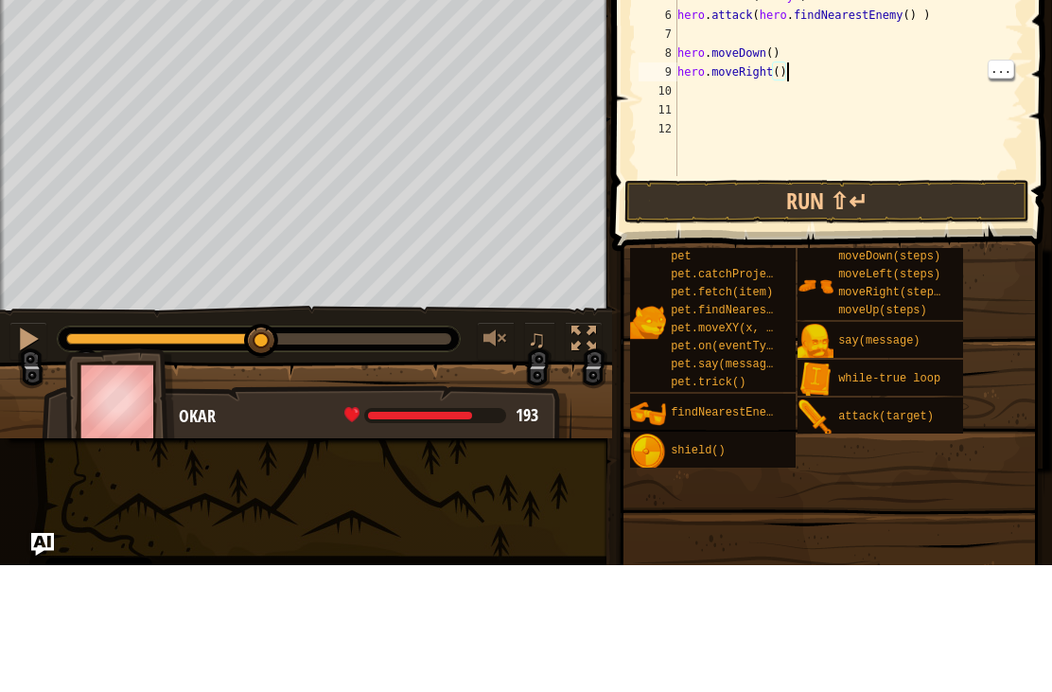
click at [780, 75] on div "# Create a second variable and attack it! enemy1 = hero . findNearestEnemy ( ) …" at bounding box center [849, 189] width 350 height 303
type textarea "hero.moveRight(2)"
click at [781, 63] on div "# Create a second variable and attack it! enemy1 = hero . findNearestEnemy ( ) …" at bounding box center [849, 189] width 350 height 303
click at [785, 73] on div "# Create a second variable and attack it! enemy1 = hero . findNearestEnemy ( ) …" at bounding box center [849, 189] width 350 height 303
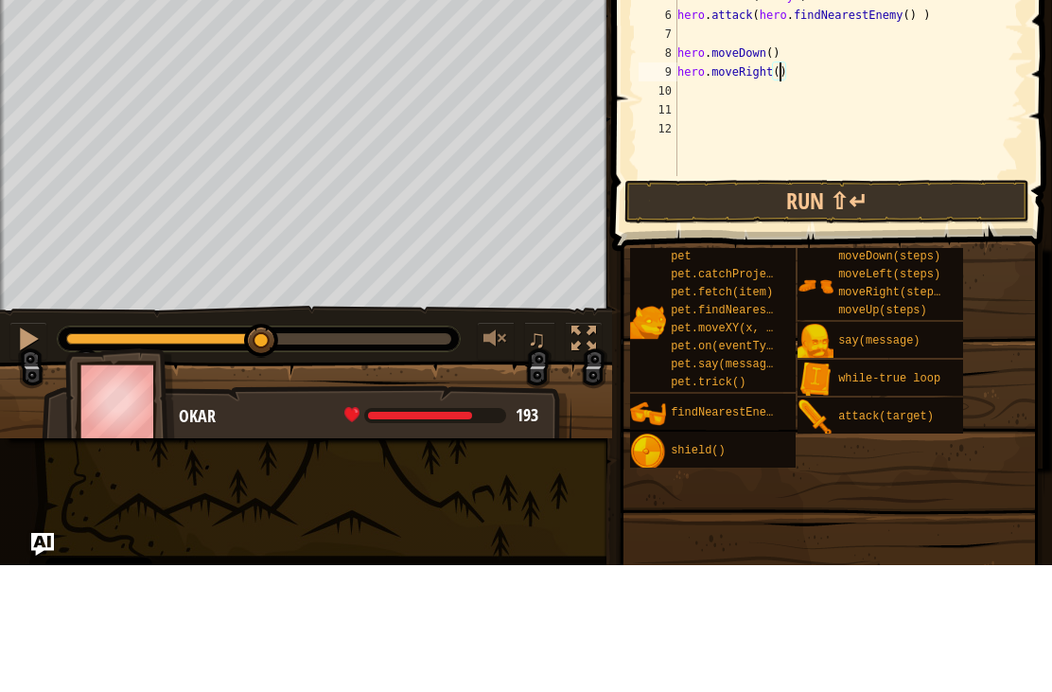
scroll to position [9, 9]
type textarea "hero.moveRight(3)"
click at [676, 307] on button "Run ⇧↵" at bounding box center [827, 329] width 405 height 44
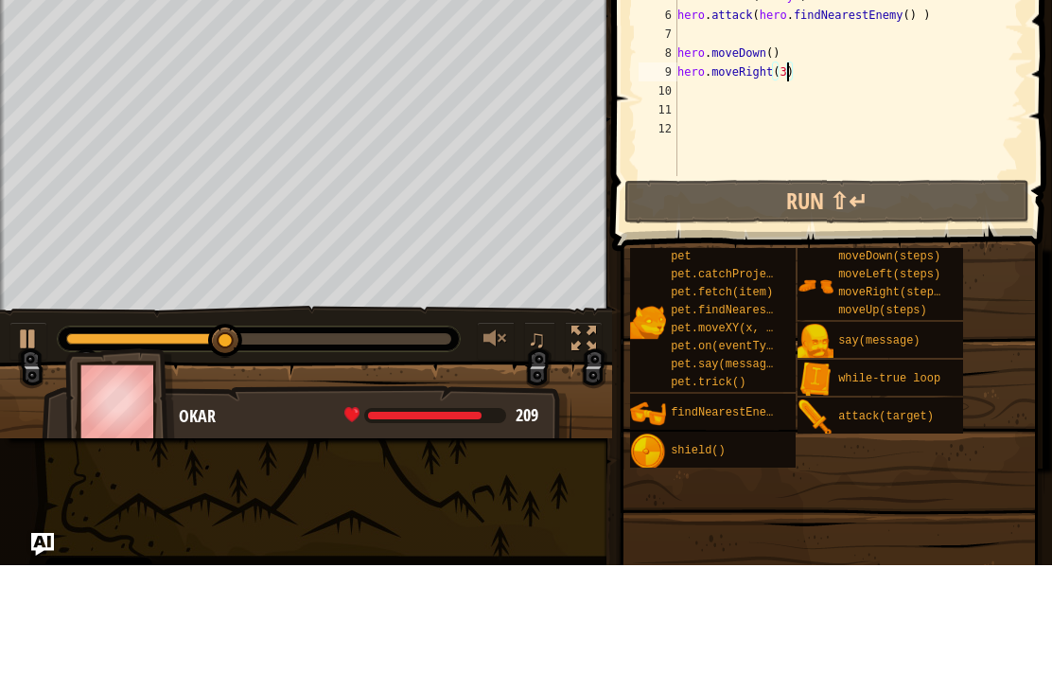
click at [671, 307] on button "Run ⇧↵" at bounding box center [827, 329] width 405 height 44
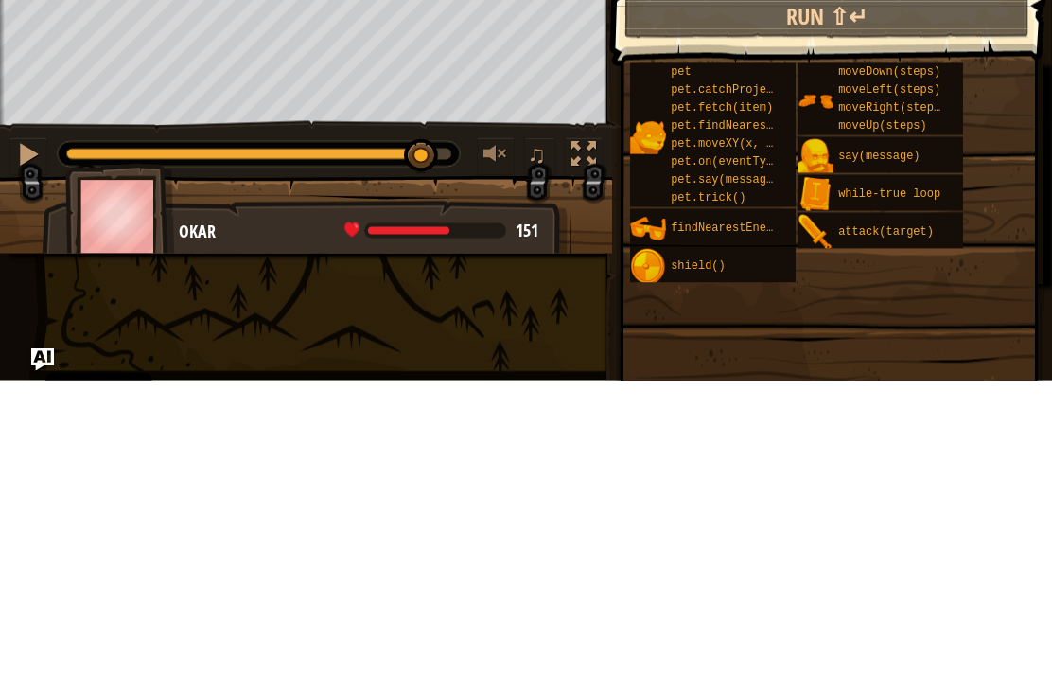
click at [684, 213] on div "# Create a second variable and attack it! enemy1 = hero . findNearestEnemy ( ) …" at bounding box center [849, 189] width 350 height 303
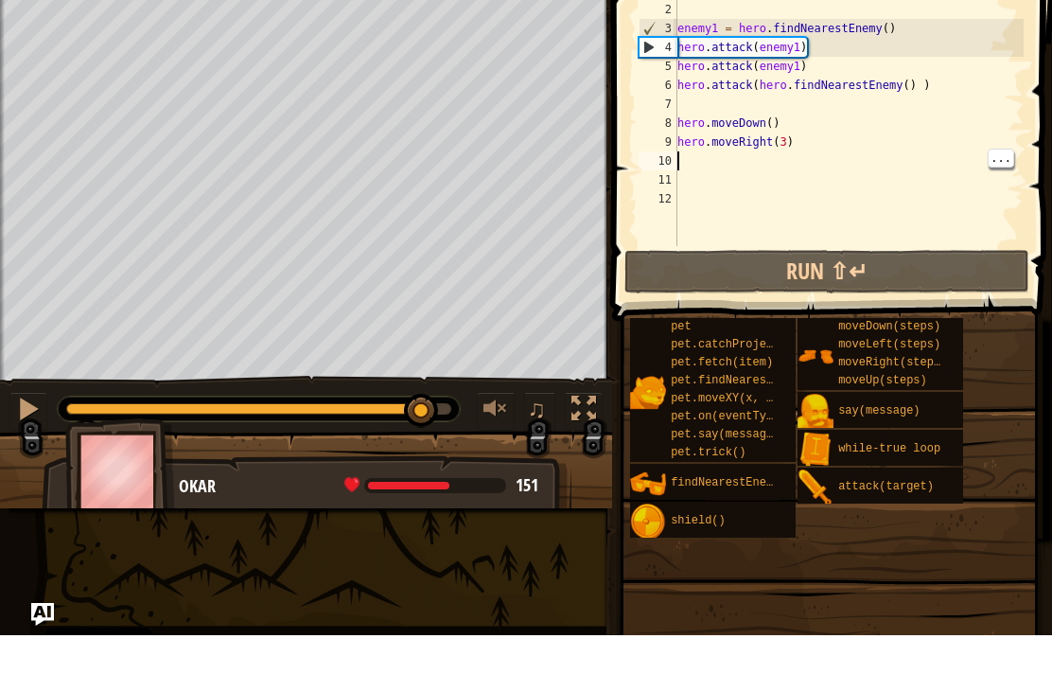
type textarea "h"
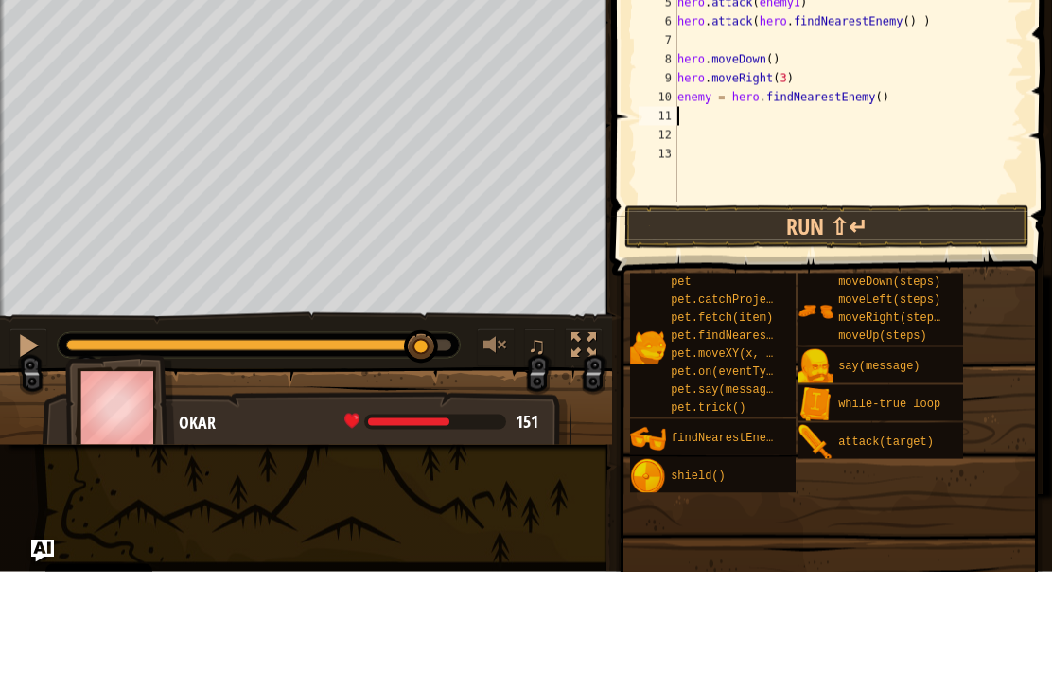
click at [778, 326] on button "Run ⇧↵" at bounding box center [827, 348] width 405 height 44
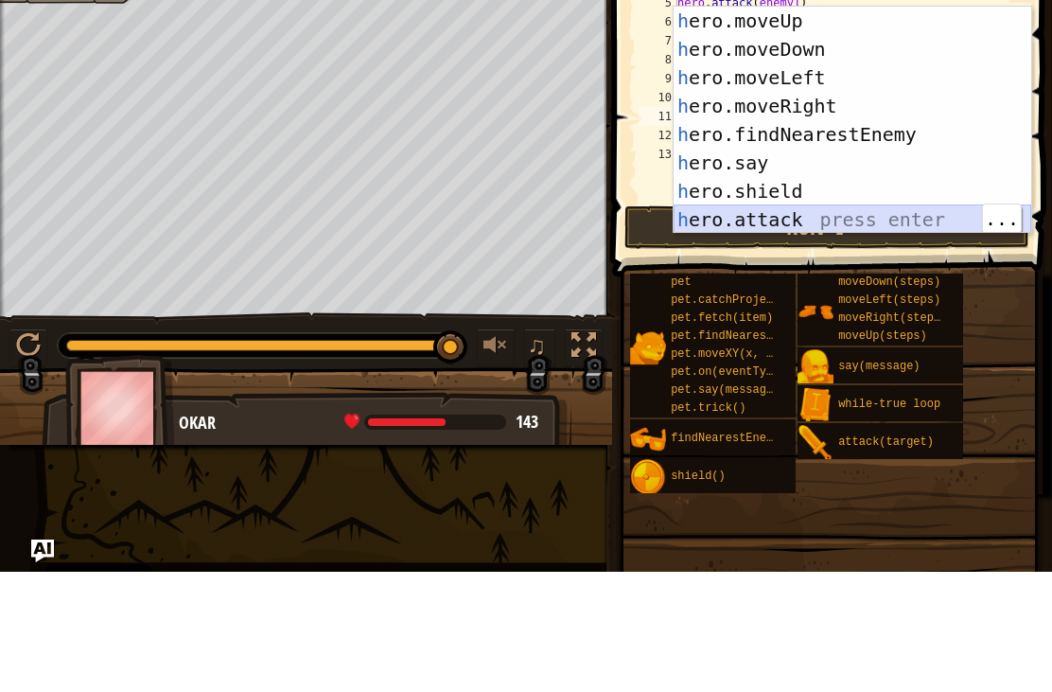
click at [715, 216] on div "h ero.moveUp press enter h ero.moveDown press enter h ero.moveLeft press enter …" at bounding box center [853, 269] width 358 height 284
type textarea "hero.attack(enemy)"
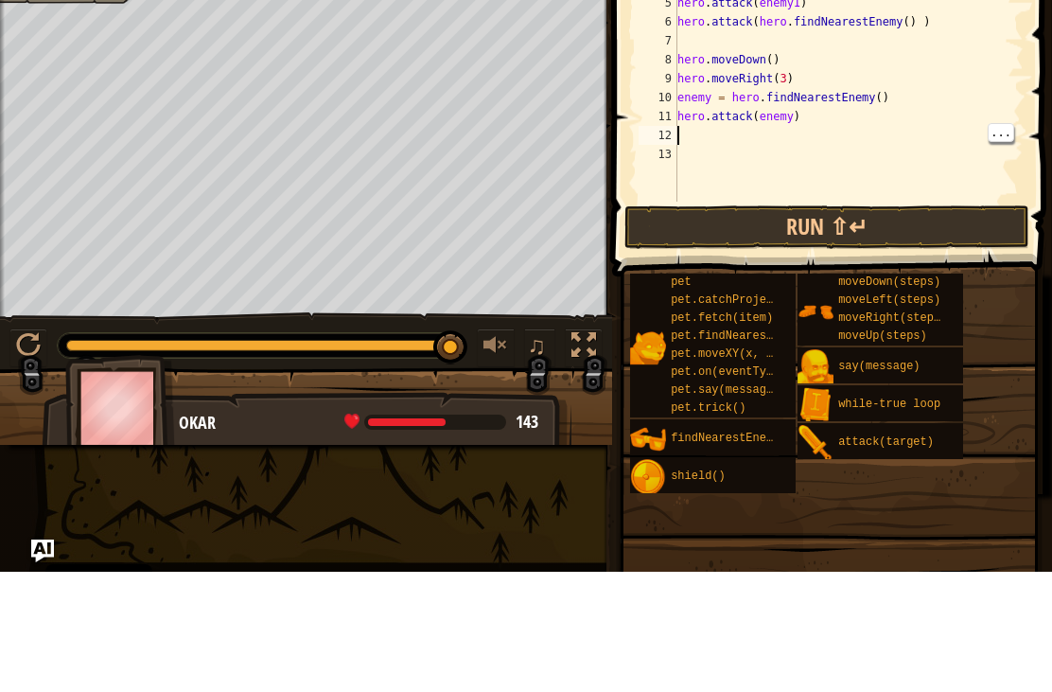
click at [827, 131] on div "# Create a second variable and attack it! enemy1 = hero . findNearestEnemy ( ) …" at bounding box center [849, 199] width 350 height 322
type textarea "hero.attack(enemy)"
click at [818, 112] on div "# Create a second variable and attack it! enemy1 = hero . findNearestEnemy ( ) …" at bounding box center [849, 199] width 350 height 322
click at [773, 326] on button "Run ⇧↵" at bounding box center [827, 348] width 405 height 44
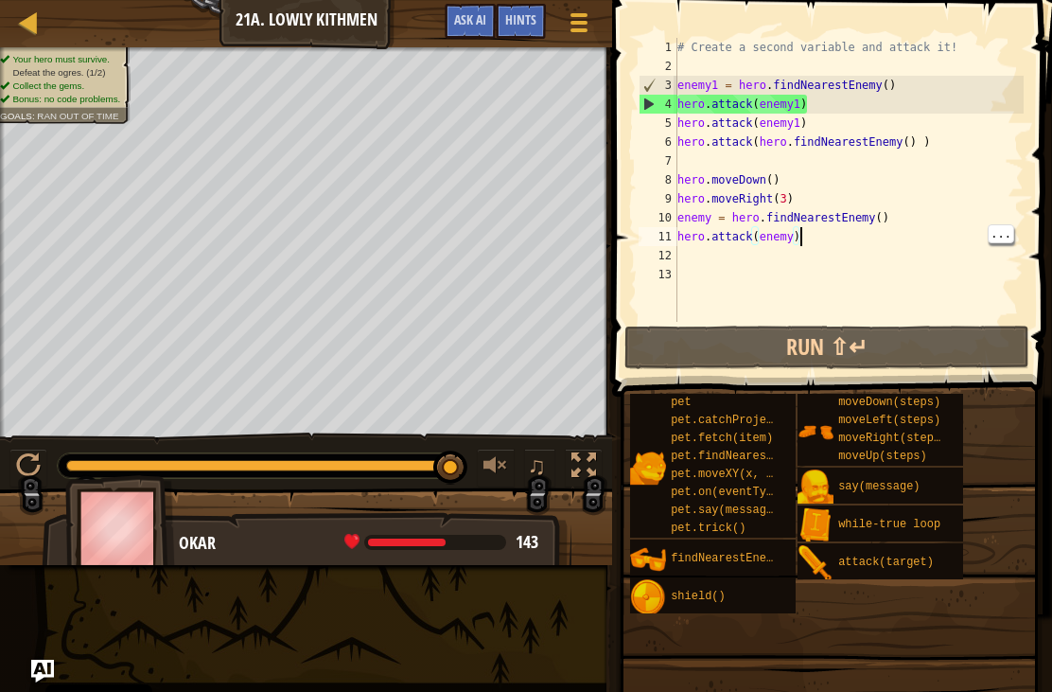
click at [40, 34] on div at bounding box center [29, 22] width 24 height 24
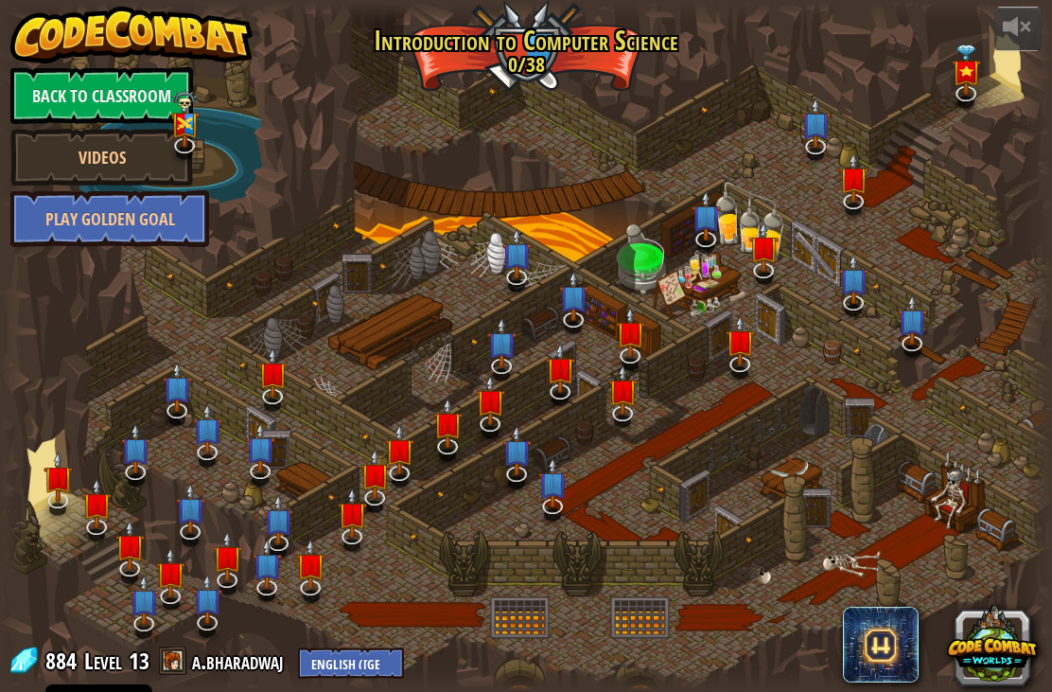
select select "en-[GEOGRAPHIC_DATA]"
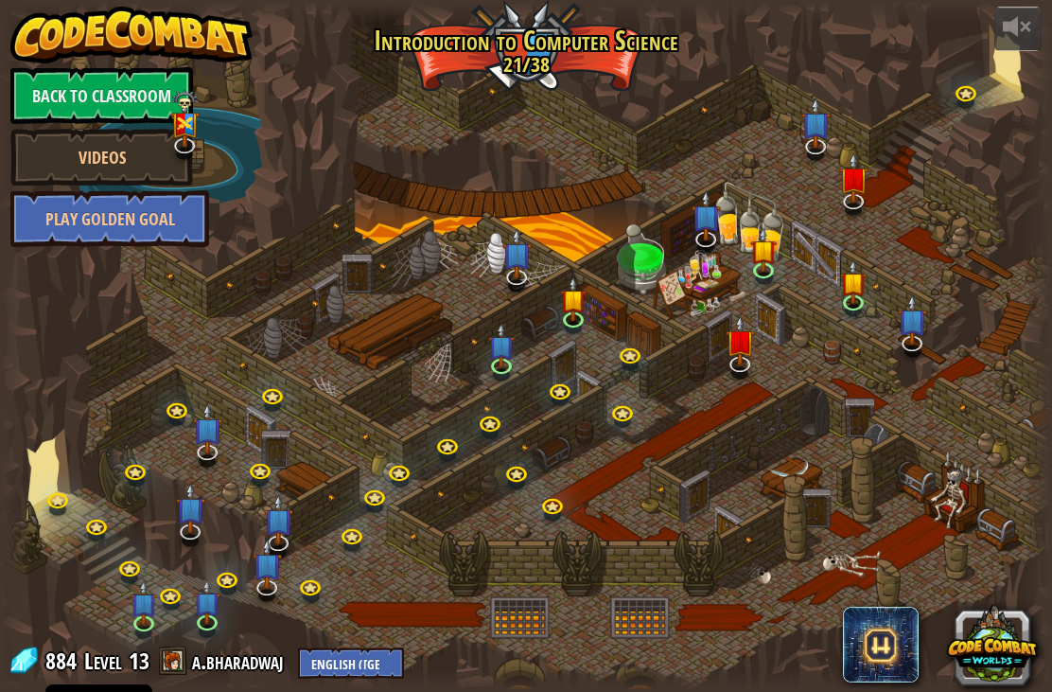
select select "en-[GEOGRAPHIC_DATA]"
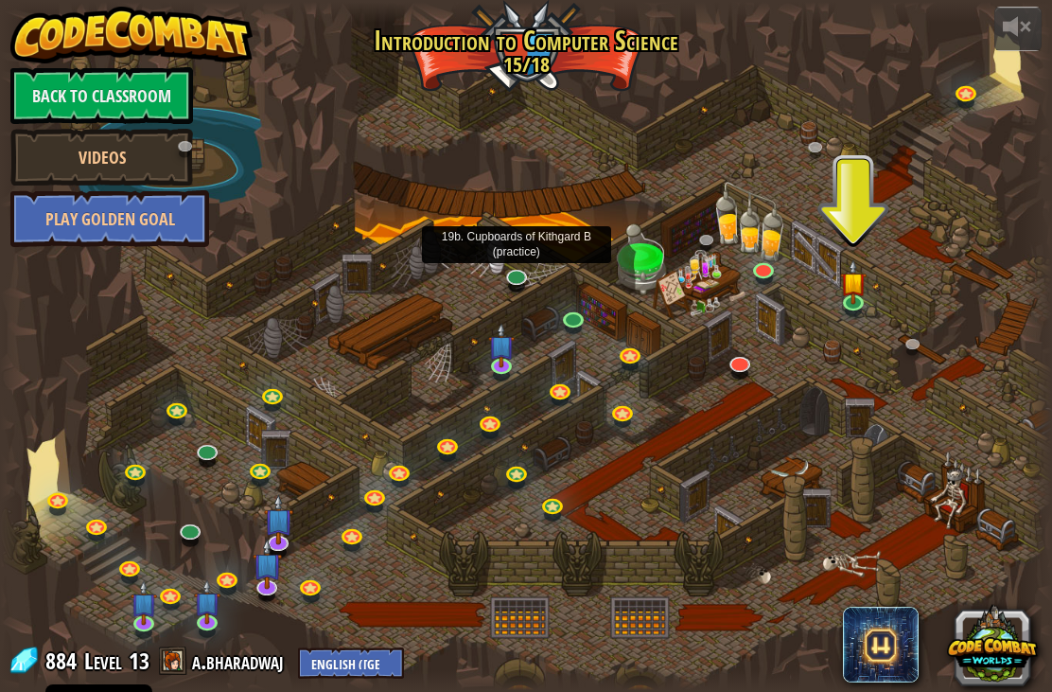
click at [526, 281] on link at bounding box center [518, 278] width 38 height 28
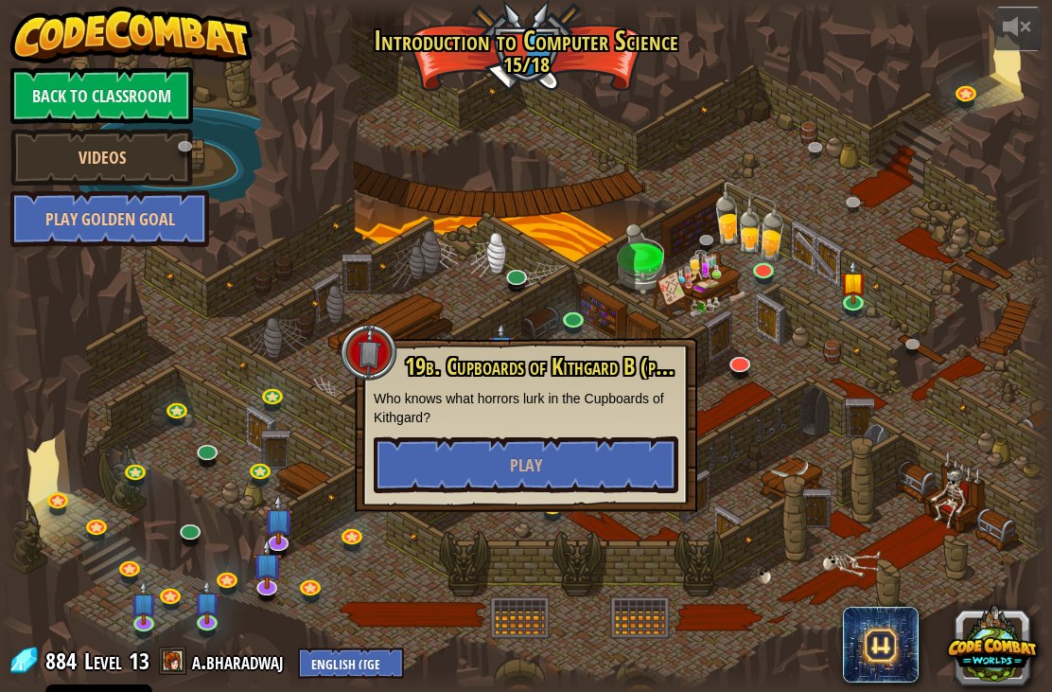
click at [78, 92] on link "Back to Classroom" at bounding box center [101, 95] width 183 height 57
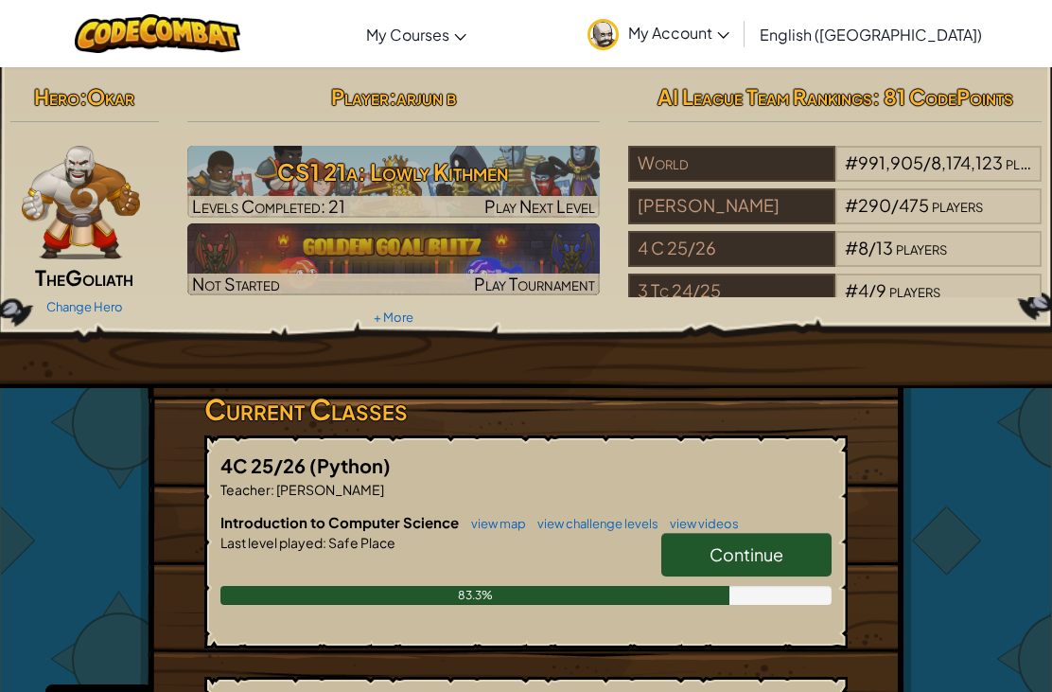
click at [336, 179] on h3 "CS1 21a: Lowly Kithmen" at bounding box center [394, 171] width 414 height 43
select select "en-[GEOGRAPHIC_DATA]"
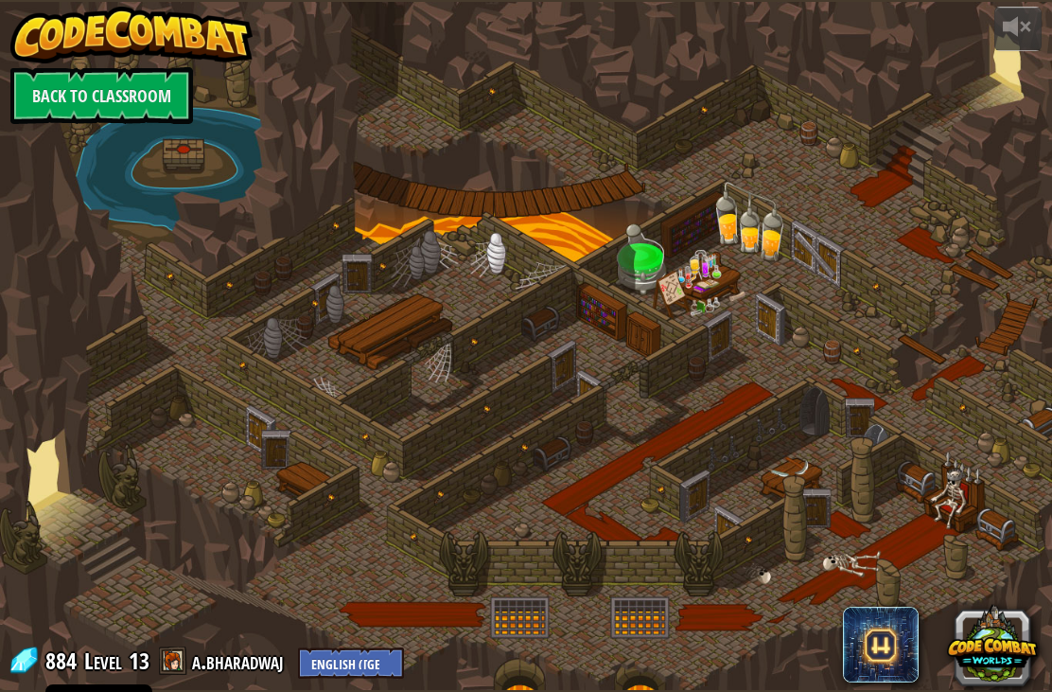
select select "en-[GEOGRAPHIC_DATA]"
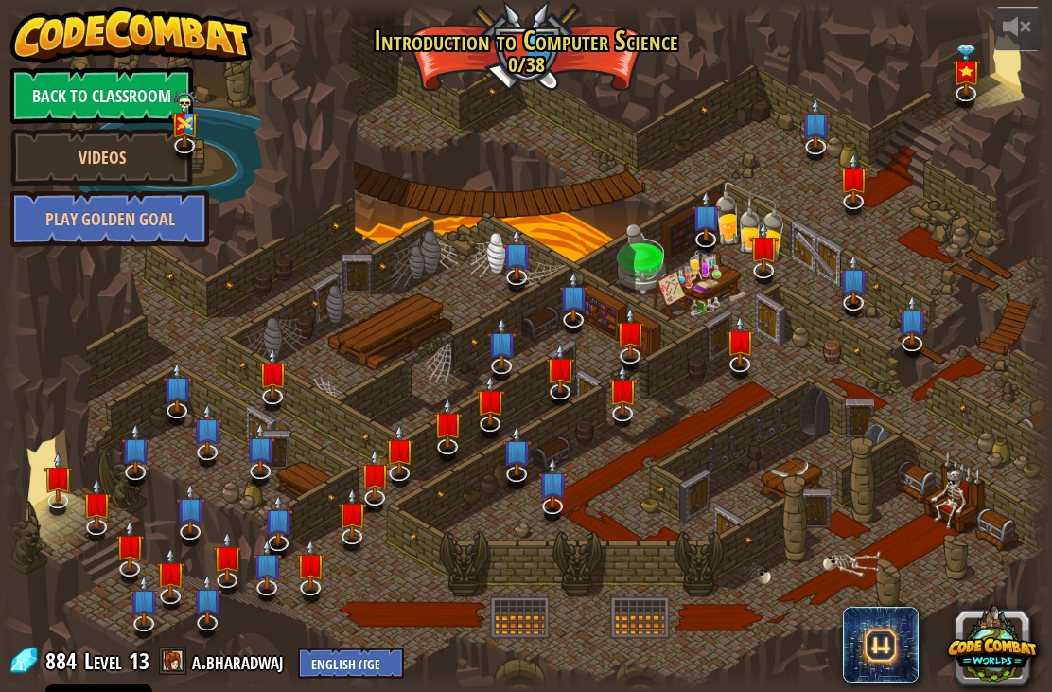
select select "en-[GEOGRAPHIC_DATA]"
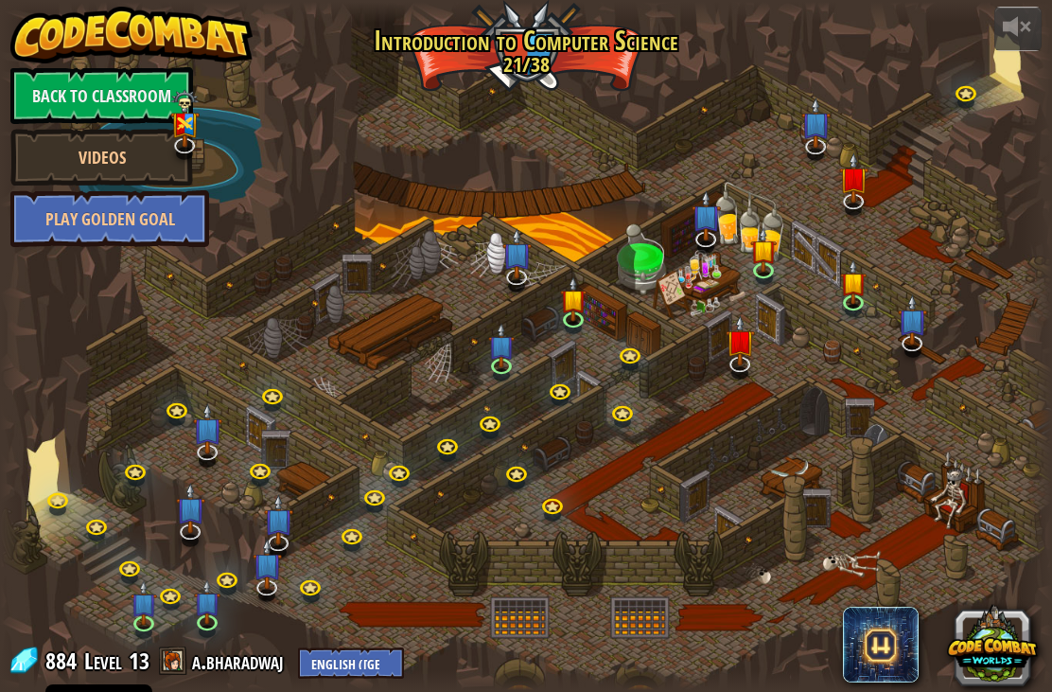
select select "en-[GEOGRAPHIC_DATA]"
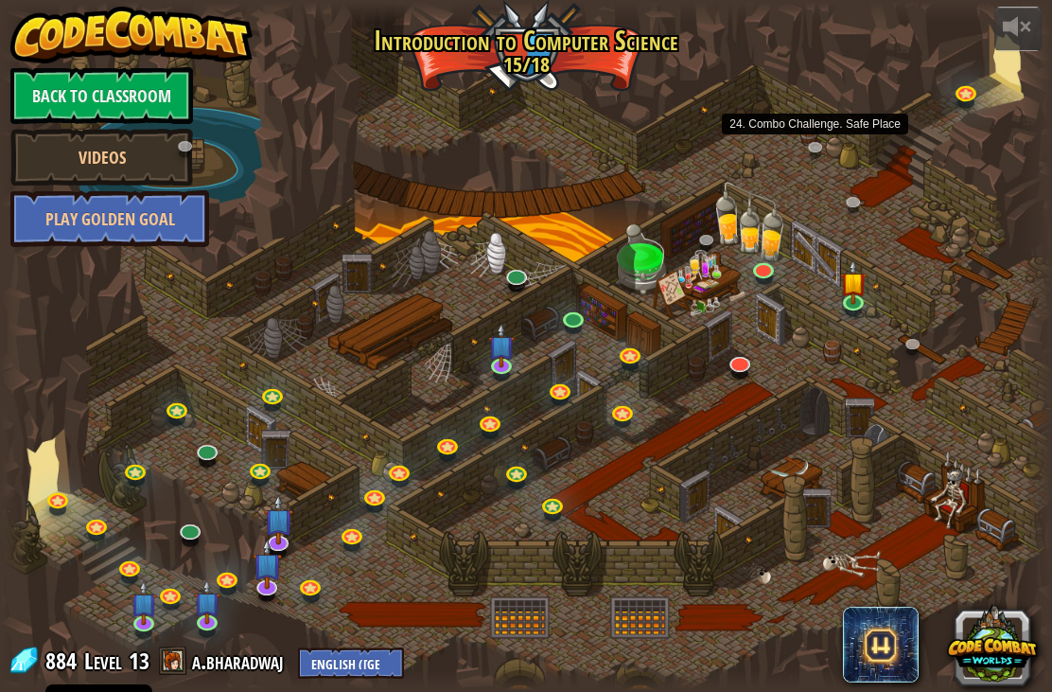
click at [816, 157] on link at bounding box center [820, 150] width 38 height 28
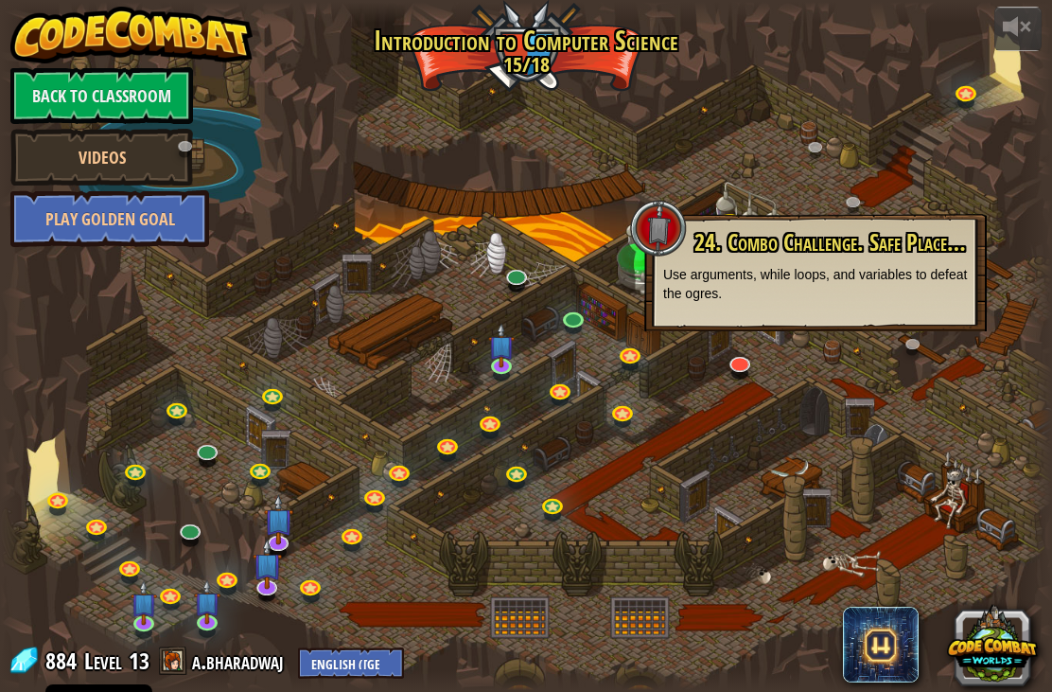
click at [797, 131] on div at bounding box center [526, 346] width 1052 height 688
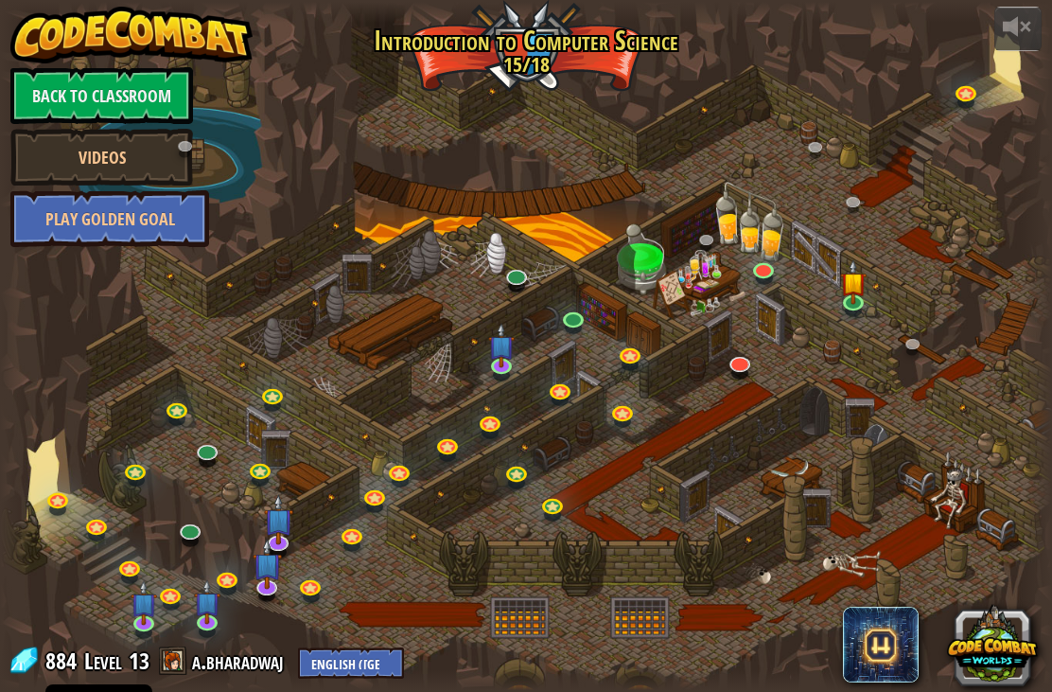
click at [125, 93] on link "Back to Classroom" at bounding box center [101, 95] width 183 height 57
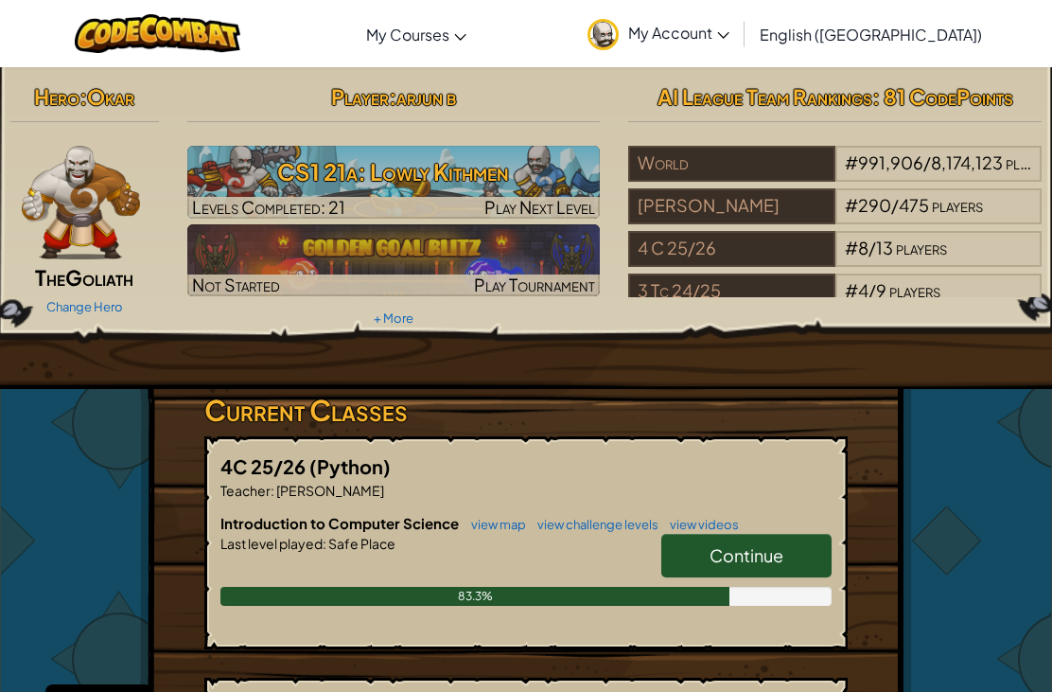
click at [367, 169] on h3 "CS1 21a: Lowly Kithmen" at bounding box center [394, 171] width 414 height 43
select select "en-[GEOGRAPHIC_DATA]"
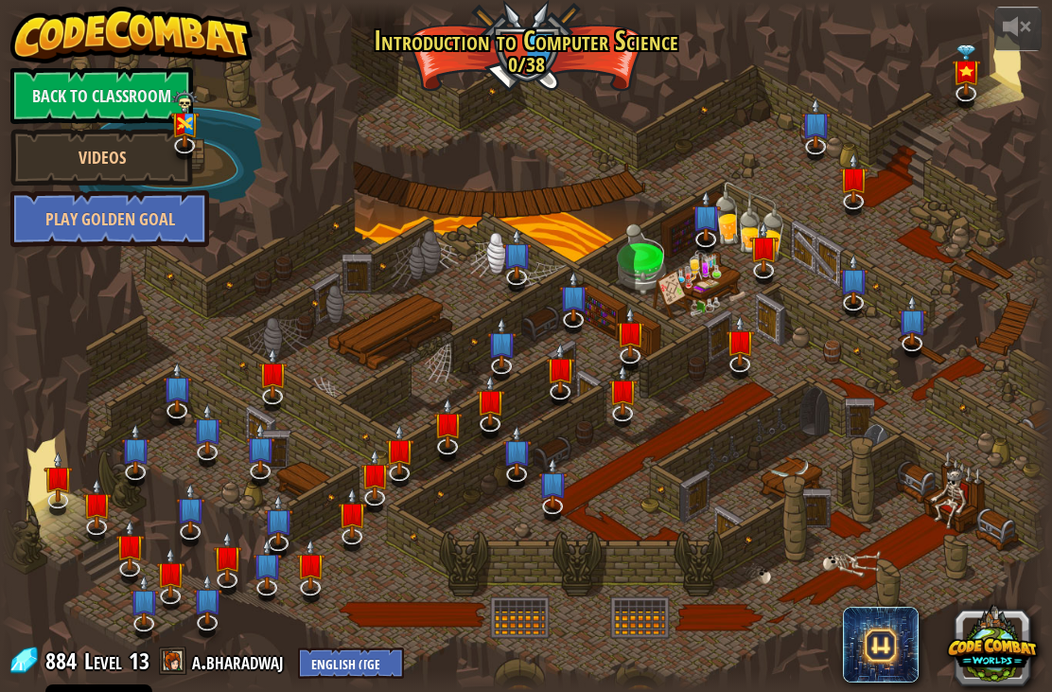
select select "en-[GEOGRAPHIC_DATA]"
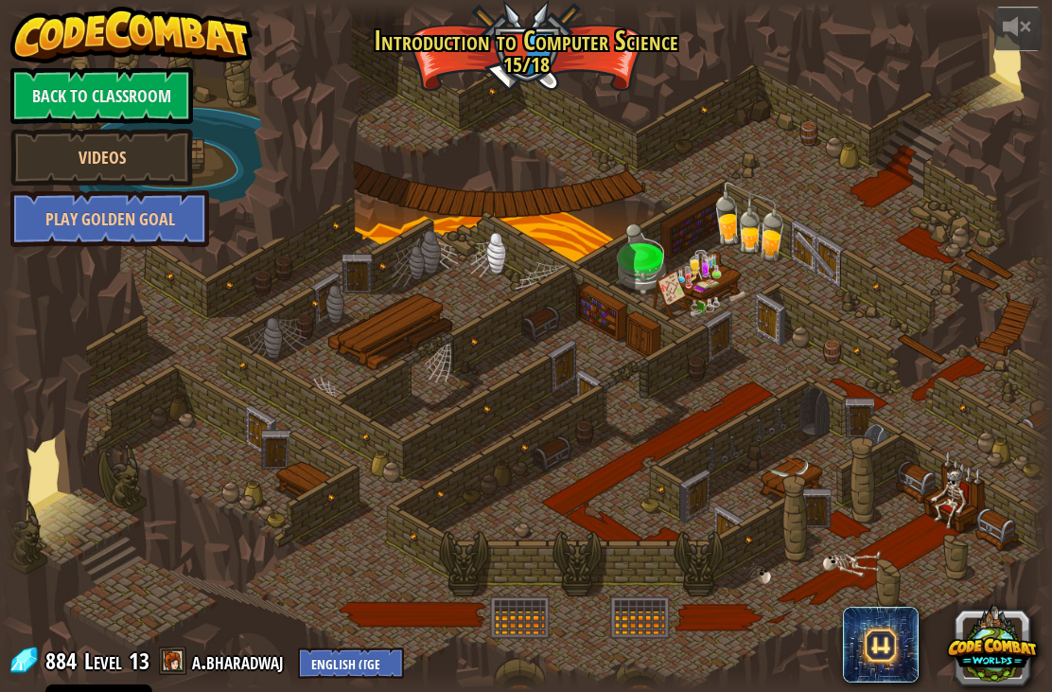
select select "en-[GEOGRAPHIC_DATA]"
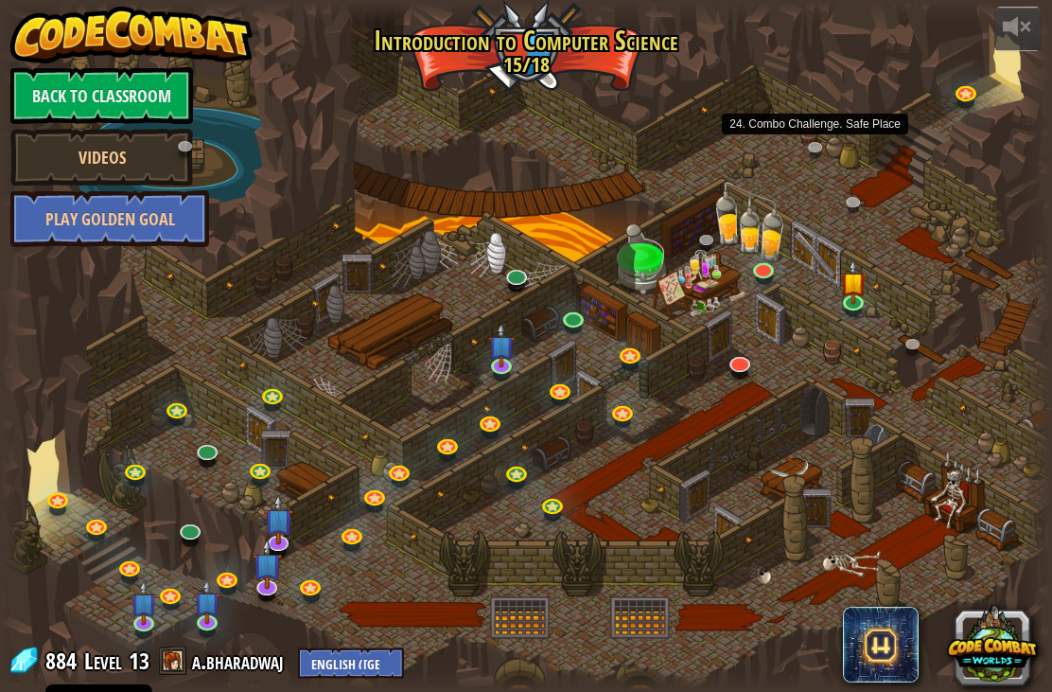
click at [823, 141] on link at bounding box center [820, 150] width 38 height 28
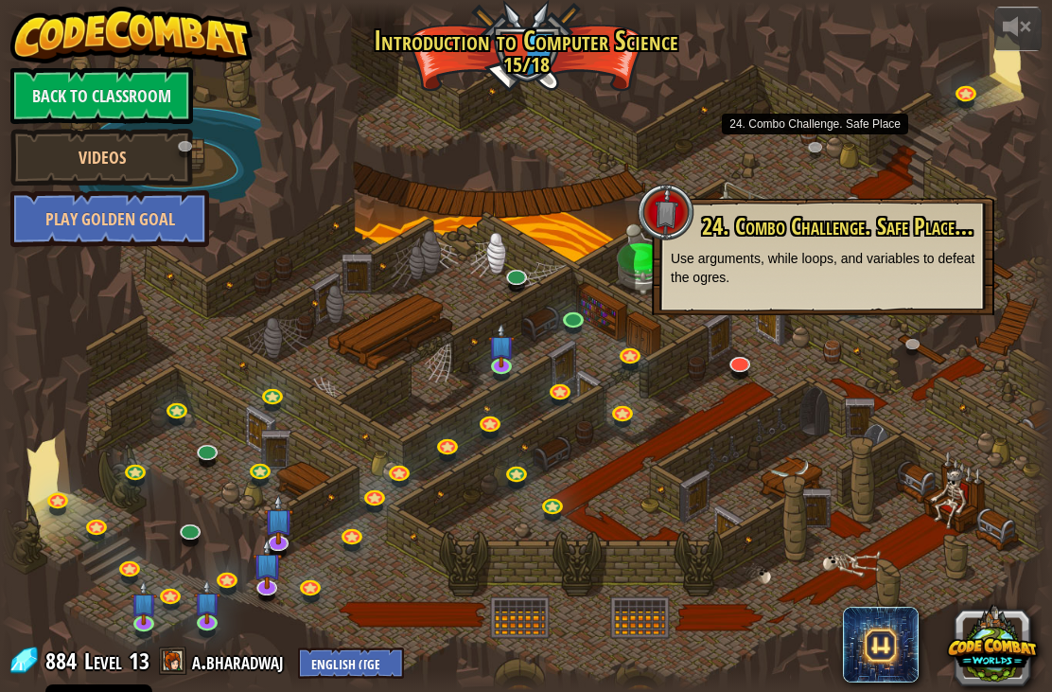
click at [808, 158] on link at bounding box center [820, 150] width 38 height 28
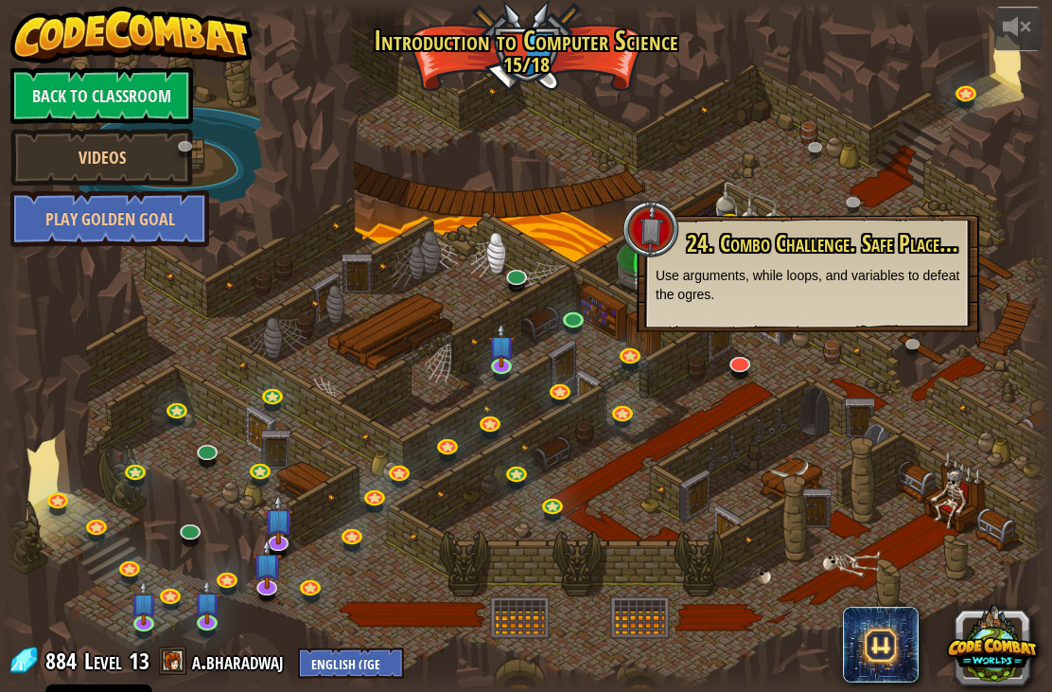
click at [113, 104] on link "Back to Classroom" at bounding box center [101, 95] width 183 height 57
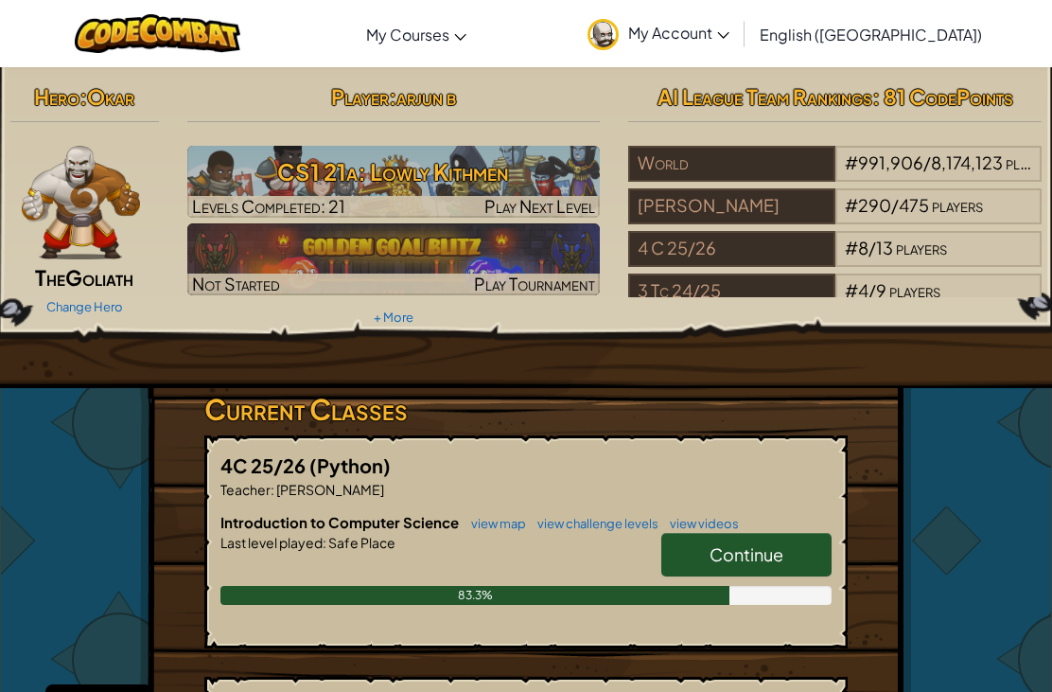
click at [361, 181] on h3 "CS1 21a: Lowly Kithmen" at bounding box center [394, 171] width 414 height 43
select select "en-[GEOGRAPHIC_DATA]"
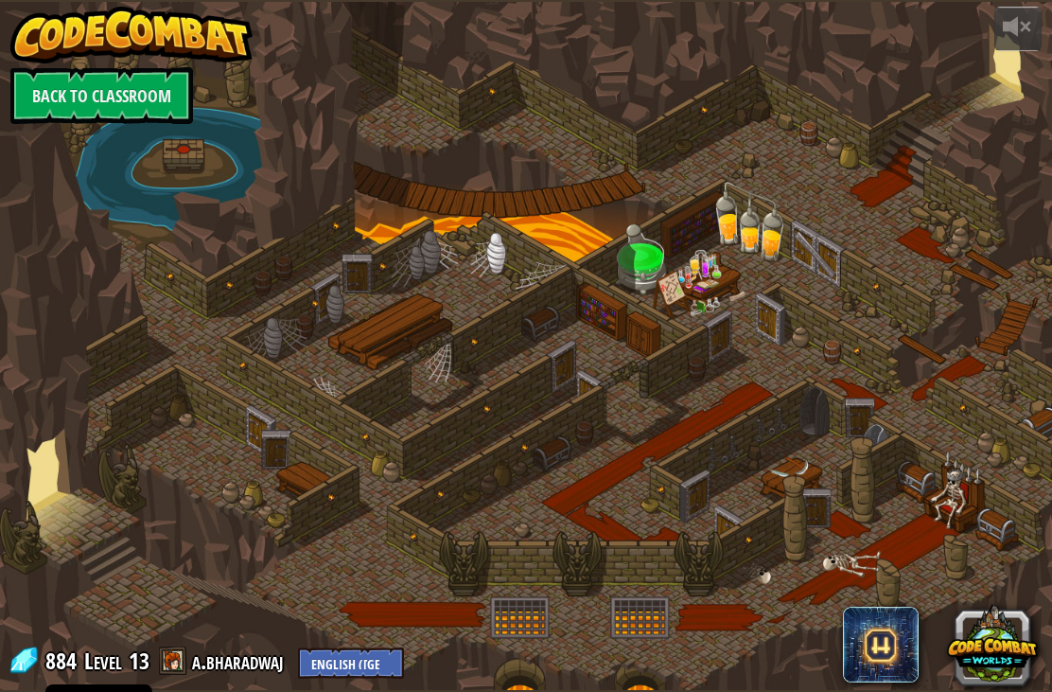
select select "en-[GEOGRAPHIC_DATA]"
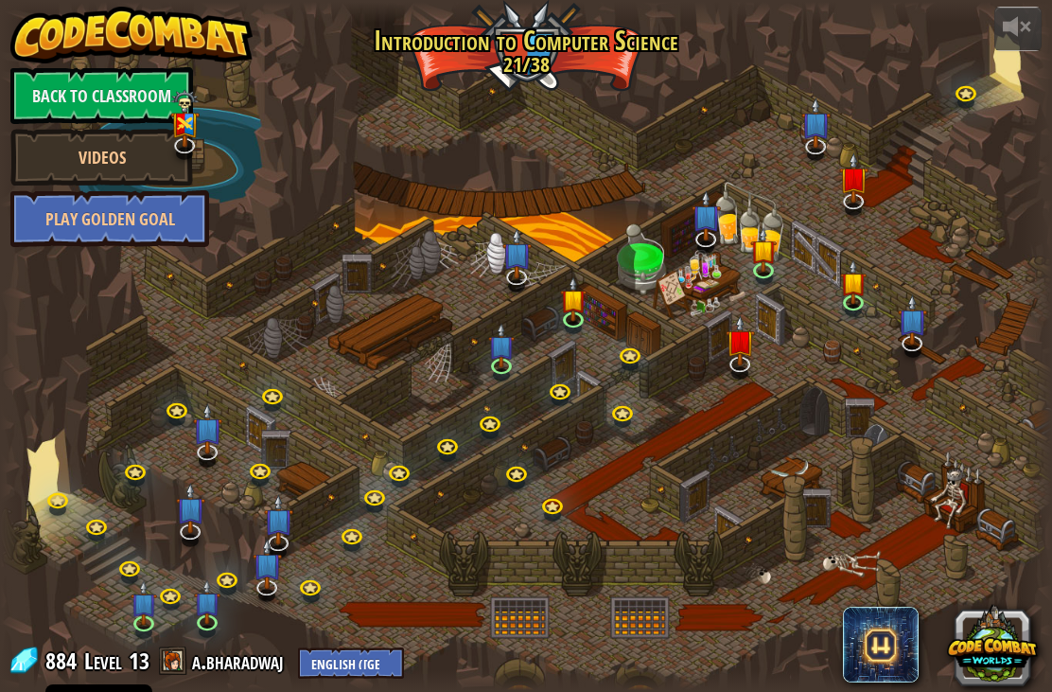
select select "en-[GEOGRAPHIC_DATA]"
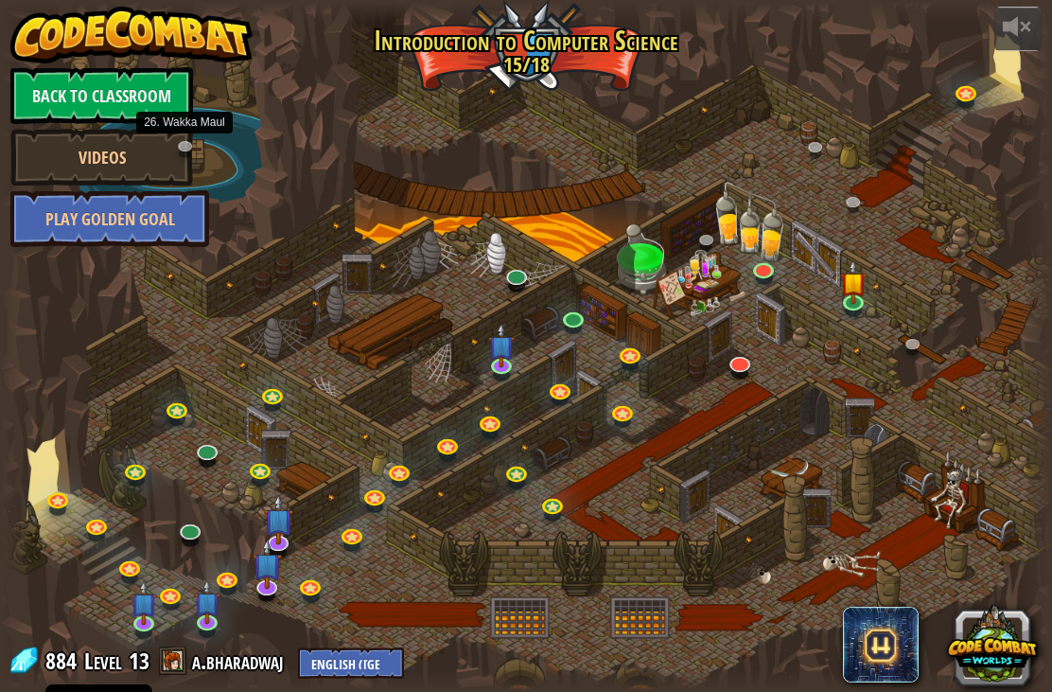
click at [162, 134] on link "Videos" at bounding box center [101, 157] width 183 height 57
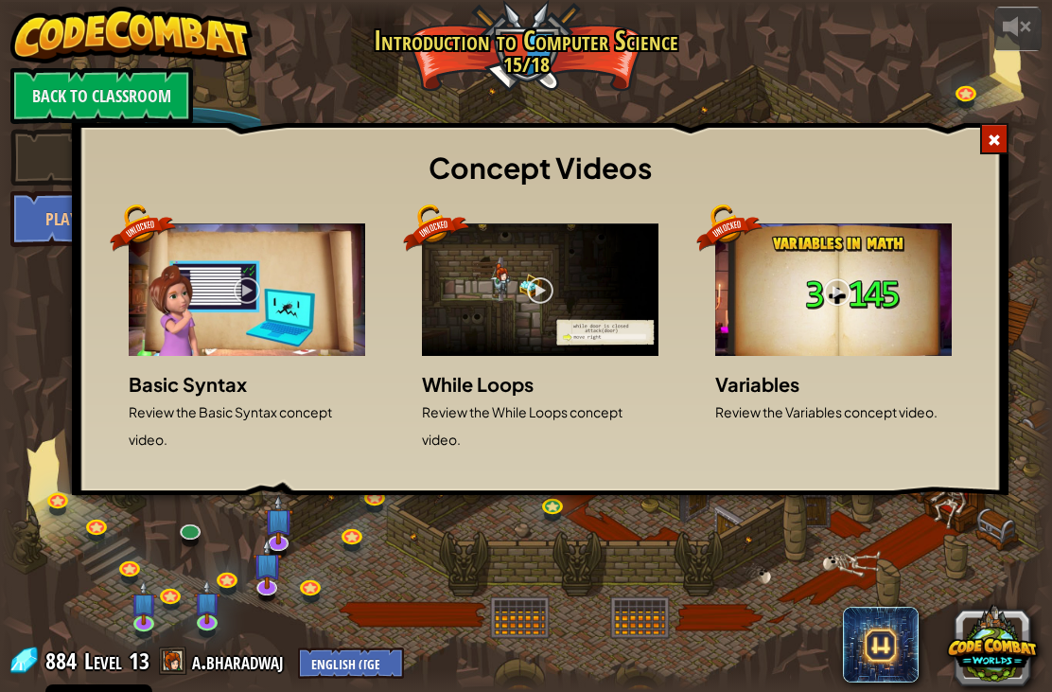
click at [987, 150] on div at bounding box center [995, 138] width 28 height 31
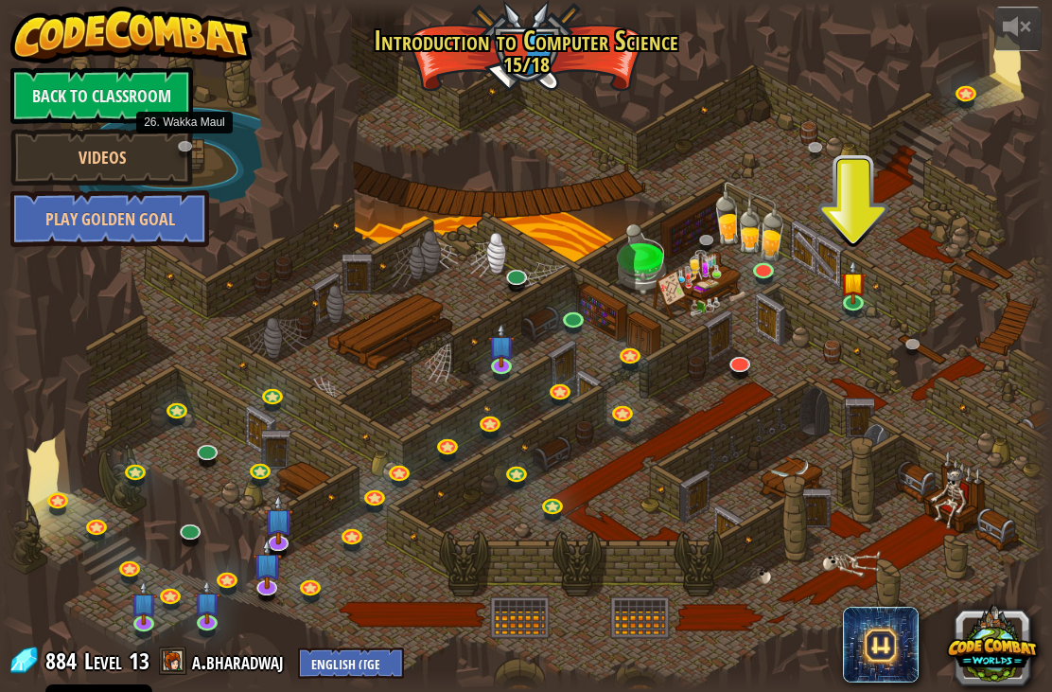
click at [172, 152] on link at bounding box center [189, 148] width 38 height 28
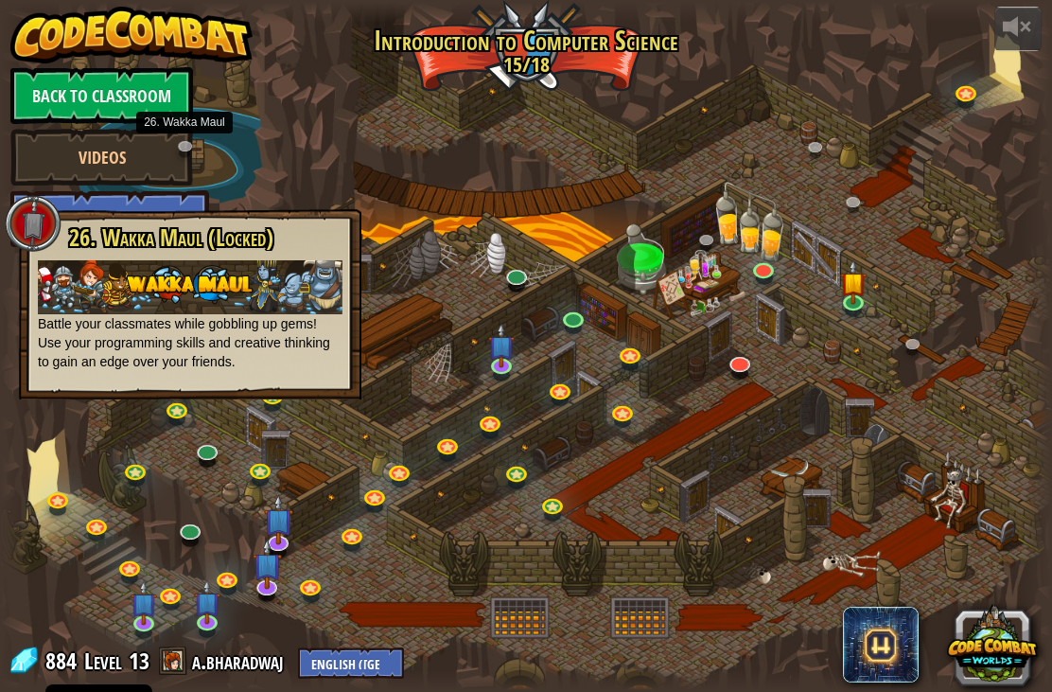
click at [57, 110] on link "Back to Classroom" at bounding box center [101, 95] width 183 height 57
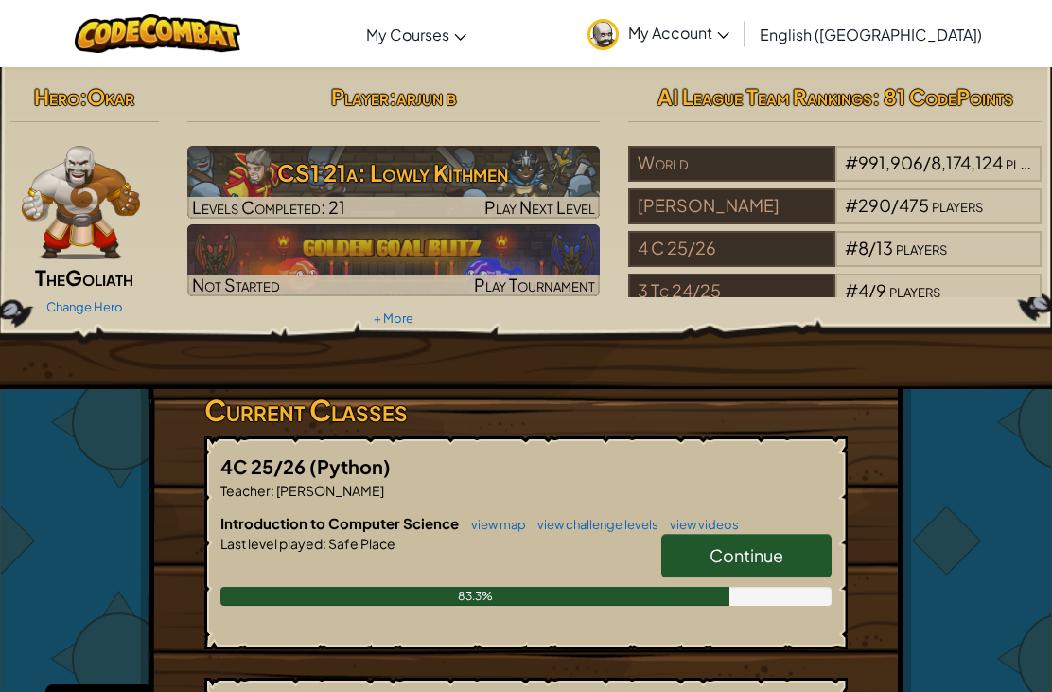
click at [315, 176] on h3 "CS1 21a: Lowly Kithmen" at bounding box center [394, 172] width 414 height 43
select select "en-[GEOGRAPHIC_DATA]"
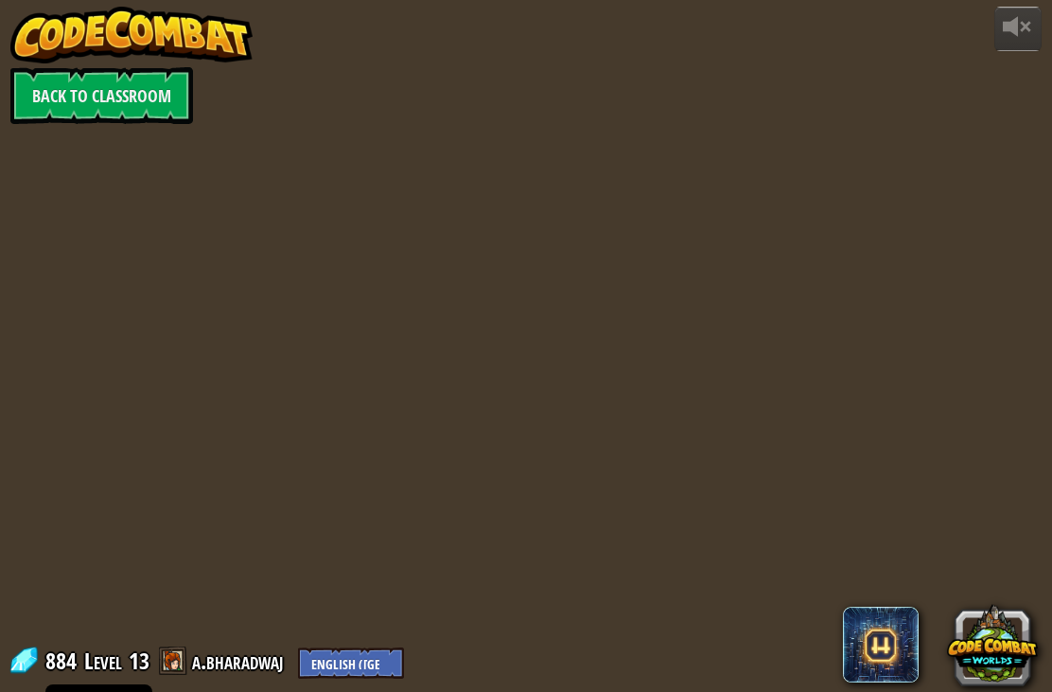
select select "en-[GEOGRAPHIC_DATA]"
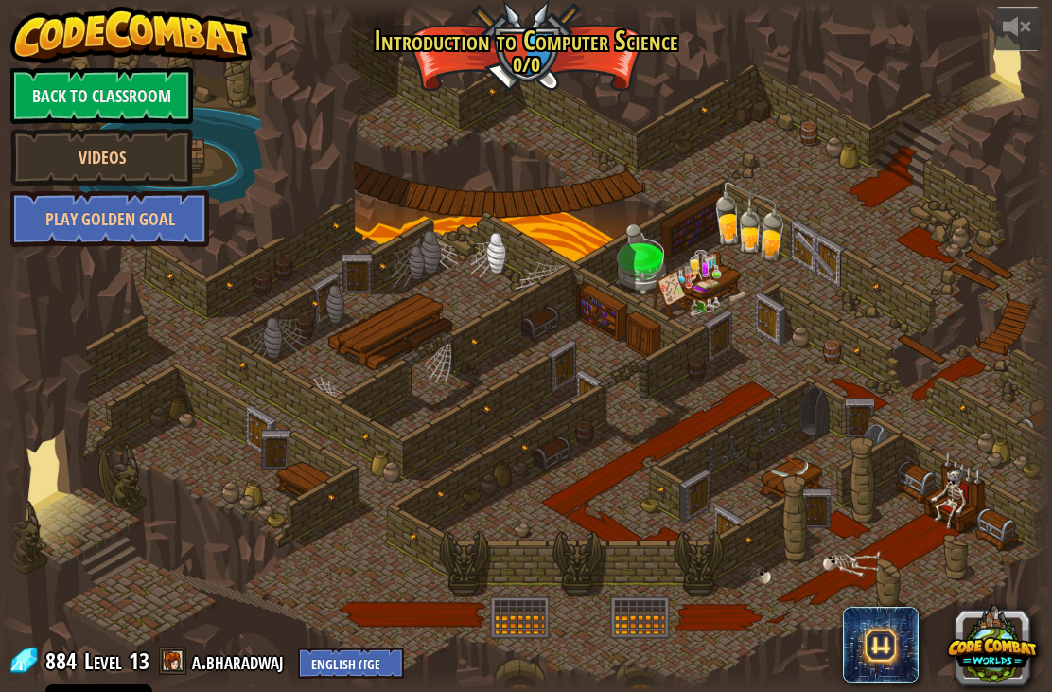
select select "en-[GEOGRAPHIC_DATA]"
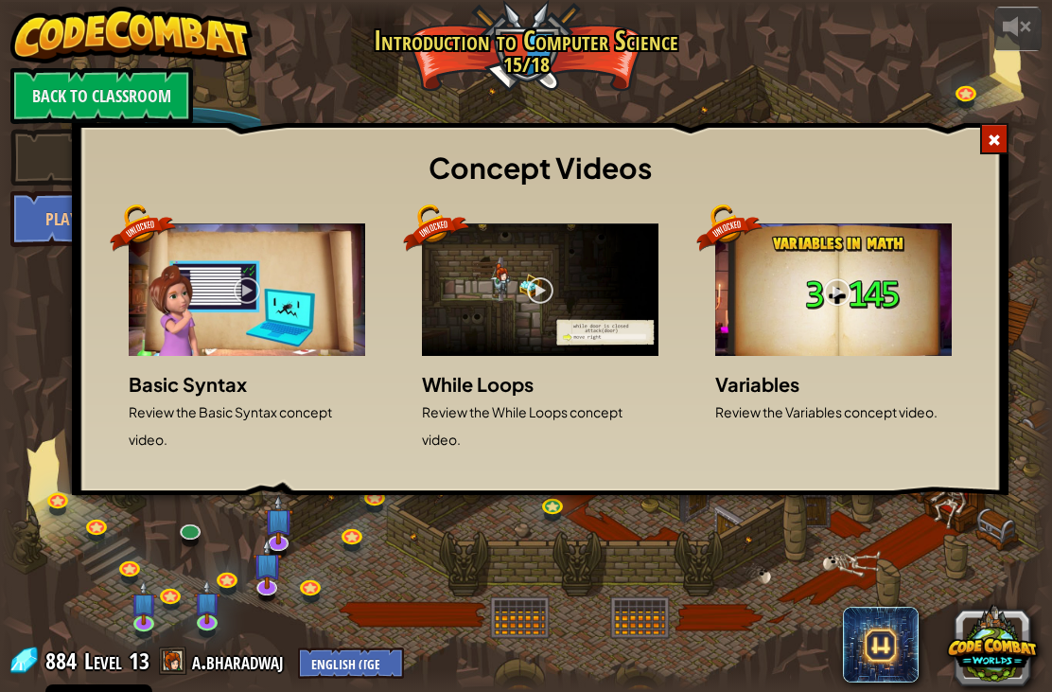
click at [175, 139] on div "Concept Videos" at bounding box center [540, 169] width 918 height 72
click at [308, 123] on div "Concept Videos Basic Syntax Review the Basic Syntax concept video. While Loops …" at bounding box center [540, 309] width 937 height 372
click at [1008, 152] on div at bounding box center [995, 138] width 28 height 31
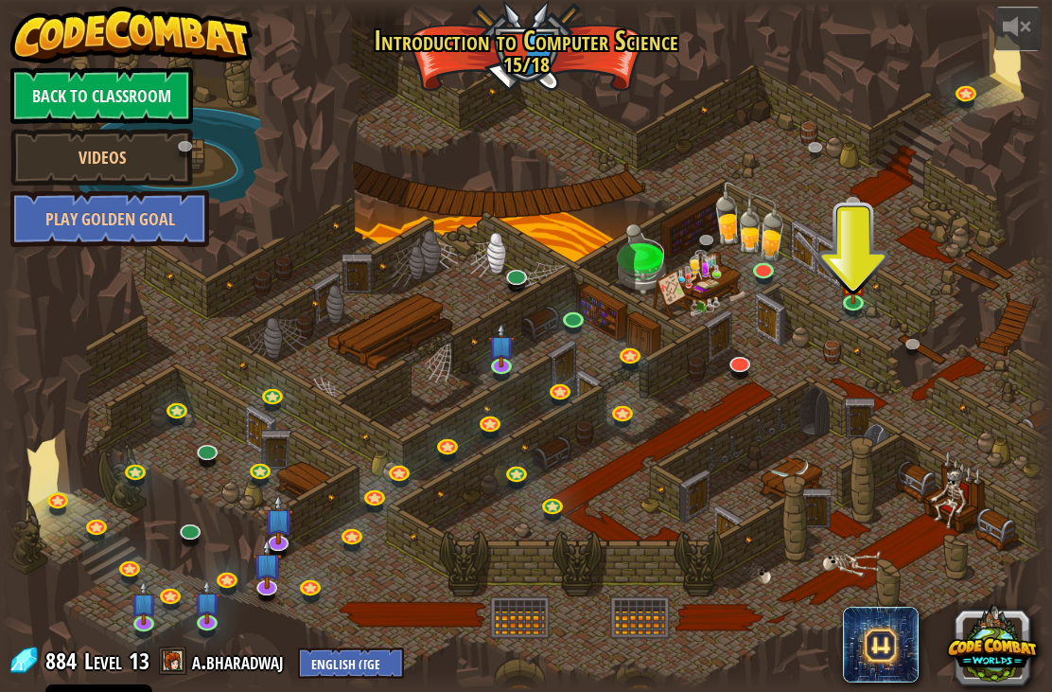
click at [1021, 138] on div at bounding box center [1036, 346] width 31 height 688
click at [91, 68] on link "Back to Classroom" at bounding box center [101, 95] width 183 height 57
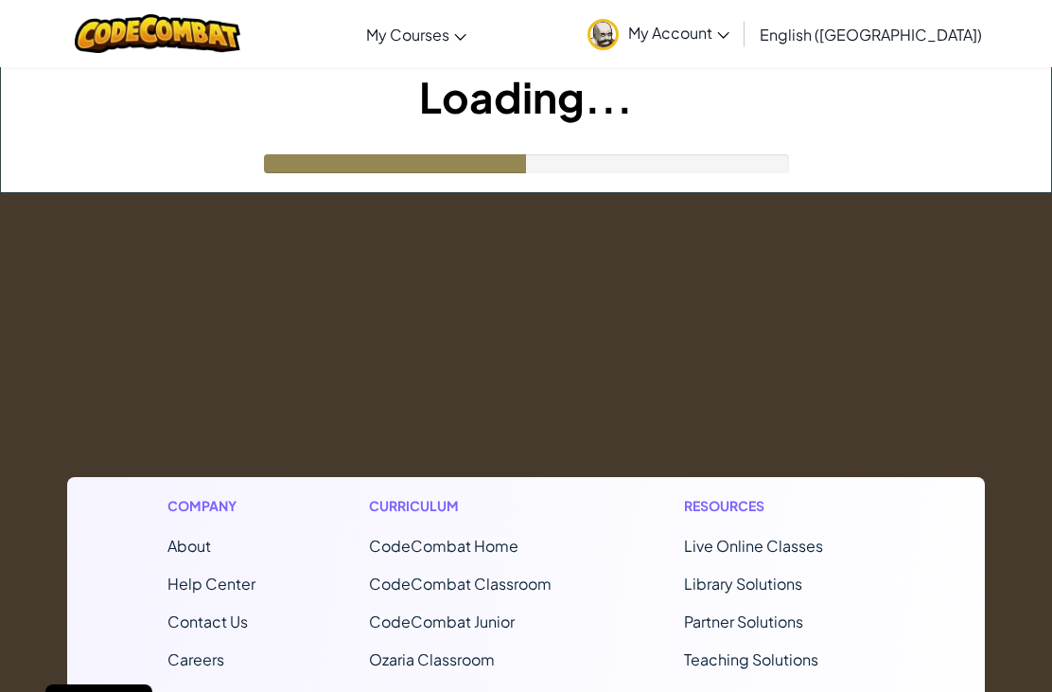
click at [82, 88] on h1 "Loading..." at bounding box center [526, 96] width 1051 height 59
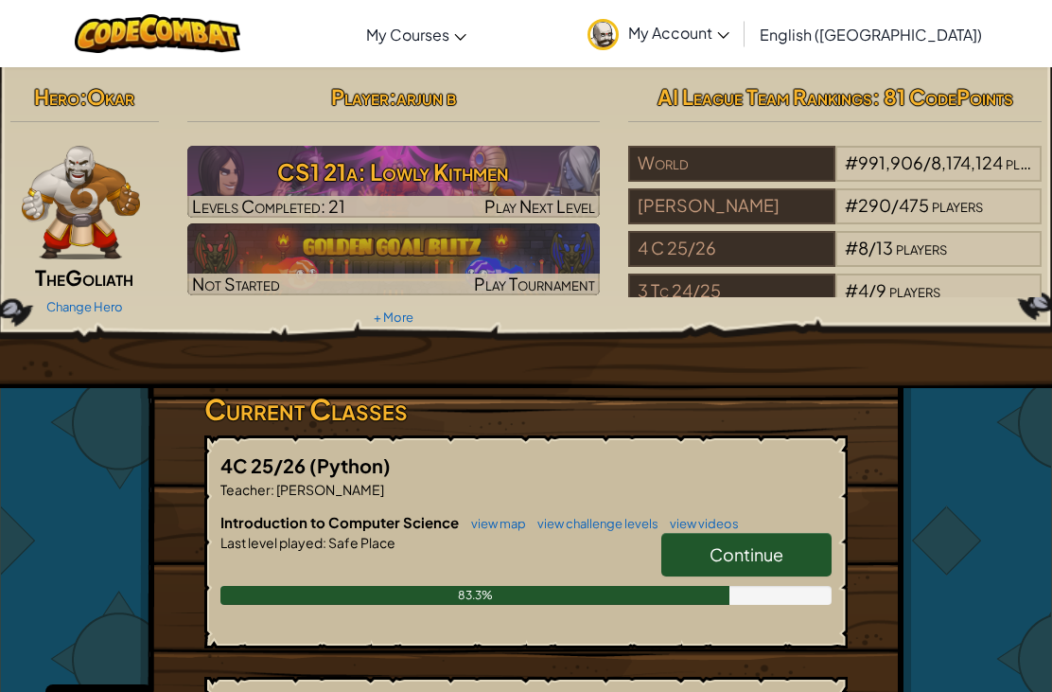
click at [362, 179] on h3 "CS1 21a: Lowly Kithmen" at bounding box center [394, 171] width 414 height 43
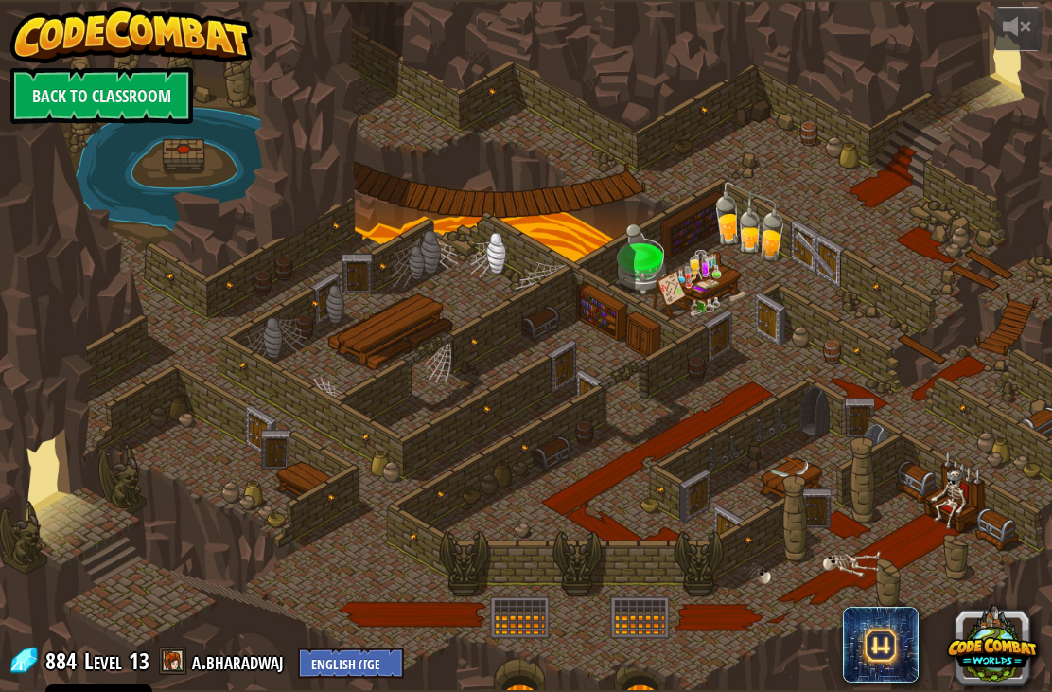
select select "en-[GEOGRAPHIC_DATA]"
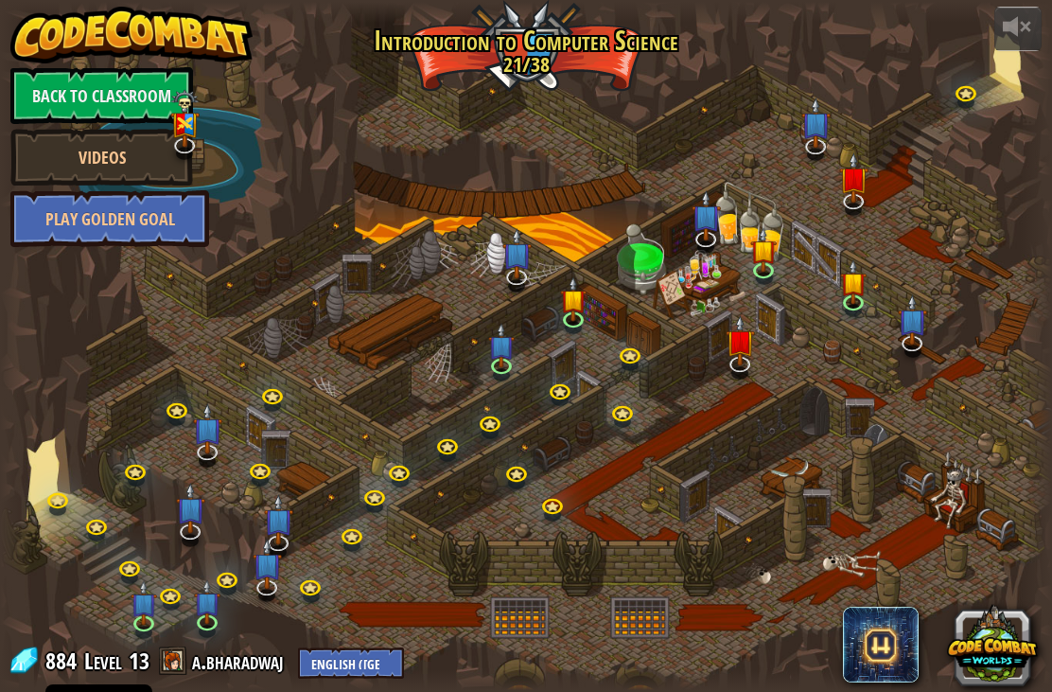
select select "en-[GEOGRAPHIC_DATA]"
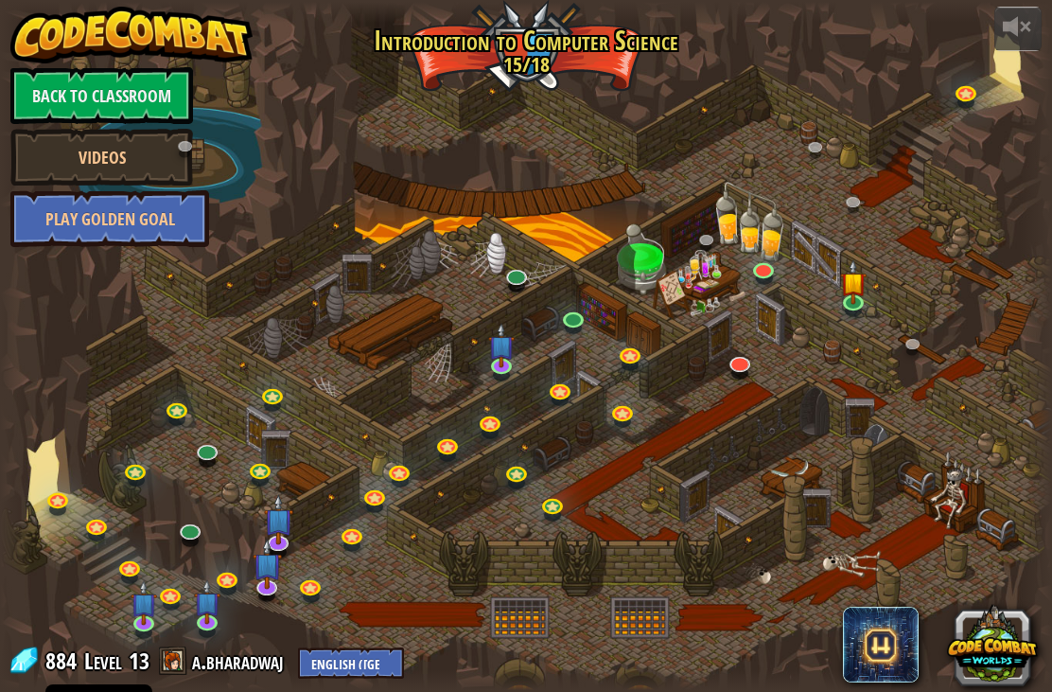
click at [170, 129] on link "Videos" at bounding box center [101, 157] width 183 height 57
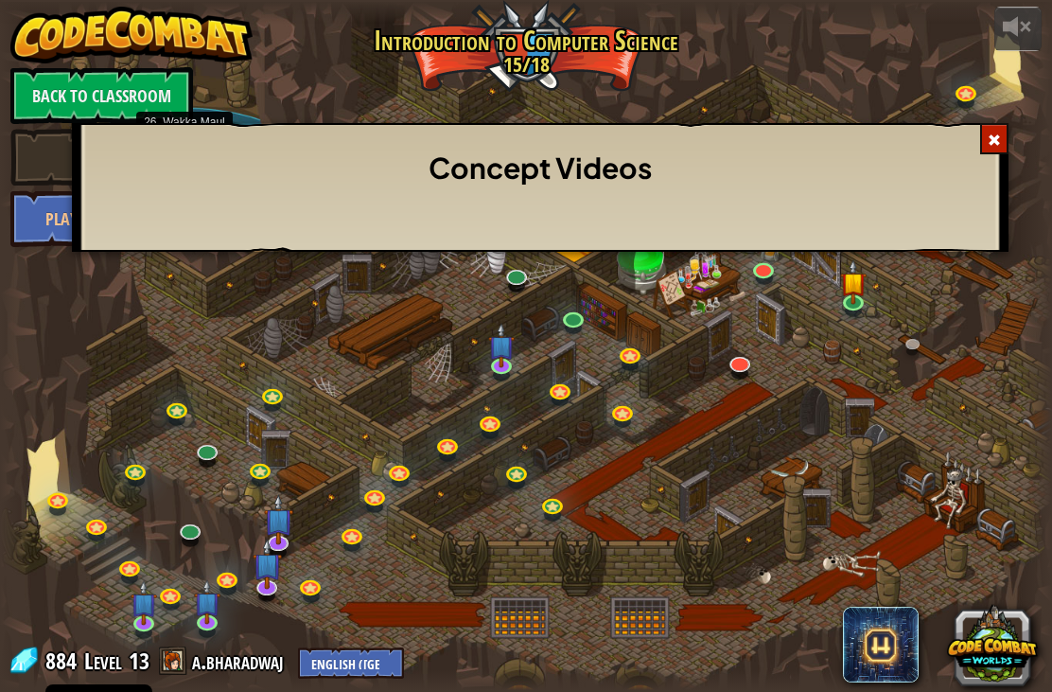
click at [173, 144] on div "Concept Videos" at bounding box center [540, 169] width 918 height 72
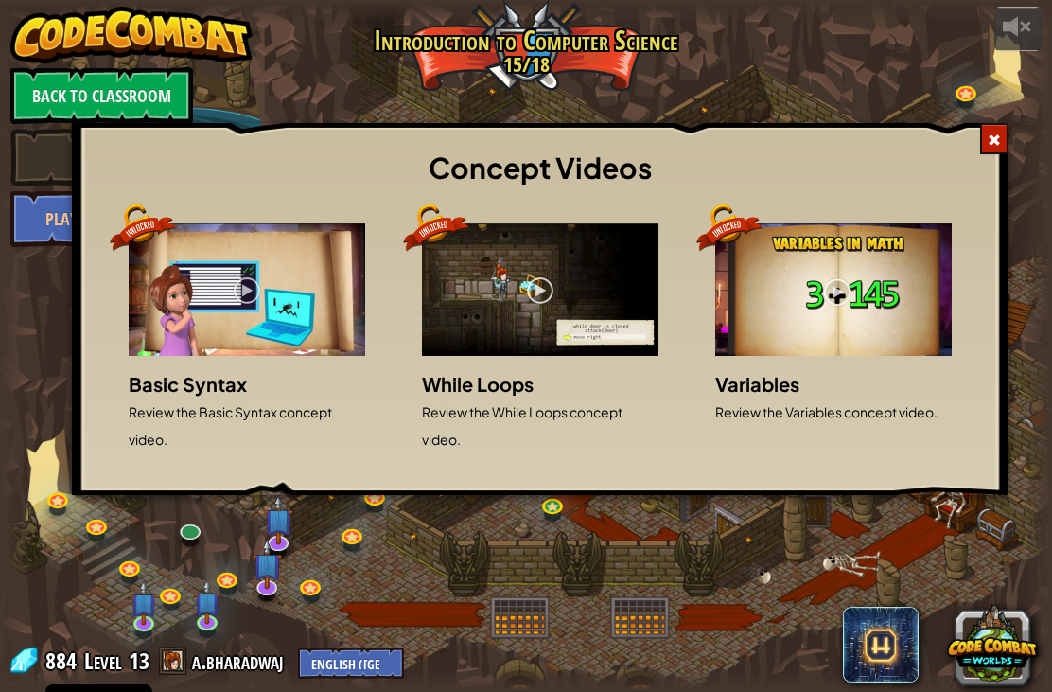
click at [175, 148] on h3 "Concept Videos" at bounding box center [541, 168] width 890 height 43
click at [973, 136] on div "Concept Videos" at bounding box center [540, 169] width 918 height 72
click at [1004, 146] on div at bounding box center [995, 138] width 28 height 31
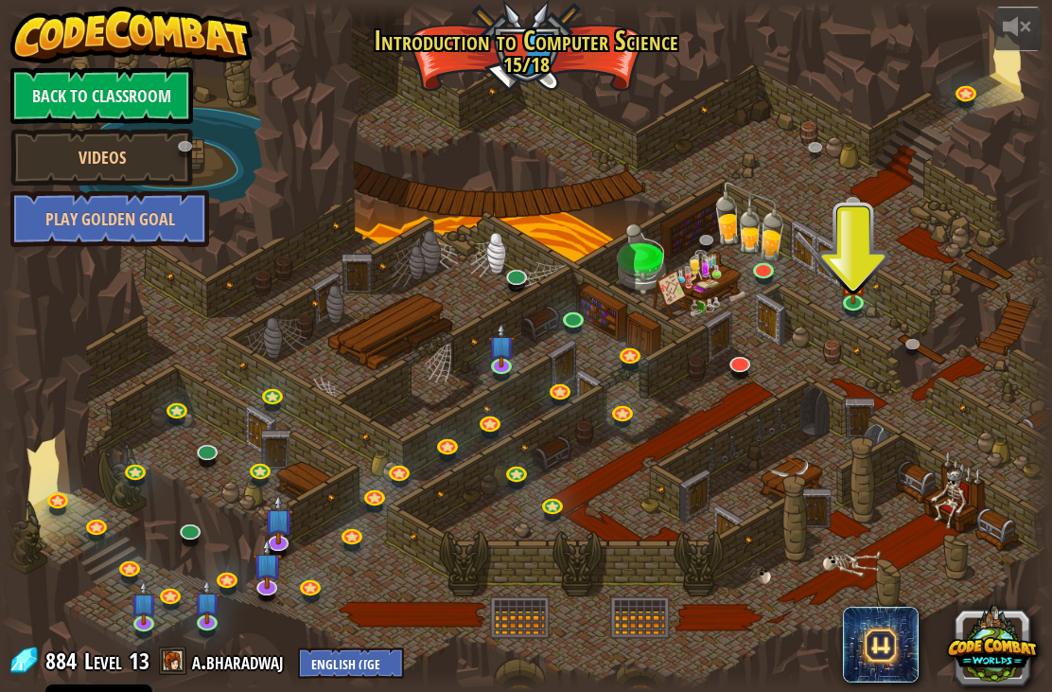
click at [108, 90] on link "Back to Classroom" at bounding box center [101, 95] width 183 height 57
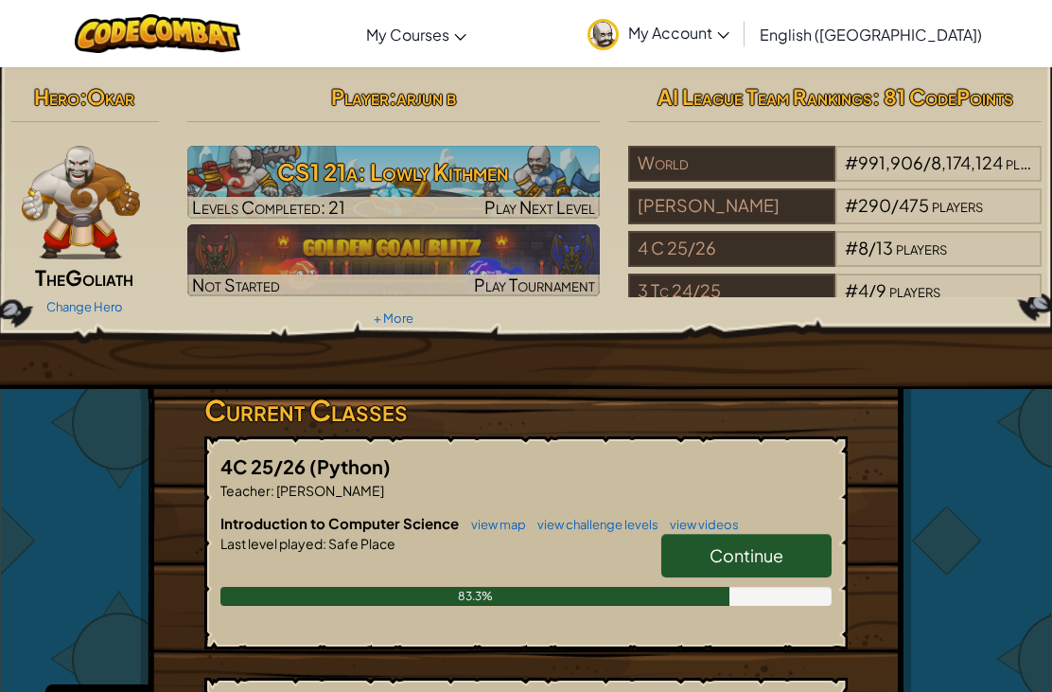
click at [359, 168] on h3 "CS1 21a: Lowly Kithmen" at bounding box center [394, 171] width 414 height 43
select select "en-[GEOGRAPHIC_DATA]"
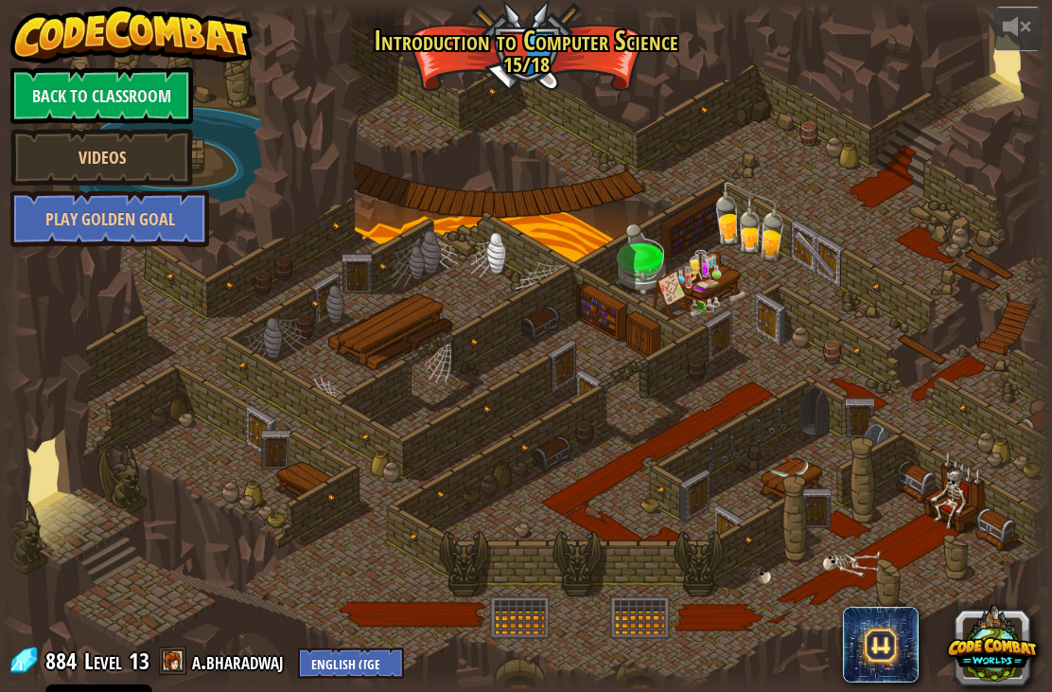
select select "en-[GEOGRAPHIC_DATA]"
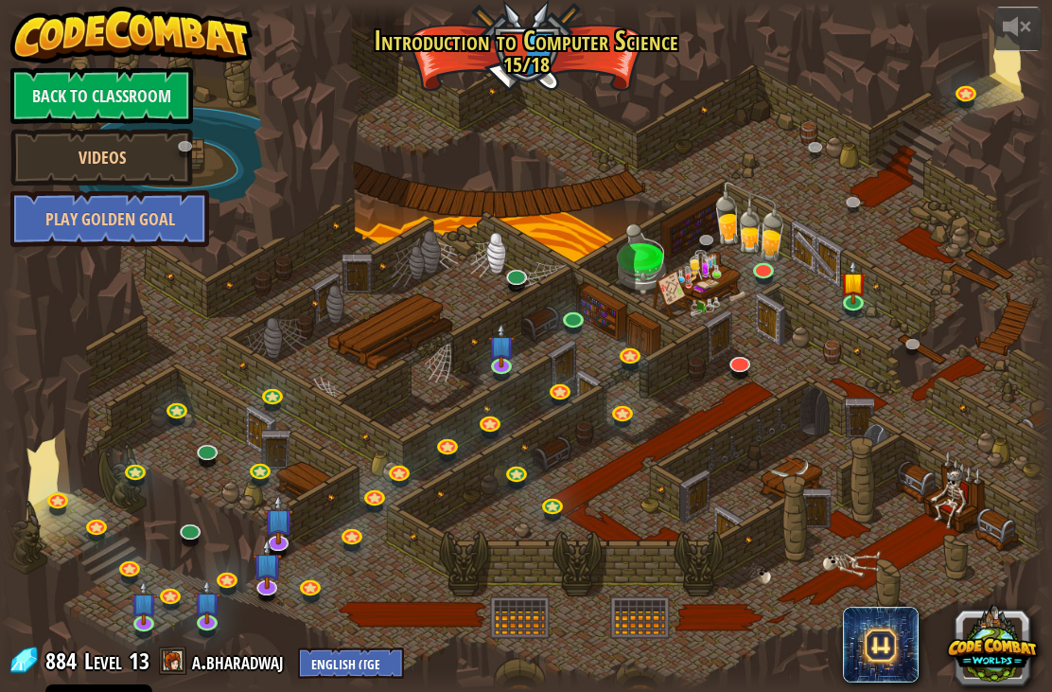
click at [726, 215] on div at bounding box center [526, 346] width 1052 height 688
click at [132, 93] on link "Back to Classroom" at bounding box center [101, 95] width 183 height 57
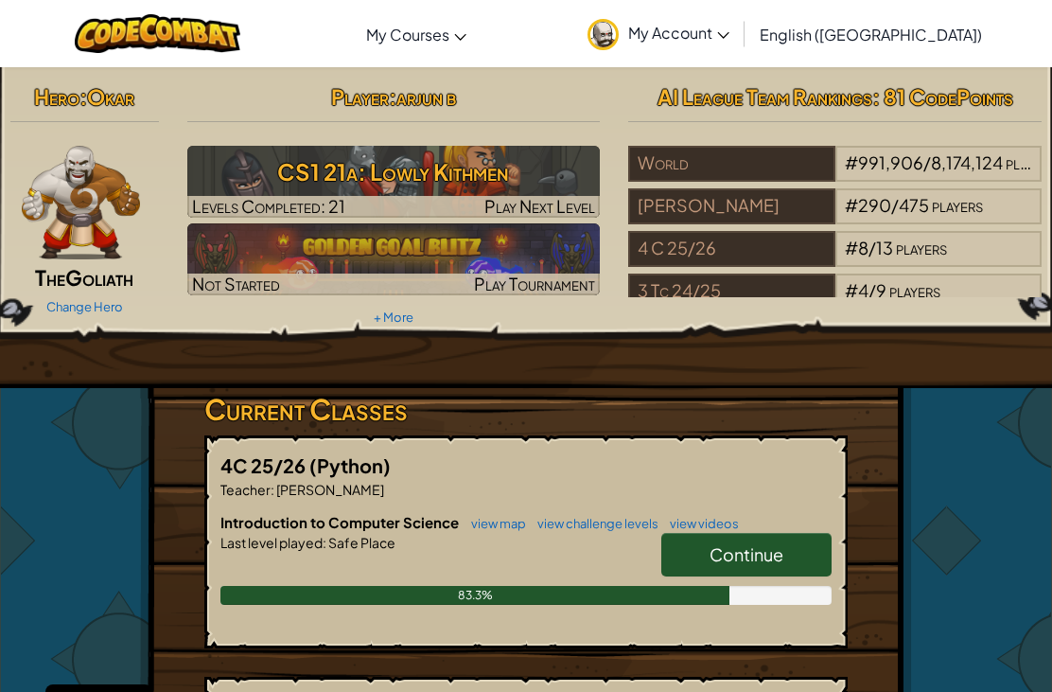
click at [246, 257] on img at bounding box center [394, 259] width 414 height 72
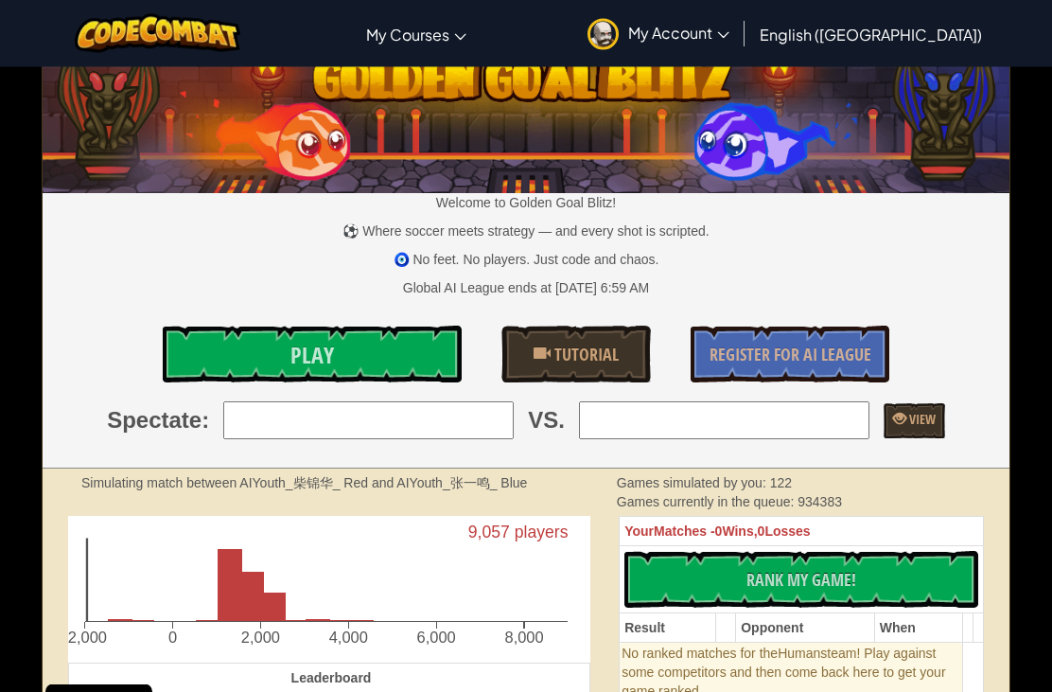
scroll to position [35, 0]
click at [244, 346] on link "Play" at bounding box center [312, 354] width 299 height 57
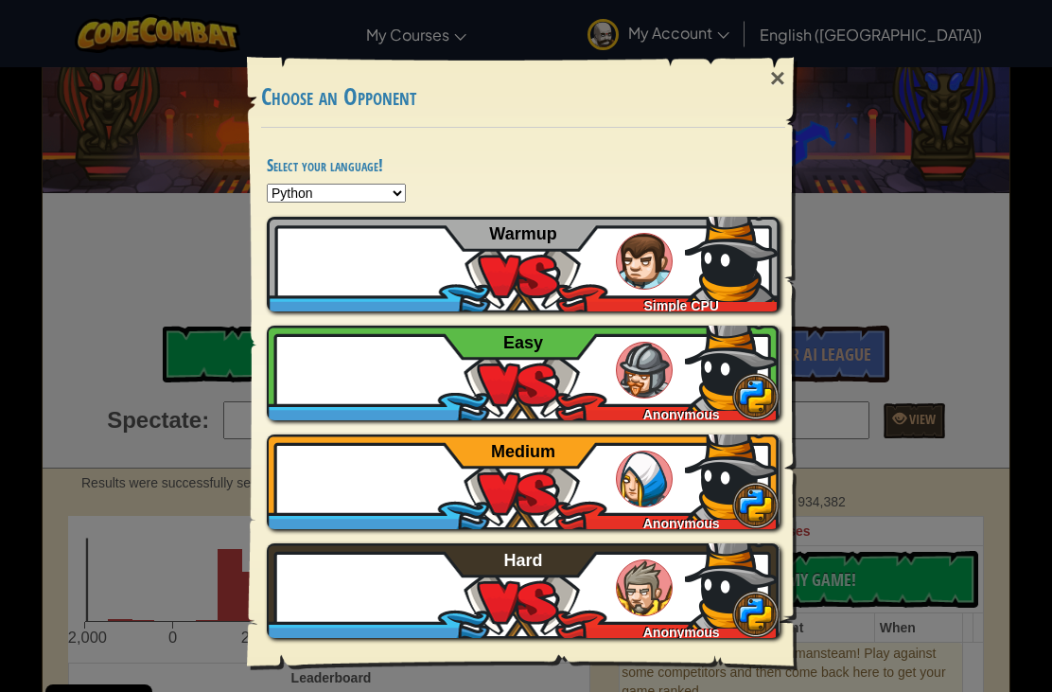
click at [482, 600] on div "a.bharadwaj Anonymous Hard" at bounding box center [523, 590] width 513 height 95
